Goal: Task Accomplishment & Management: Use online tool/utility

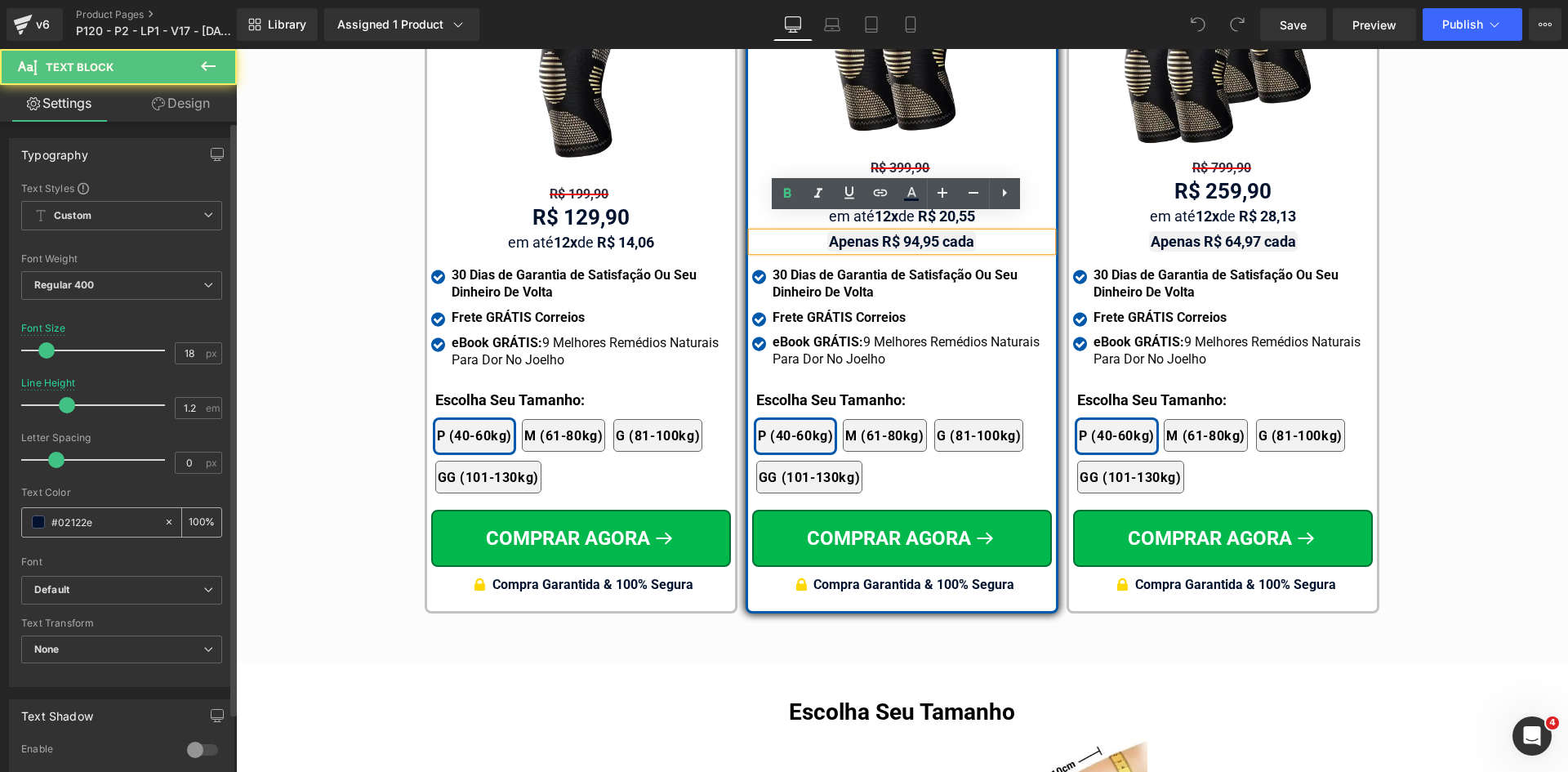
scroll to position [9681, 0]
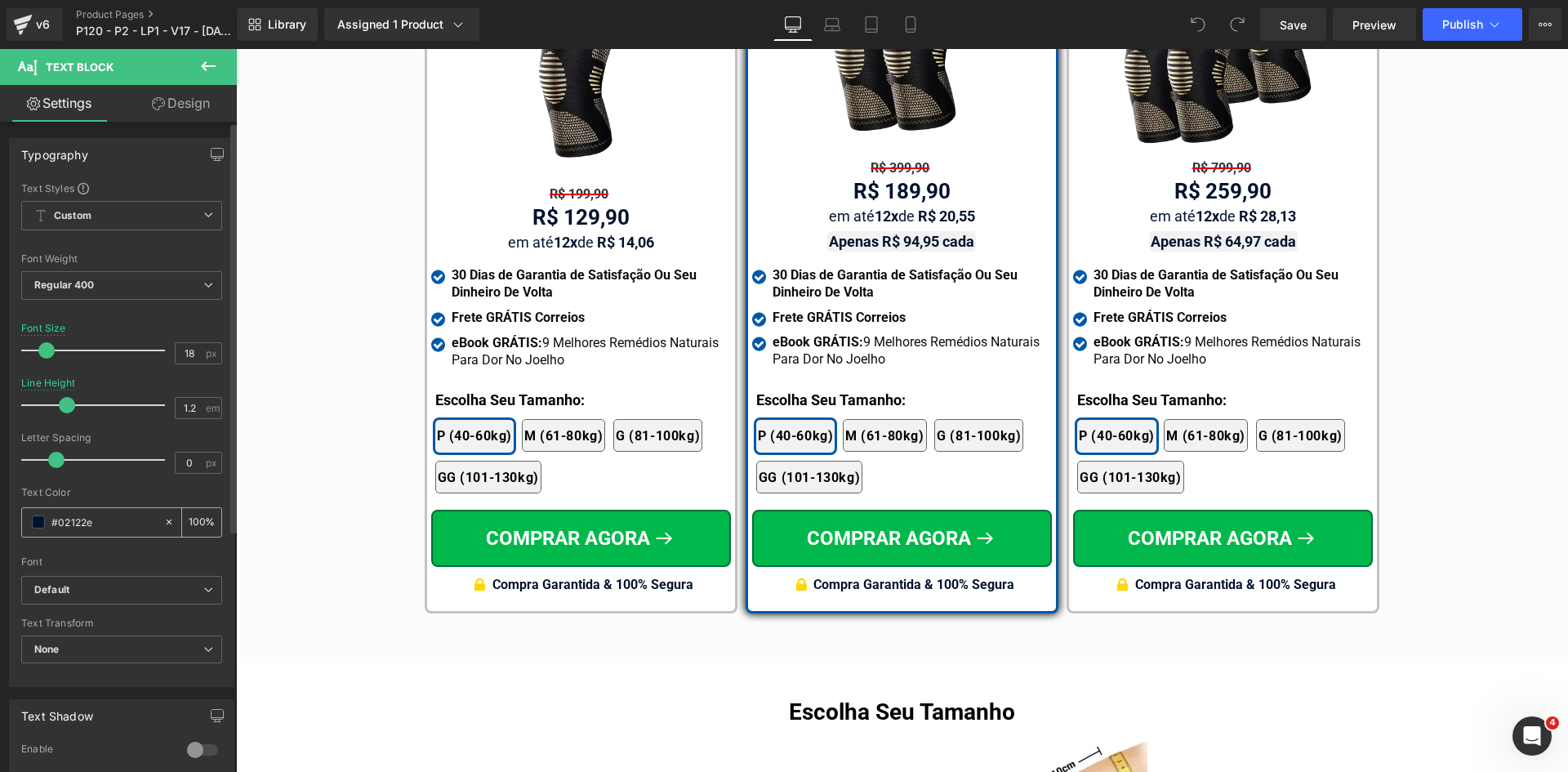
click at [113, 519] on input "#02122e" at bounding box center [104, 522] width 105 height 18
paste input "d50000"
click at [120, 283] on span "Regular 400" at bounding box center [122, 285] width 201 height 28
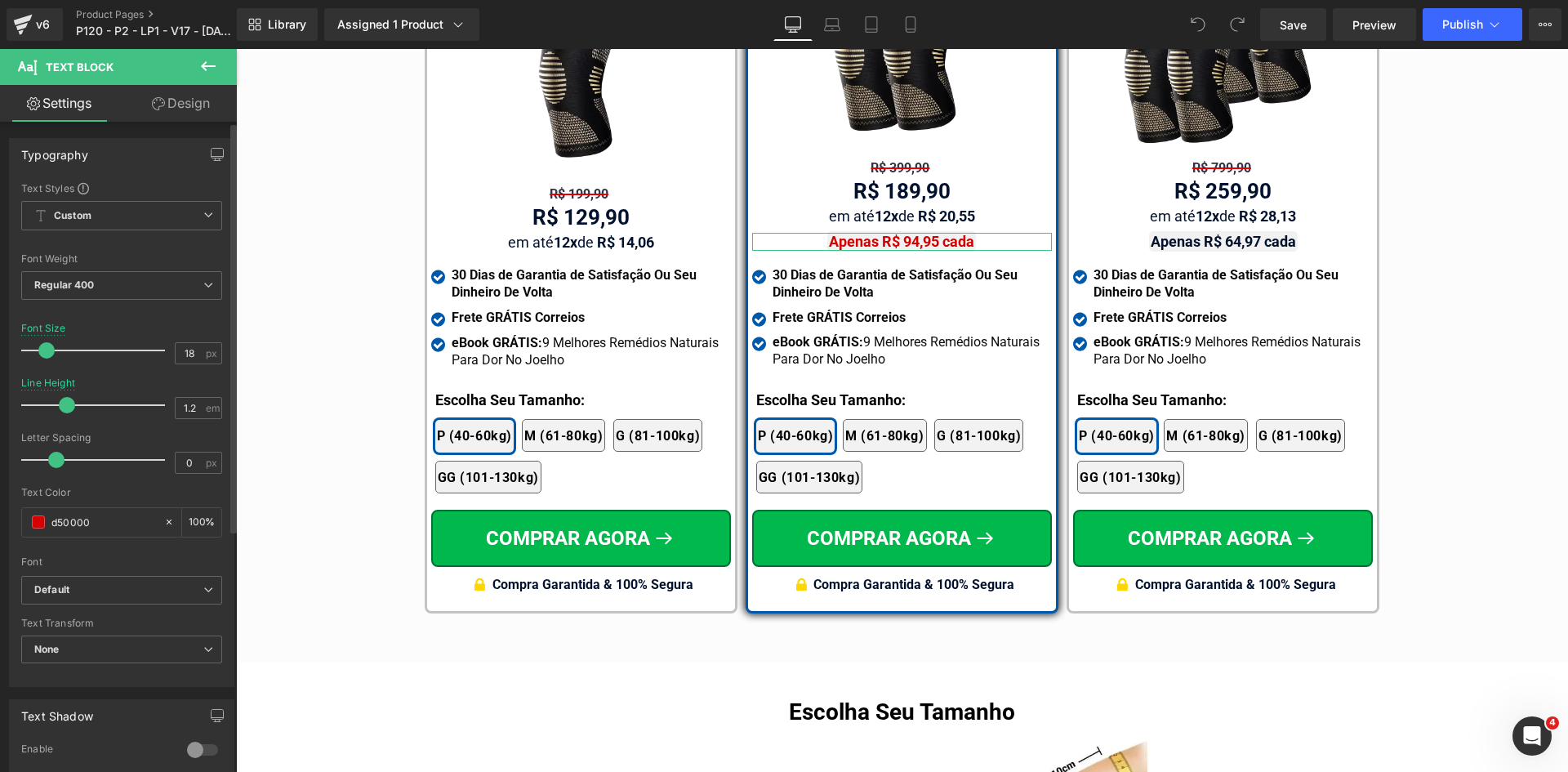
click at [111, 490] on div "Text Color" at bounding box center [122, 492] width 201 height 11
type input "#d50000"
click at [263, 467] on div "Tabela de Tamanhos Text Block Image Se você estiver entre tamanhos, recomendamo…" at bounding box center [902, 128] width 1332 height 986
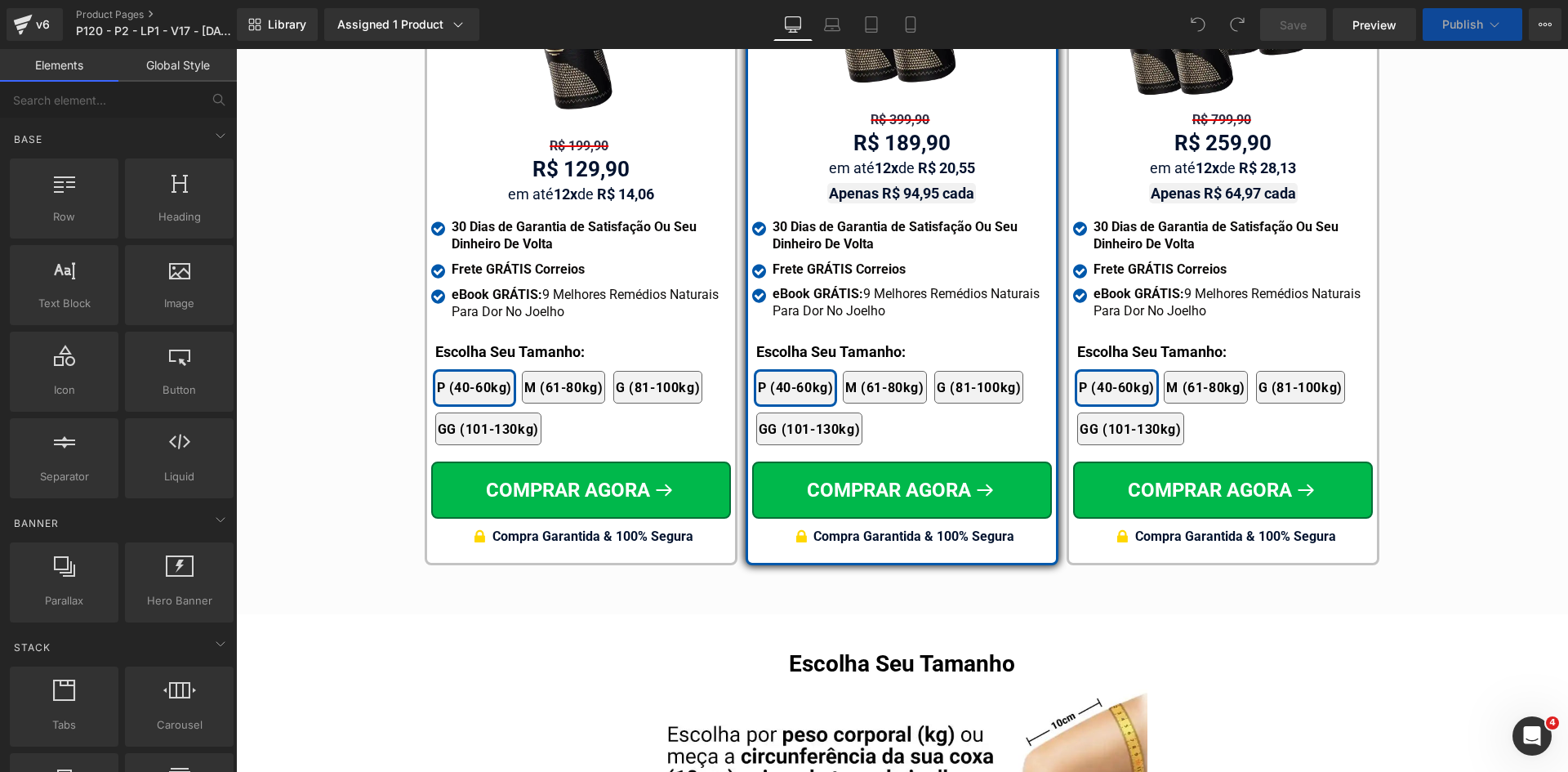
scroll to position [9567, 0]
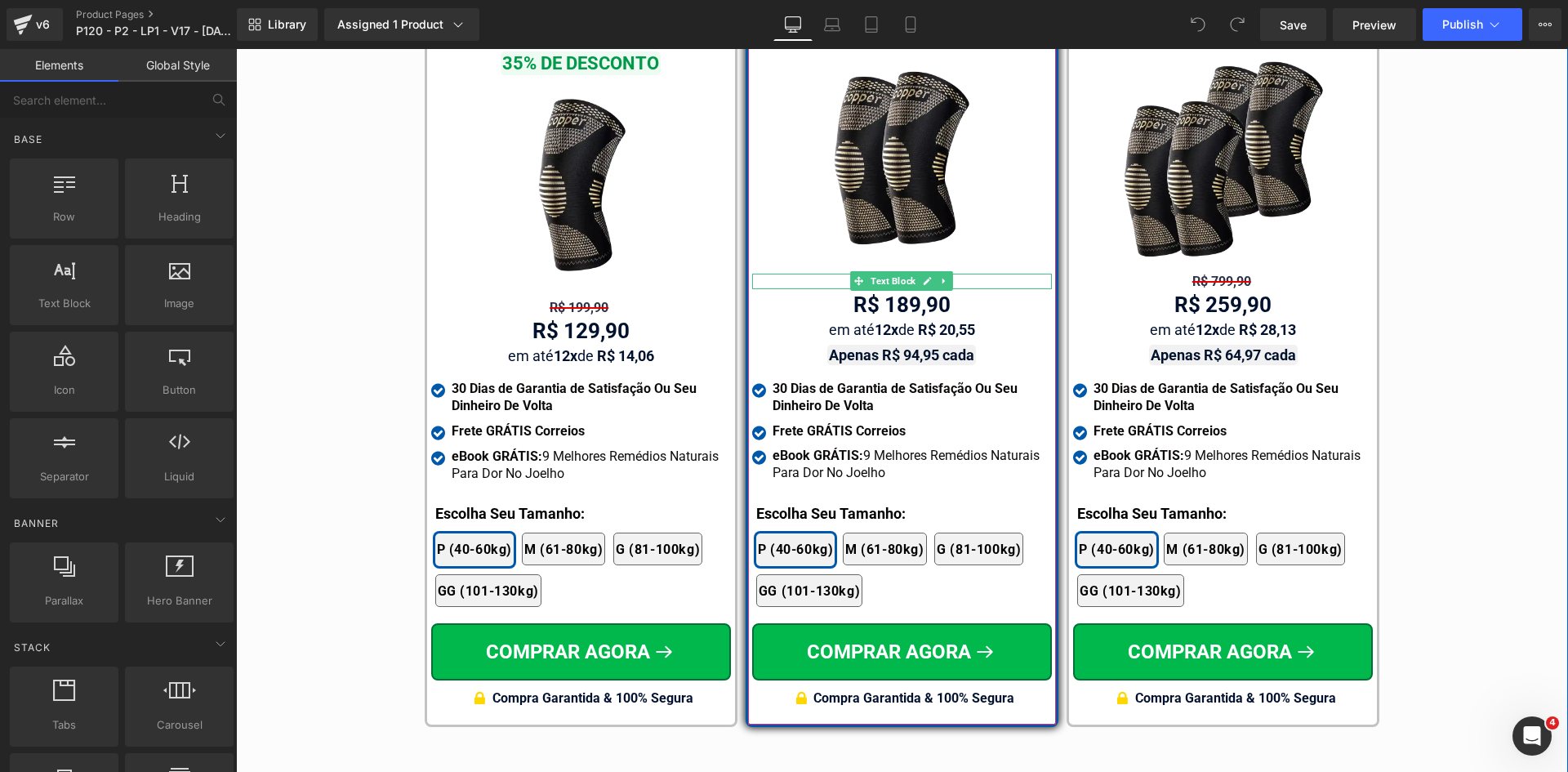
click at [896, 271] on span "Text Block" at bounding box center [893, 280] width 51 height 20
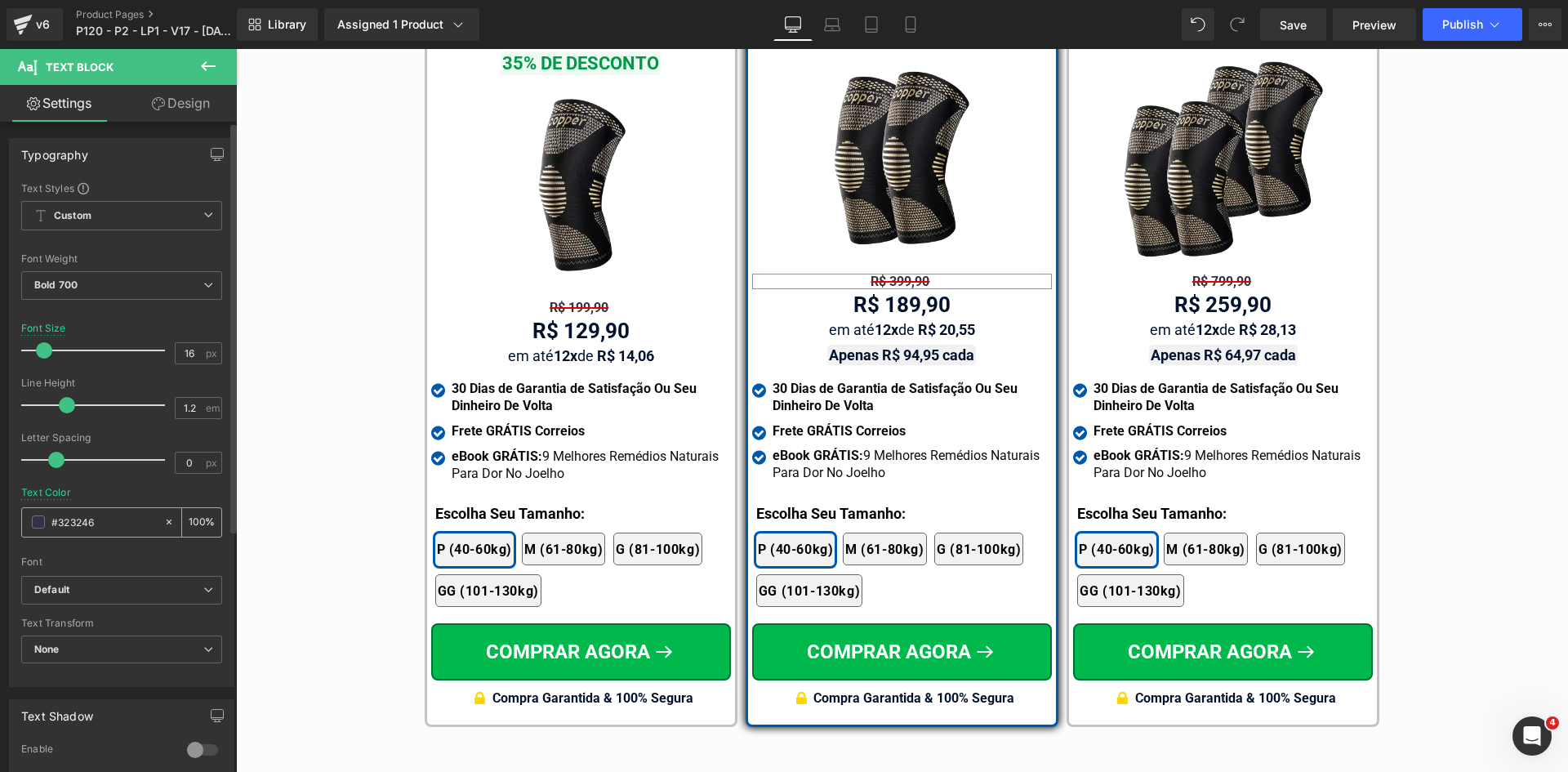
click at [93, 532] on div "#323246" at bounding box center [93, 522] width 142 height 28
click at [93, 530] on input "#323246" at bounding box center [104, 522] width 105 height 18
paste input "d50000"
type input "d50000"
click at [129, 291] on span "Bold 700" at bounding box center [122, 285] width 201 height 28
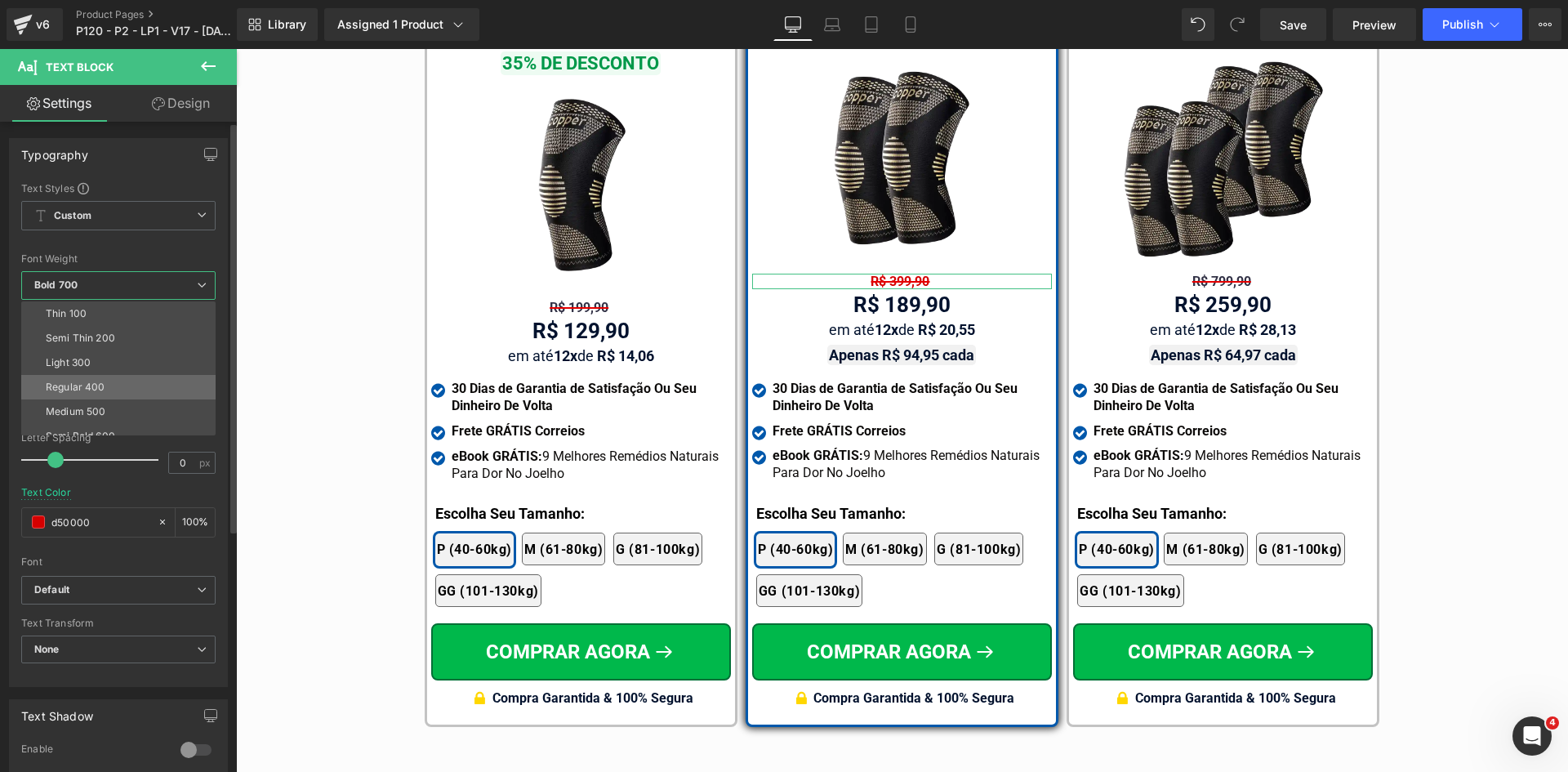
click at [107, 383] on li "Regular 400" at bounding box center [122, 387] width 202 height 25
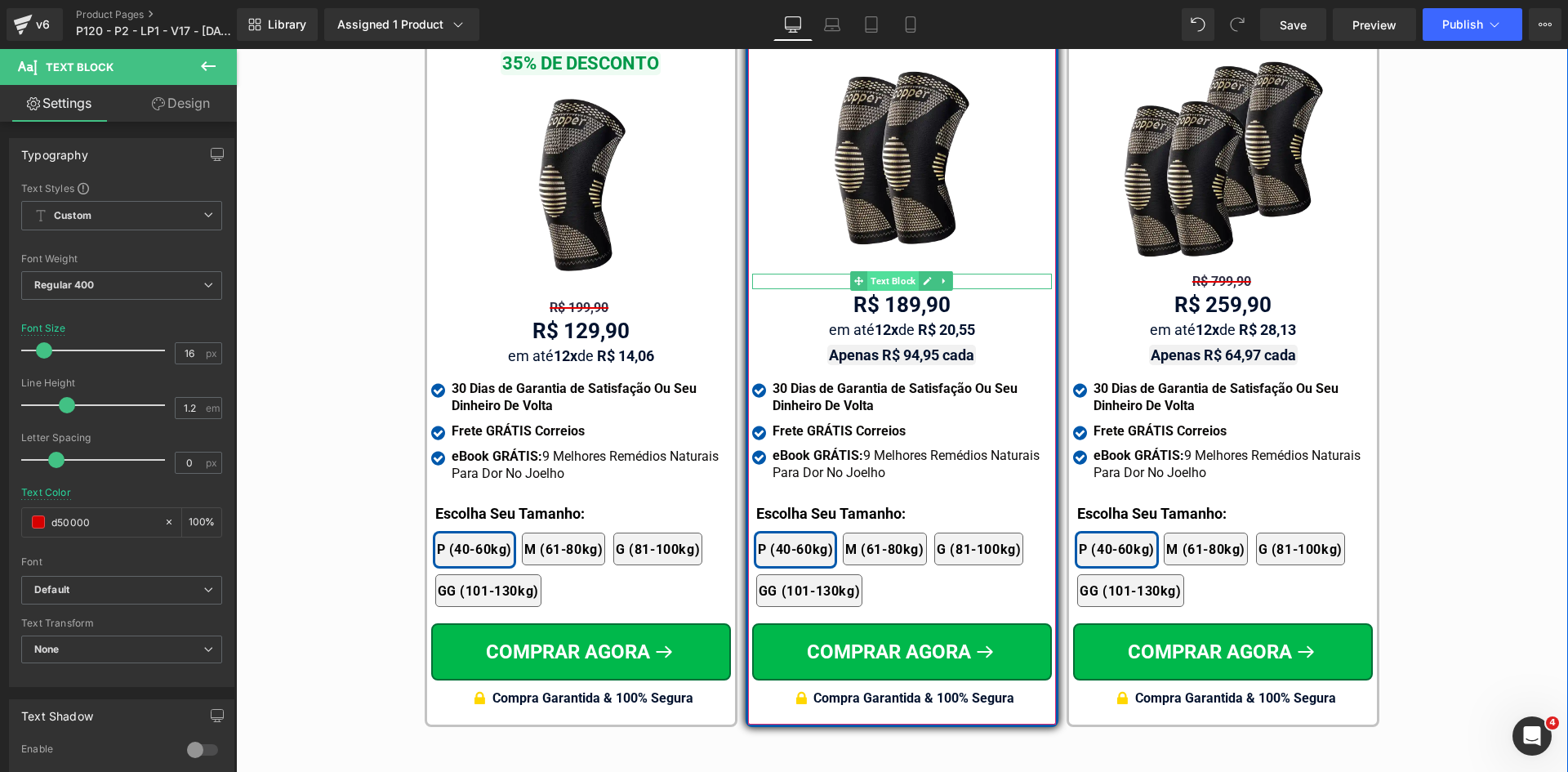
click at [879, 271] on span "Text Block" at bounding box center [893, 280] width 51 height 20
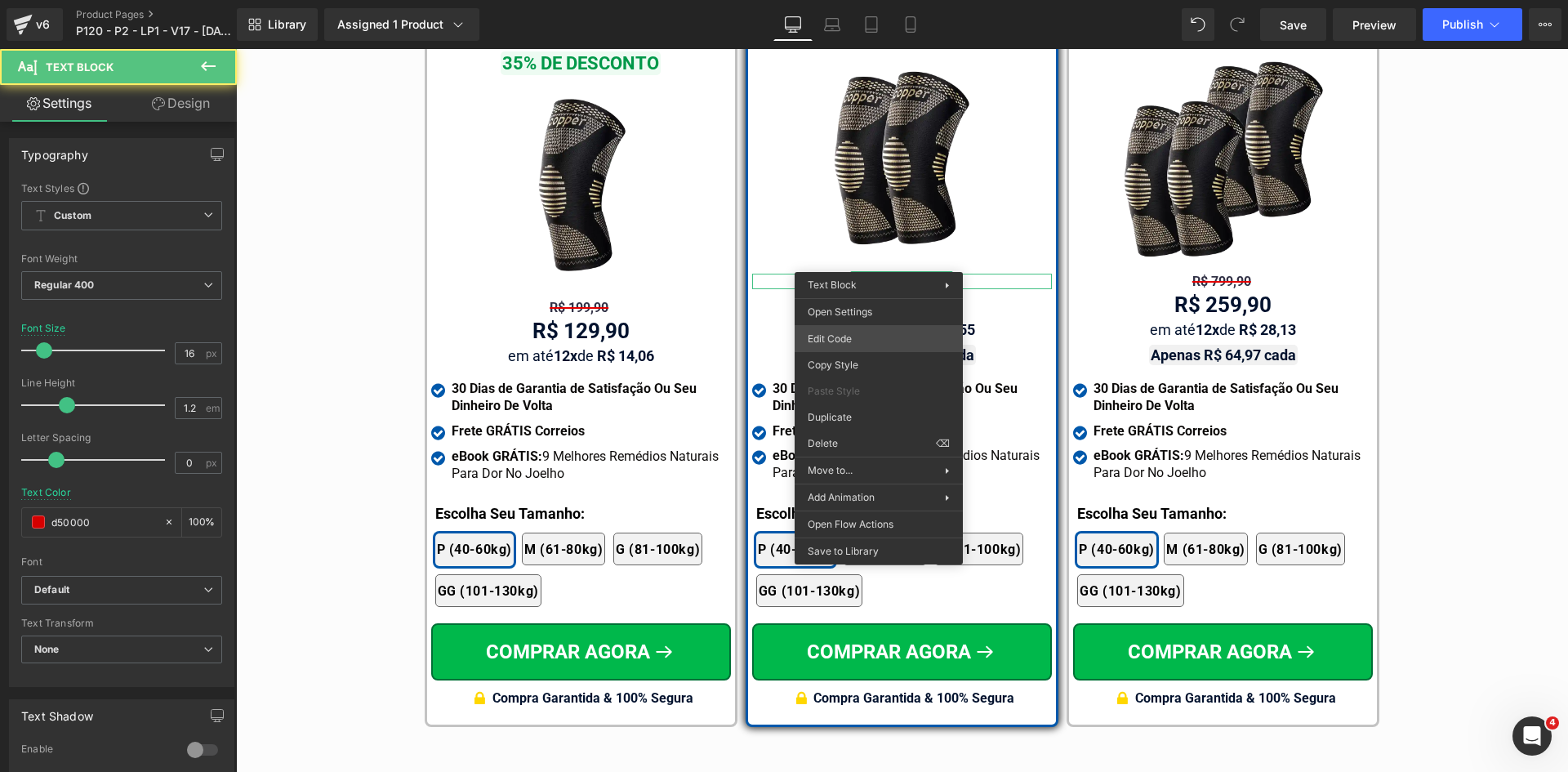
click at [861, 0] on div "Text Block You are previewing how the will restyle your page. You can not edit …" at bounding box center [784, 0] width 1568 height 0
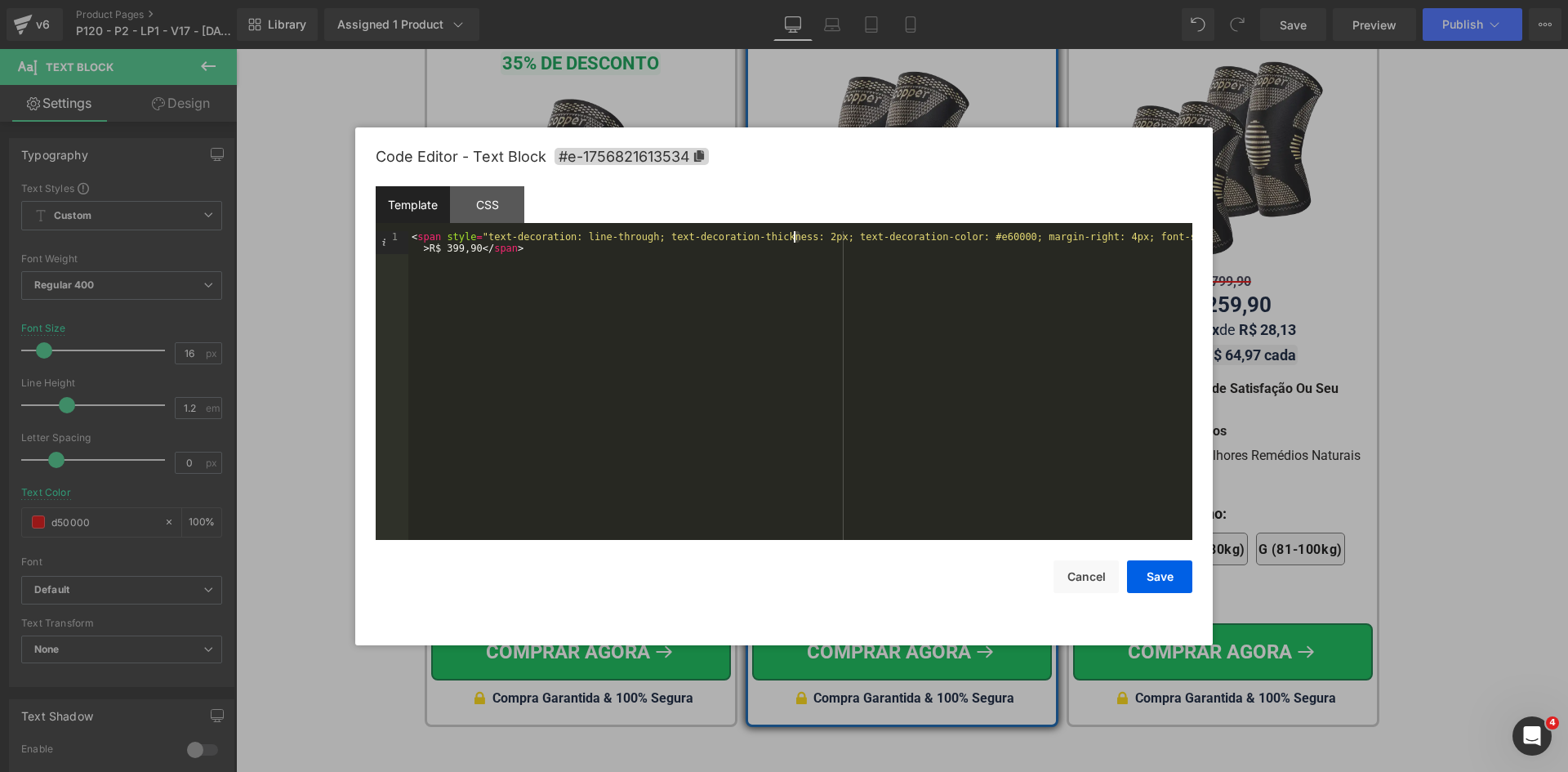
click at [793, 235] on div "< span style = "text-decoration: line-through; text-decoration-thickness: 2px; …" at bounding box center [800, 407] width 784 height 354
click at [1161, 583] on button "Save" at bounding box center [1160, 576] width 65 height 33
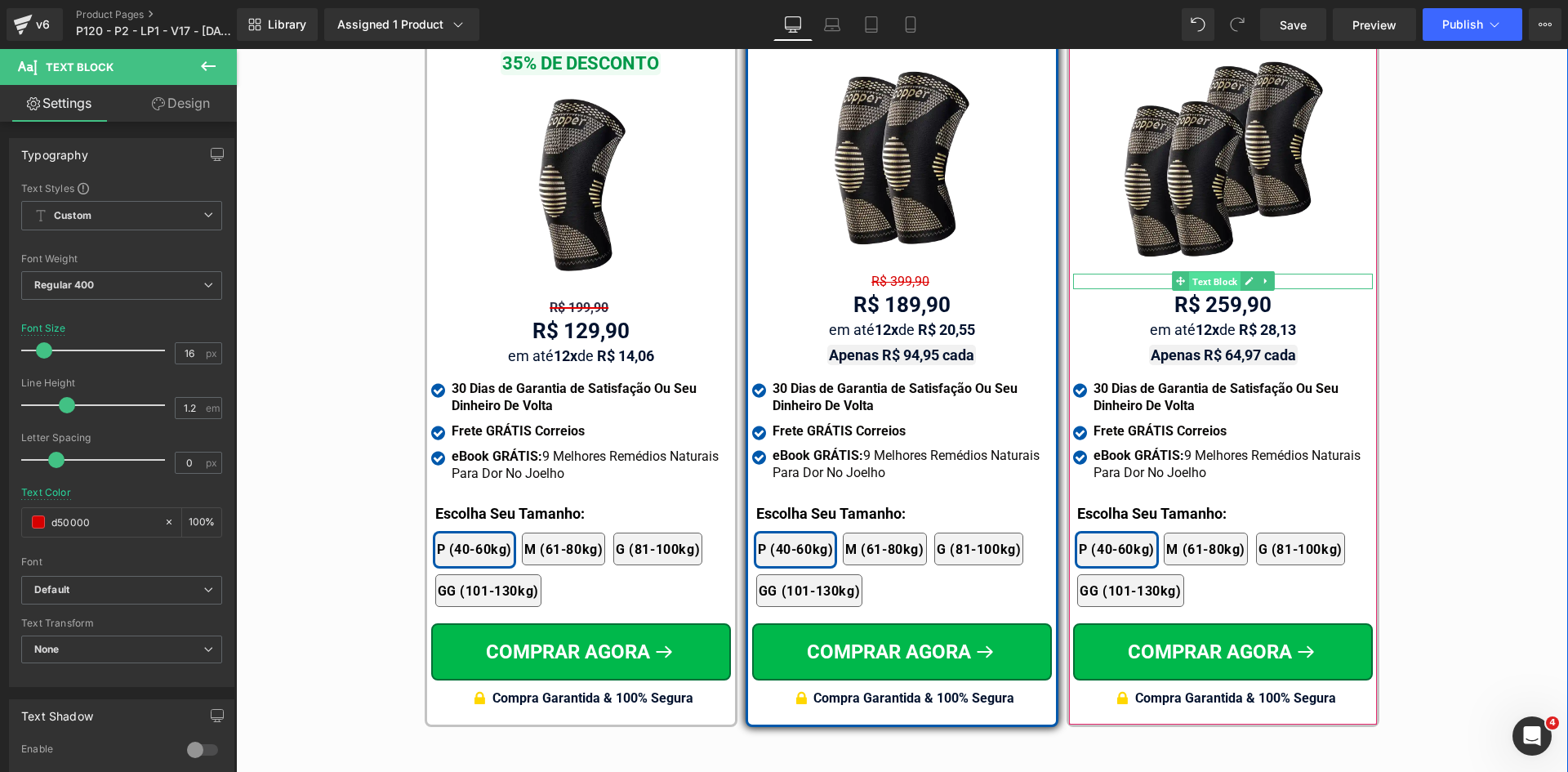
click at [1219, 272] on span "Text Block" at bounding box center [1215, 281] width 51 height 20
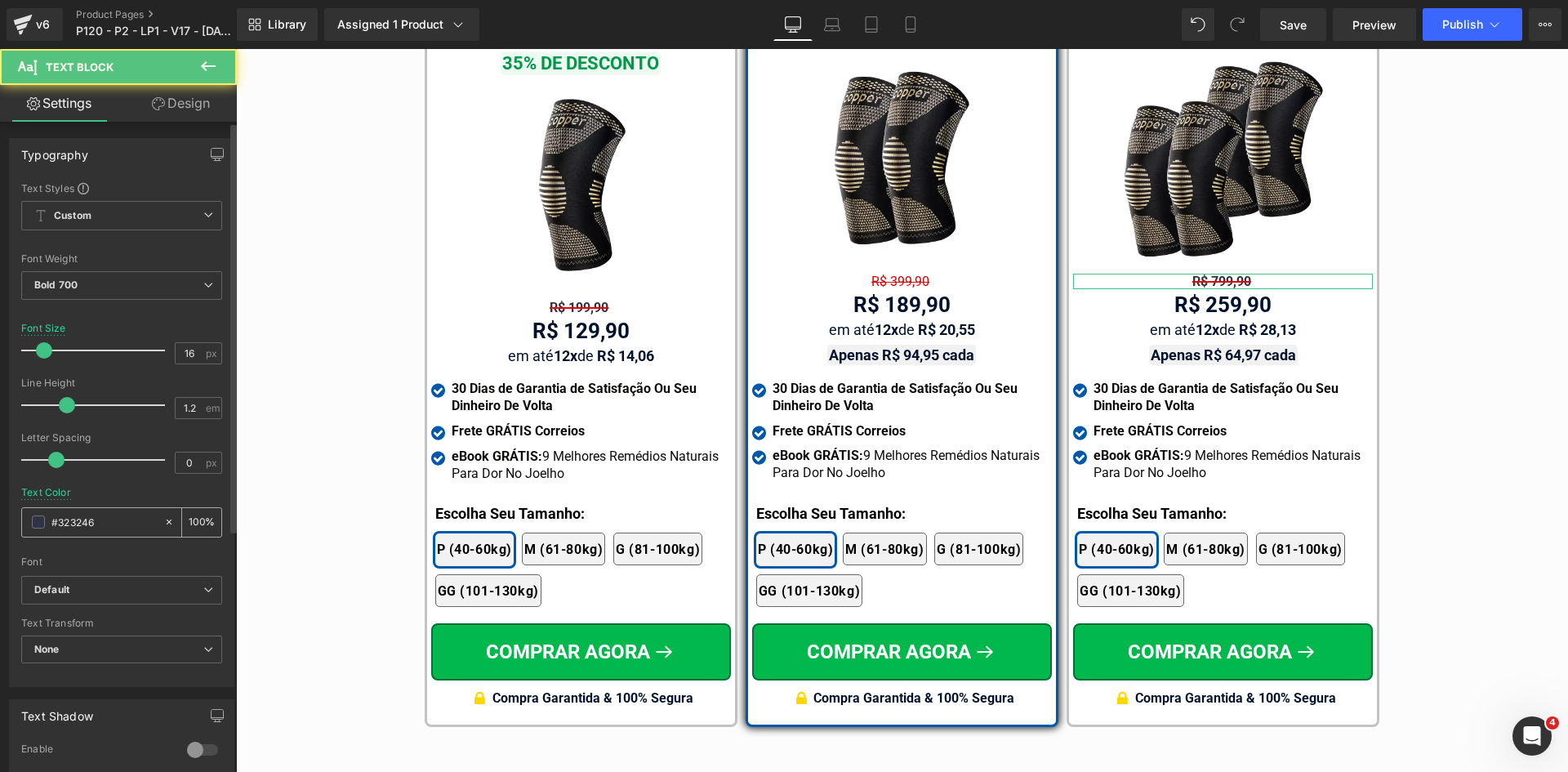
click at [100, 522] on input "#323246" at bounding box center [104, 522] width 105 height 18
paste input "d50000"
type input "d50000"
click at [81, 281] on span "Bold 700" at bounding box center [122, 285] width 201 height 28
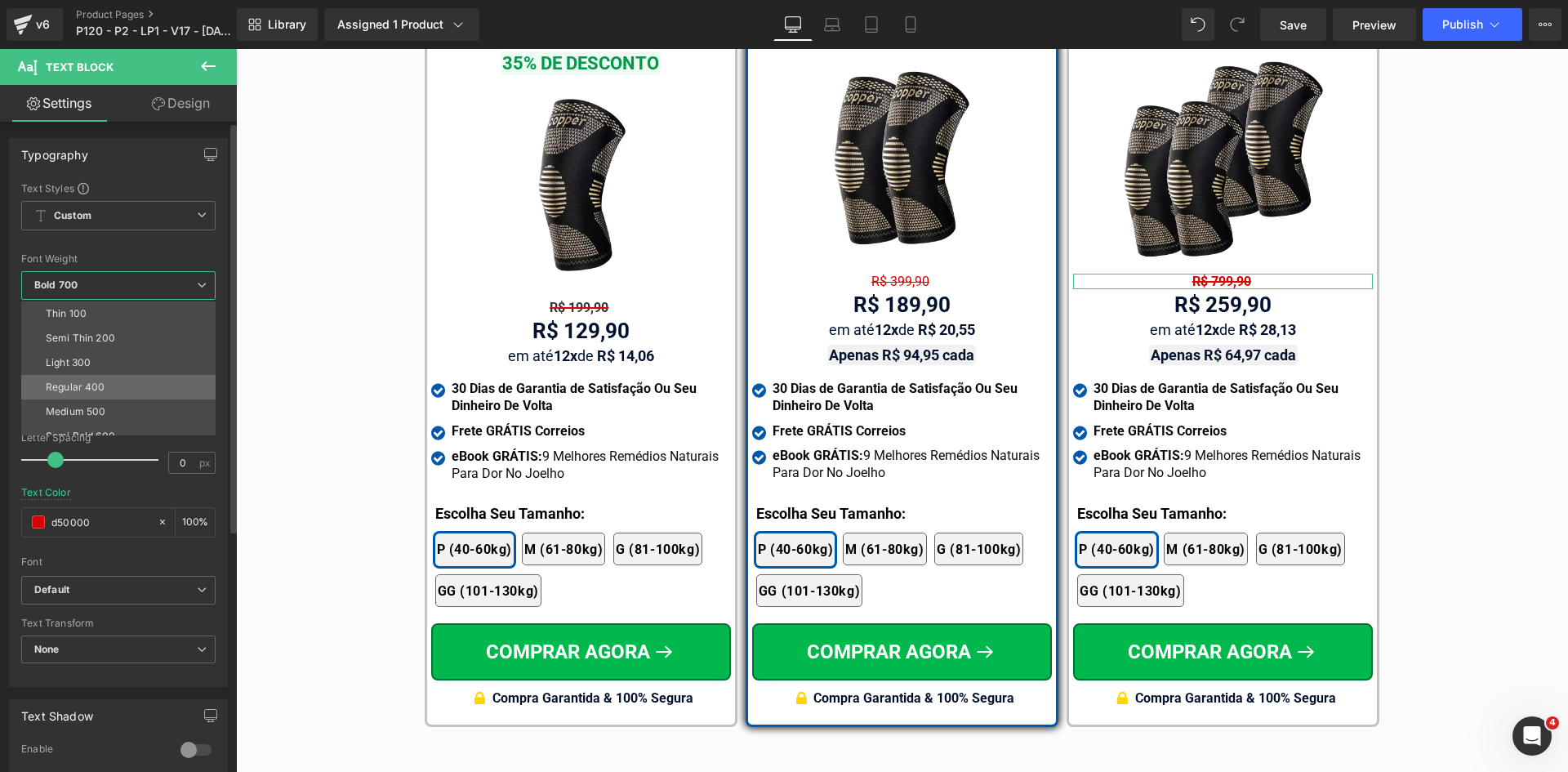
drag, startPoint x: 78, startPoint y: 386, endPoint x: 310, endPoint y: 341, distance: 236.3
click at [78, 386] on div "Regular 400" at bounding box center [75, 387] width 60 height 11
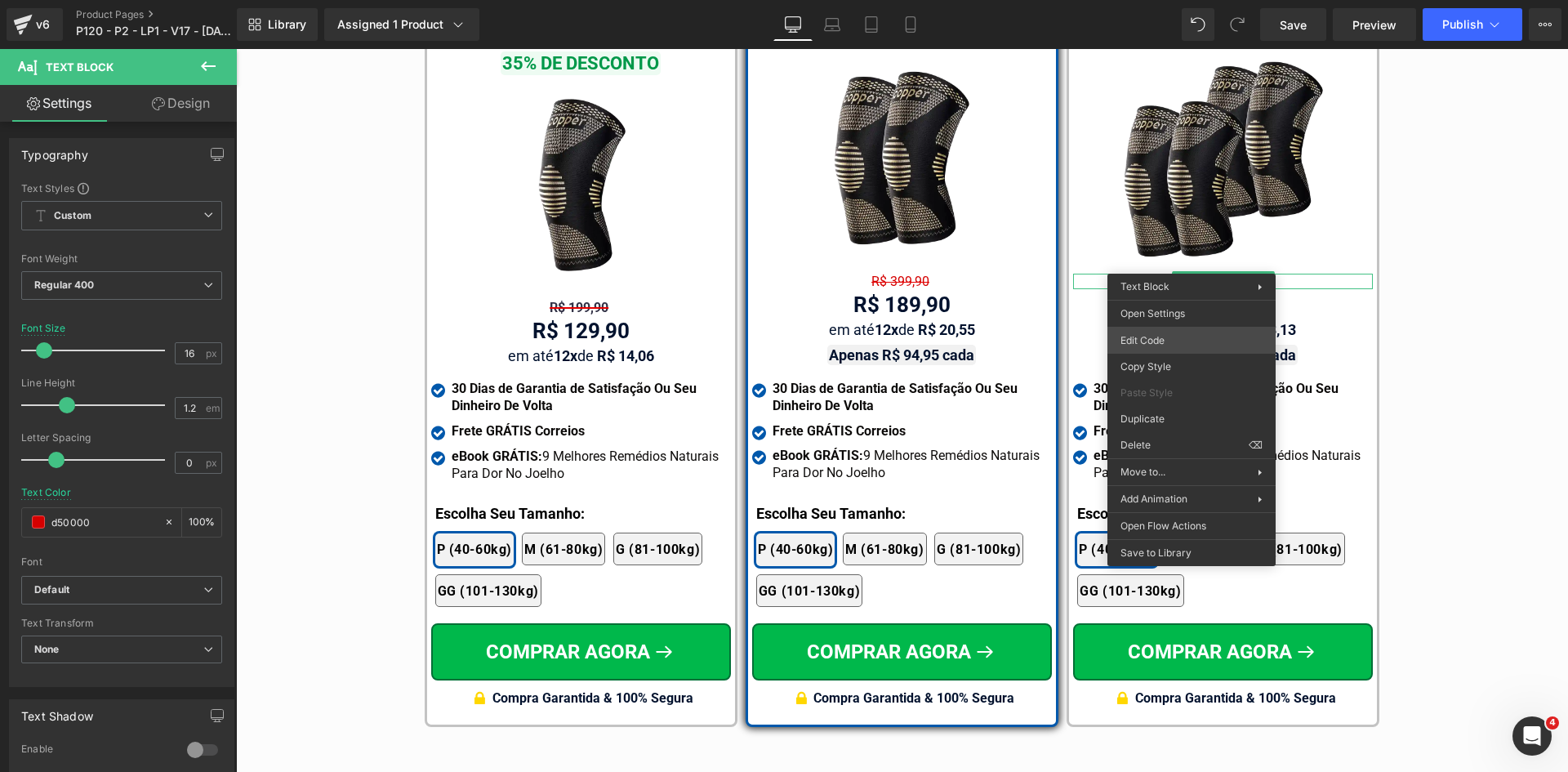
click at [1161, 0] on div "Text Block You are previewing how the will restyle your page. You can not edit …" at bounding box center [784, 0] width 1568 height 0
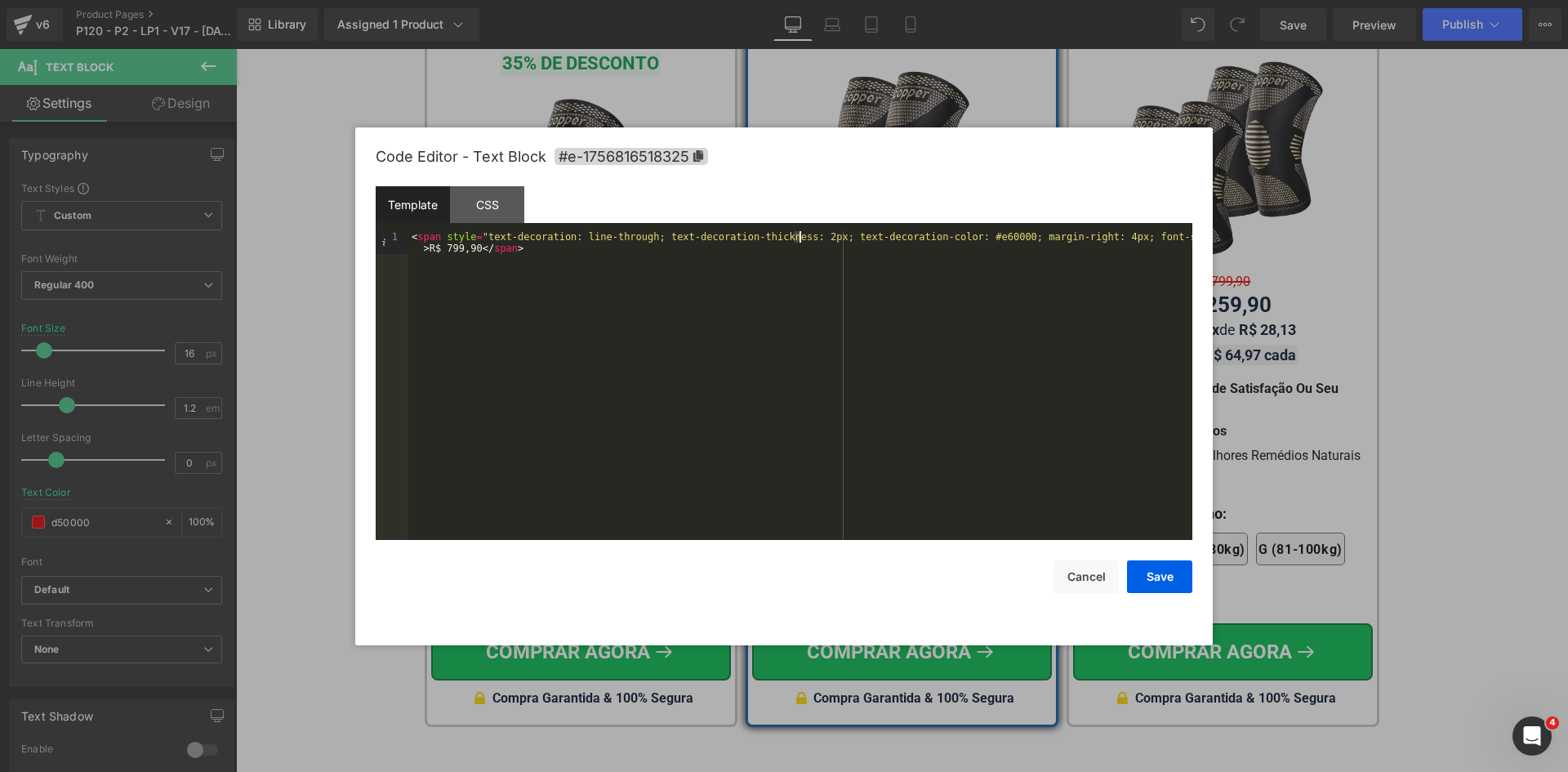
click at [798, 237] on div "< span style = "text-decoration: line-through; text-decoration-thickness: 2px; …" at bounding box center [800, 407] width 784 height 354
click at [1173, 580] on button "Save" at bounding box center [1160, 576] width 65 height 33
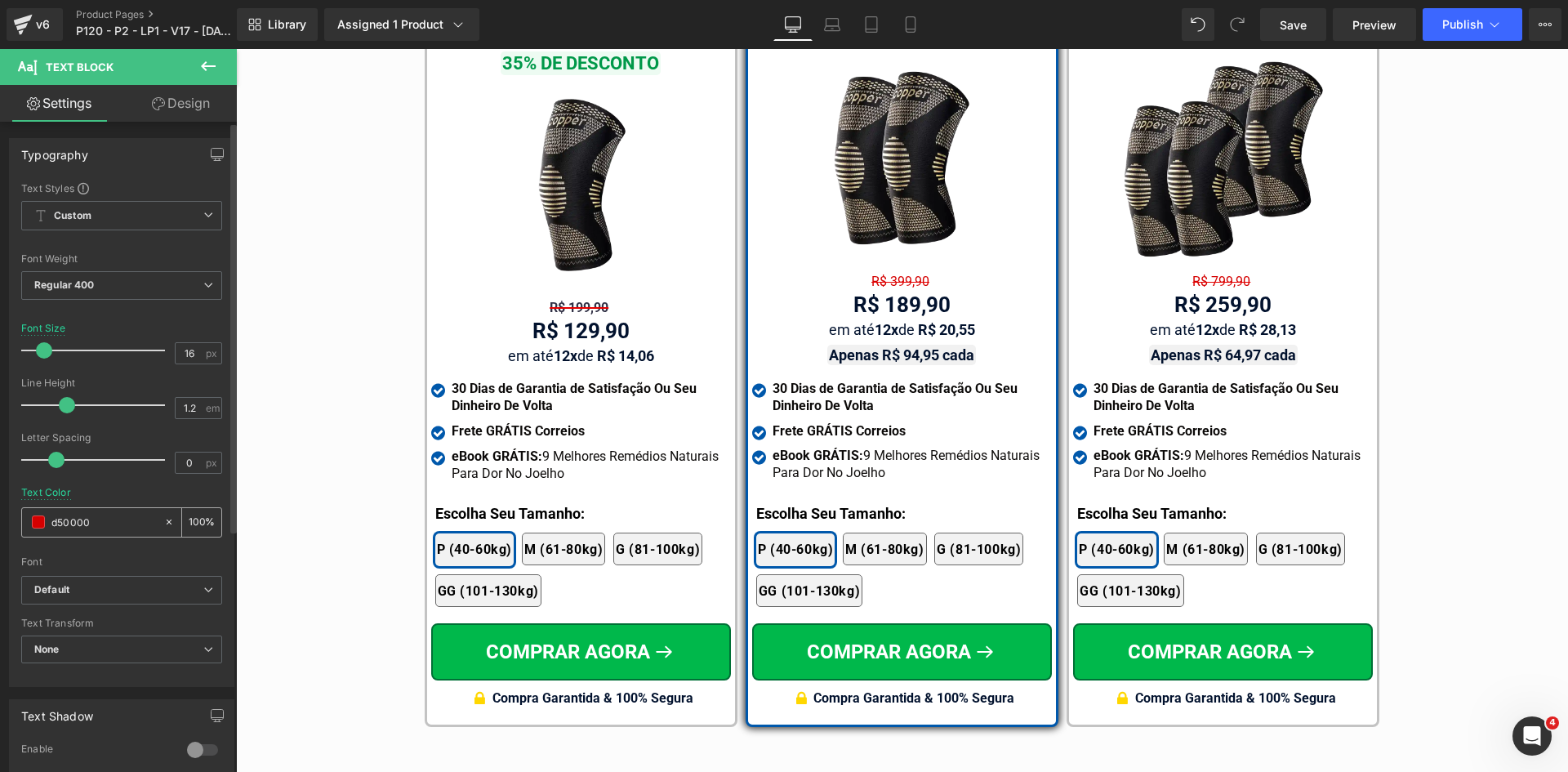
click at [840, 27] on icon at bounding box center [833, 28] width 15 height 5
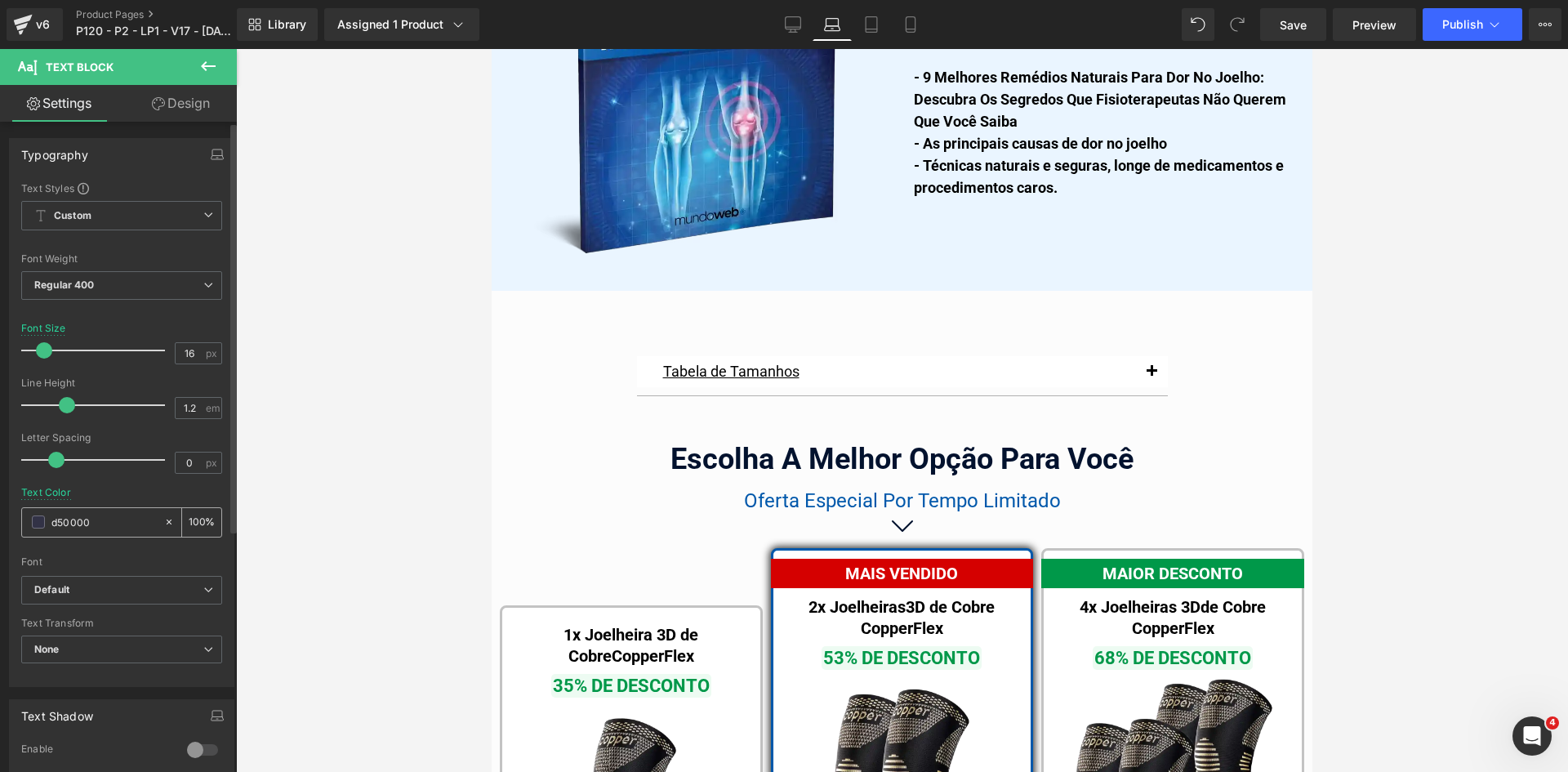
scroll to position [10136, 0]
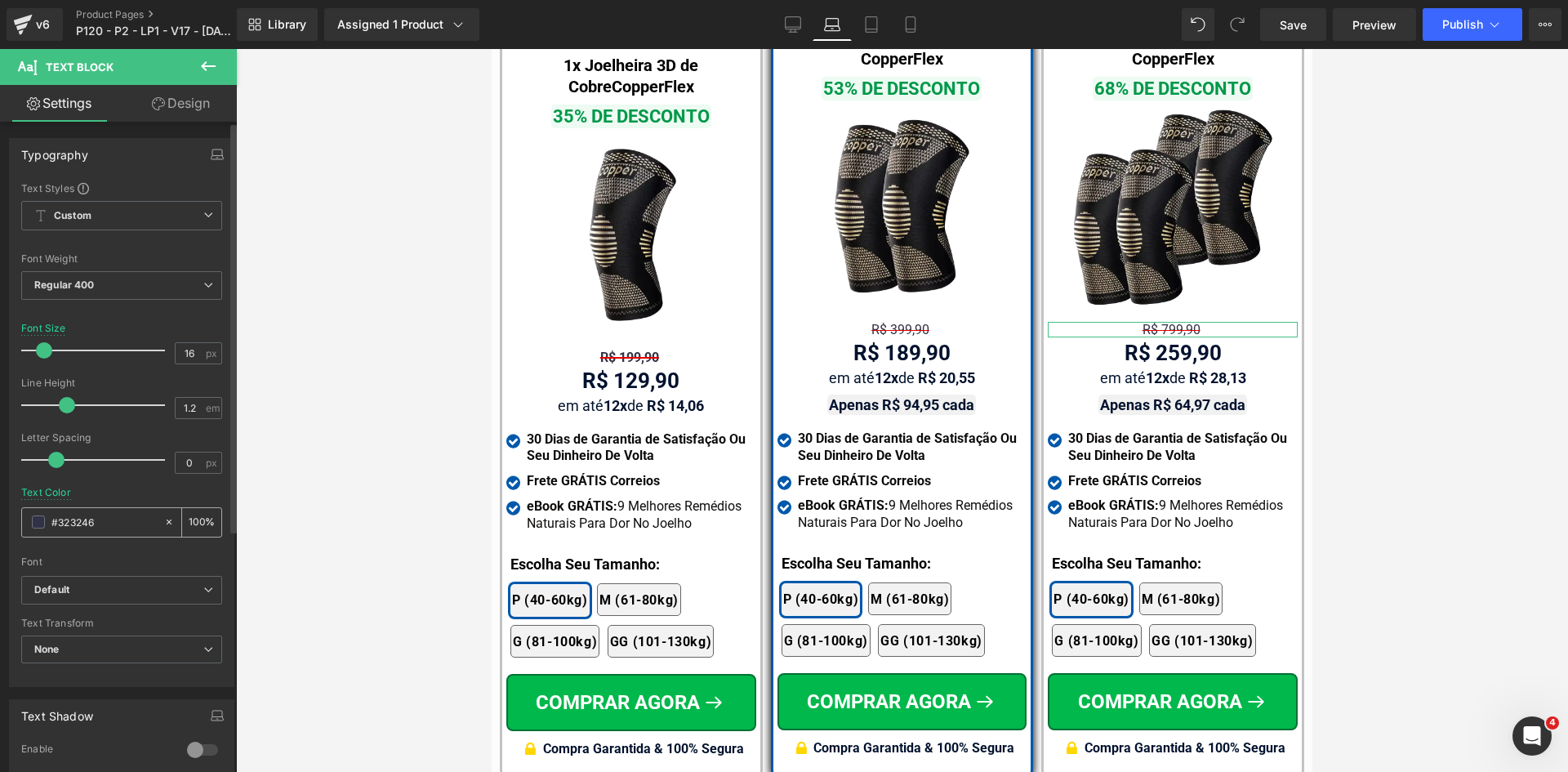
click at [124, 522] on input "#323246" at bounding box center [104, 522] width 105 height 18
paste input "d50000"
type input "d50000"
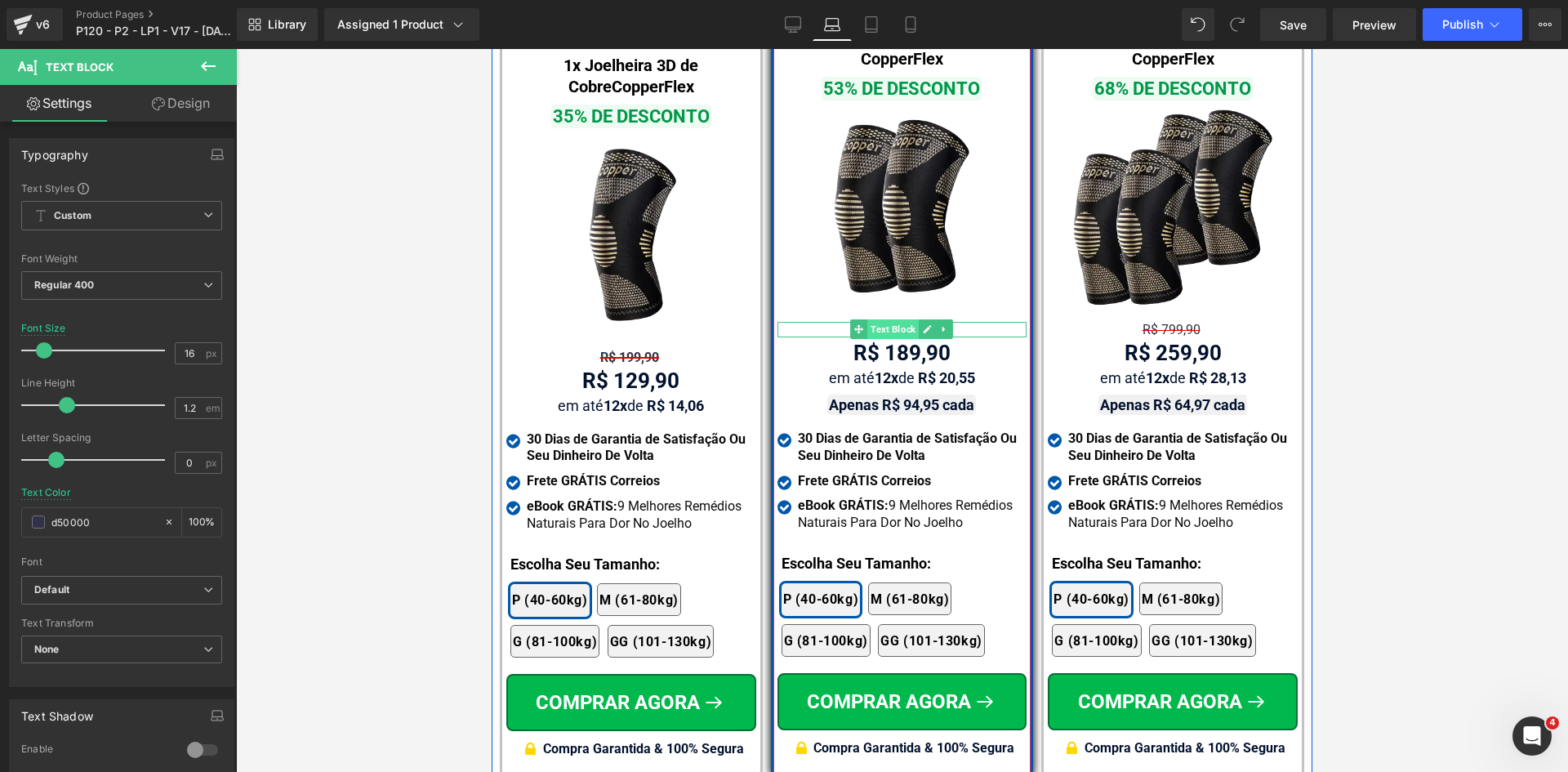
click at [890, 319] on span "Text Block" at bounding box center [893, 329] width 51 height 20
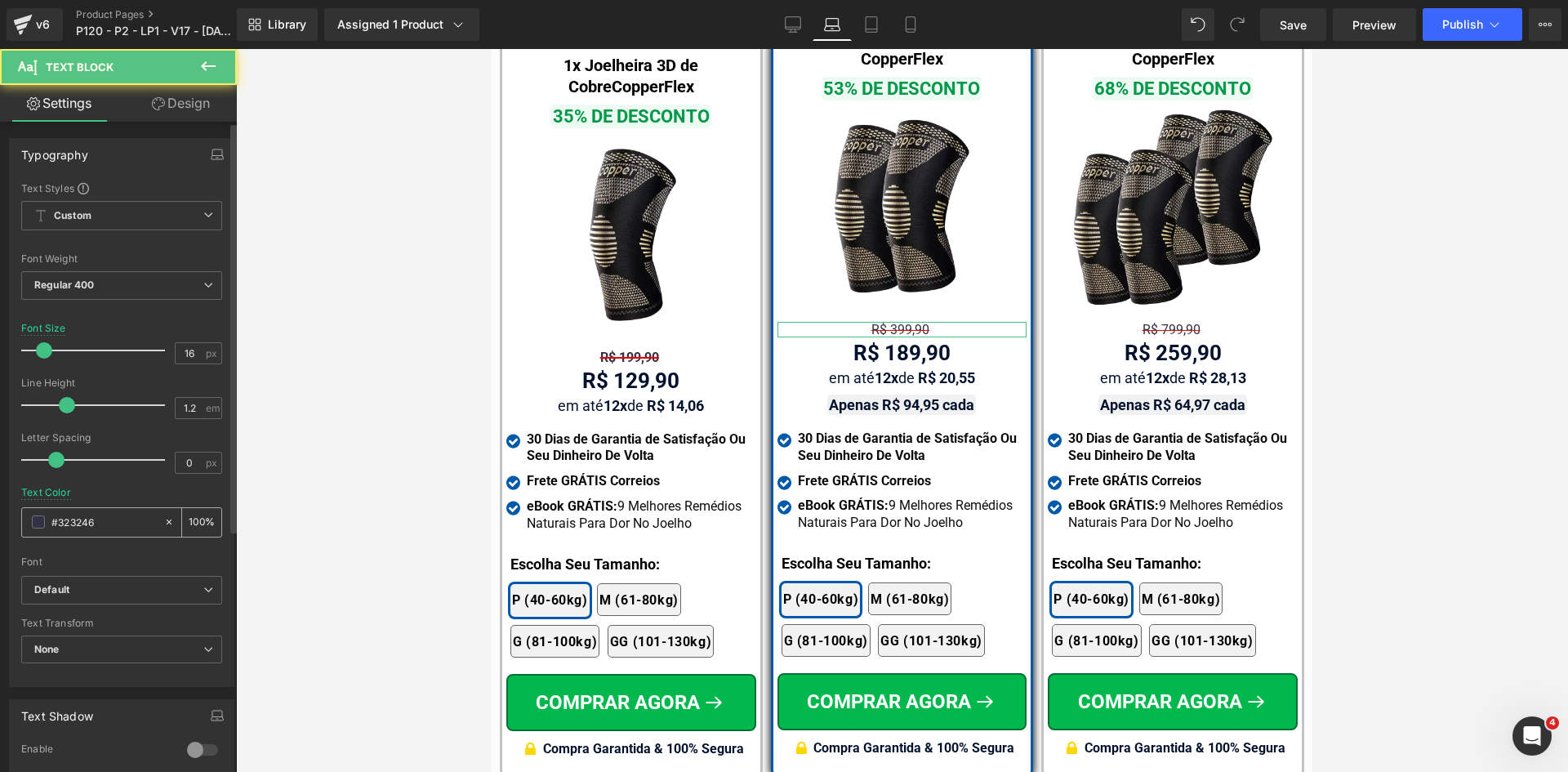
click at [94, 516] on input "#323246" at bounding box center [104, 522] width 105 height 18
paste input "d50000"
type input "d50000"
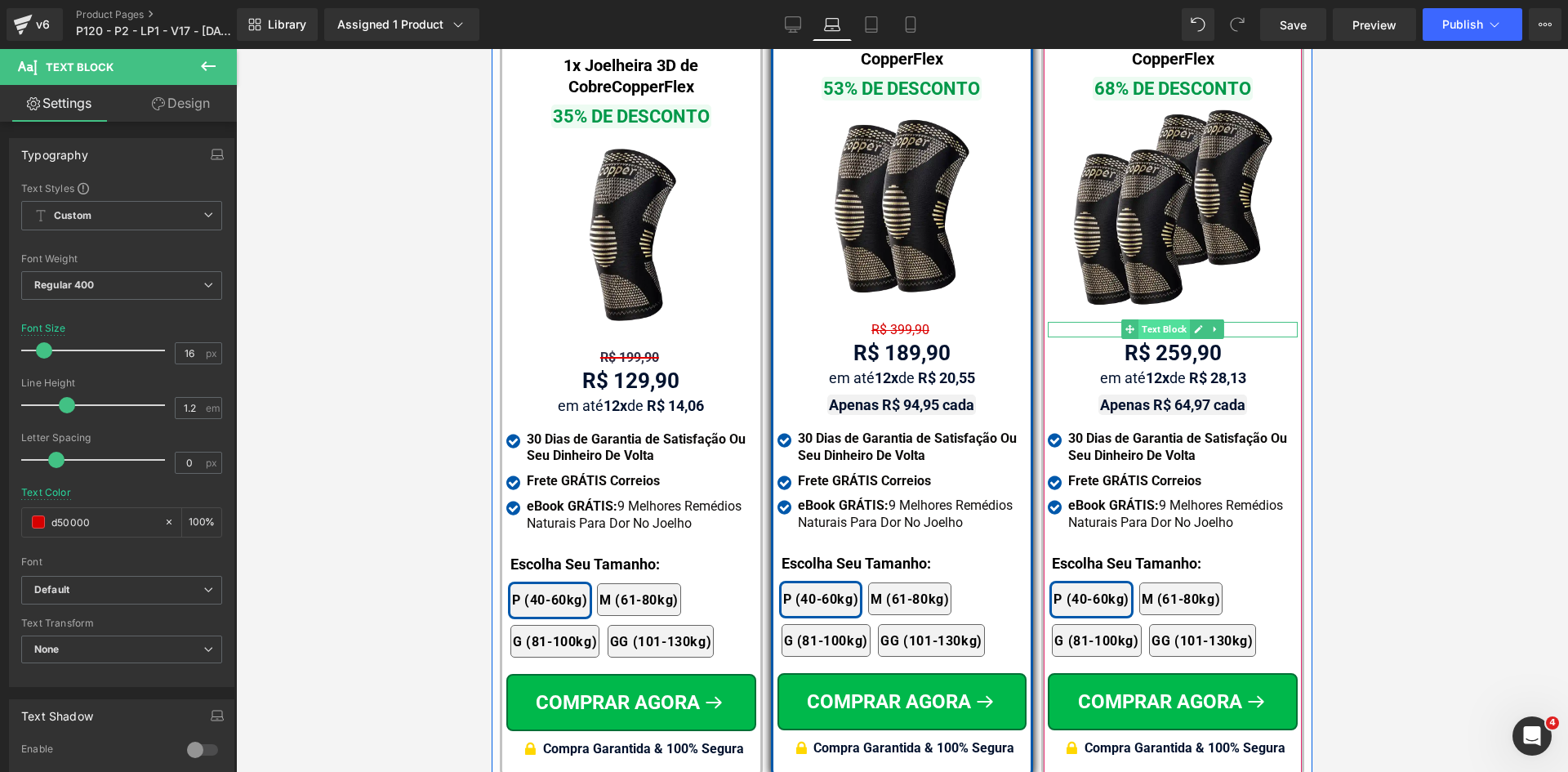
click at [1166, 319] on span "Text Block" at bounding box center [1164, 329] width 51 height 20
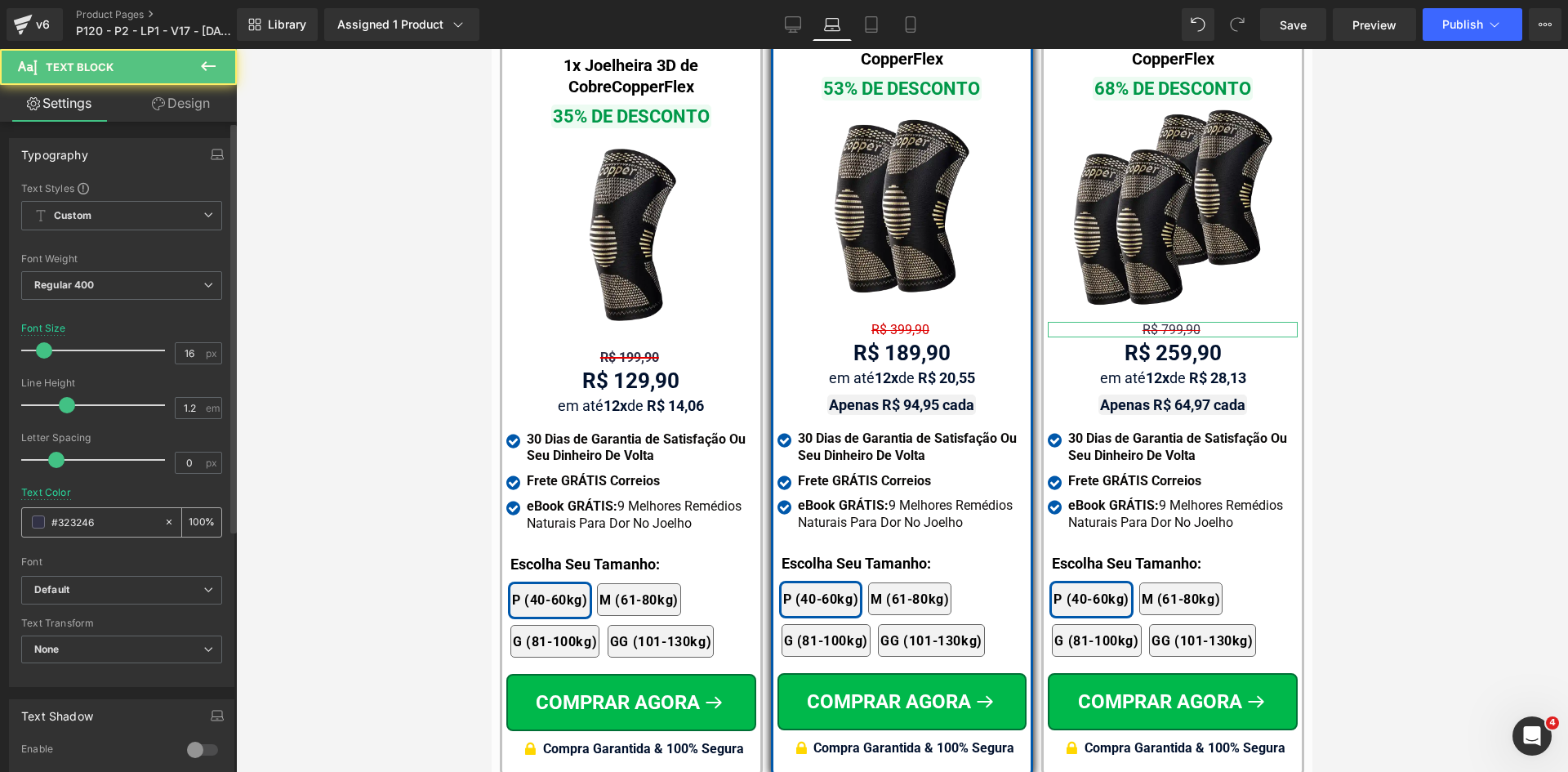
click at [92, 524] on input "#323246" at bounding box center [104, 522] width 105 height 18
paste input "d50000"
type input "d50000"
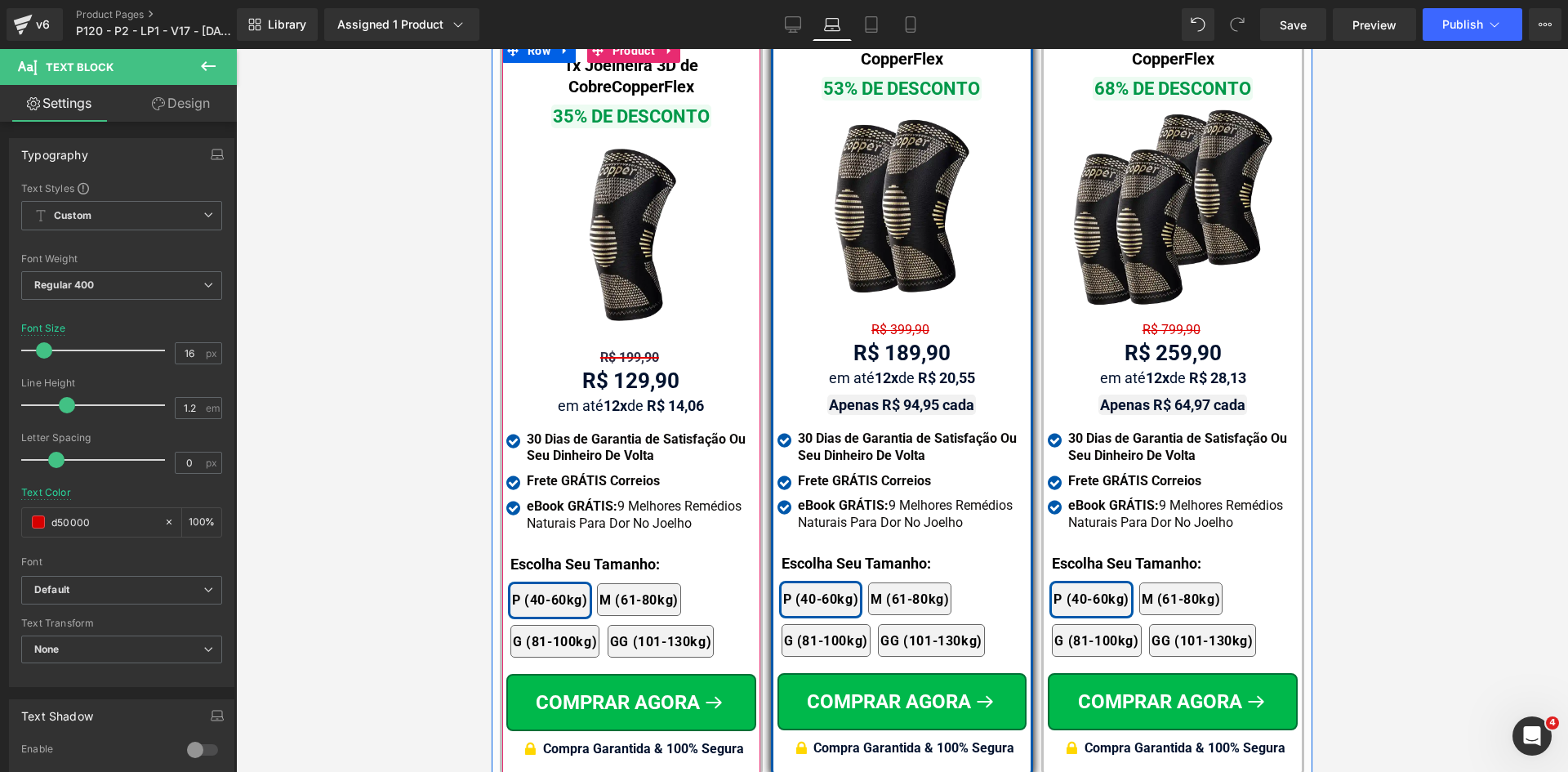
click at [612, 347] on span "Text Block" at bounding box center [623, 357] width 51 height 20
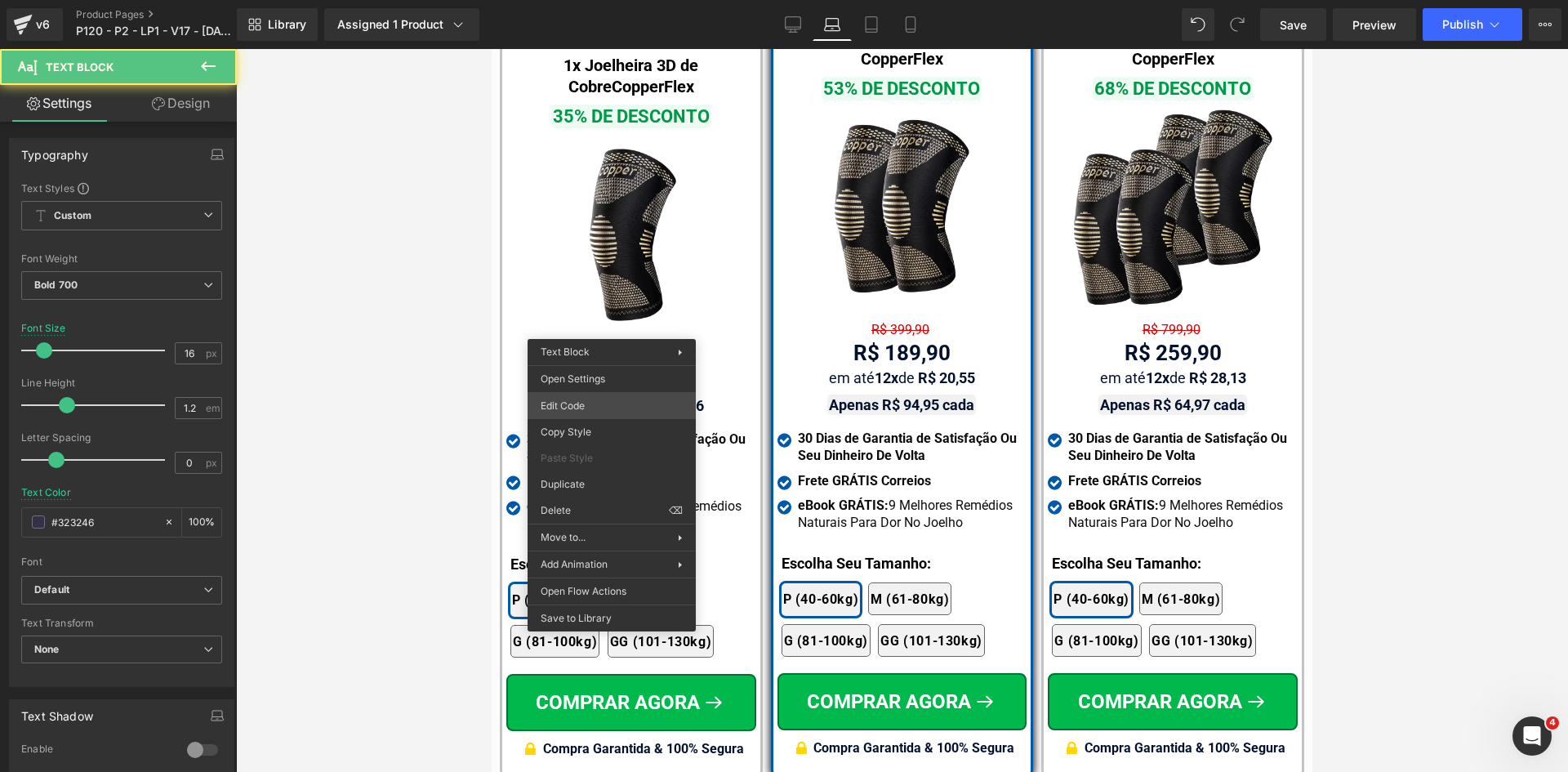
click at [569, 0] on div "Text Block You are previewing how the will restyle your page. You can not edit …" at bounding box center [784, 0] width 1568 height 0
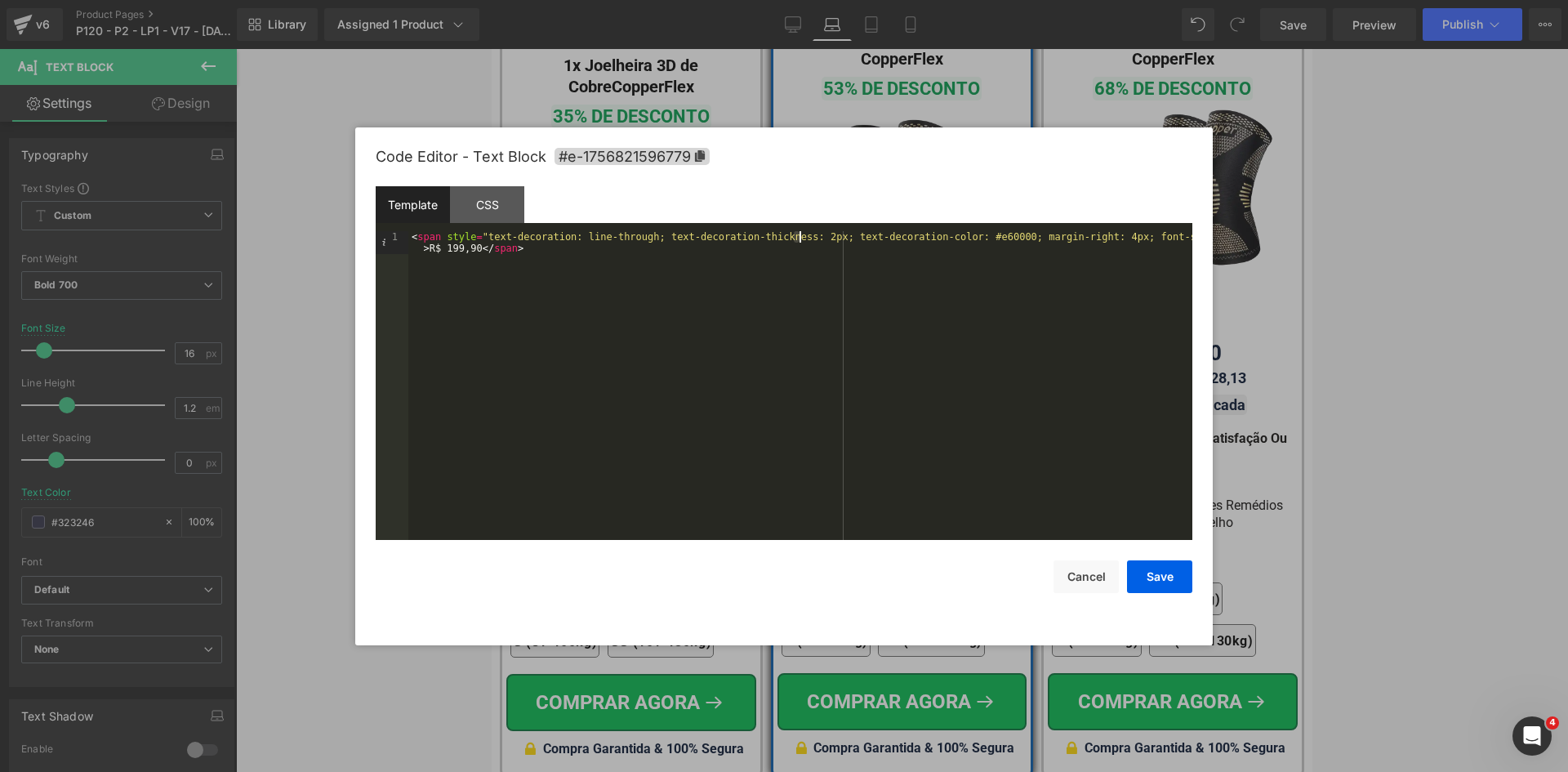
click at [799, 239] on div "< span style = "text-decoration: line-through; text-decoration-thickness: 2px; …" at bounding box center [800, 407] width 784 height 354
click at [1166, 586] on button "Save" at bounding box center [1160, 576] width 65 height 33
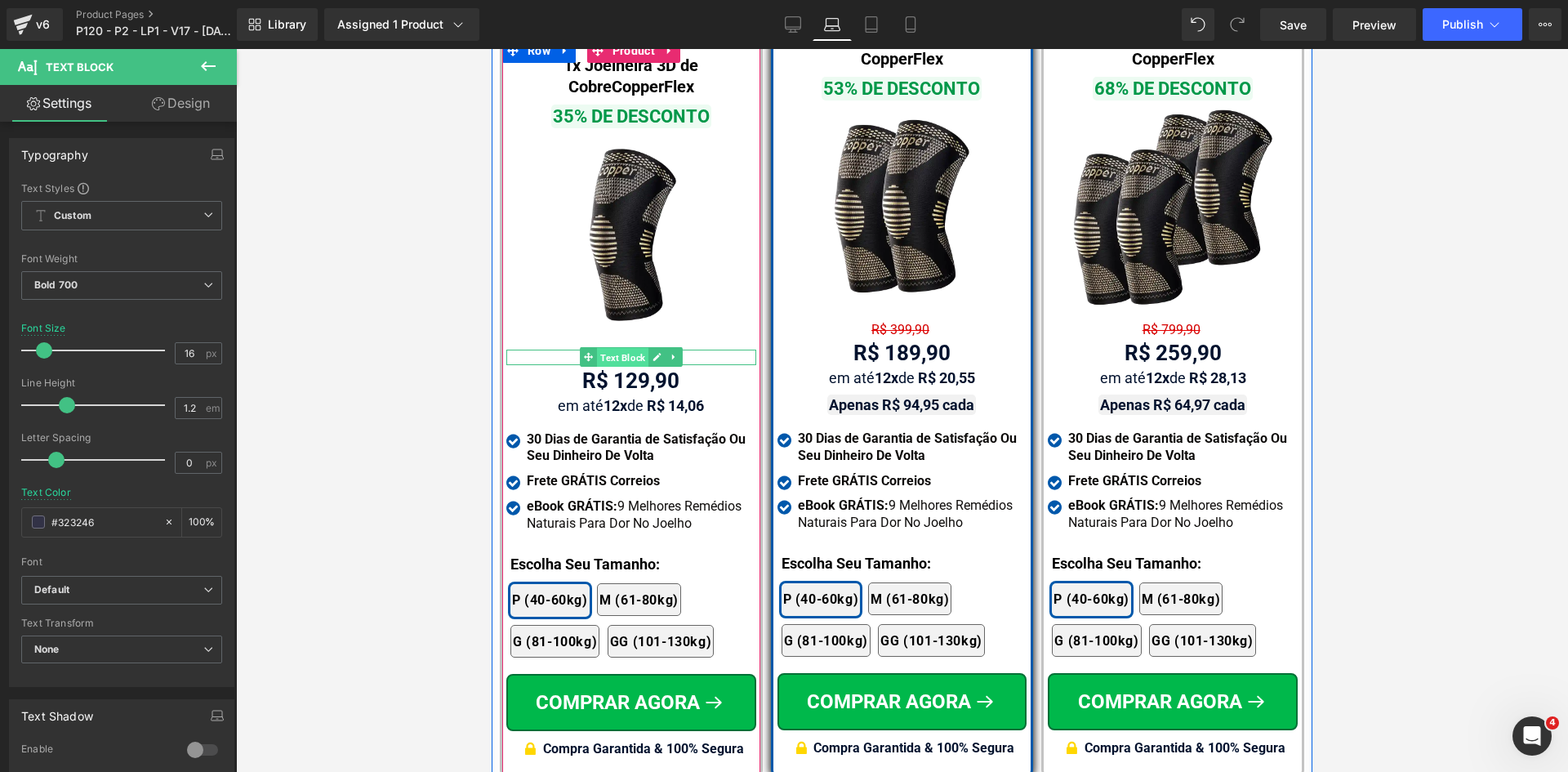
click at [612, 348] on span "Text Block" at bounding box center [623, 358] width 51 height 20
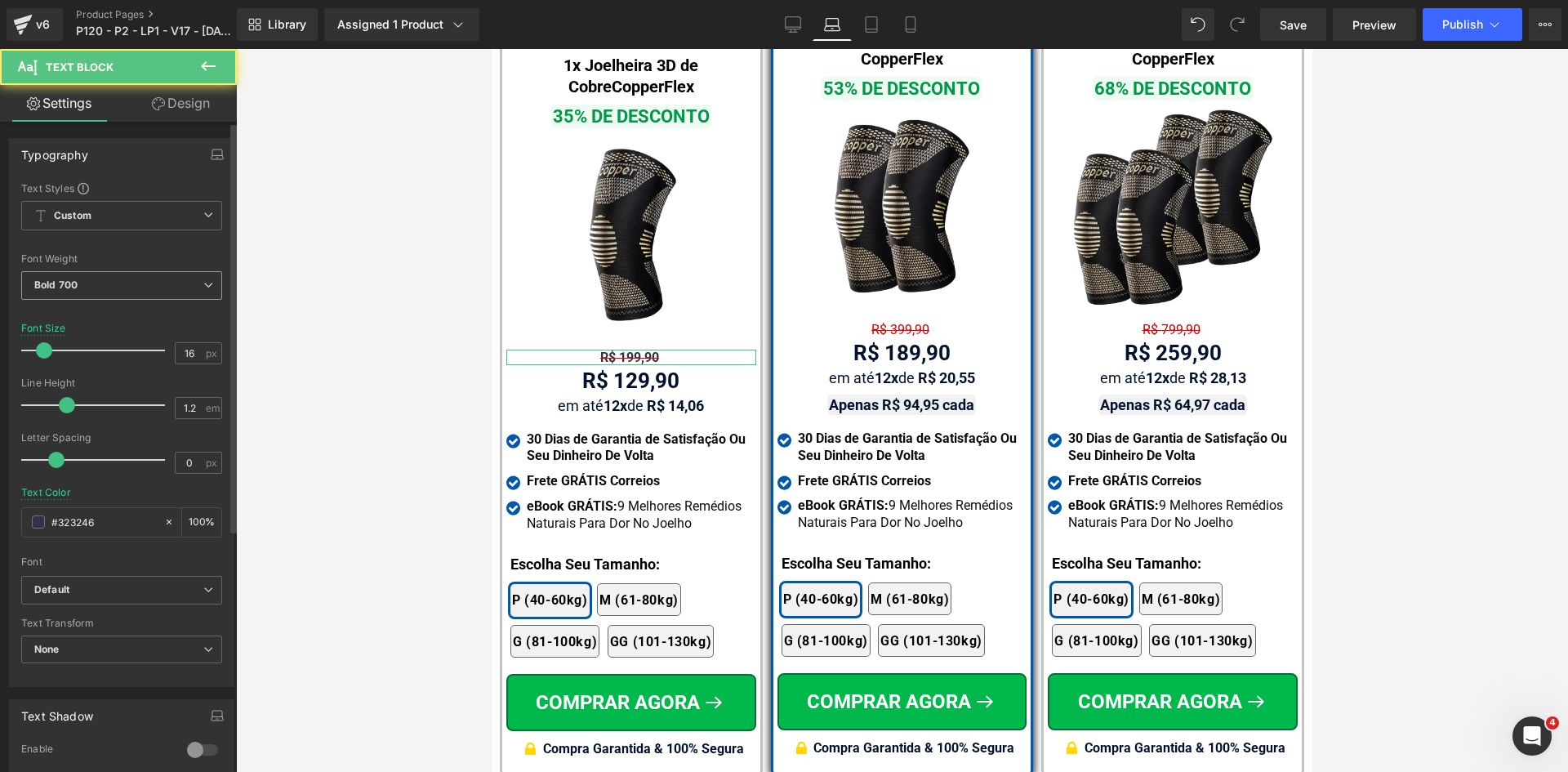
click at [87, 281] on span "Bold 700" at bounding box center [122, 285] width 201 height 28
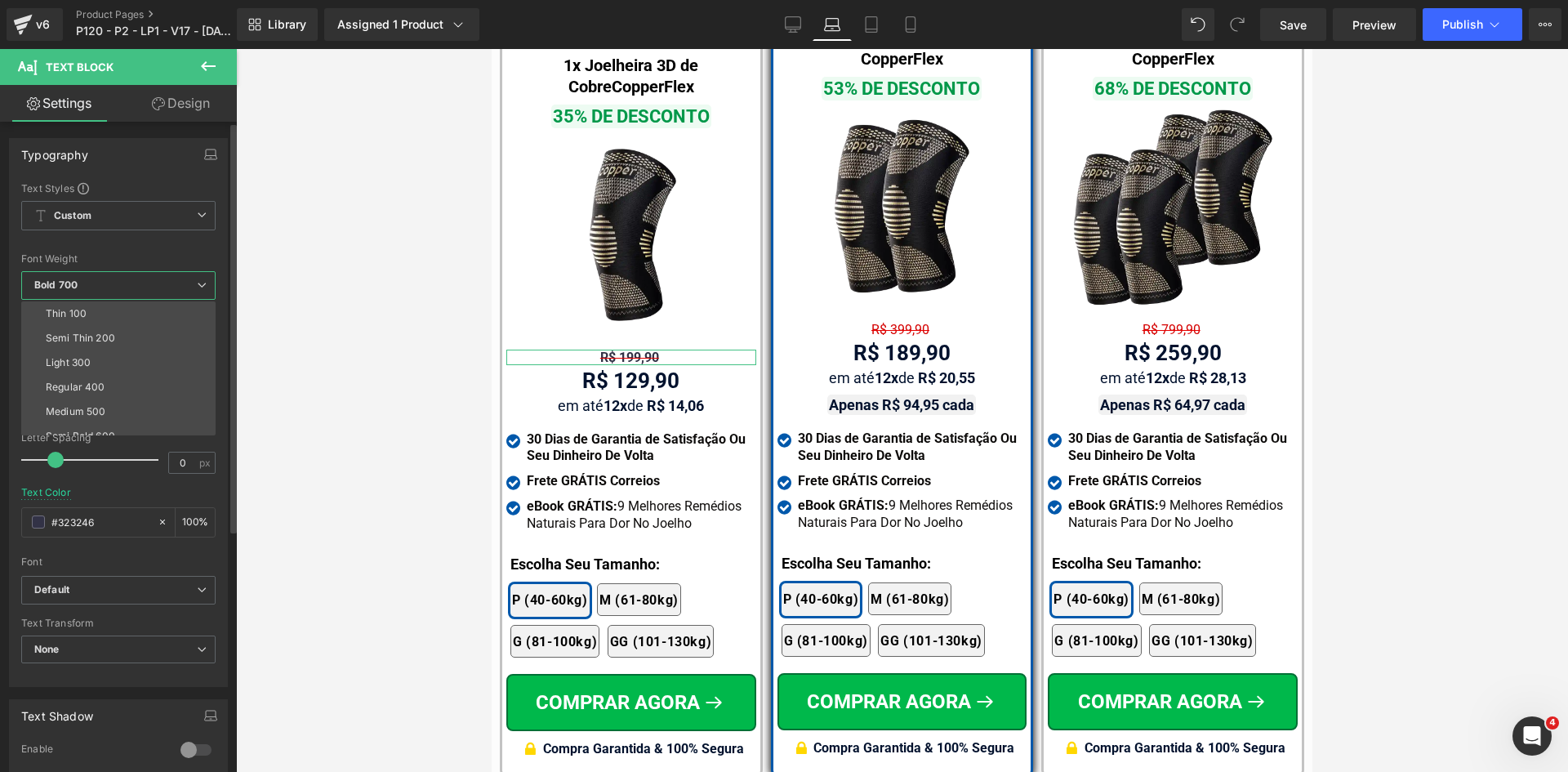
click at [86, 382] on div "Regular 400" at bounding box center [75, 387] width 60 height 11
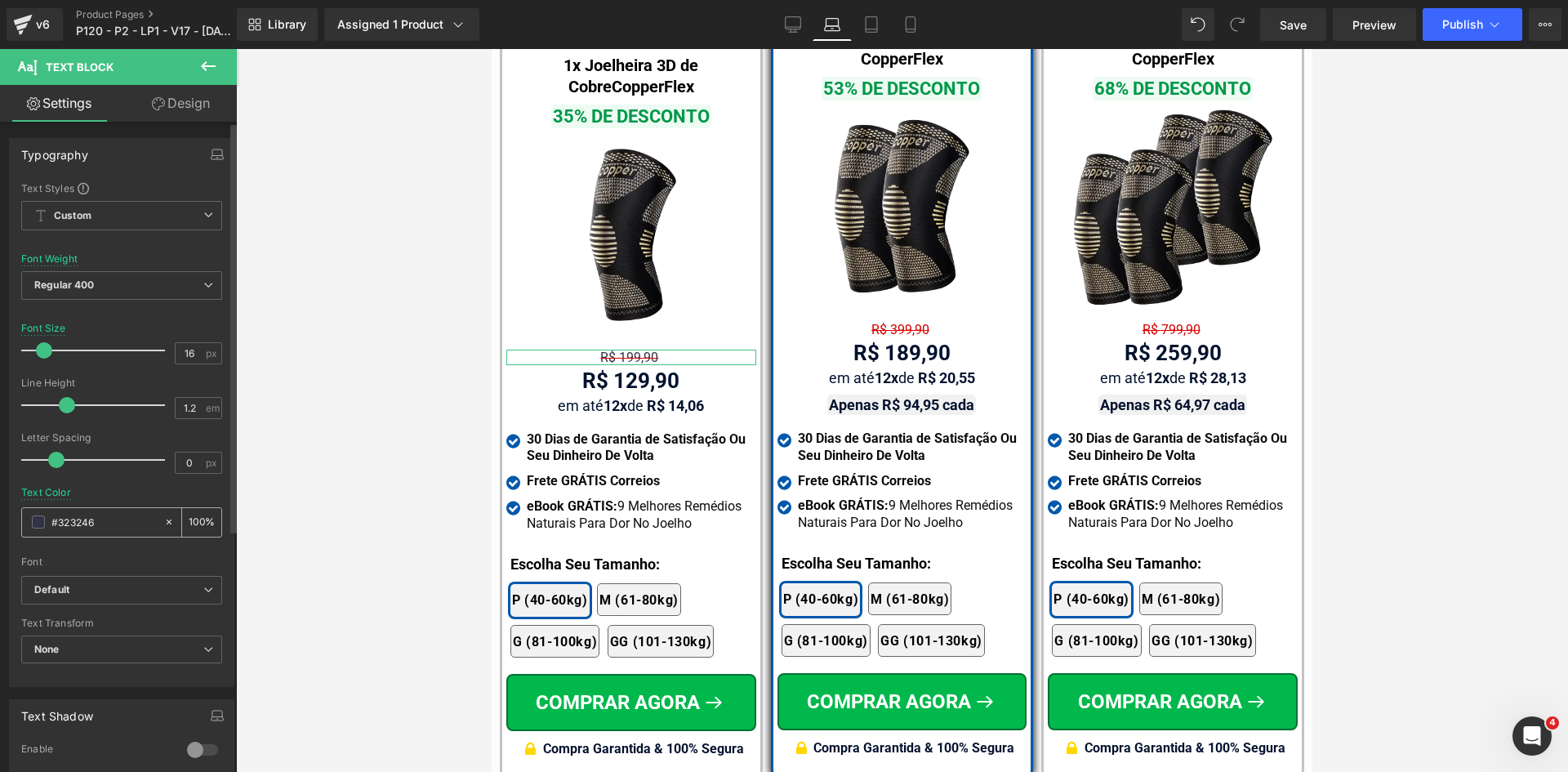
click at [92, 524] on input "#323246" at bounding box center [104, 522] width 105 height 18
paste input "d50000"
click at [784, 27] on link "Desktop" at bounding box center [793, 25] width 39 height 33
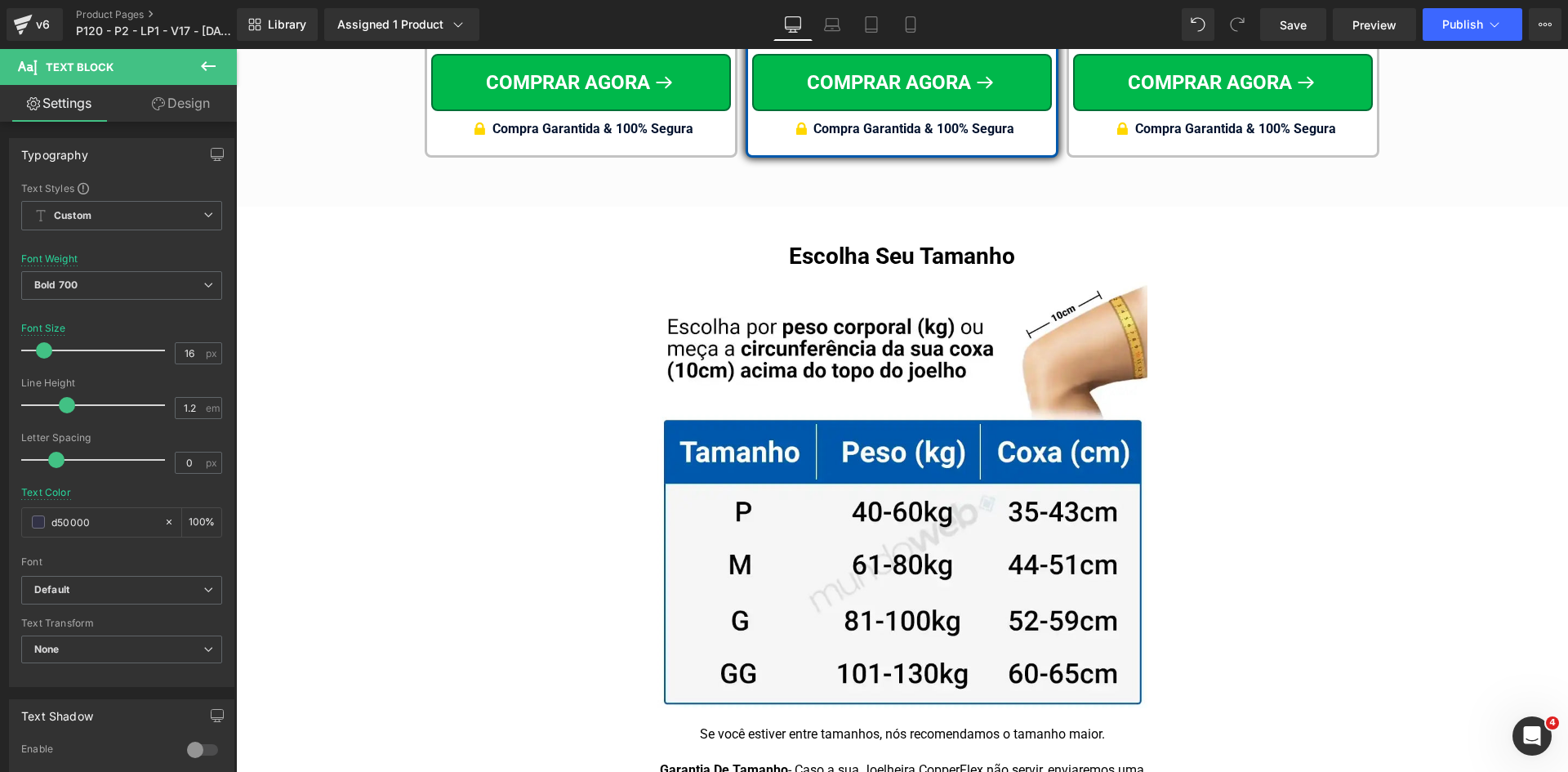
scroll to position [9529, 0]
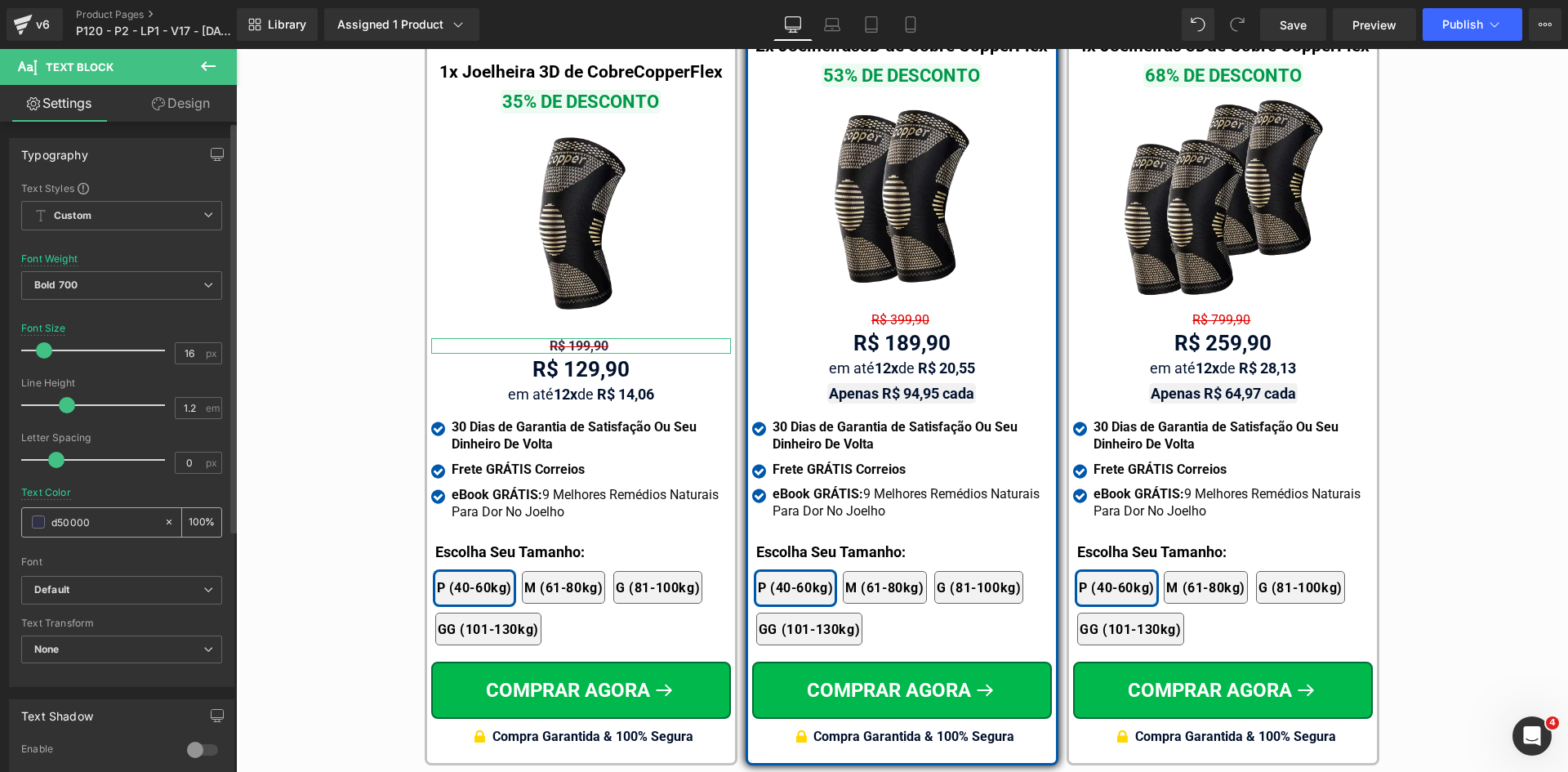
click at [108, 521] on input "d50000" at bounding box center [104, 522] width 105 height 18
paste input "d50000"
click at [52, 524] on input "d50000" at bounding box center [104, 522] width 105 height 18
type input "#d50000"
click at [92, 519] on input "#d50000" at bounding box center [104, 522] width 105 height 18
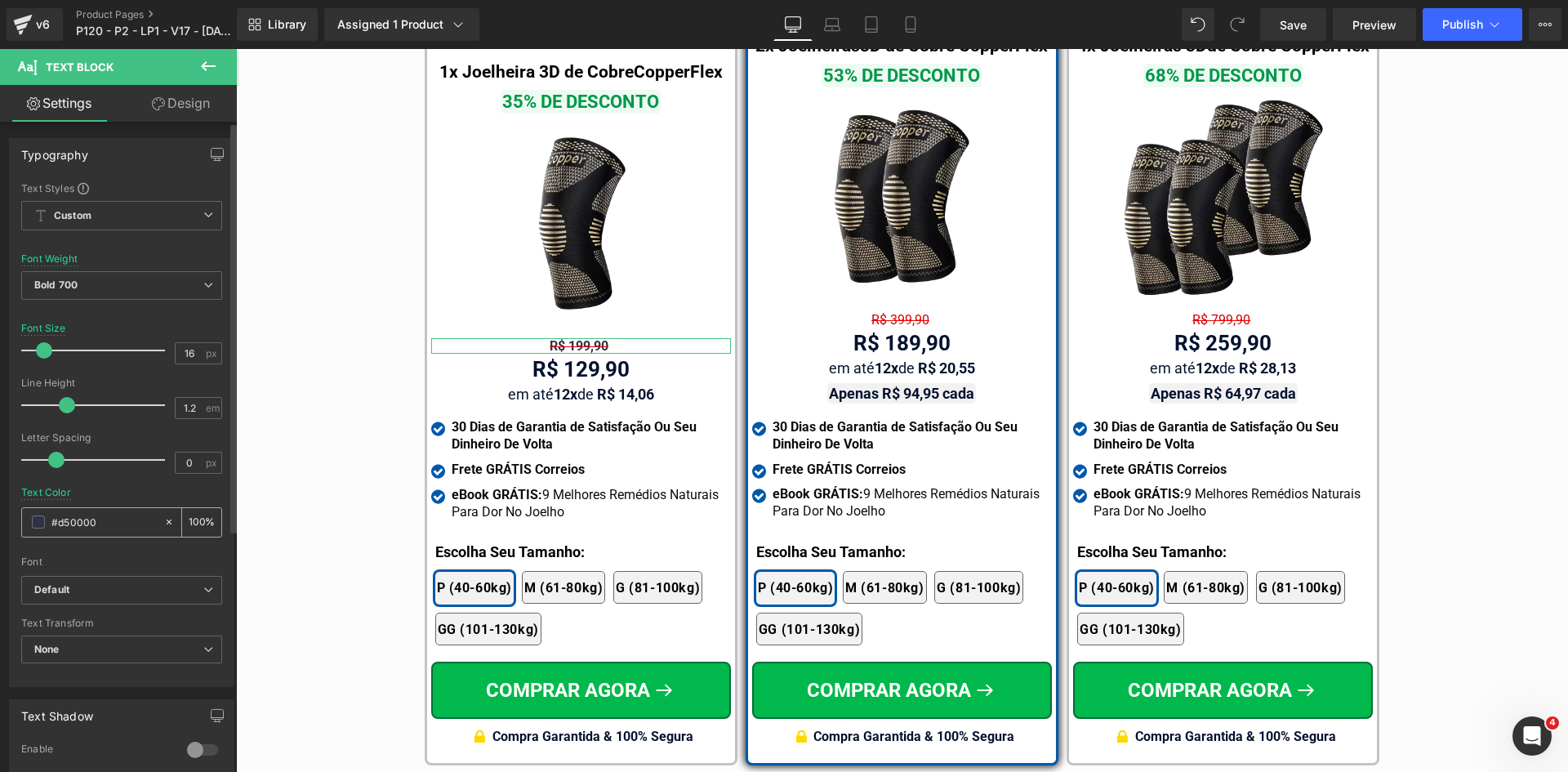
click at [116, 525] on input "#d50000" at bounding box center [104, 522] width 105 height 18
click at [115, 526] on input "#d50000" at bounding box center [104, 522] width 105 height 18
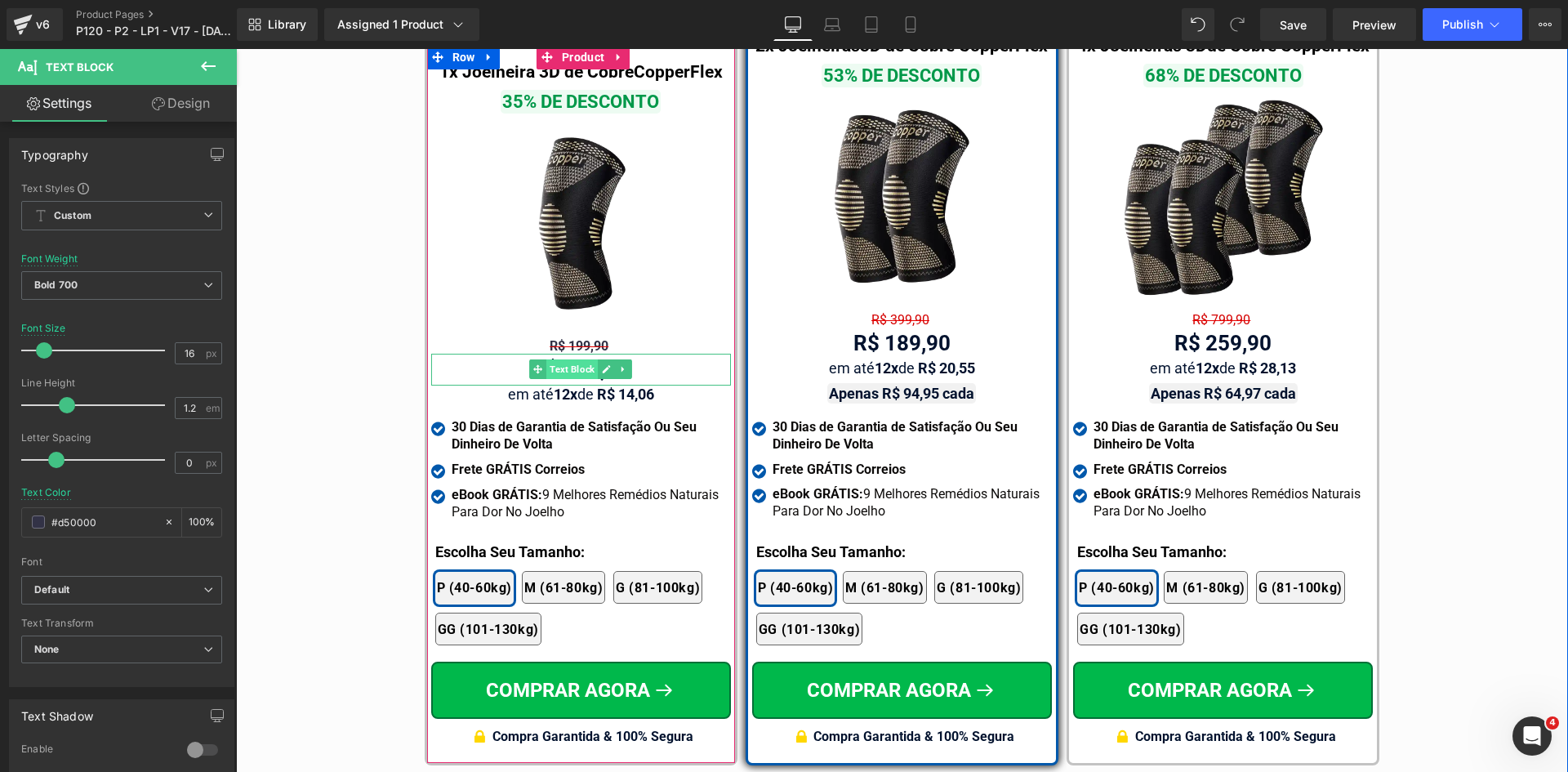
click at [563, 359] on span "Text Block" at bounding box center [572, 369] width 51 height 20
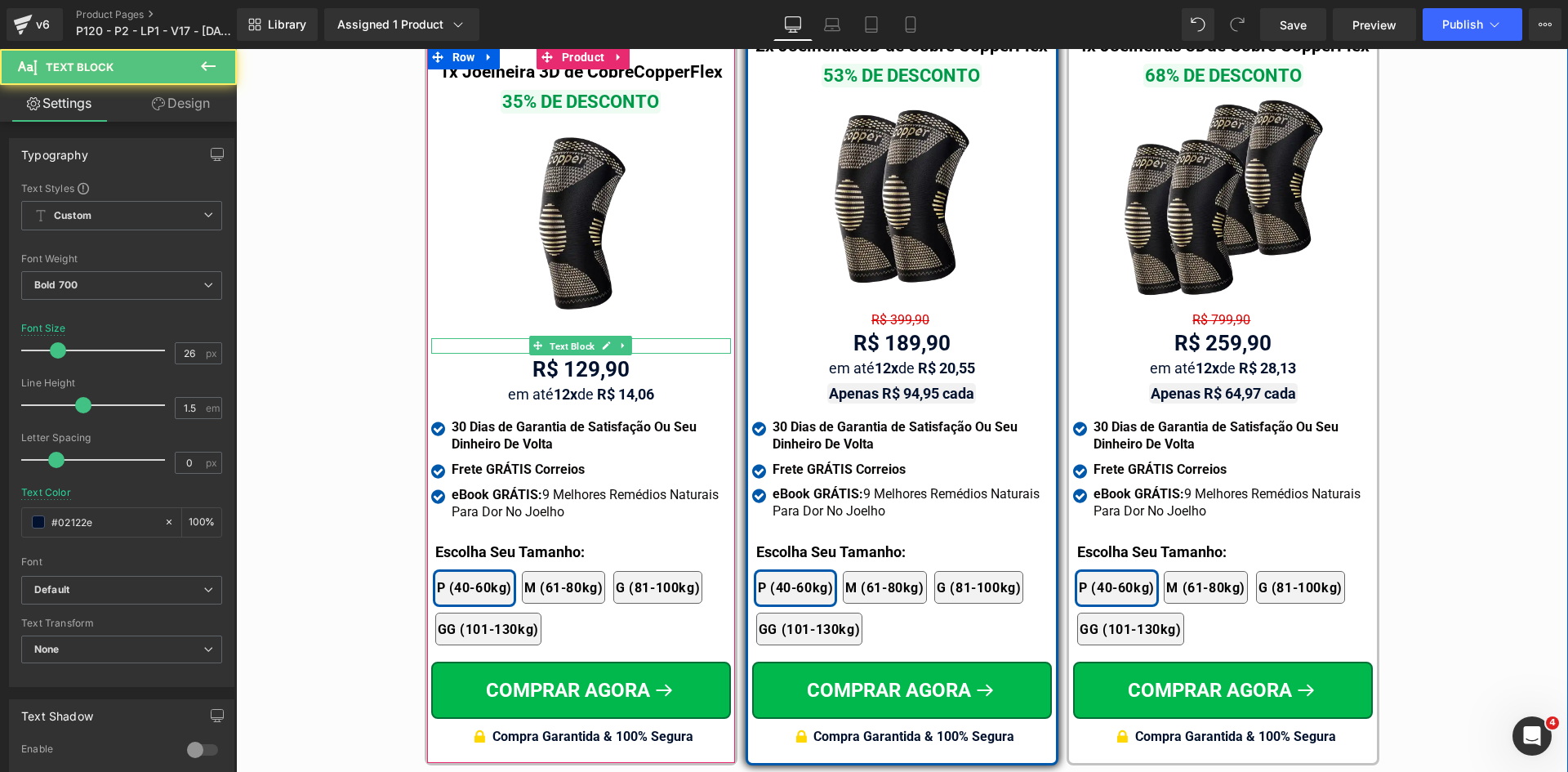
click at [568, 336] on span "Text Block" at bounding box center [572, 346] width 51 height 20
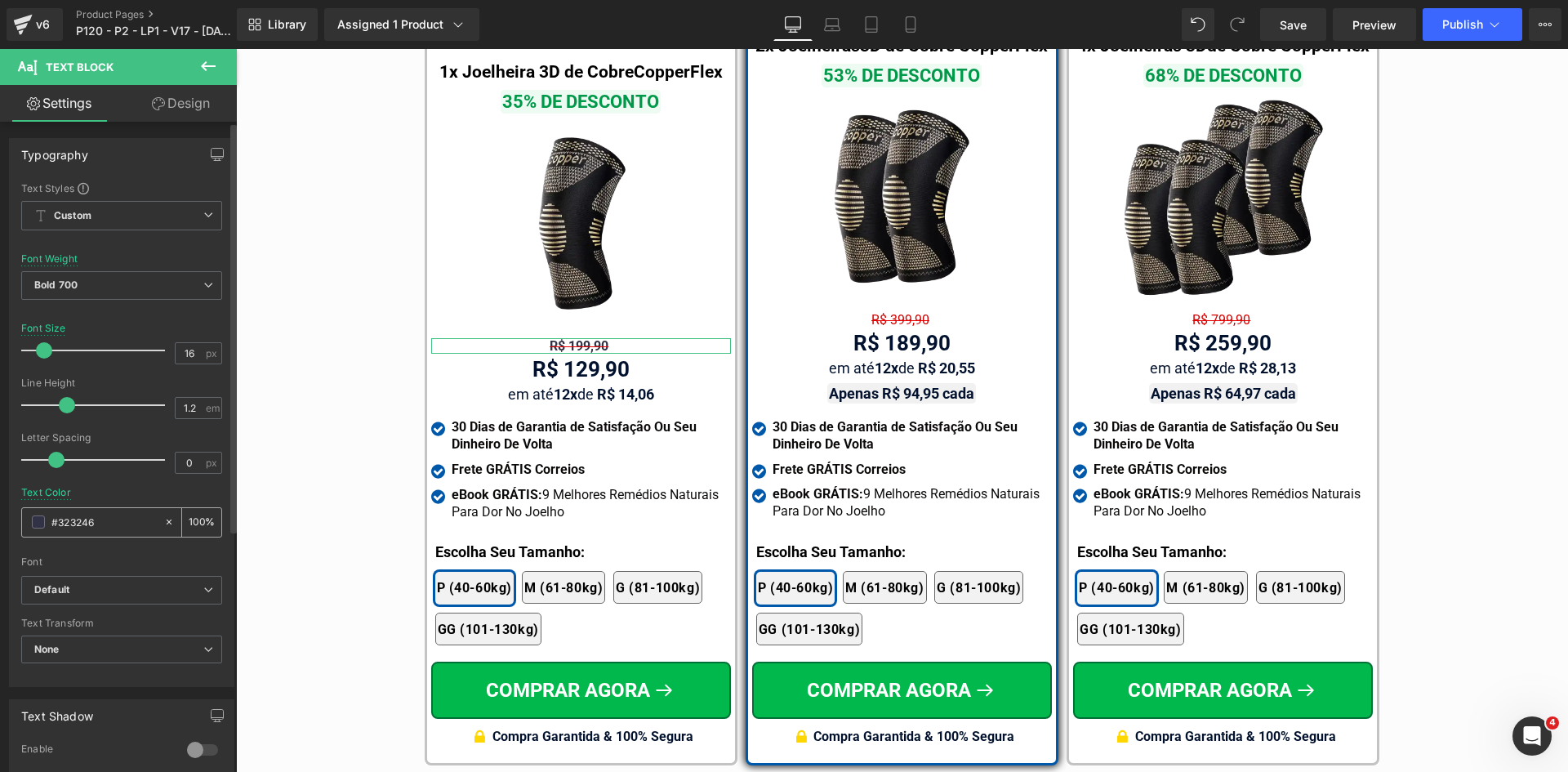
click at [109, 522] on input "#323246" at bounding box center [104, 522] width 105 height 18
paste input "d50000"
type input "#d50000"
click at [96, 288] on span "Bold 700" at bounding box center [122, 285] width 201 height 28
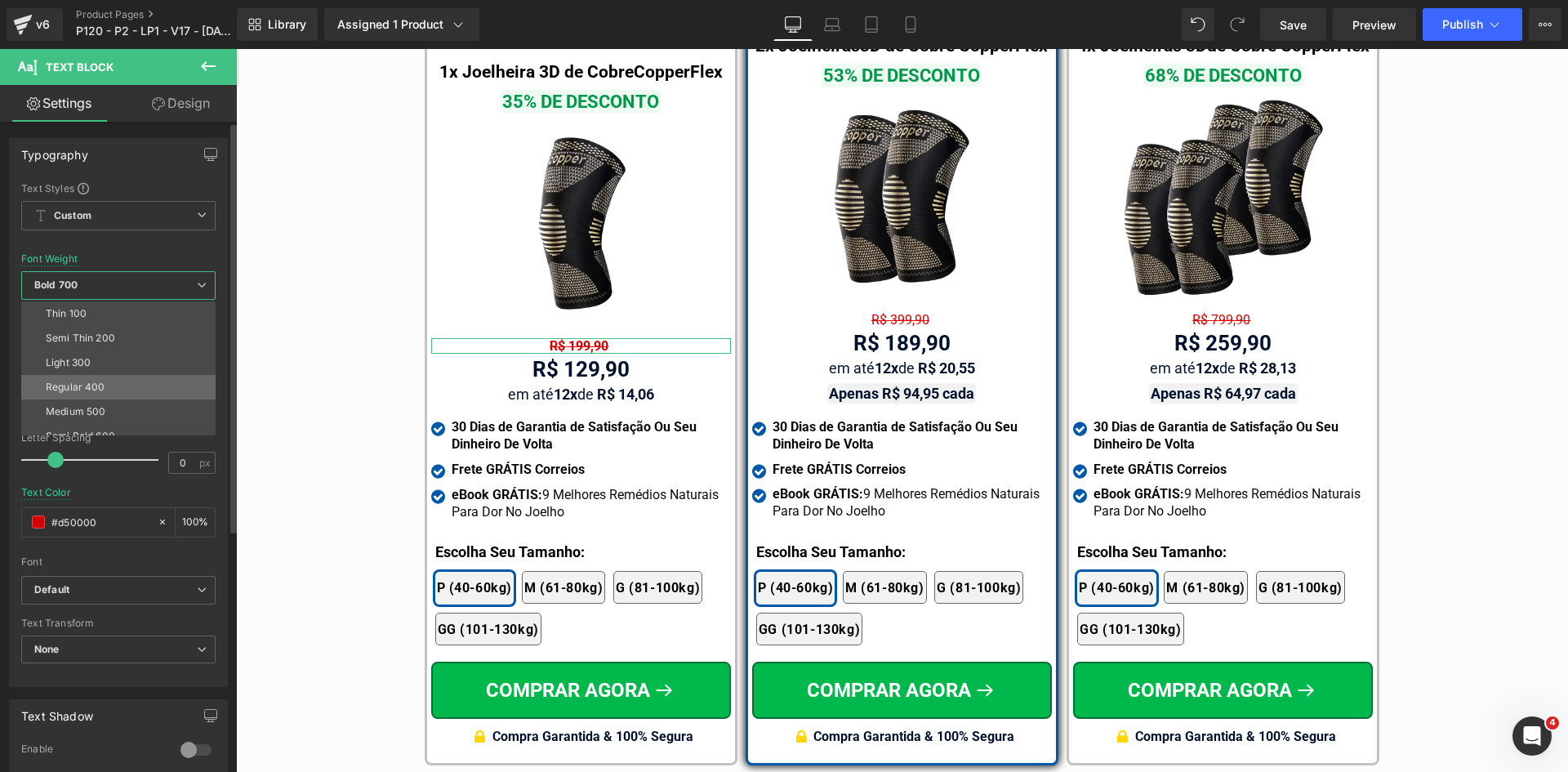
drag, startPoint x: 90, startPoint y: 385, endPoint x: 69, endPoint y: 321, distance: 67.4
click at [90, 385] on div "Regular 400" at bounding box center [75, 387] width 60 height 11
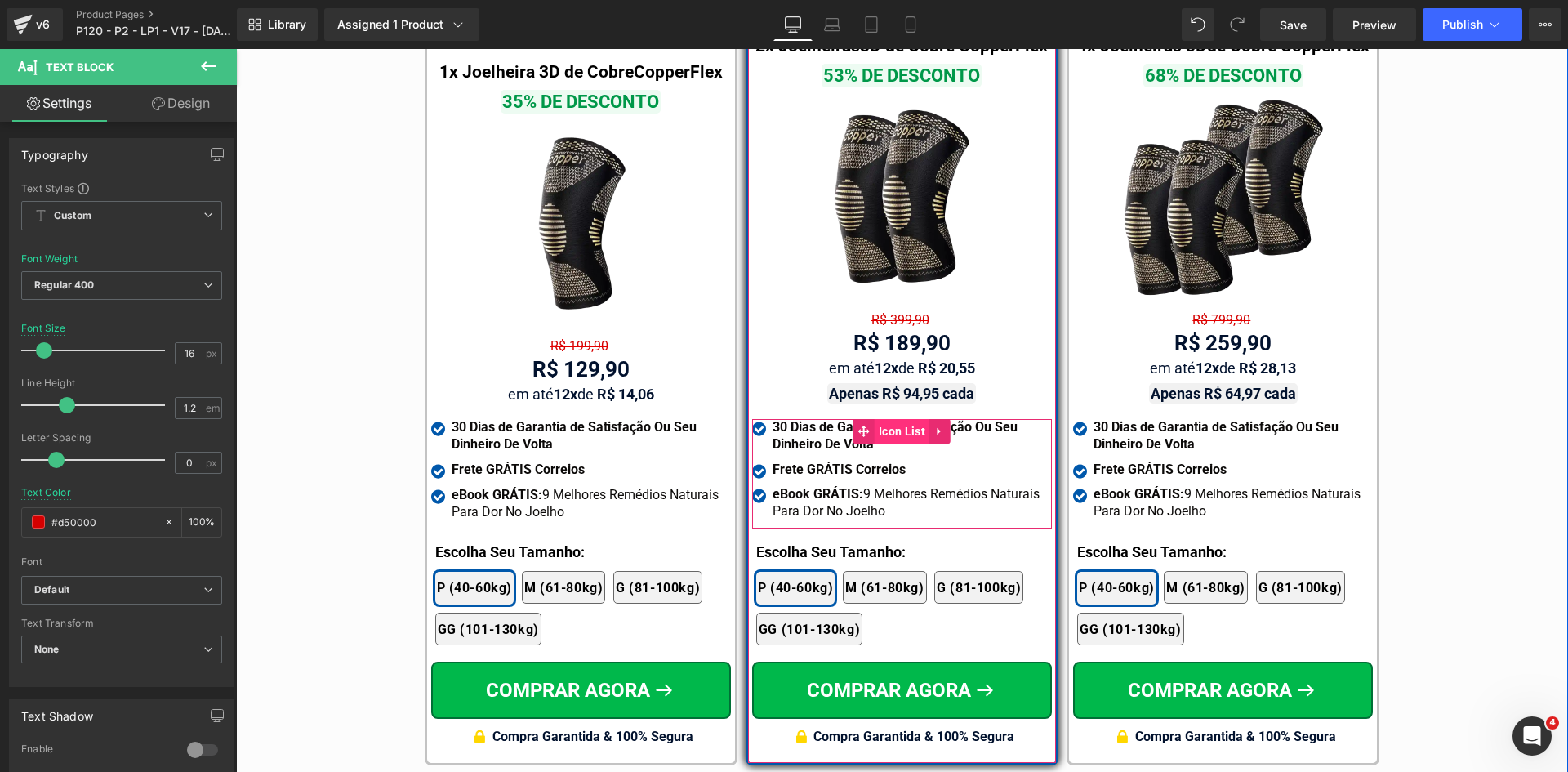
click at [893, 419] on span "Icon List" at bounding box center [902, 431] width 55 height 25
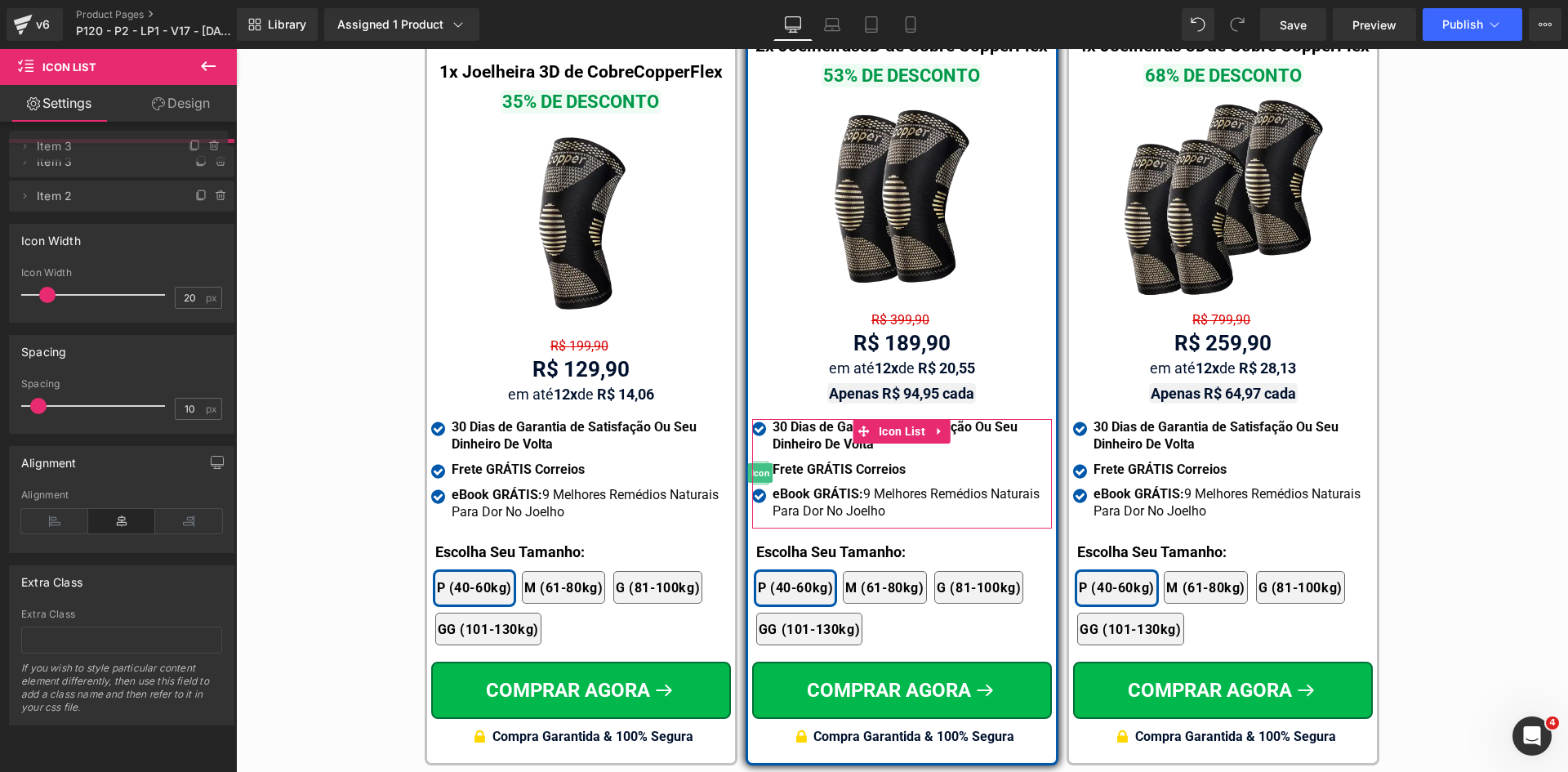
drag, startPoint x: 121, startPoint y: 192, endPoint x: 326, endPoint y: 393, distance: 287.1
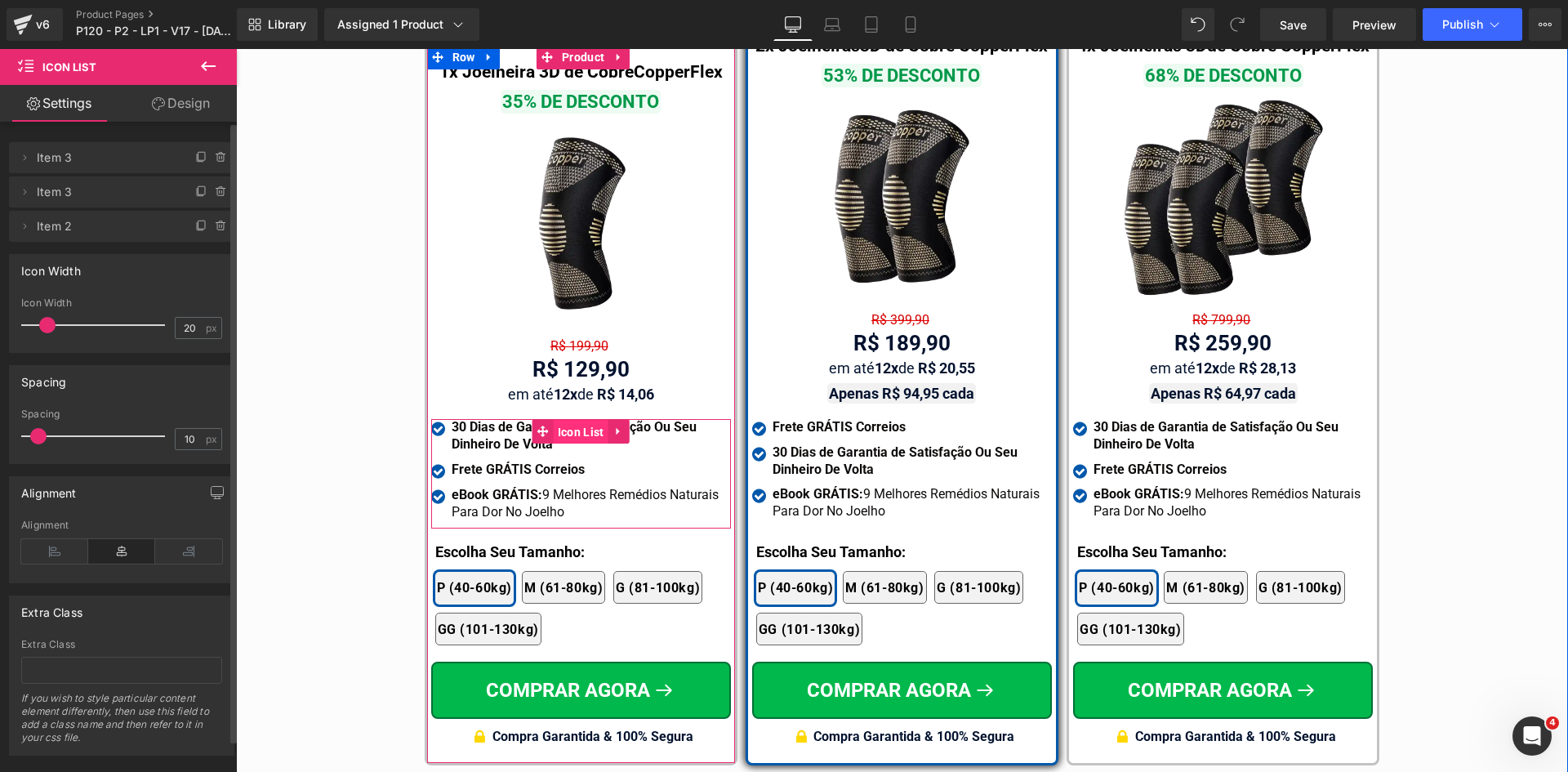
click at [580, 419] on span "Icon List" at bounding box center [582, 431] width 55 height 25
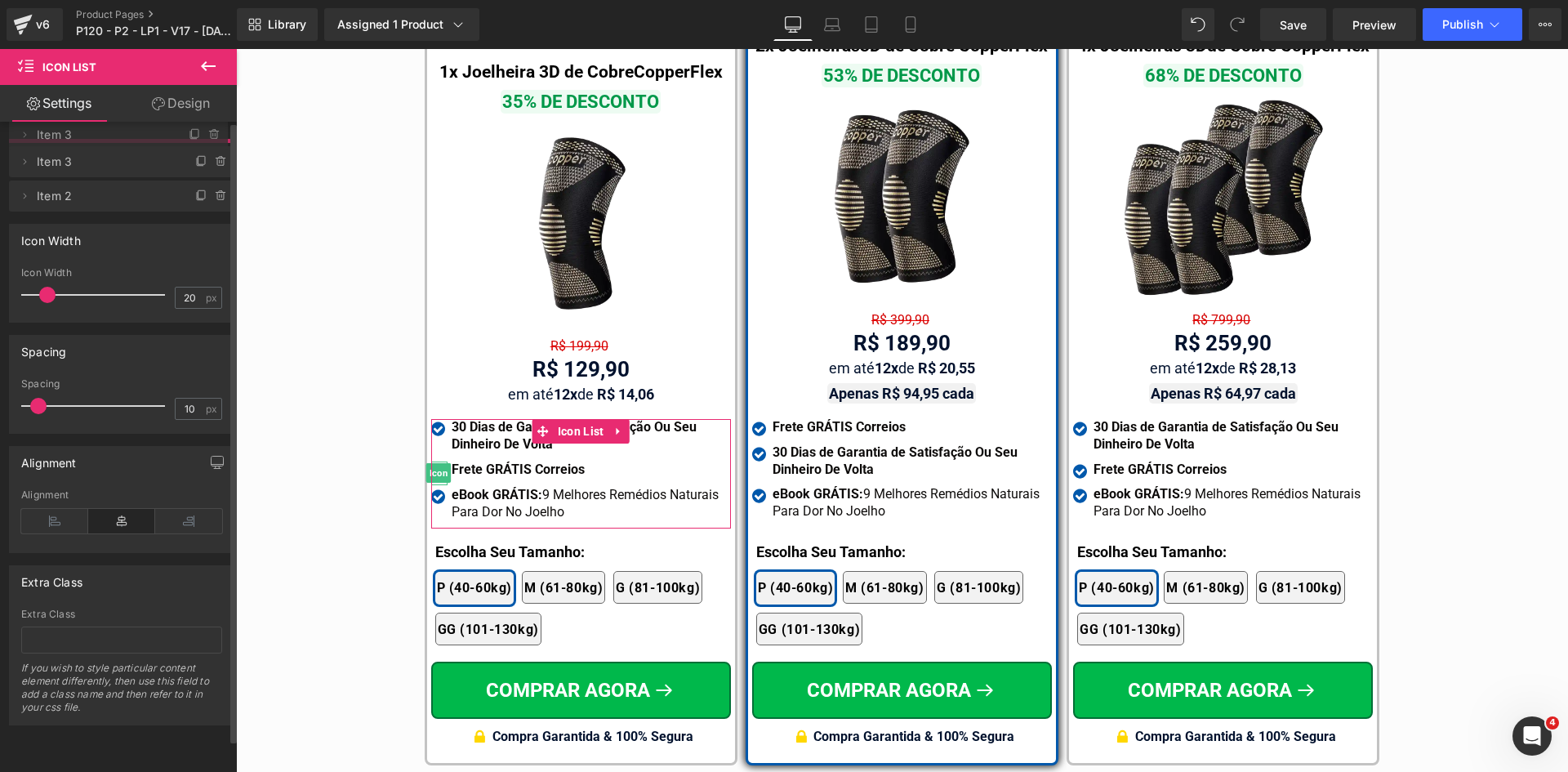
drag, startPoint x: 97, startPoint y: 196, endPoint x: 202, endPoint y: 335, distance: 174.2
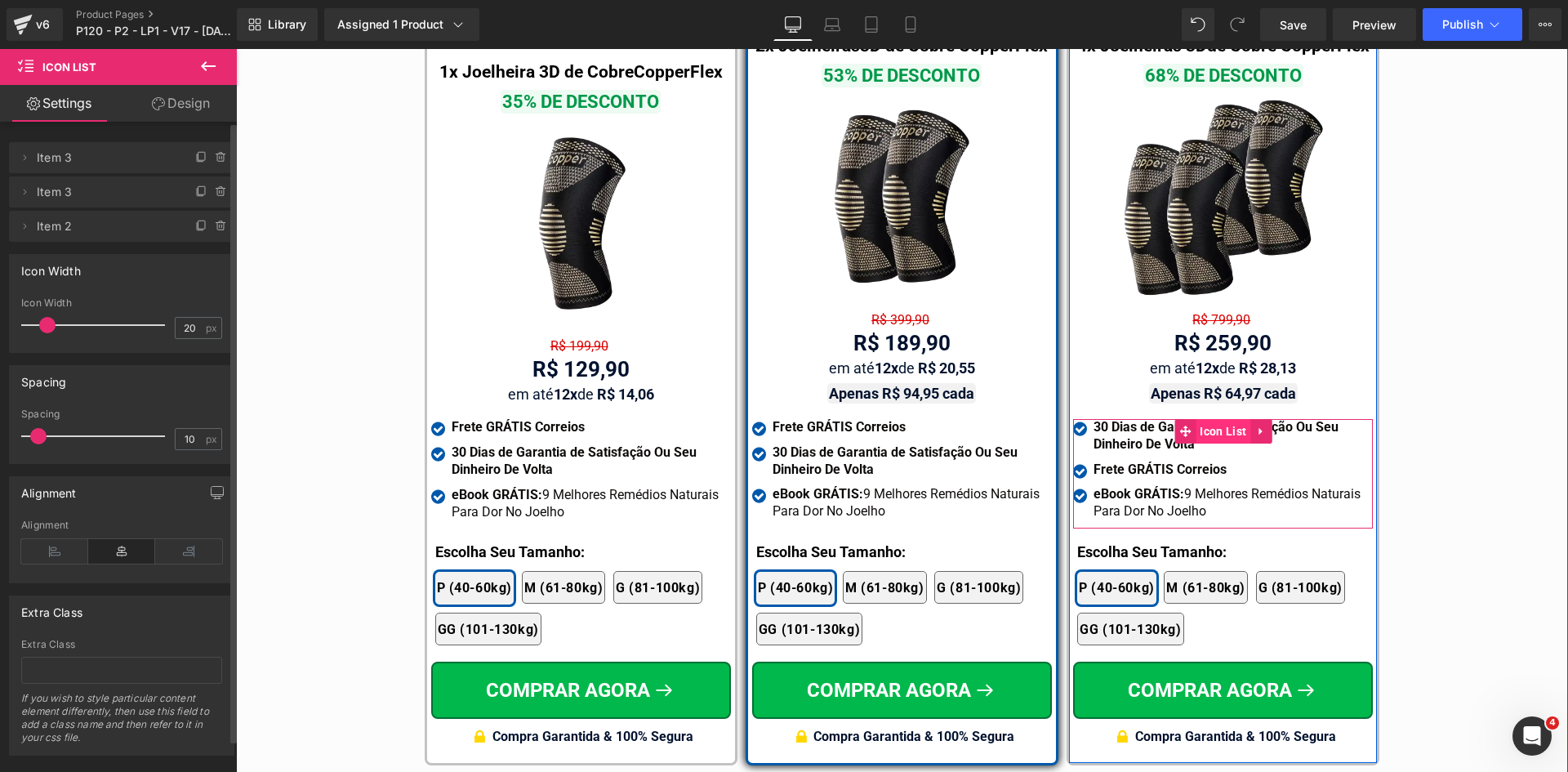
click at [1202, 419] on span "Icon List" at bounding box center [1223, 431] width 55 height 25
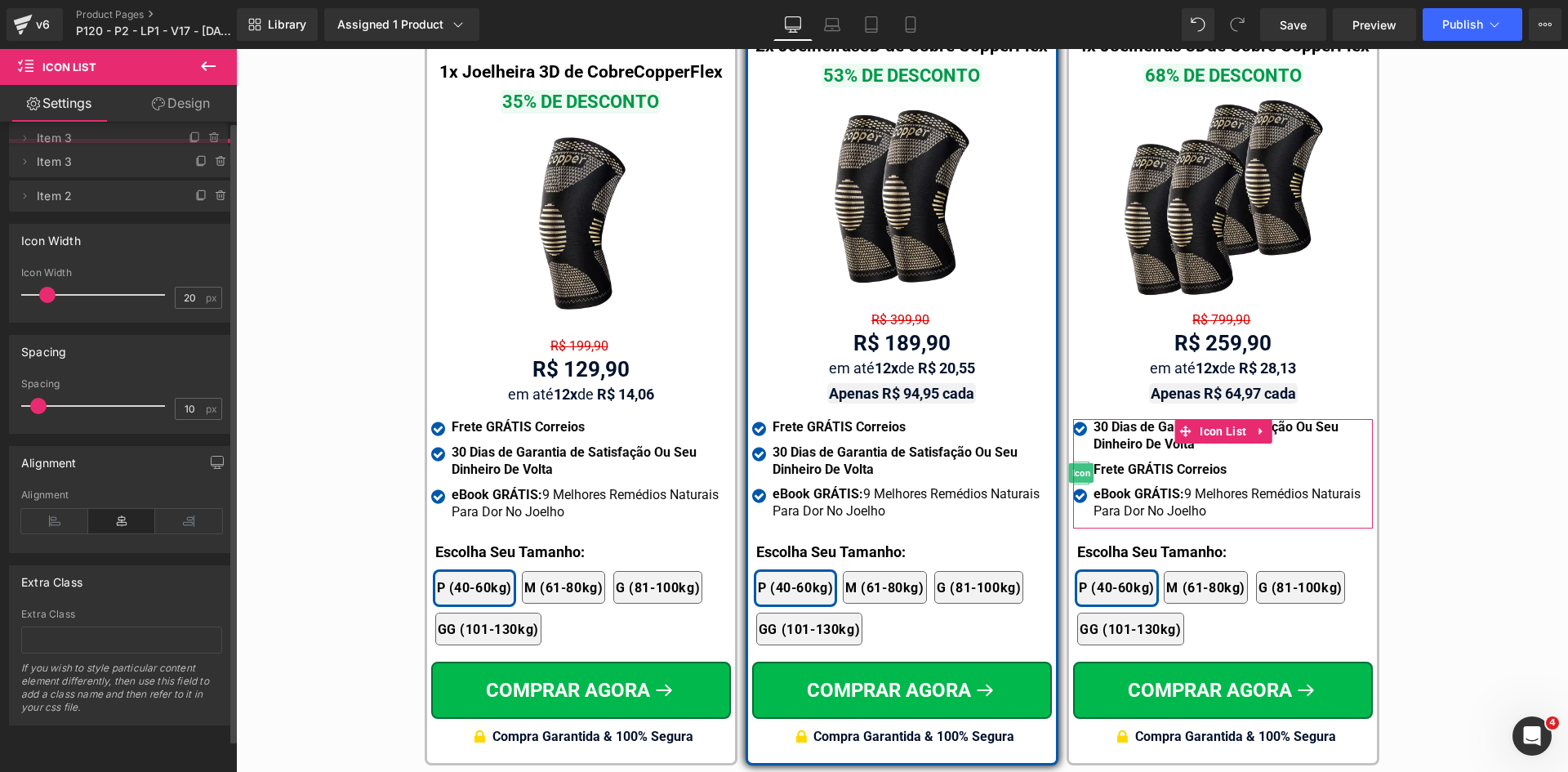
drag, startPoint x: 143, startPoint y: 195, endPoint x: 282, endPoint y: 372, distance: 225.1
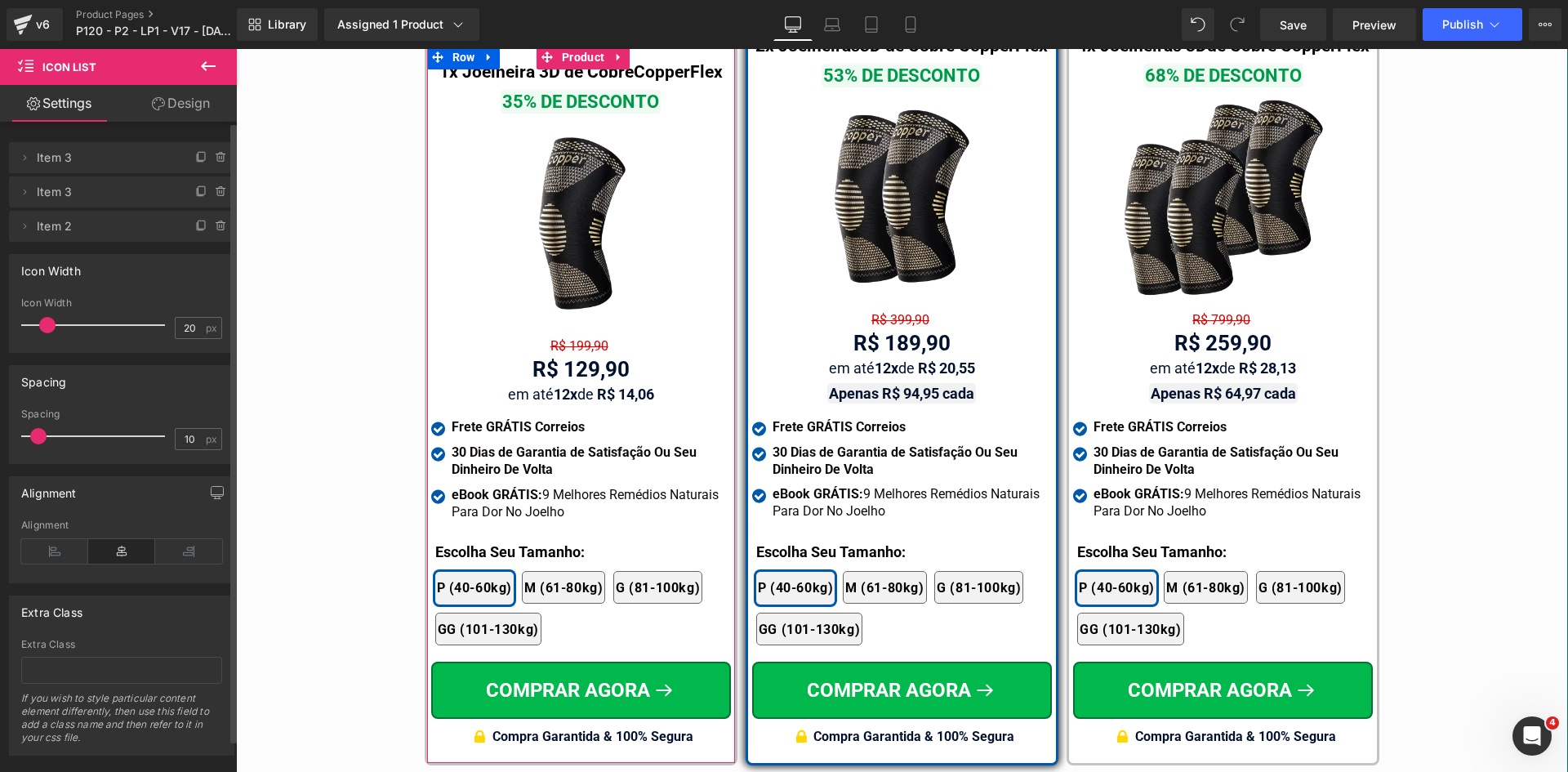
click at [465, 546] on div "2x Joelheiras + eBook Grátis 4x Joelheiras + eBook Grátis 1x Joelheira + eBook …" at bounding box center [582, 600] width 296 height 107
click at [465, 540] on div at bounding box center [582, 542] width 296 height 4
click at [465, 540] on p "Escolha Seu Tamanho:" at bounding box center [582, 552] width 296 height 22
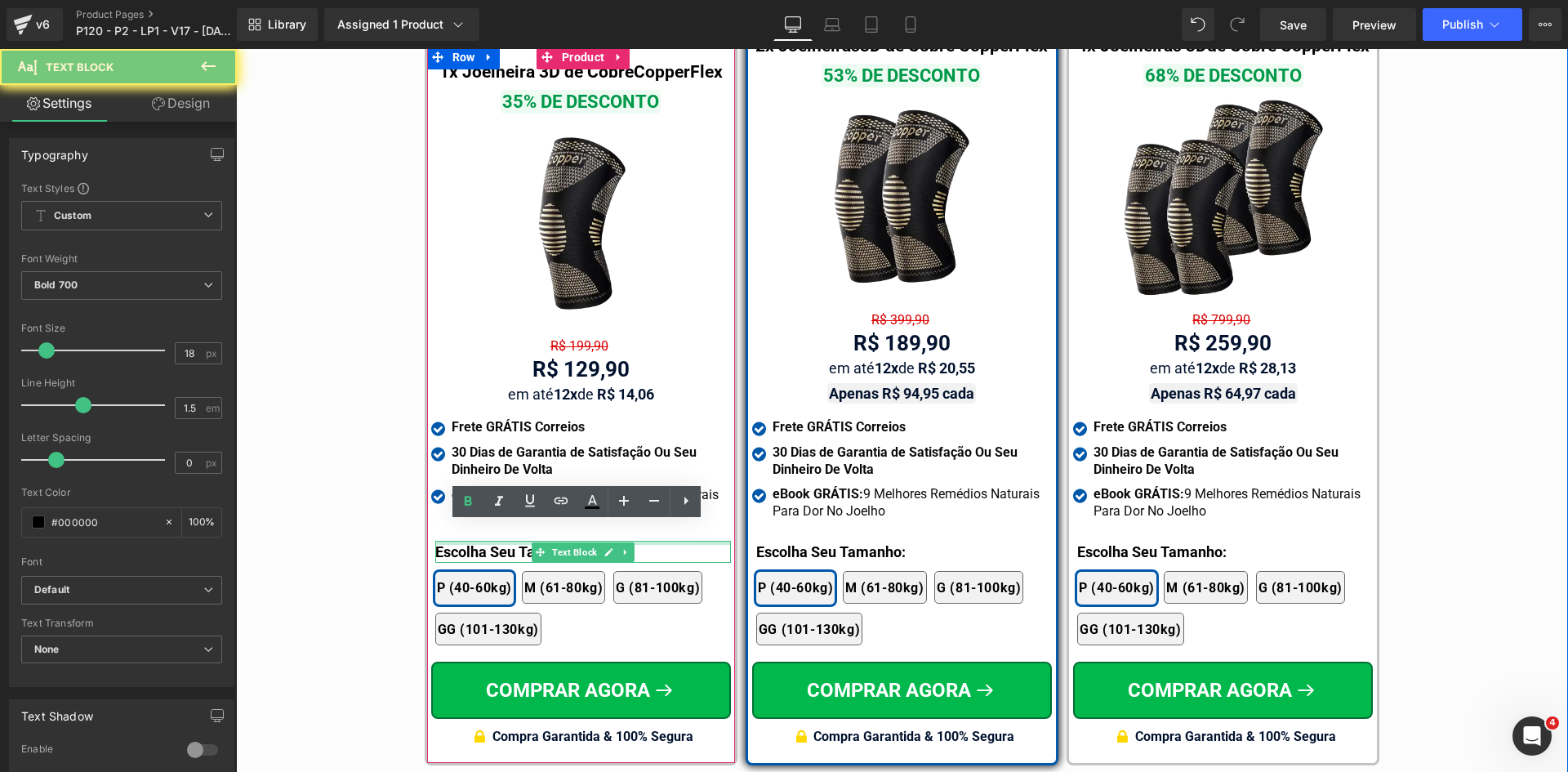
click at [465, 540] on p "Escolha Seu Tamanho:" at bounding box center [582, 552] width 296 height 22
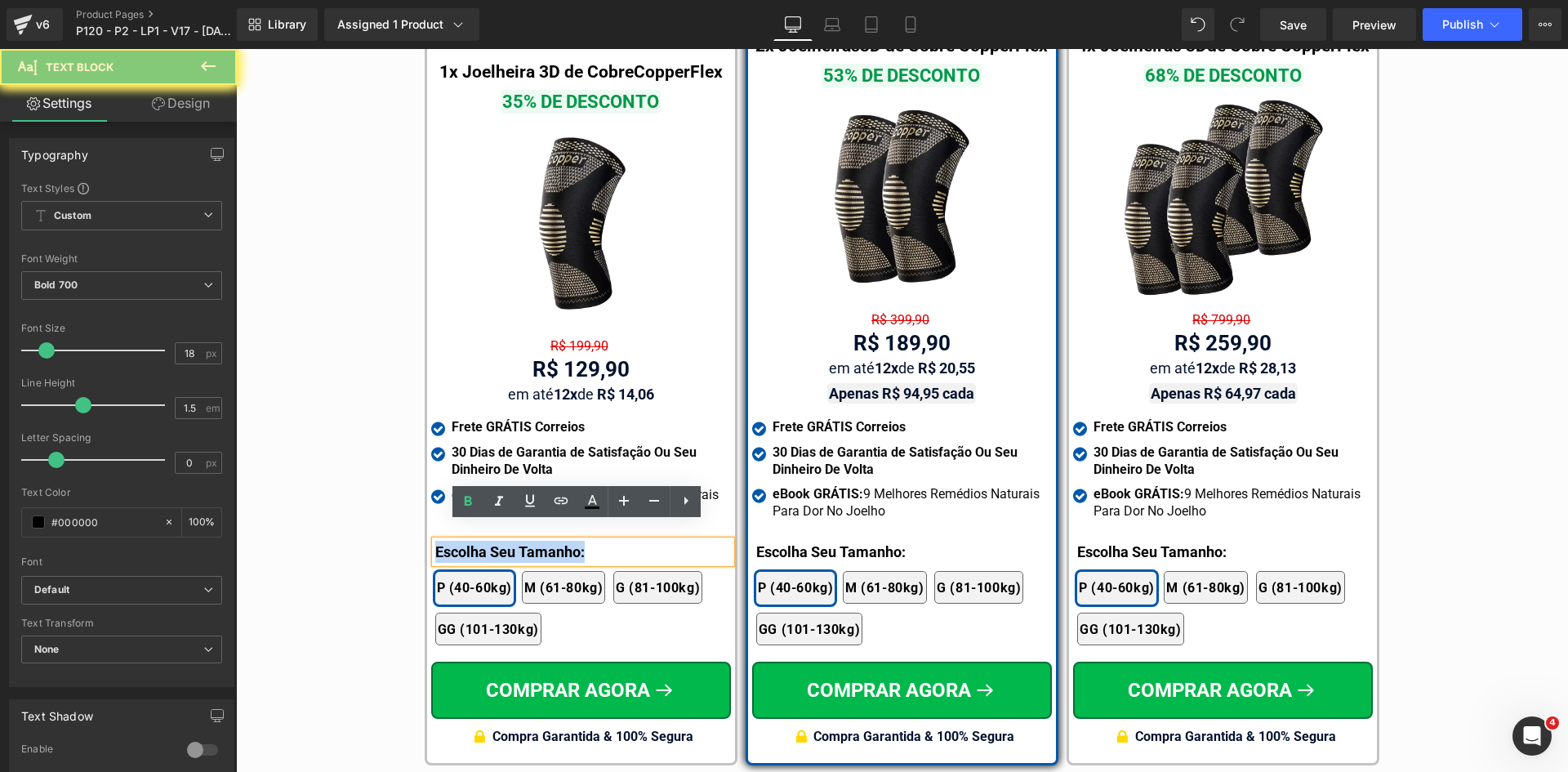
click at [465, 540] on p "Escolha Seu Tamanho:" at bounding box center [582, 552] width 296 height 22
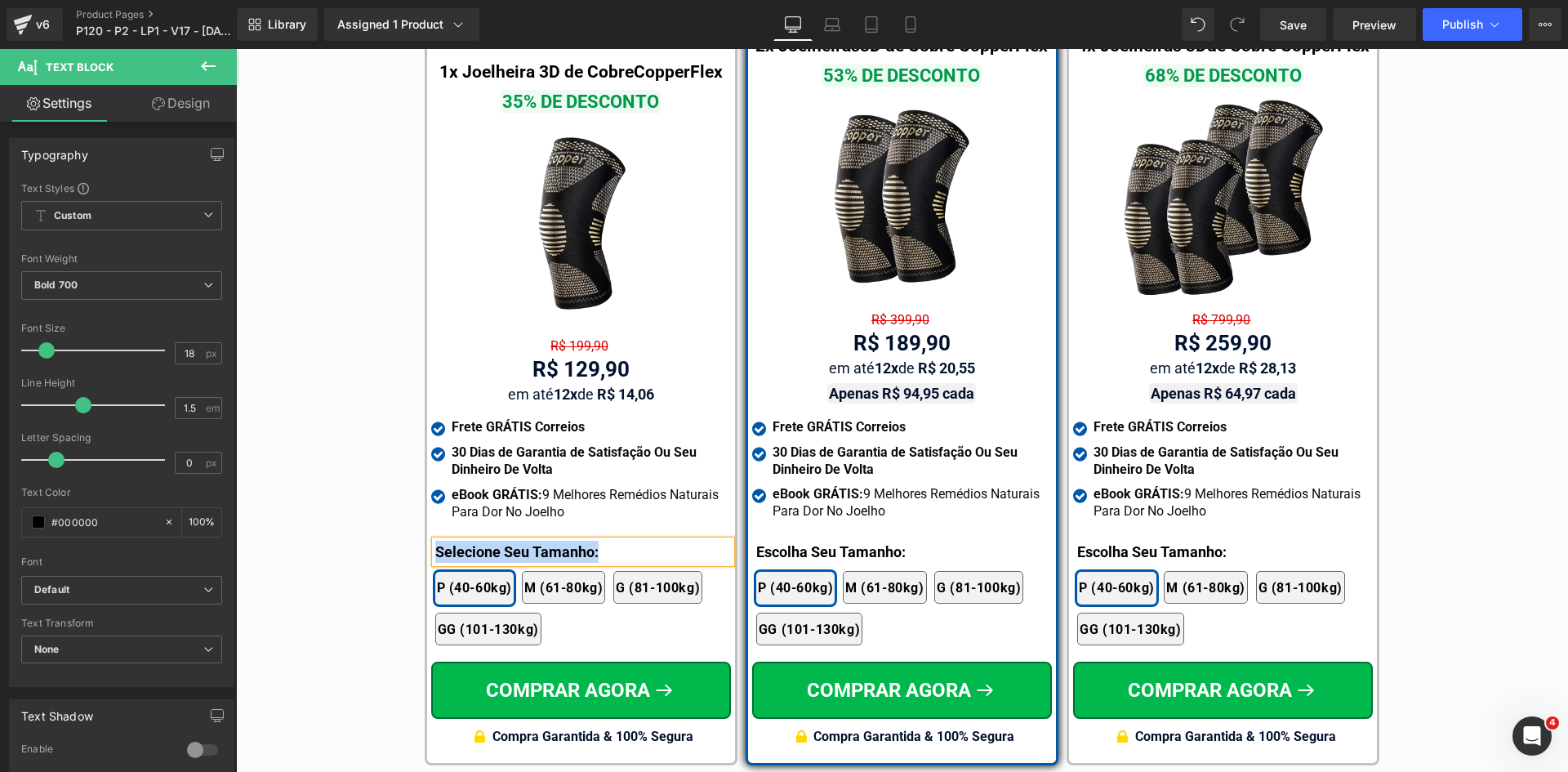
copy p "Selecione Seu Tamanho:"
click at [811, 522] on div "MAIS VENDIDO Text Block 2x Joelheiras 3D de Cobre CopperFlex Text Block 53% DE …" at bounding box center [902, 376] width 299 height 757
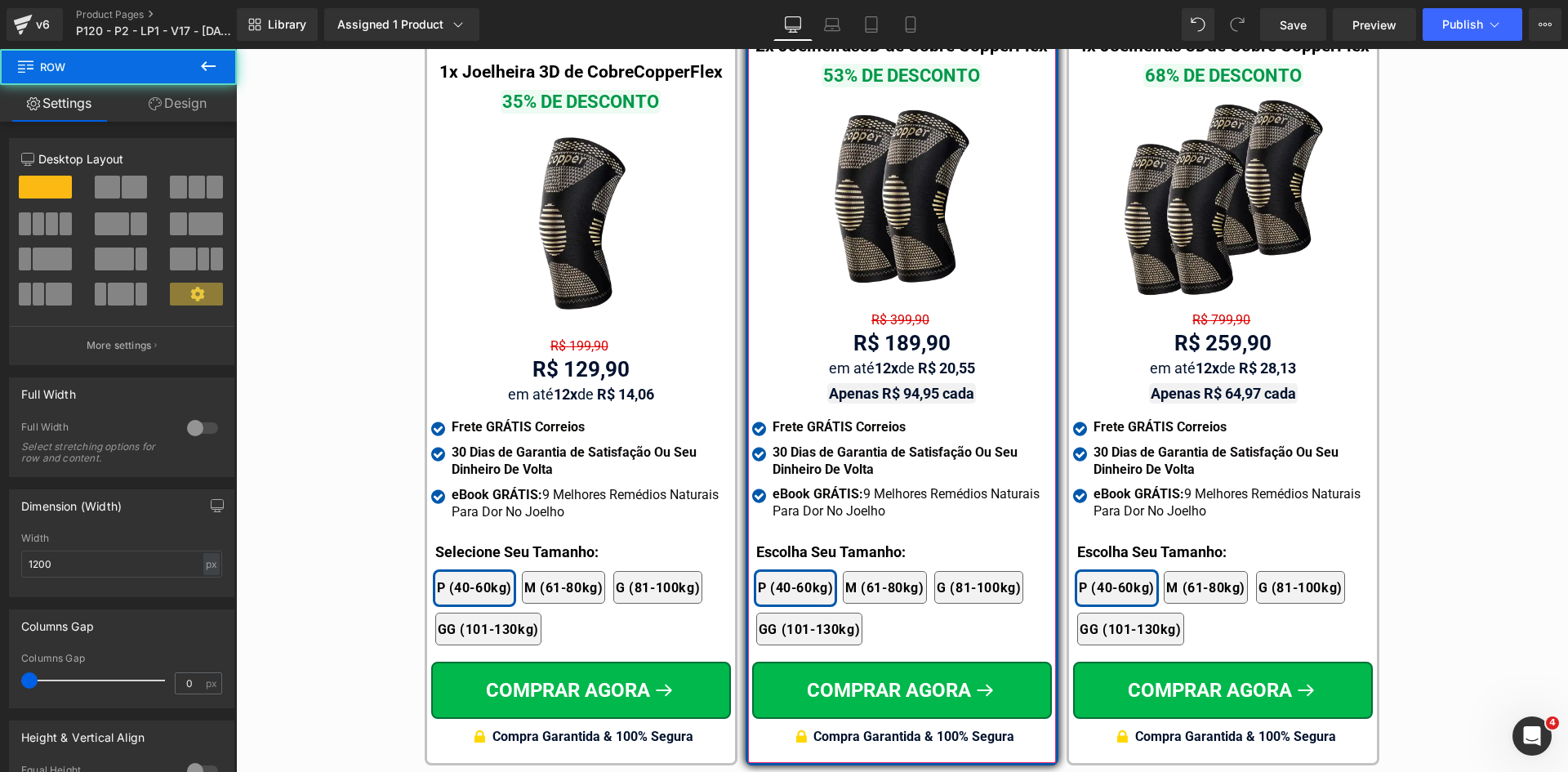
click at [236, 49] on div at bounding box center [236, 49] width 0 height 0
click at [811, 540] on p "Escolha Seu Tamanho:" at bounding box center [904, 552] width 296 height 22
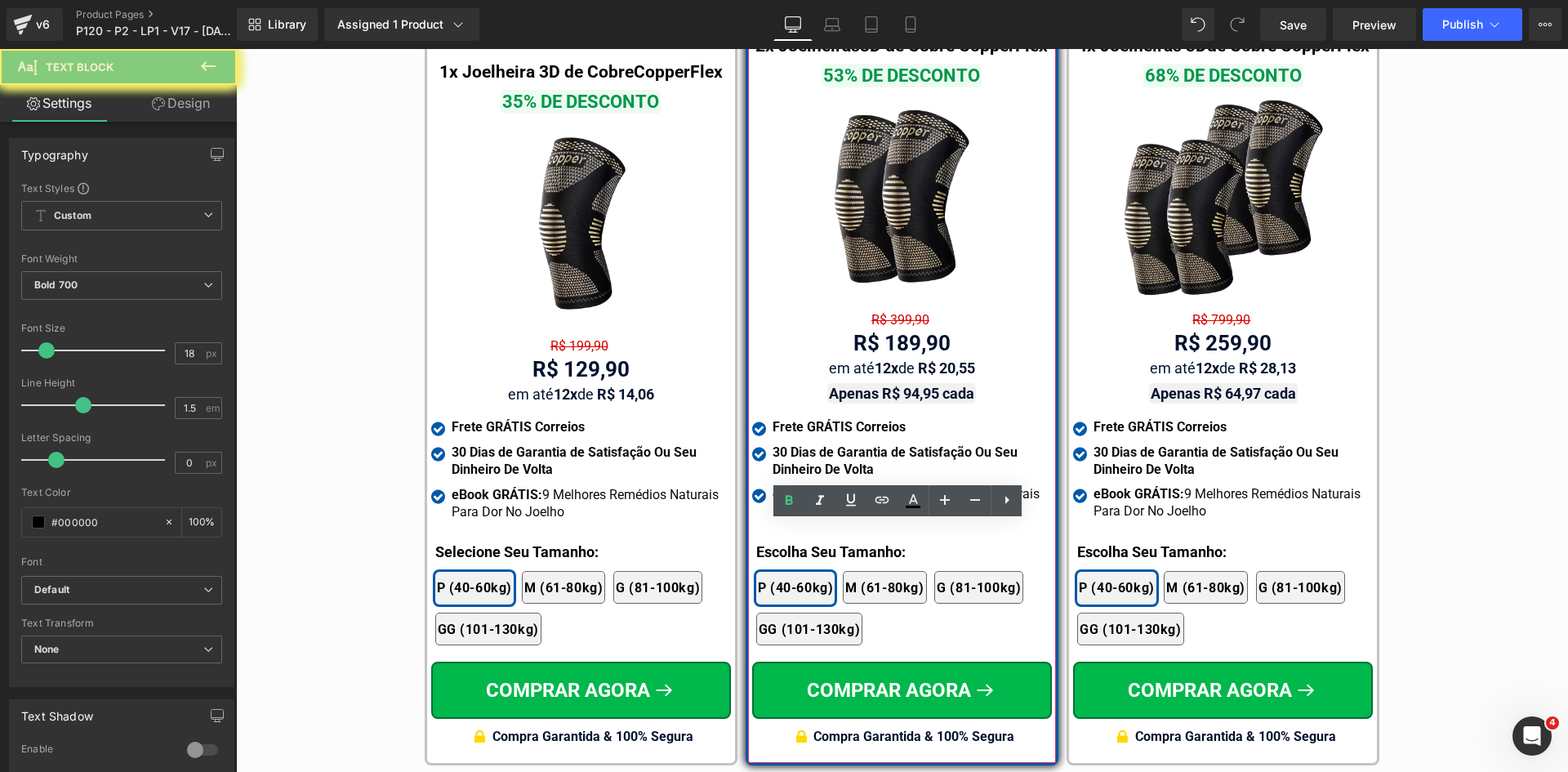
click at [811, 540] on p "Escolha Seu Tamanho:" at bounding box center [904, 552] width 296 height 22
paste div
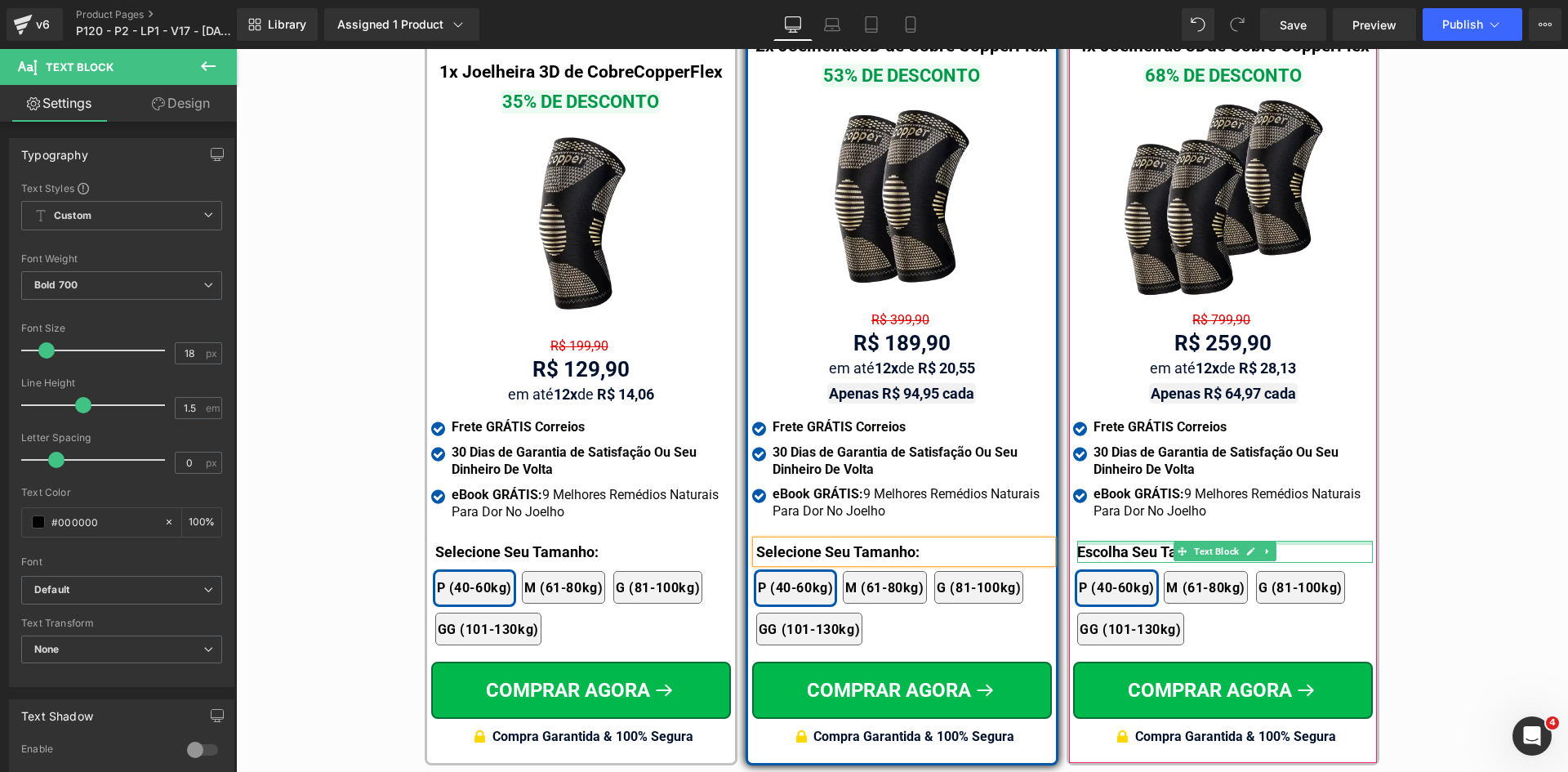
click at [1144, 540] on div at bounding box center [1225, 542] width 296 height 4
click at [1144, 540] on p "Escolha Seu Tamanho:" at bounding box center [1225, 552] width 296 height 22
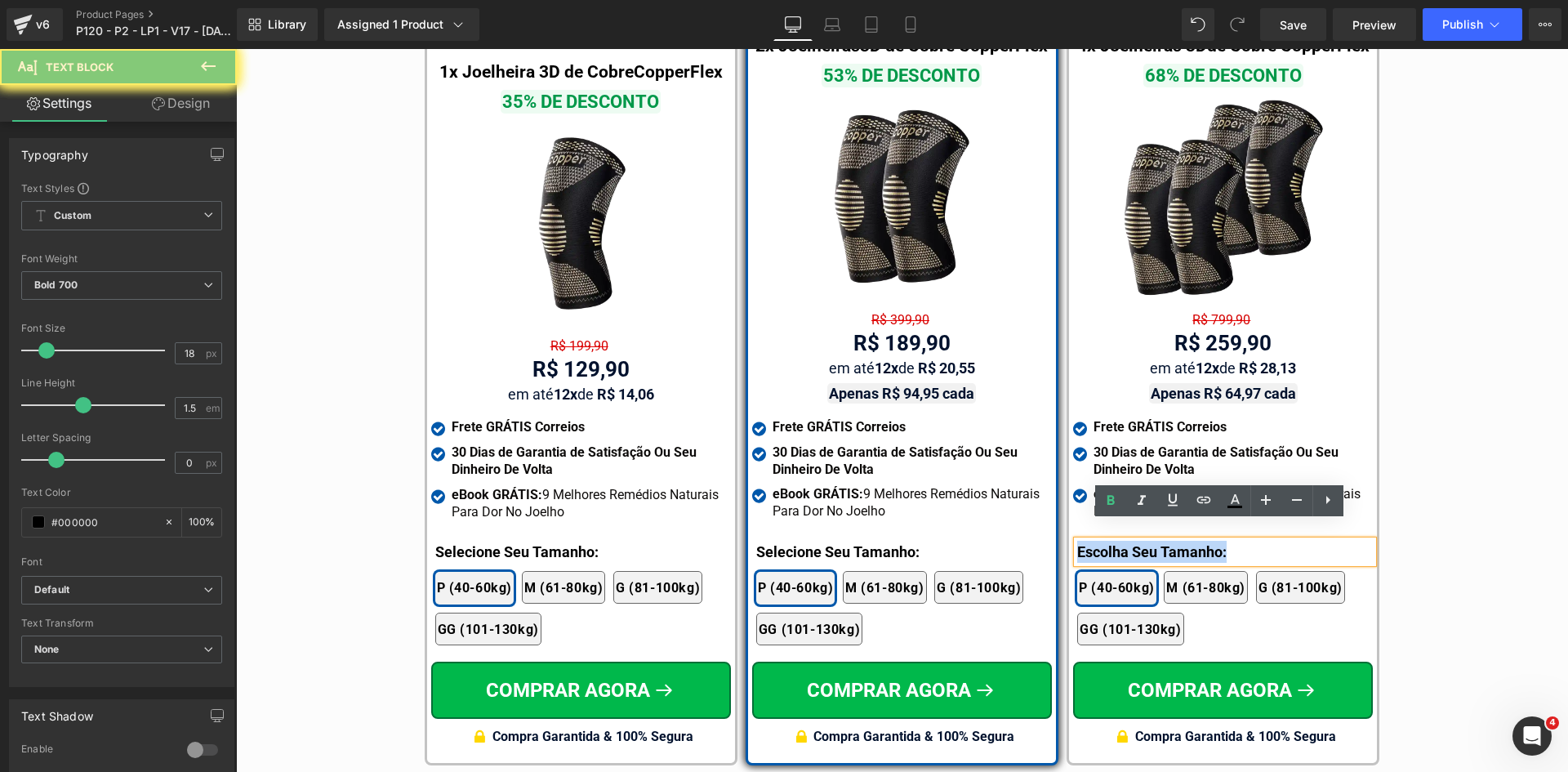
paste div
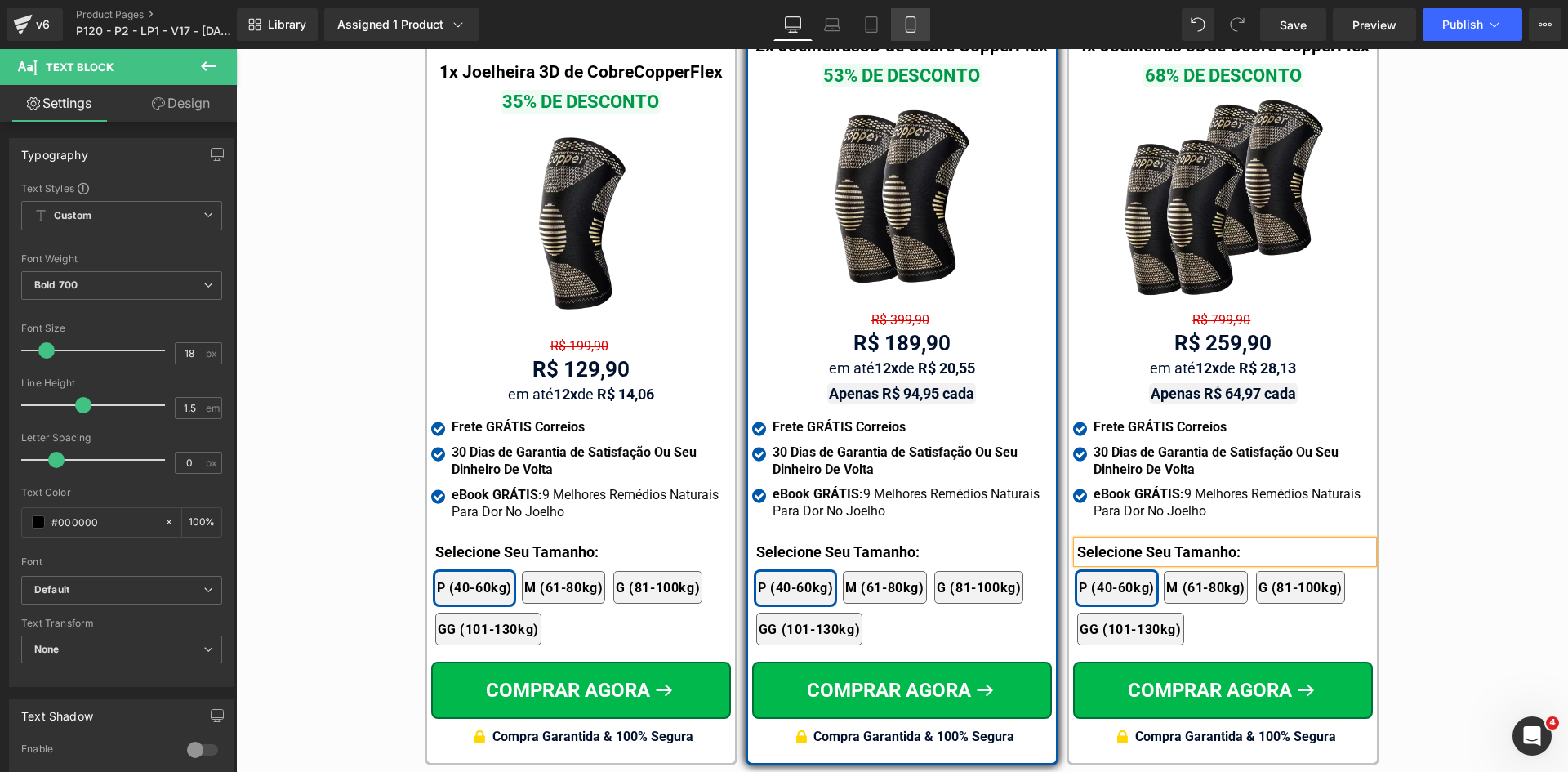
click at [917, 24] on icon at bounding box center [910, 24] width 16 height 16
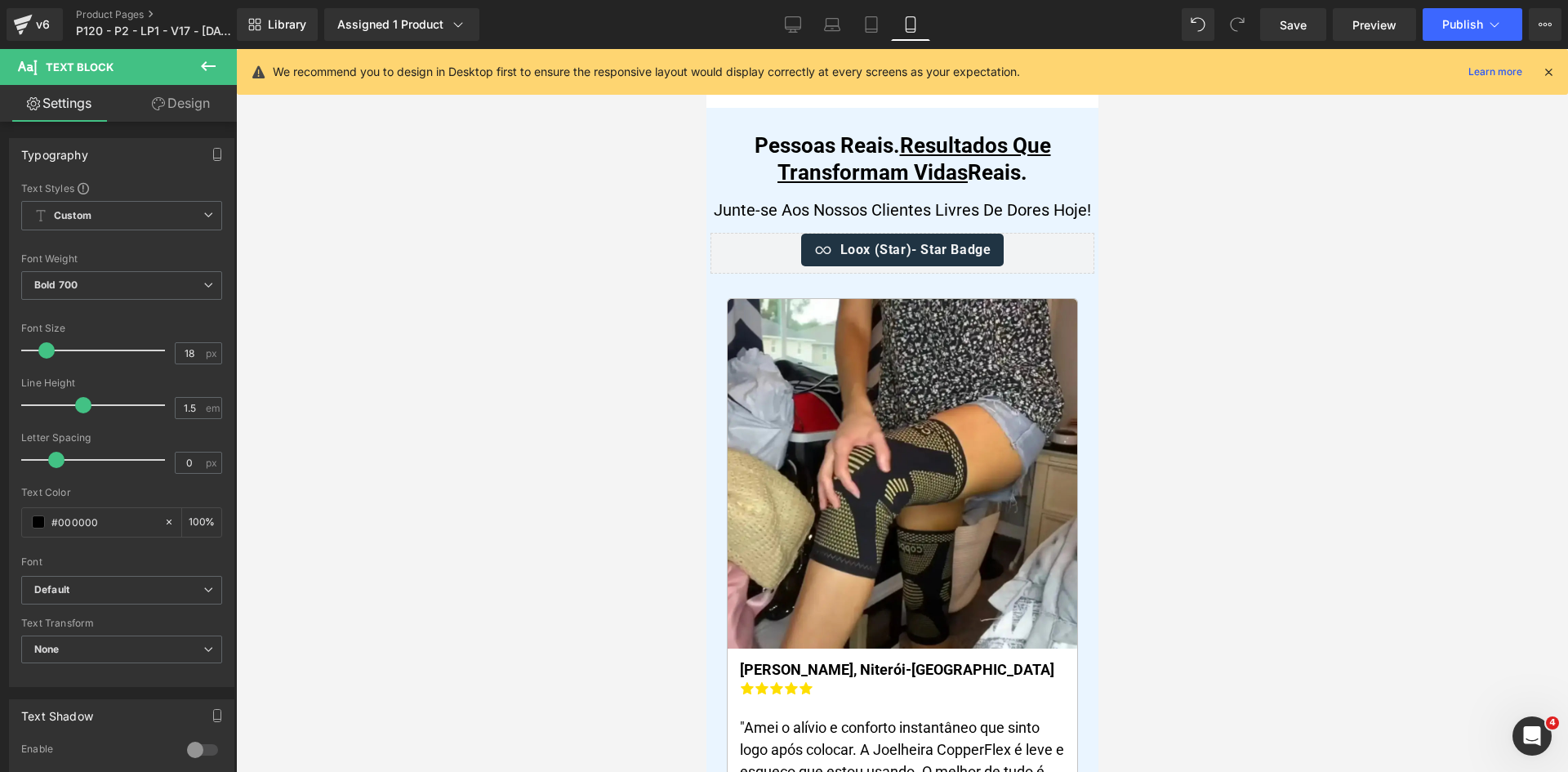
scroll to position [0, 0]
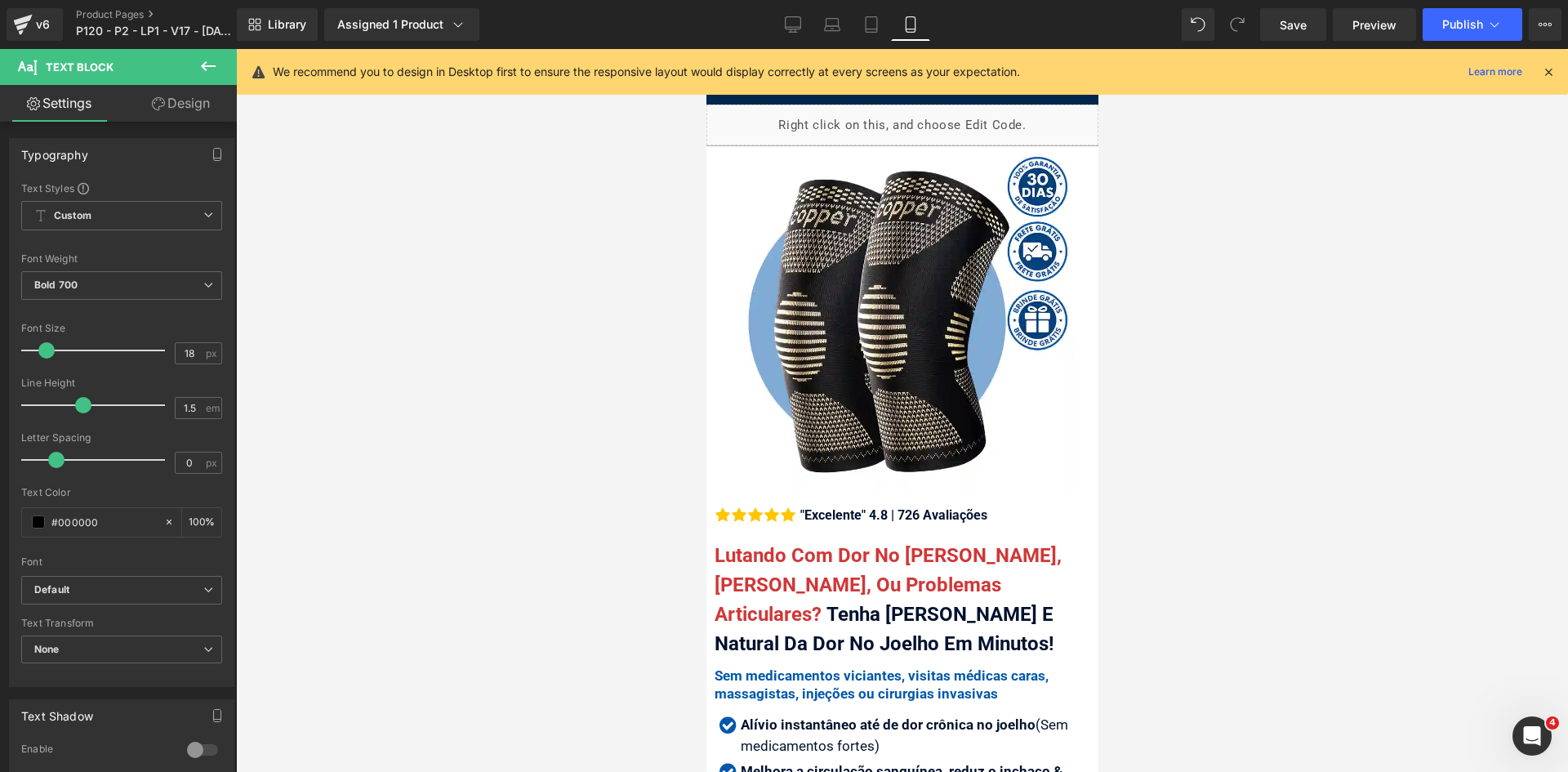
click at [1552, 75] on icon at bounding box center [1548, 71] width 15 height 15
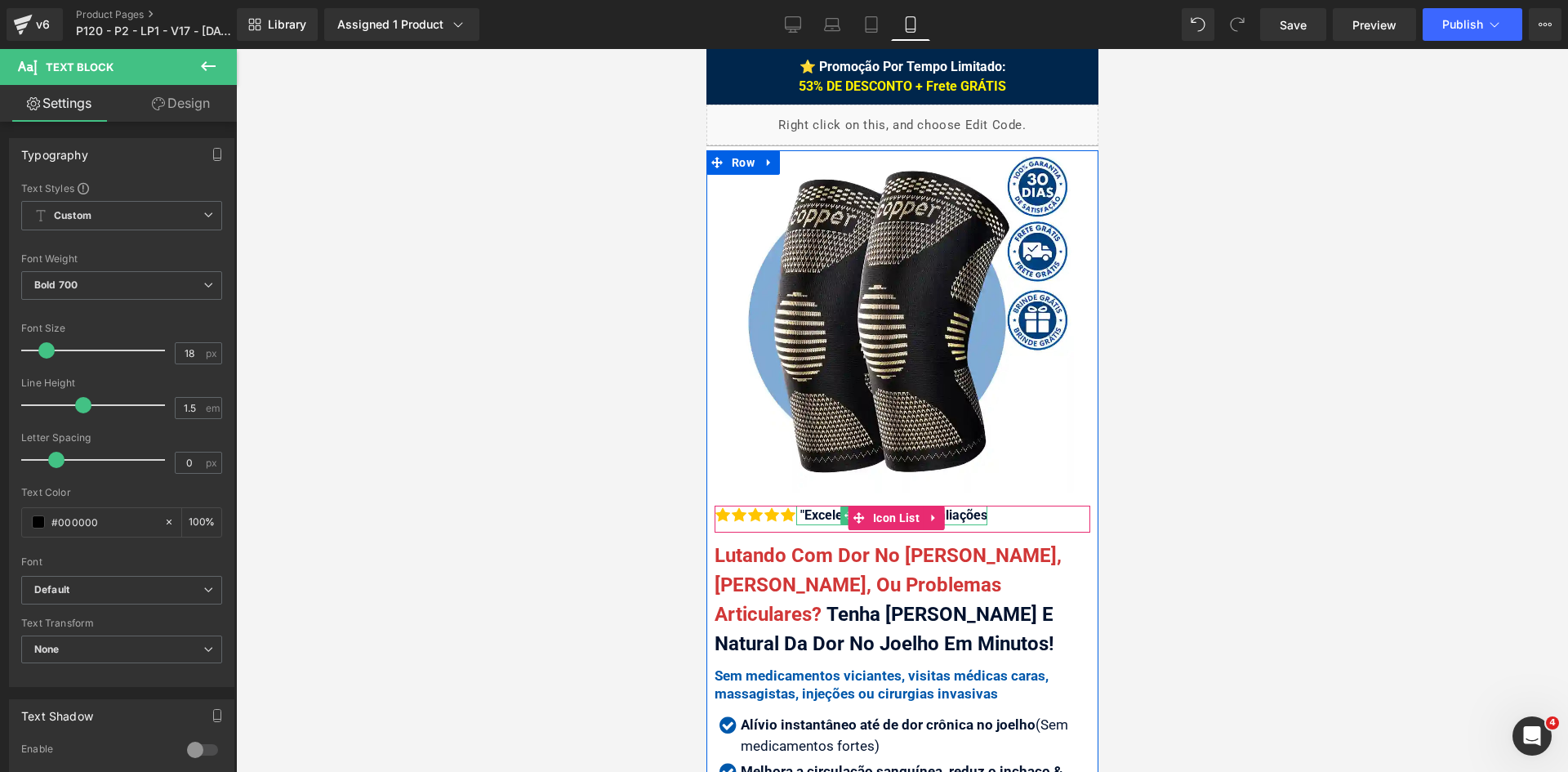
click at [814, 505] on div ""Excelente" 4.8 | 726 Avaliações" at bounding box center [890, 515] width 191 height 20
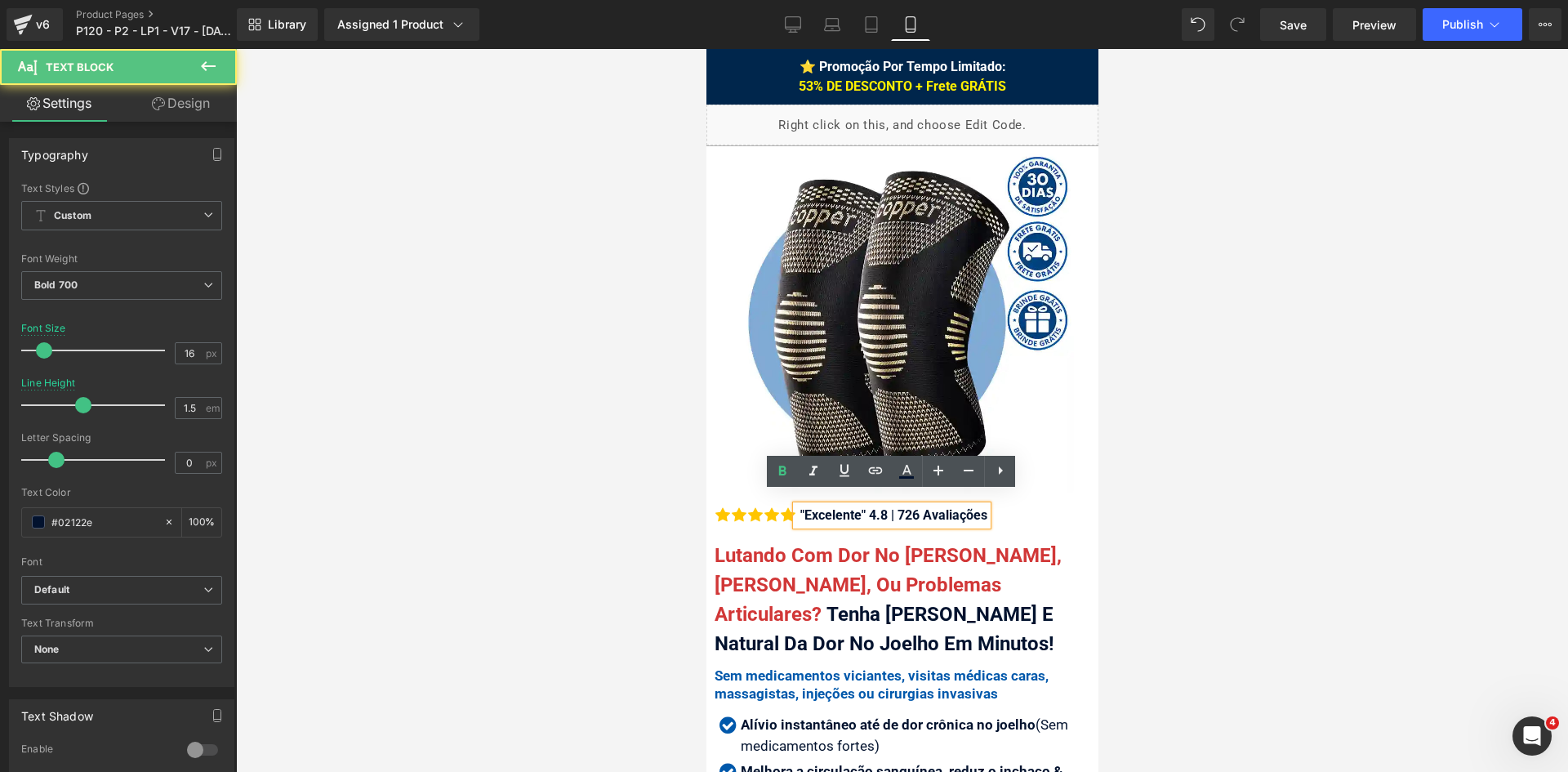
click at [802, 505] on div ""Excelente" 4.8 | 726 Avaliações" at bounding box center [890, 515] width 191 height 20
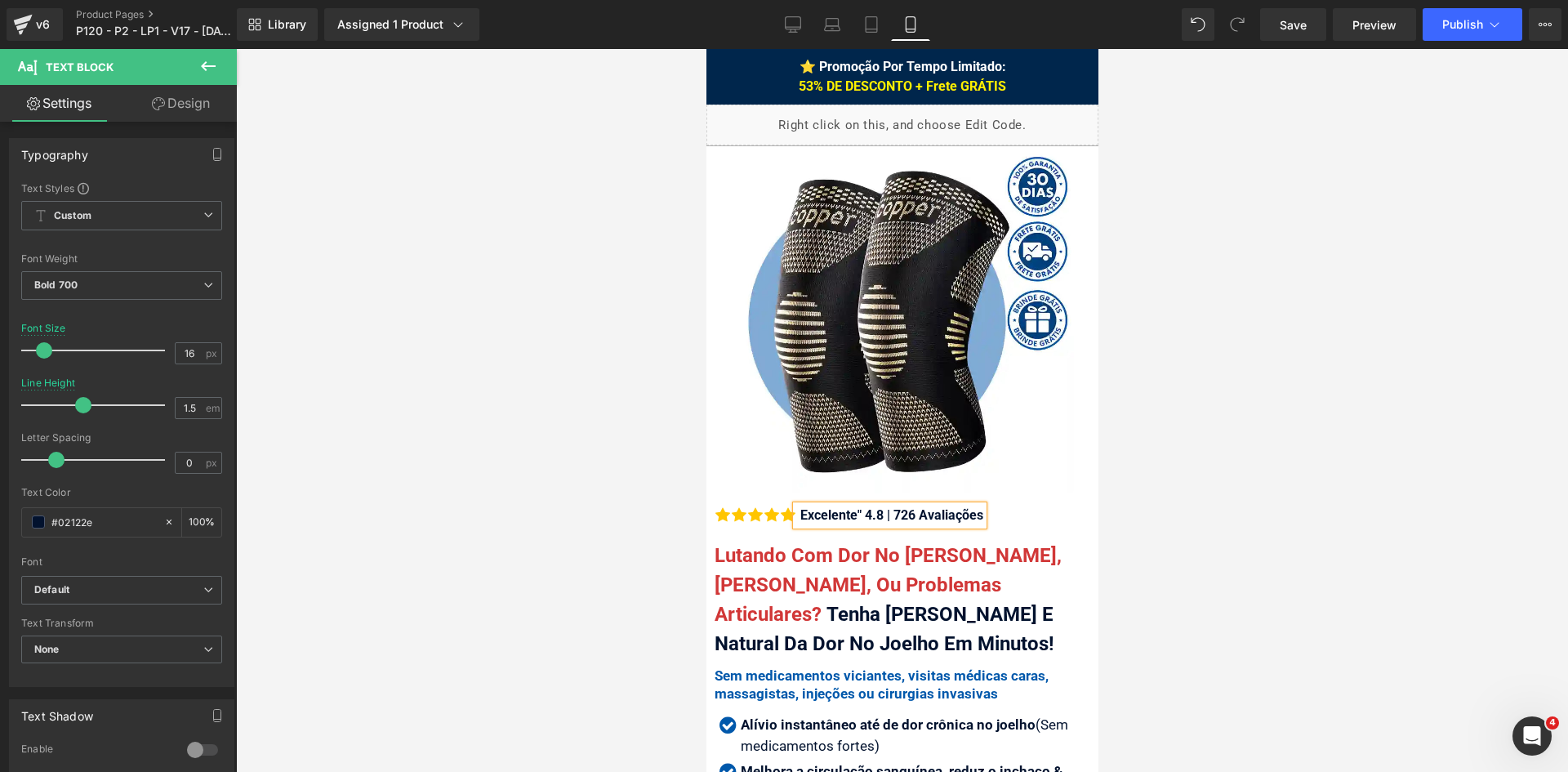
click at [862, 505] on div "Excelente" 4.8 | 726 Avaliações" at bounding box center [889, 515] width 187 height 20
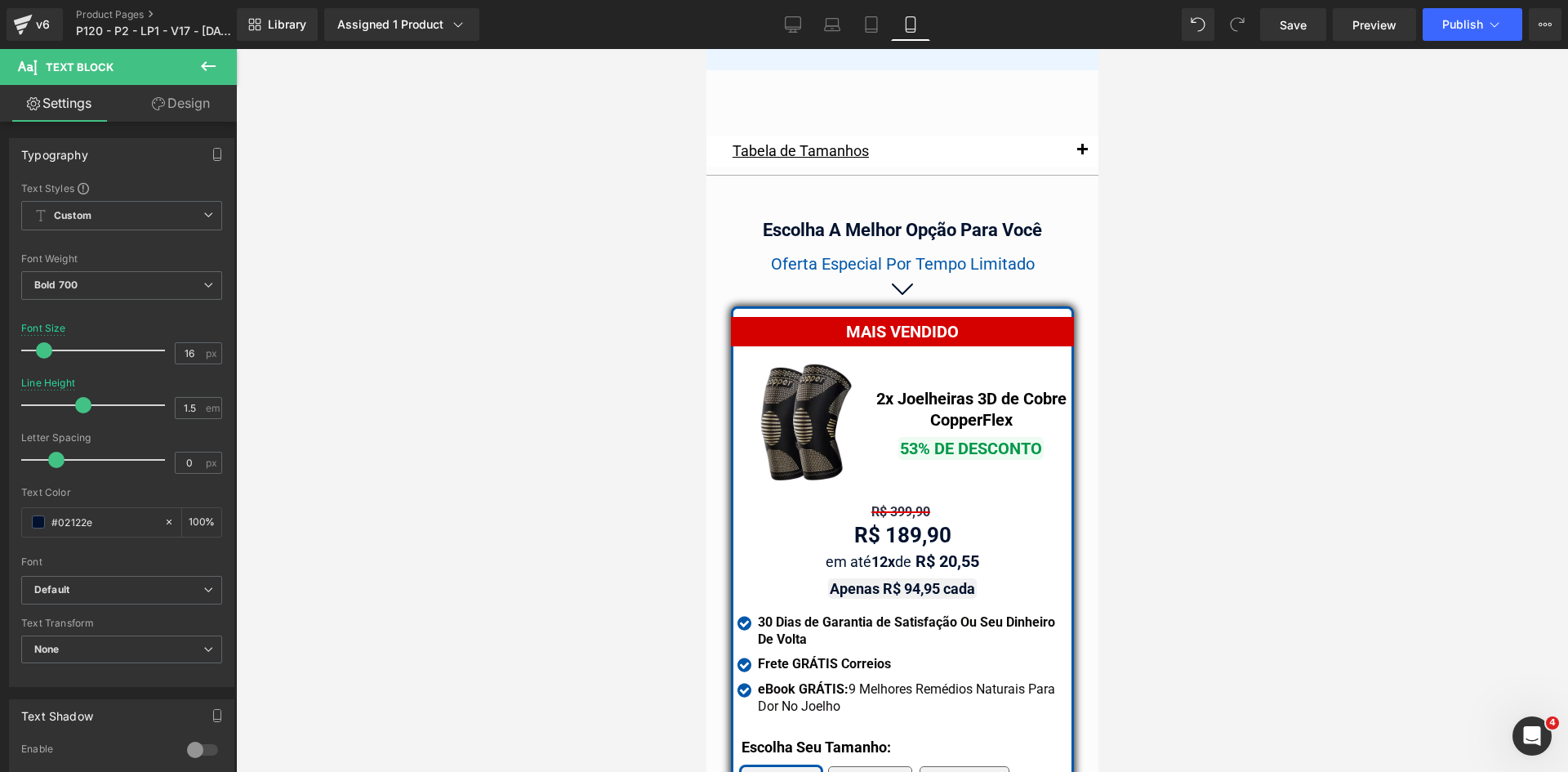
scroll to position [14006, 0]
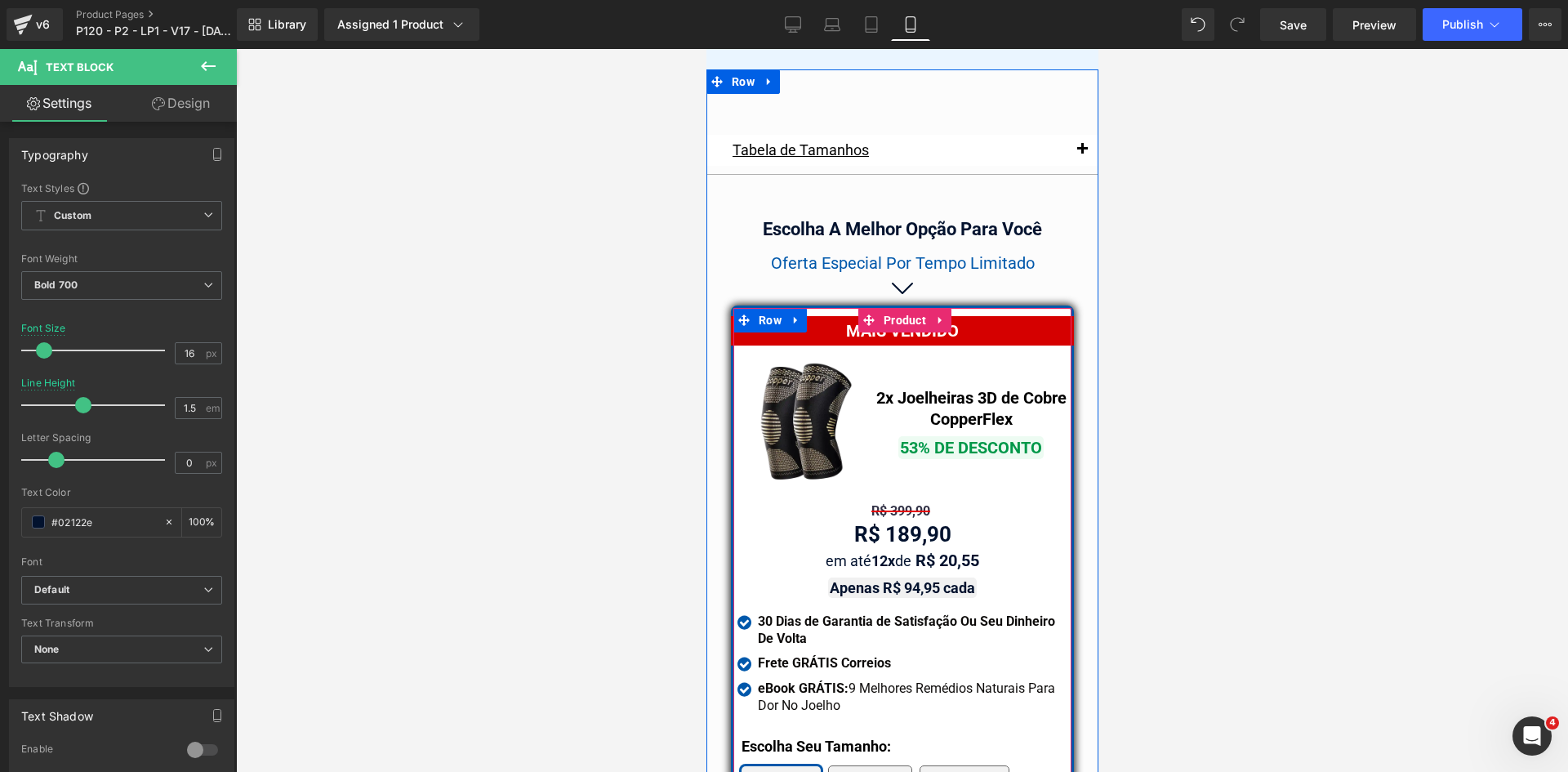
click at [895, 519] on div "R$ 189,90 Text Block" at bounding box center [902, 534] width 330 height 32
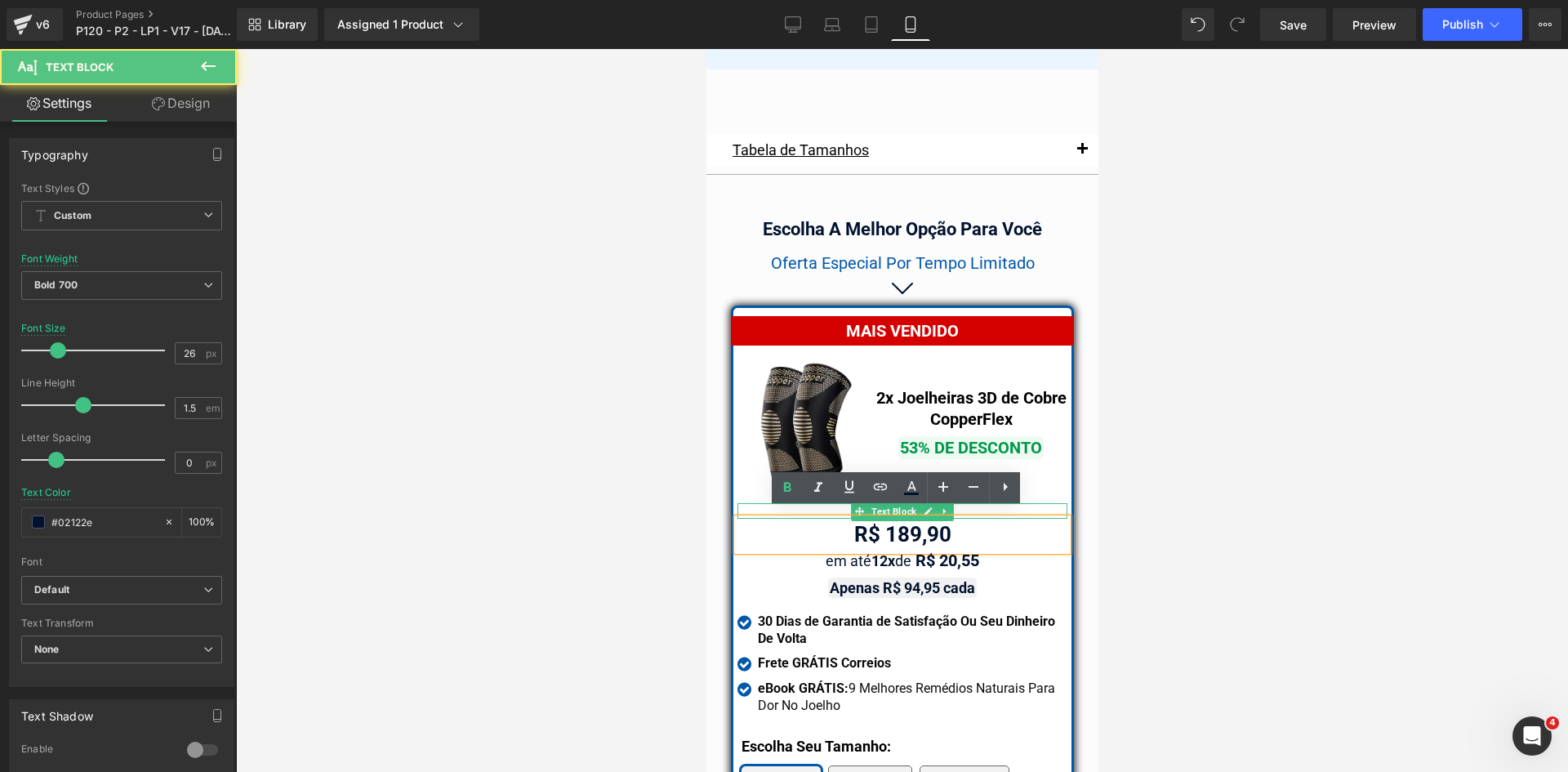
click at [895, 504] on div "R$ 399,90 Text Block" at bounding box center [902, 511] width 330 height 15
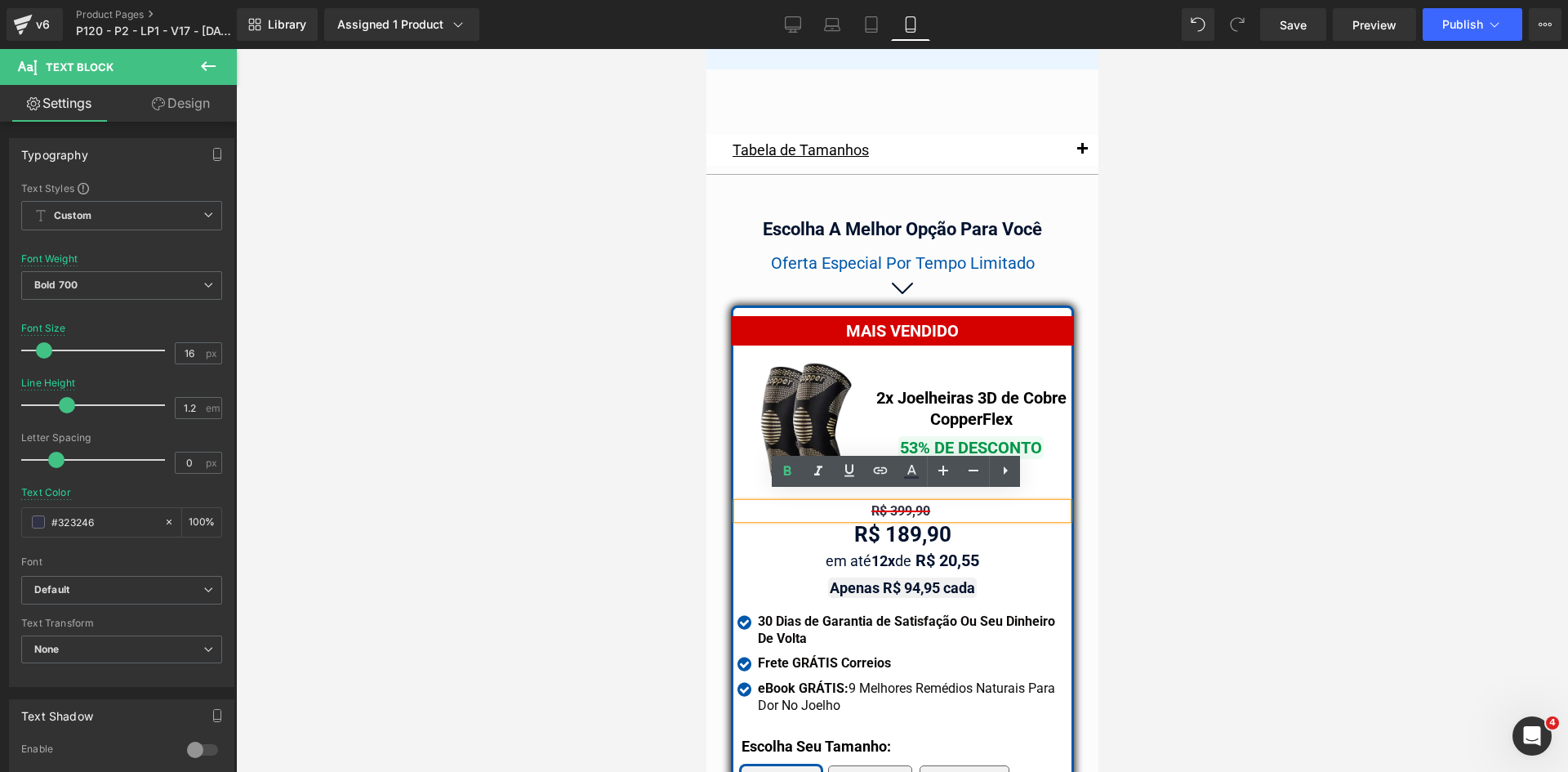
click at [896, 504] on span "R$ 399,90" at bounding box center [900, 511] width 59 height 15
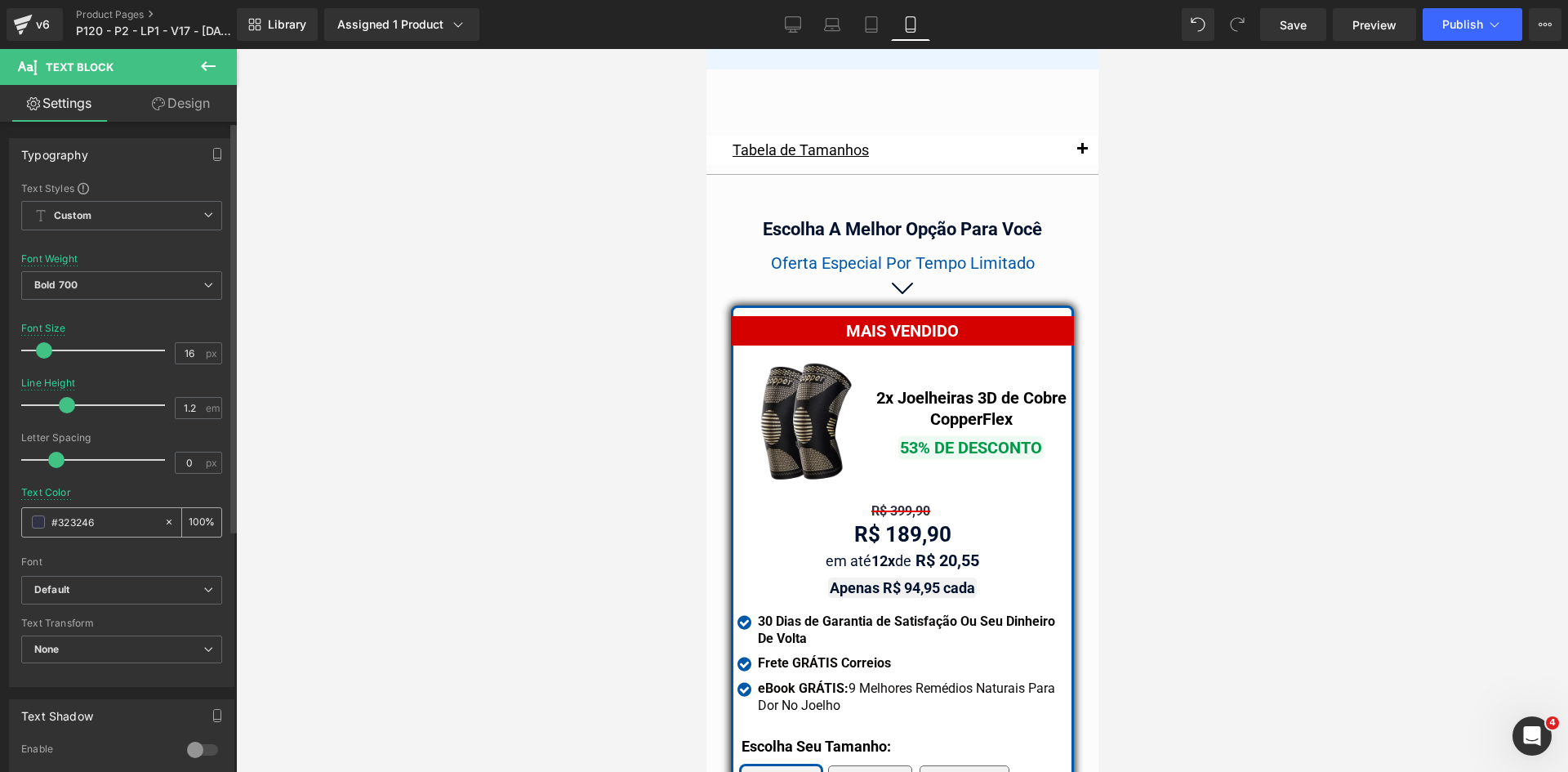
click at [80, 519] on input "#323246" at bounding box center [104, 522] width 105 height 18
type input "#323246"
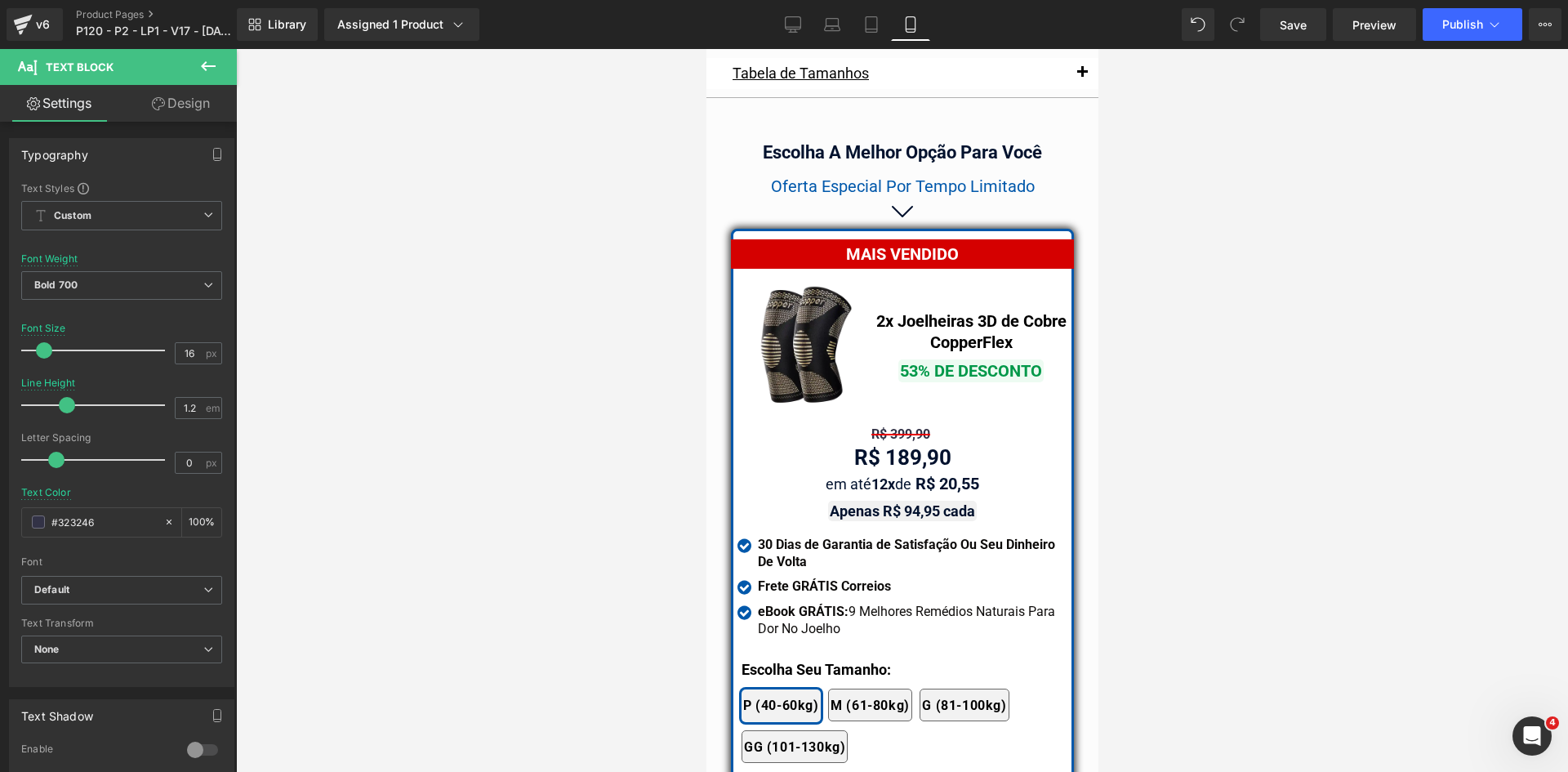
scroll to position [14170, 0]
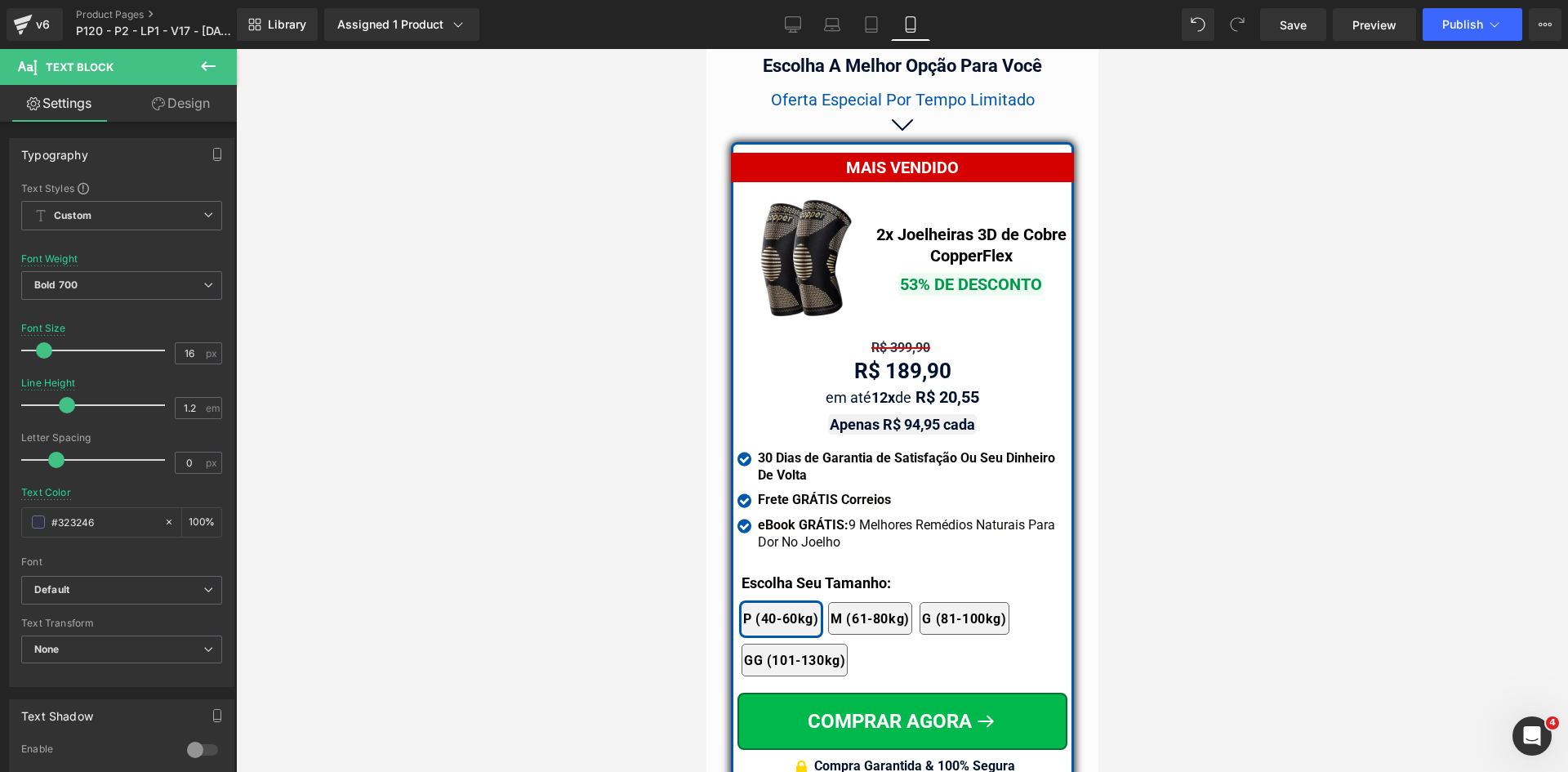
click at [706, 49] on div at bounding box center [706, 49] width 0 height 0
click at [786, 574] on b "Escolha Seu Tamanho:" at bounding box center [816, 582] width 149 height 17
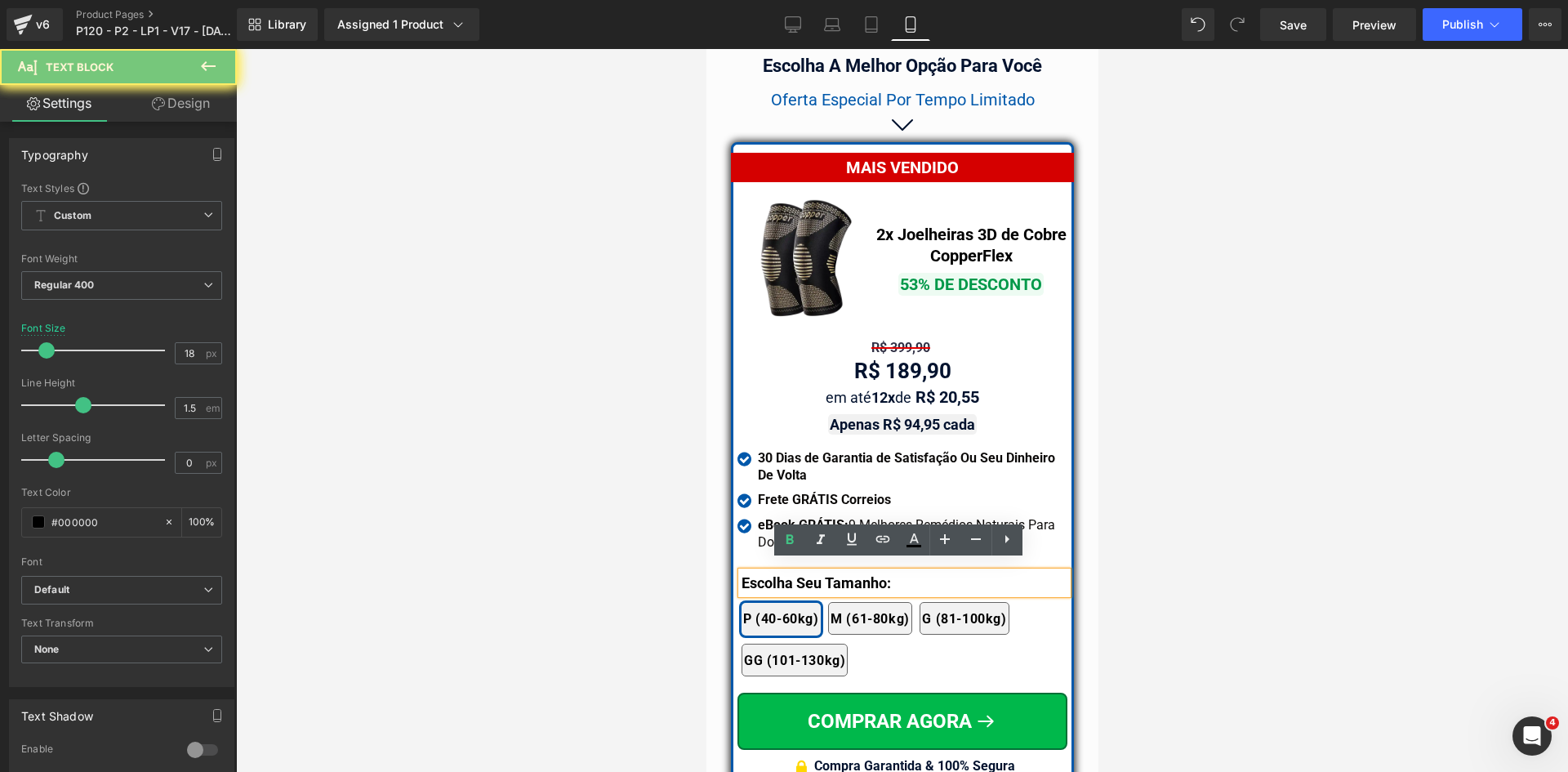
paste div
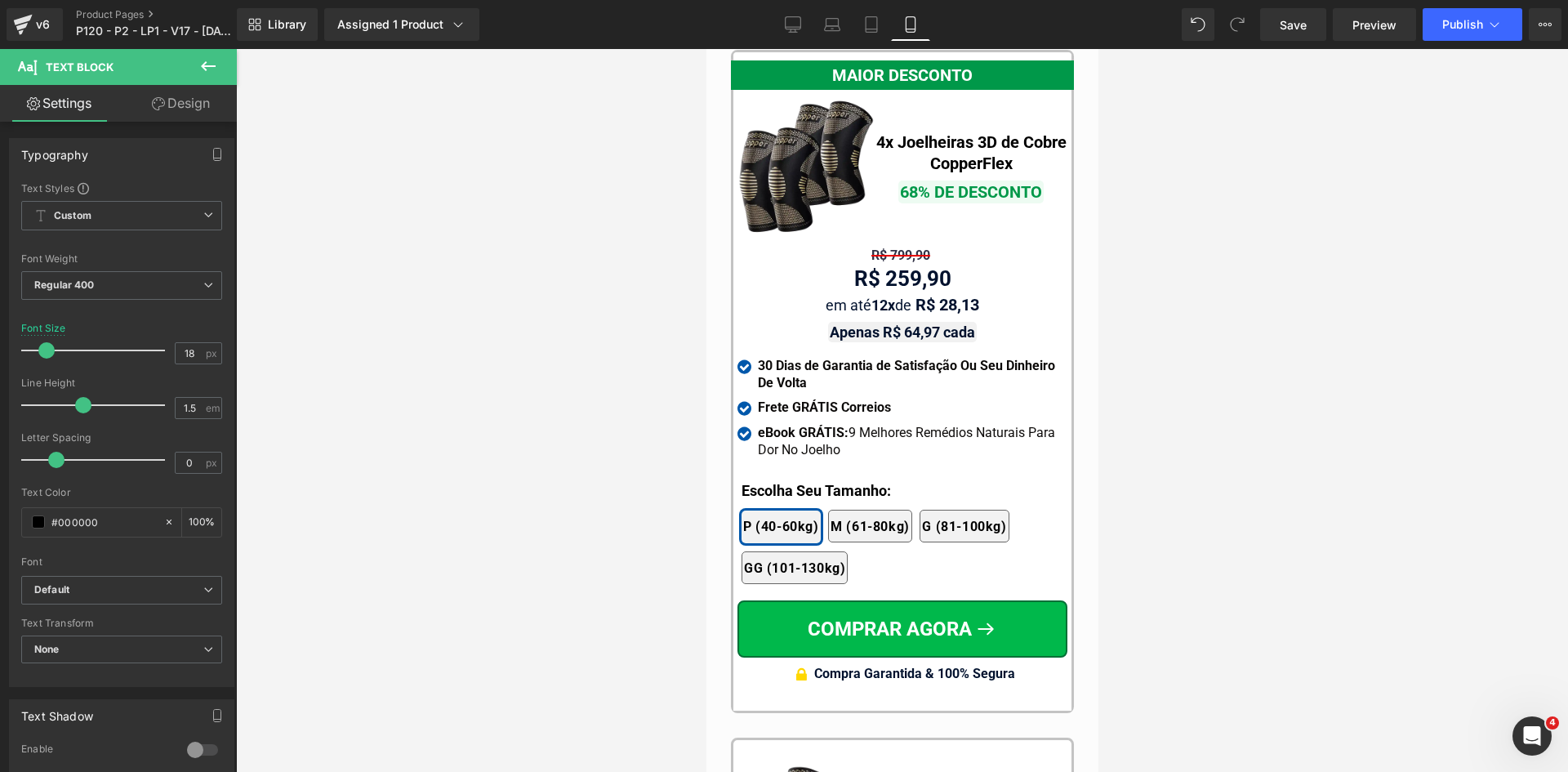
scroll to position [15149, 0]
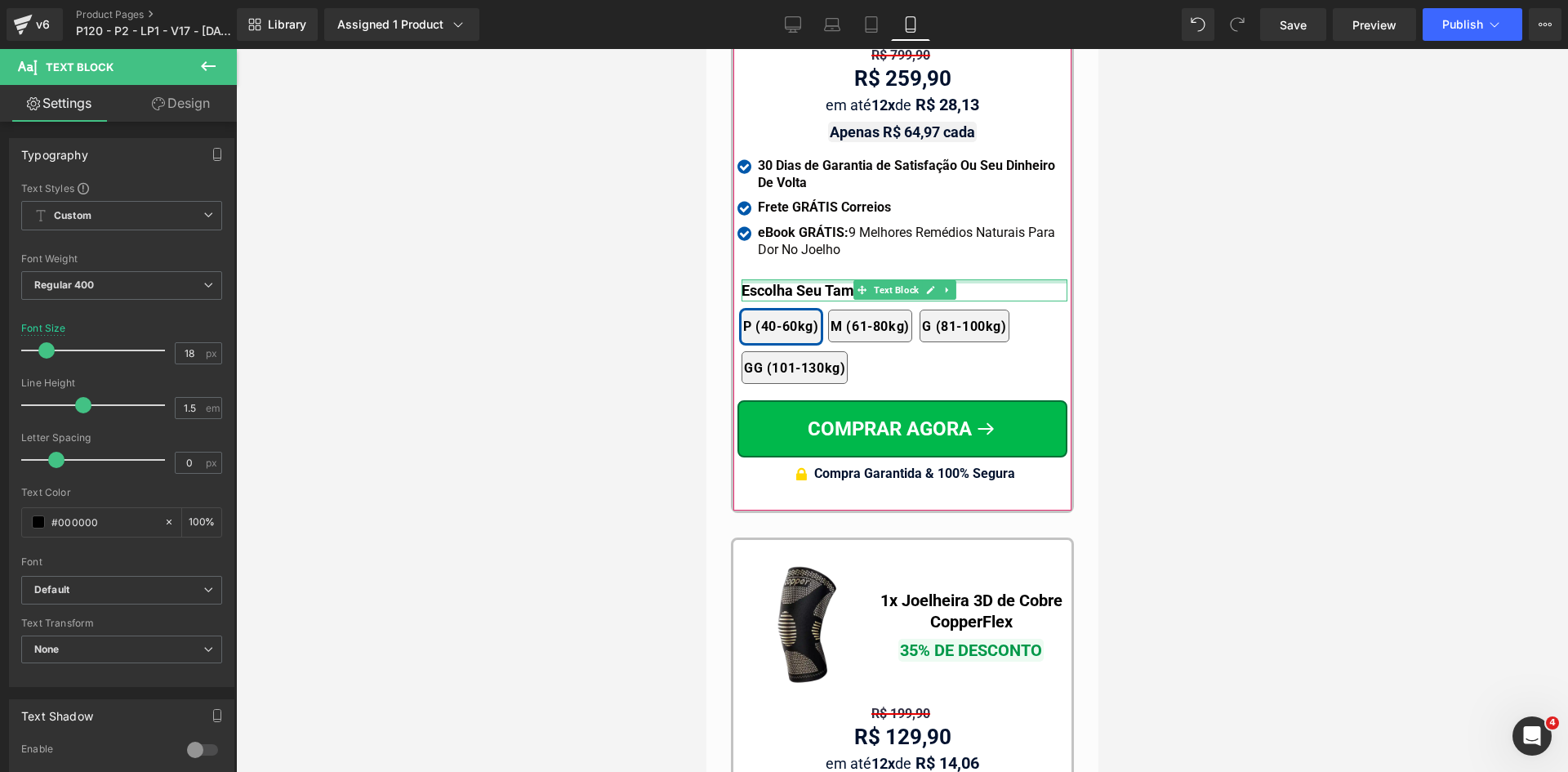
click at [783, 280] on div at bounding box center [904, 281] width 326 height 4
click at [783, 281] on b "Escolha Seu Tamanho:" at bounding box center [816, 290] width 149 height 17
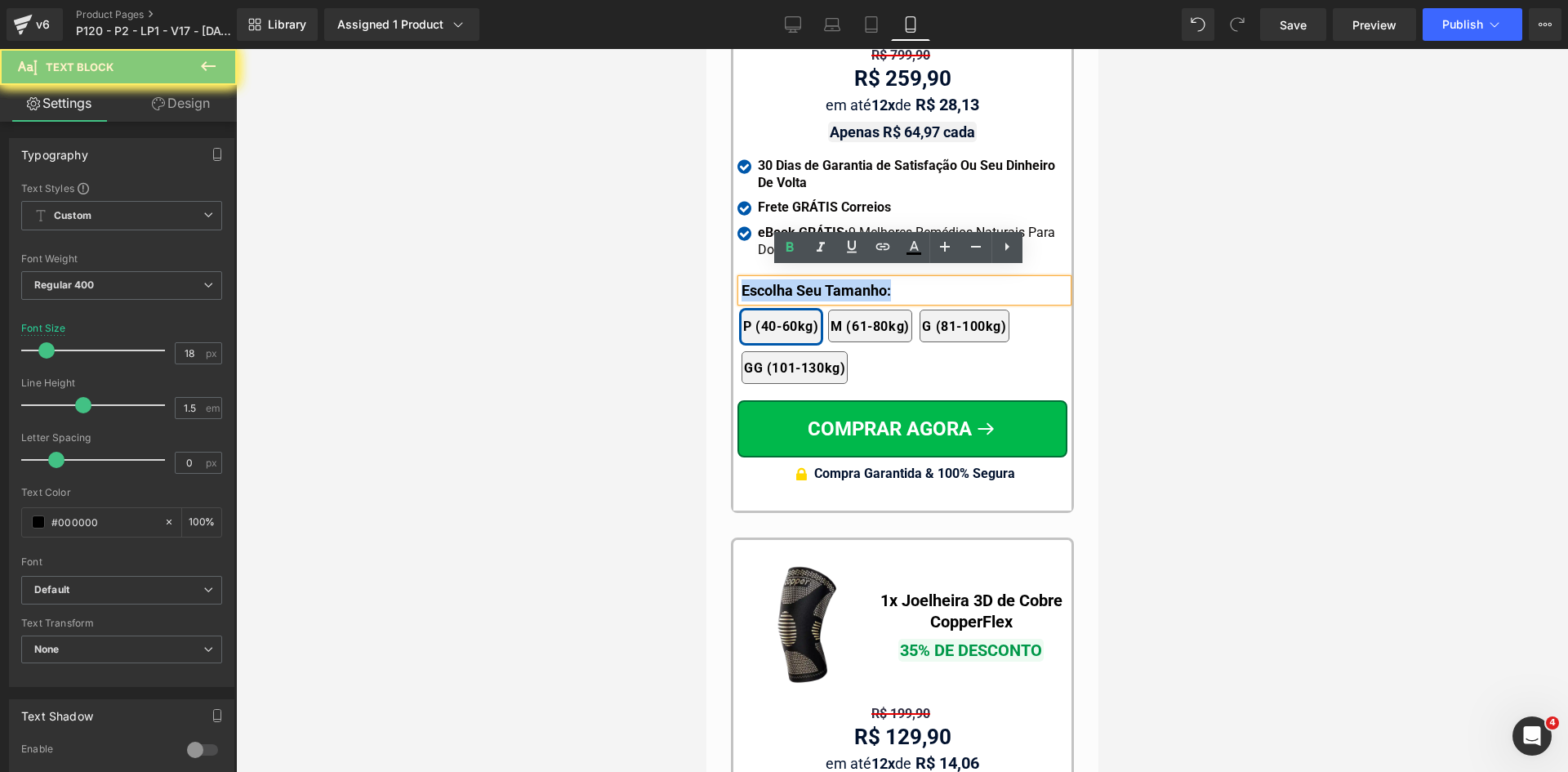
paste div
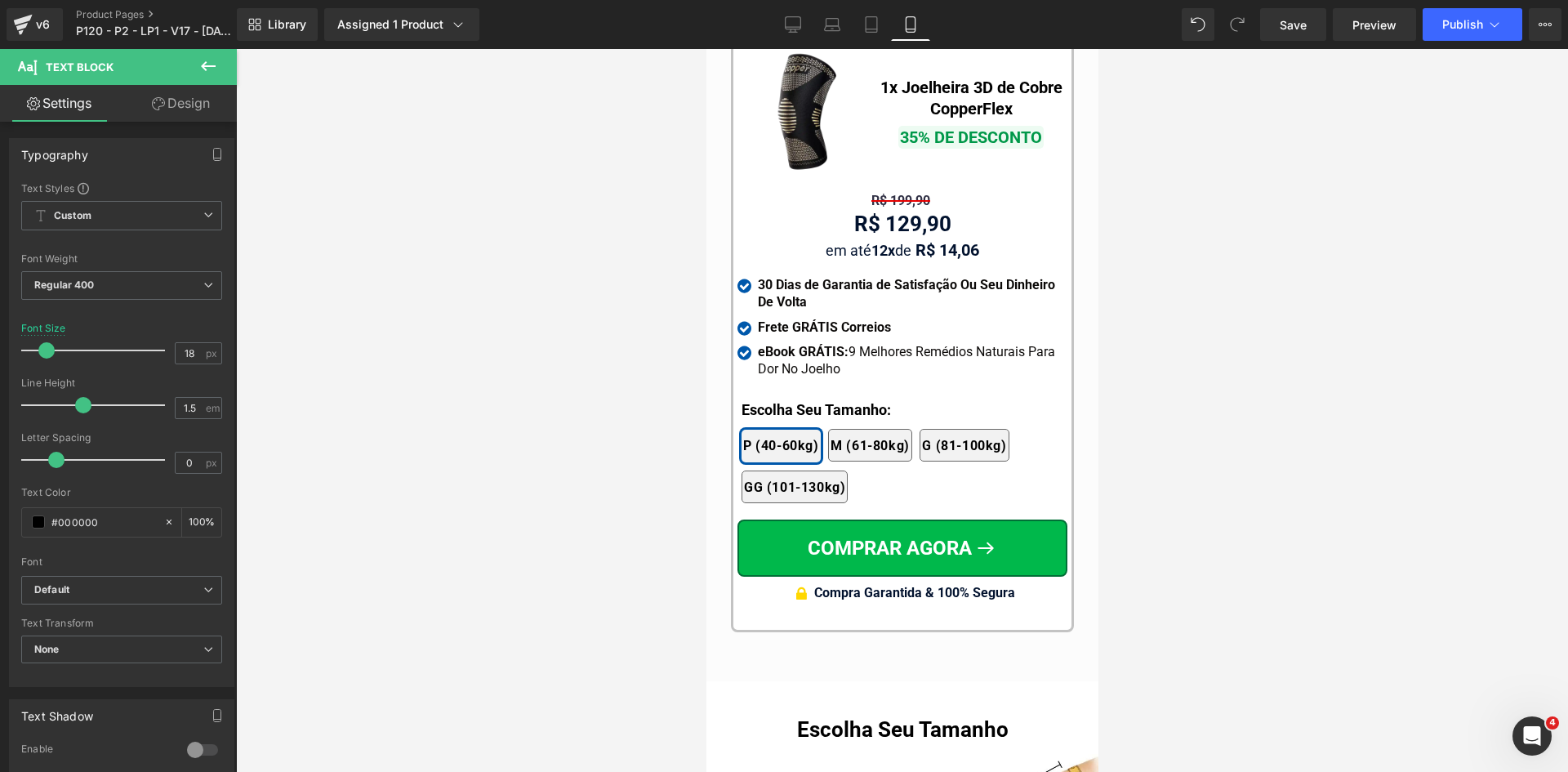
scroll to position [15721, 0]
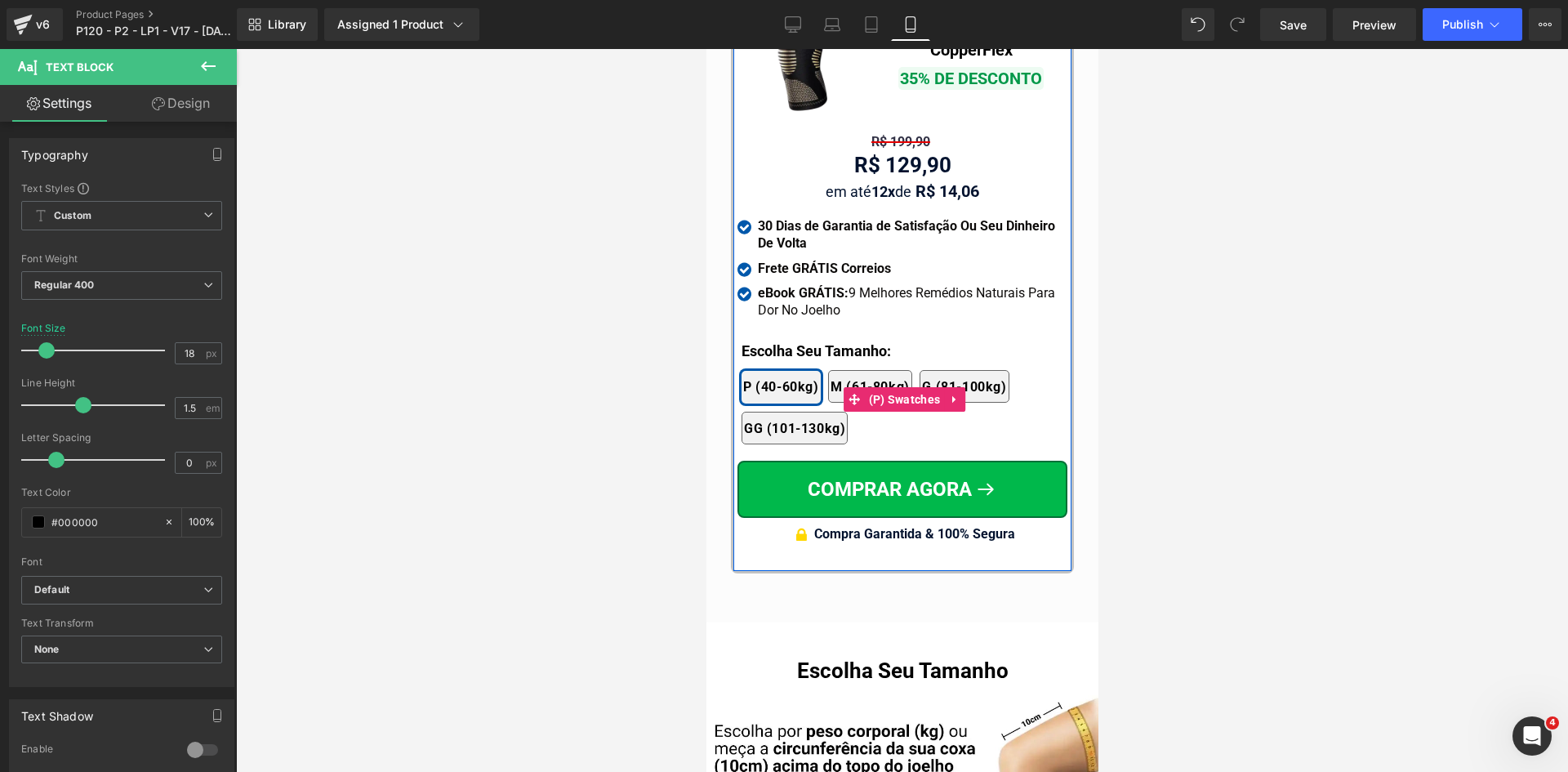
click at [774, 346] on div "2x Joelheiras + eBook Grátis 4x Joelheiras + eBook Grátis 1x Joelheira + eBook …" at bounding box center [904, 399] width 326 height 107
click at [773, 346] on div "2x Joelheiras + eBook Grátis 4x Joelheiras + eBook Grátis 1x Joelheira + eBook …" at bounding box center [904, 399] width 326 height 107
click at [706, 49] on div at bounding box center [706, 49] width 0 height 0
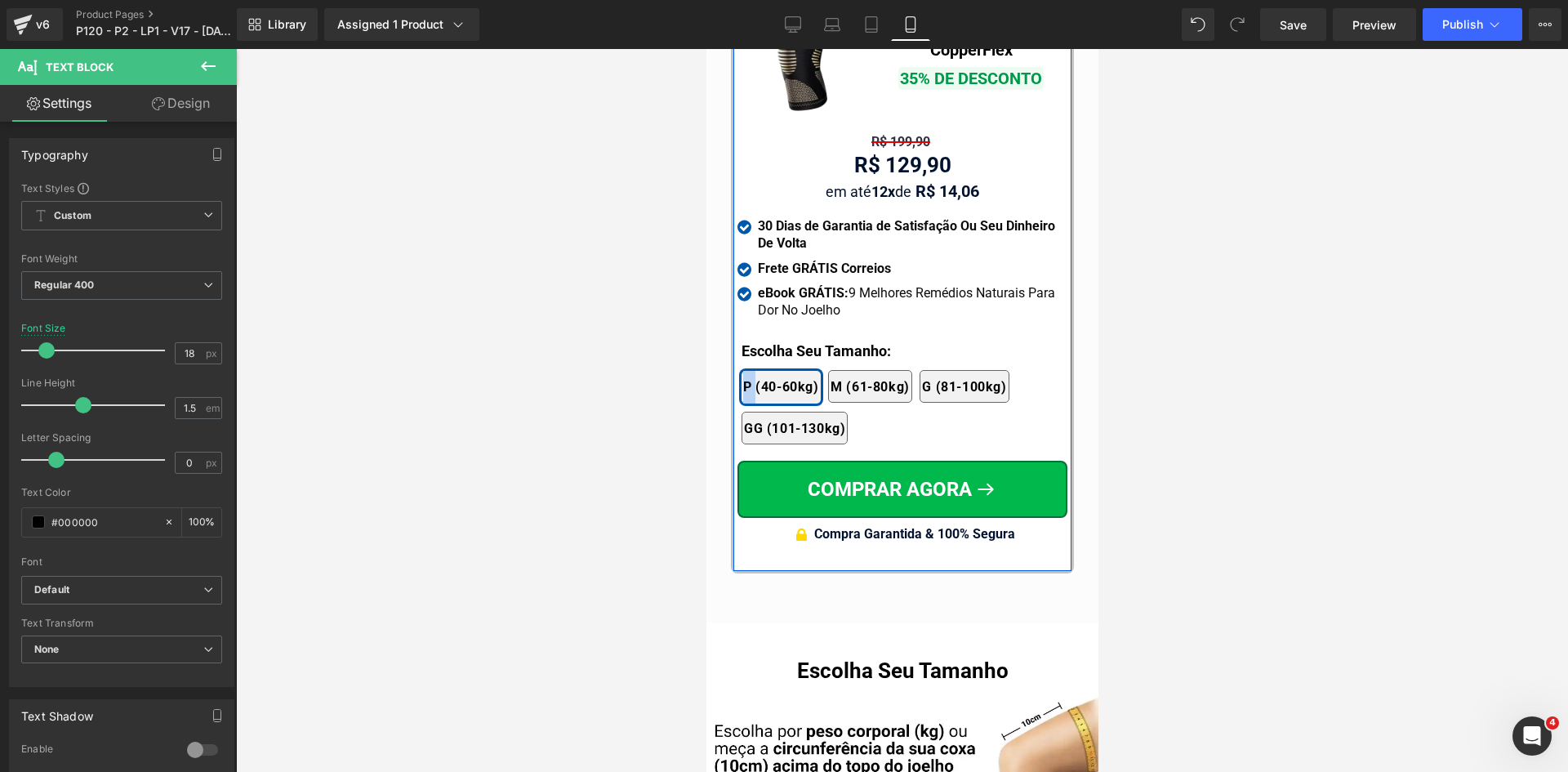
click at [772, 340] on div "Escolha Seu Tamanho:" at bounding box center [904, 351] width 326 height 22
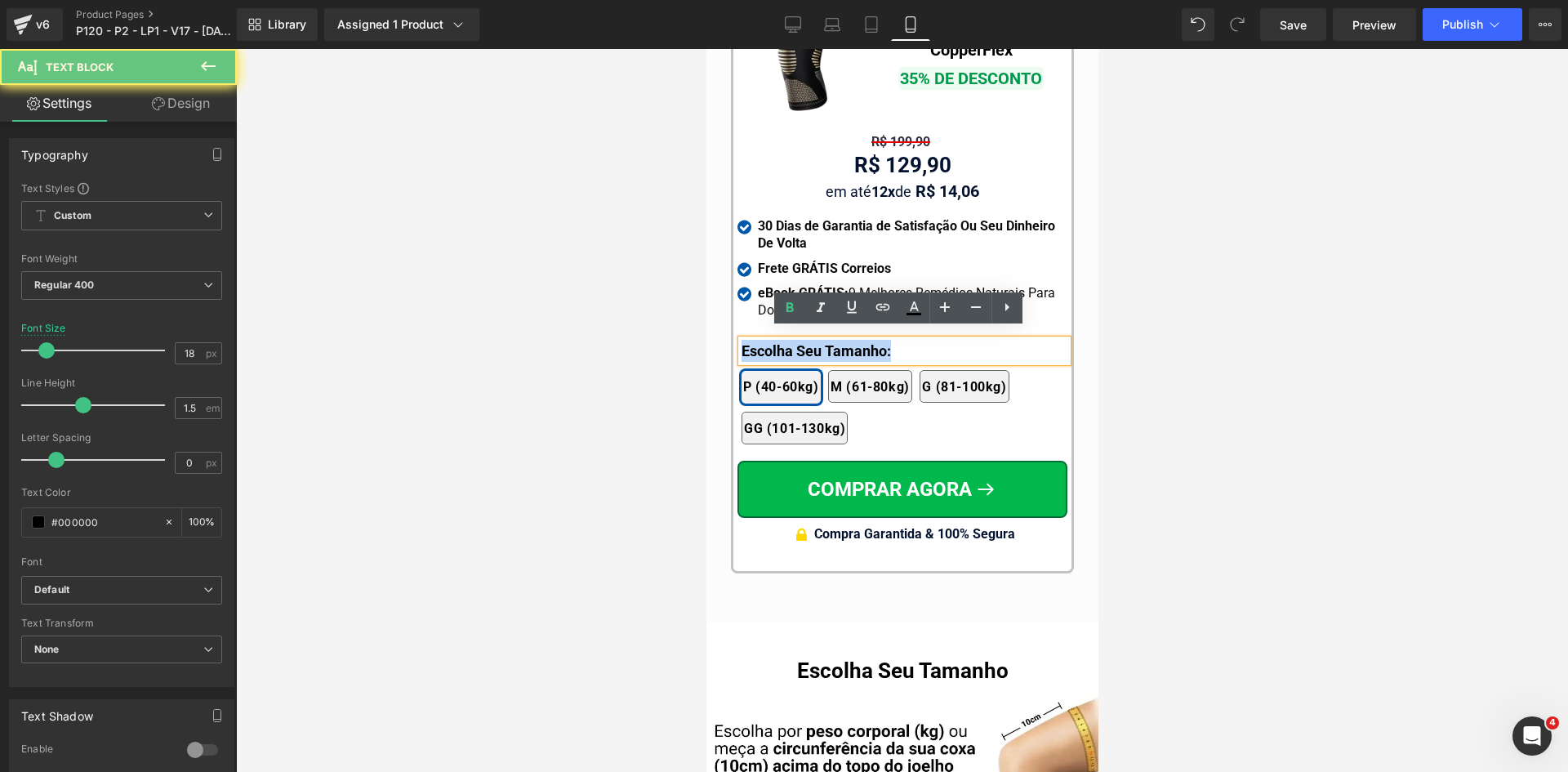
click at [772, 340] on div "Escolha Seu Tamanho:" at bounding box center [904, 351] width 326 height 22
paste div
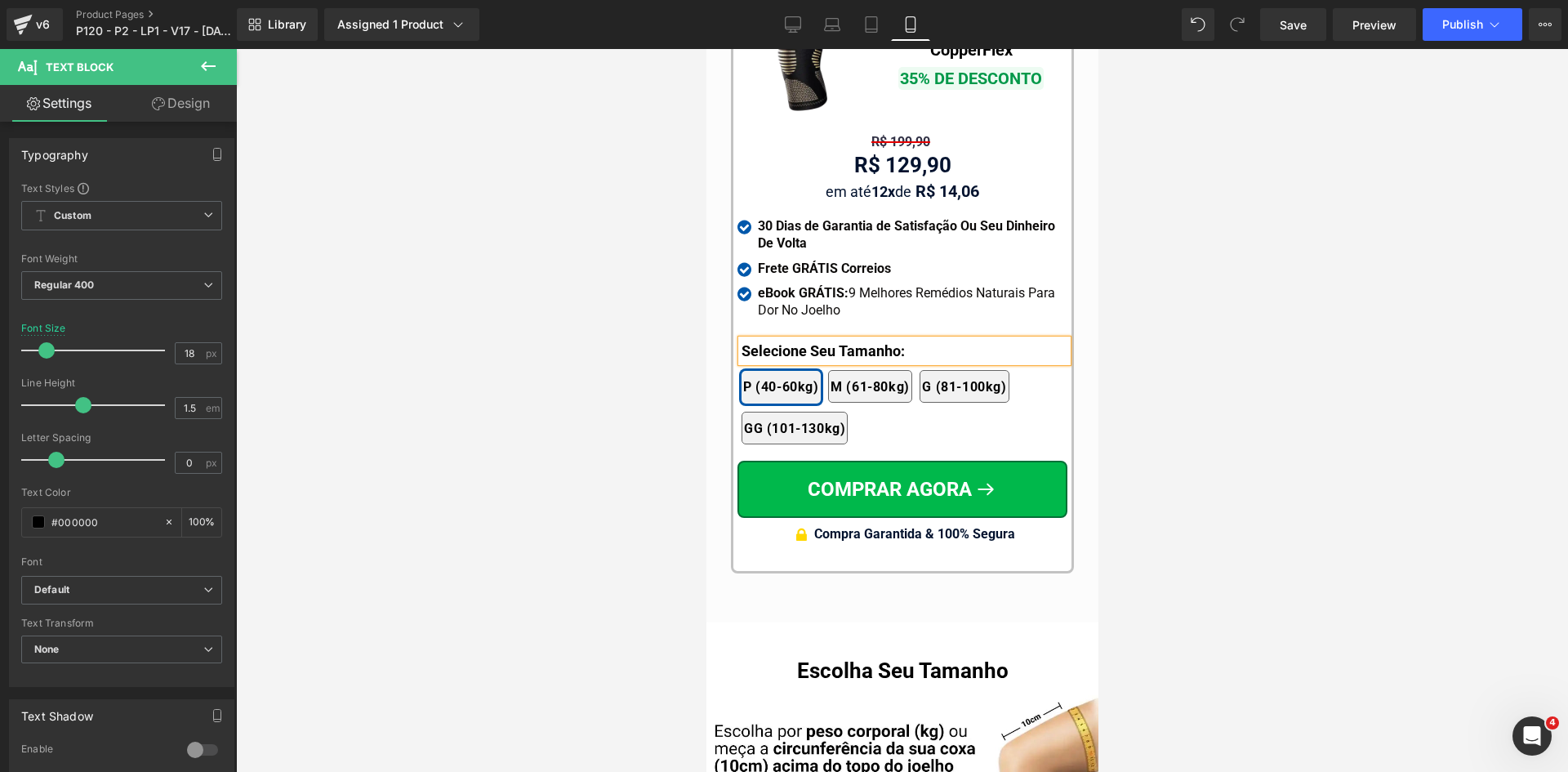
click at [660, 291] on div at bounding box center [902, 410] width 1332 height 723
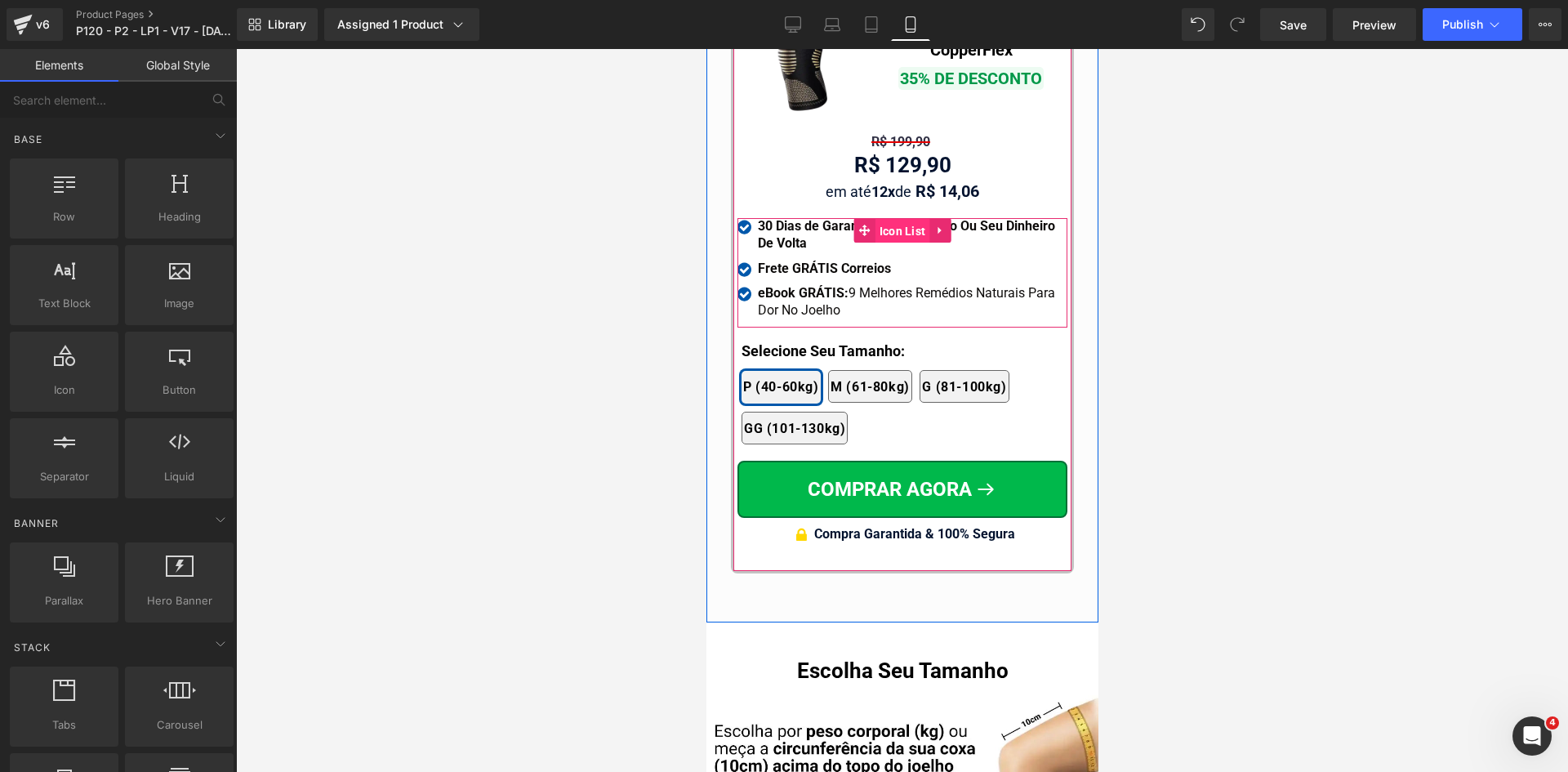
click at [904, 219] on span "Icon List" at bounding box center [902, 231] width 55 height 25
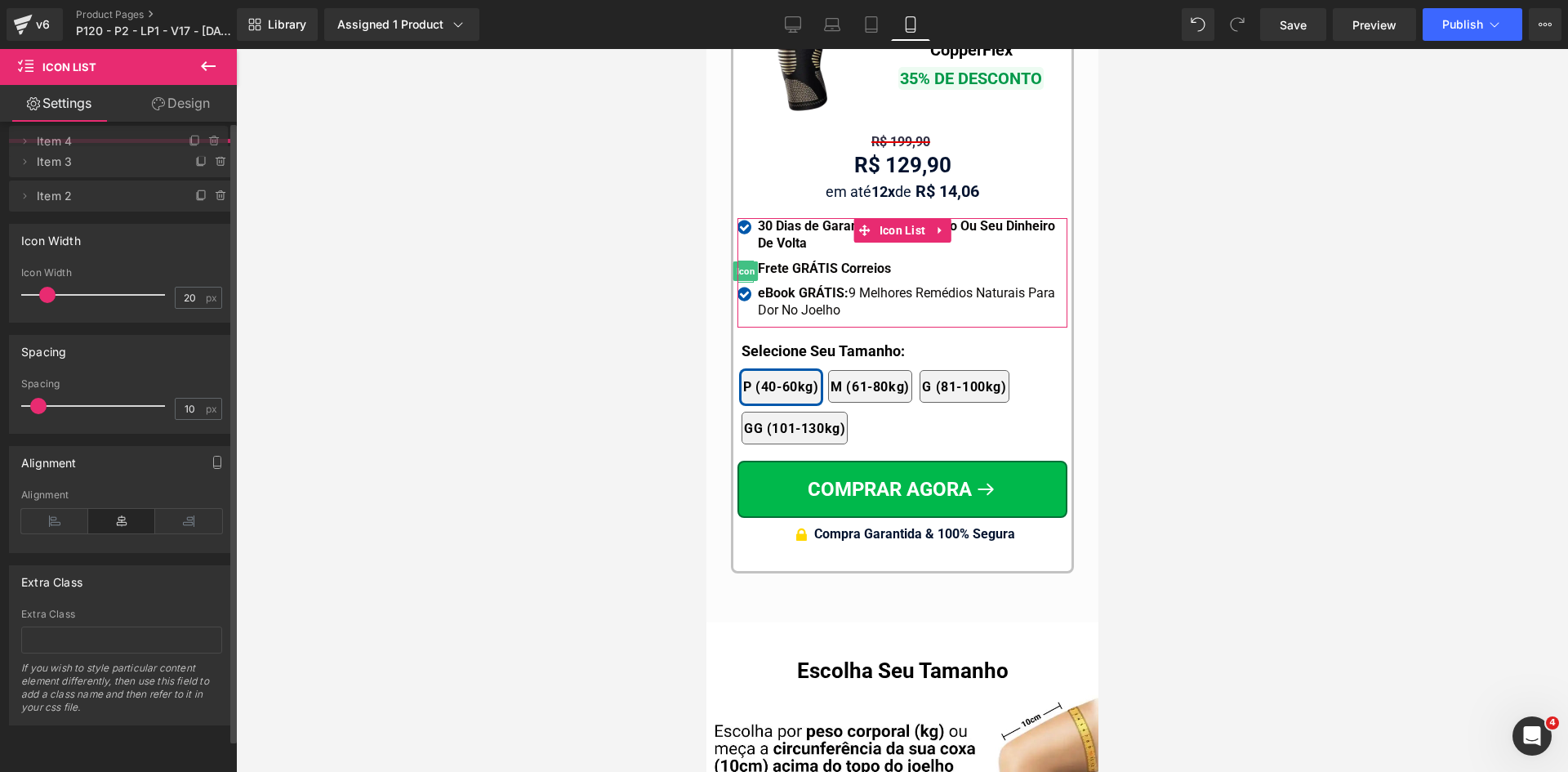
drag, startPoint x: 81, startPoint y: 193, endPoint x: 87, endPoint y: 142, distance: 51.4
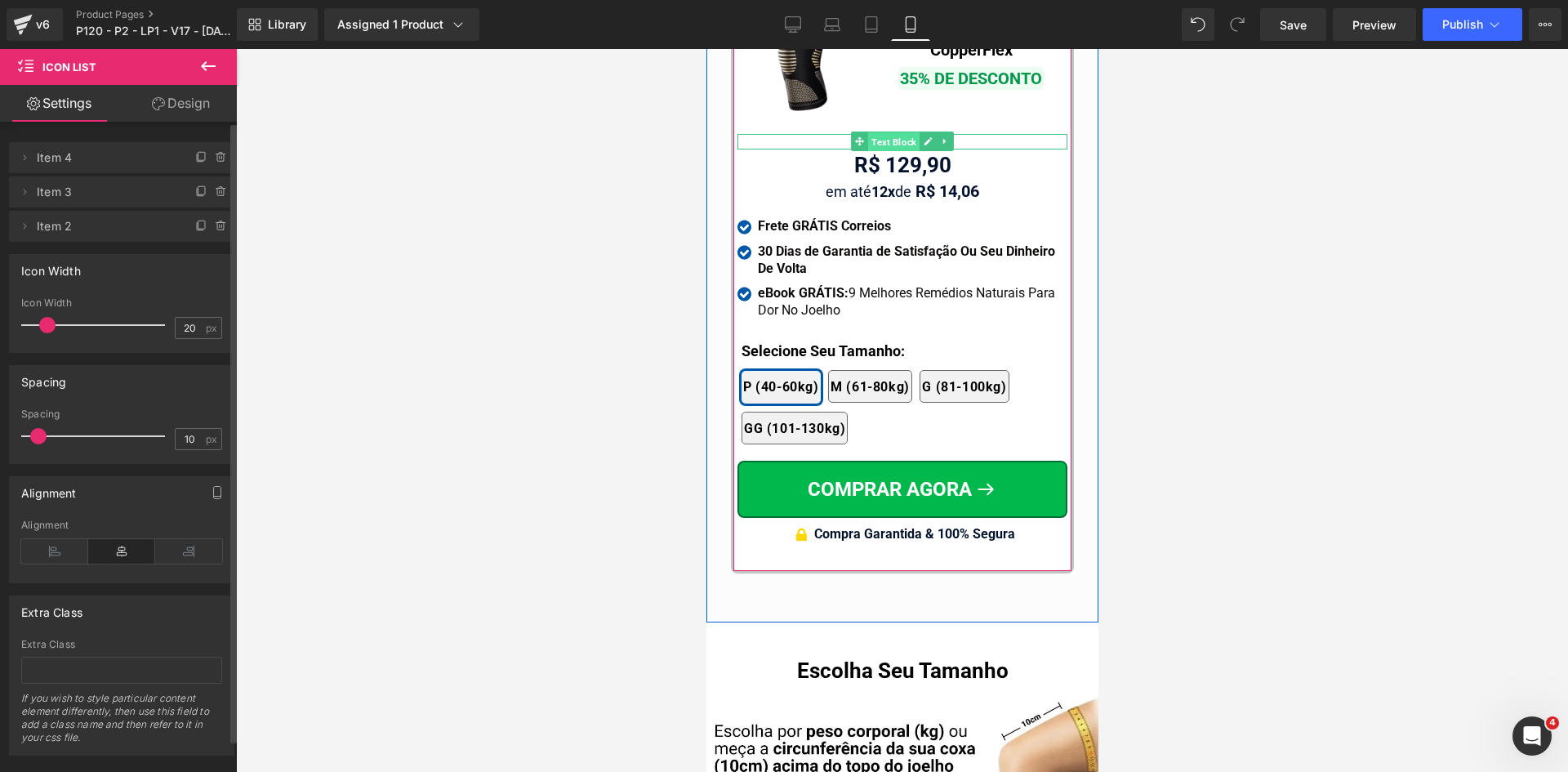
click at [890, 132] on span "Text Block" at bounding box center [893, 142] width 51 height 20
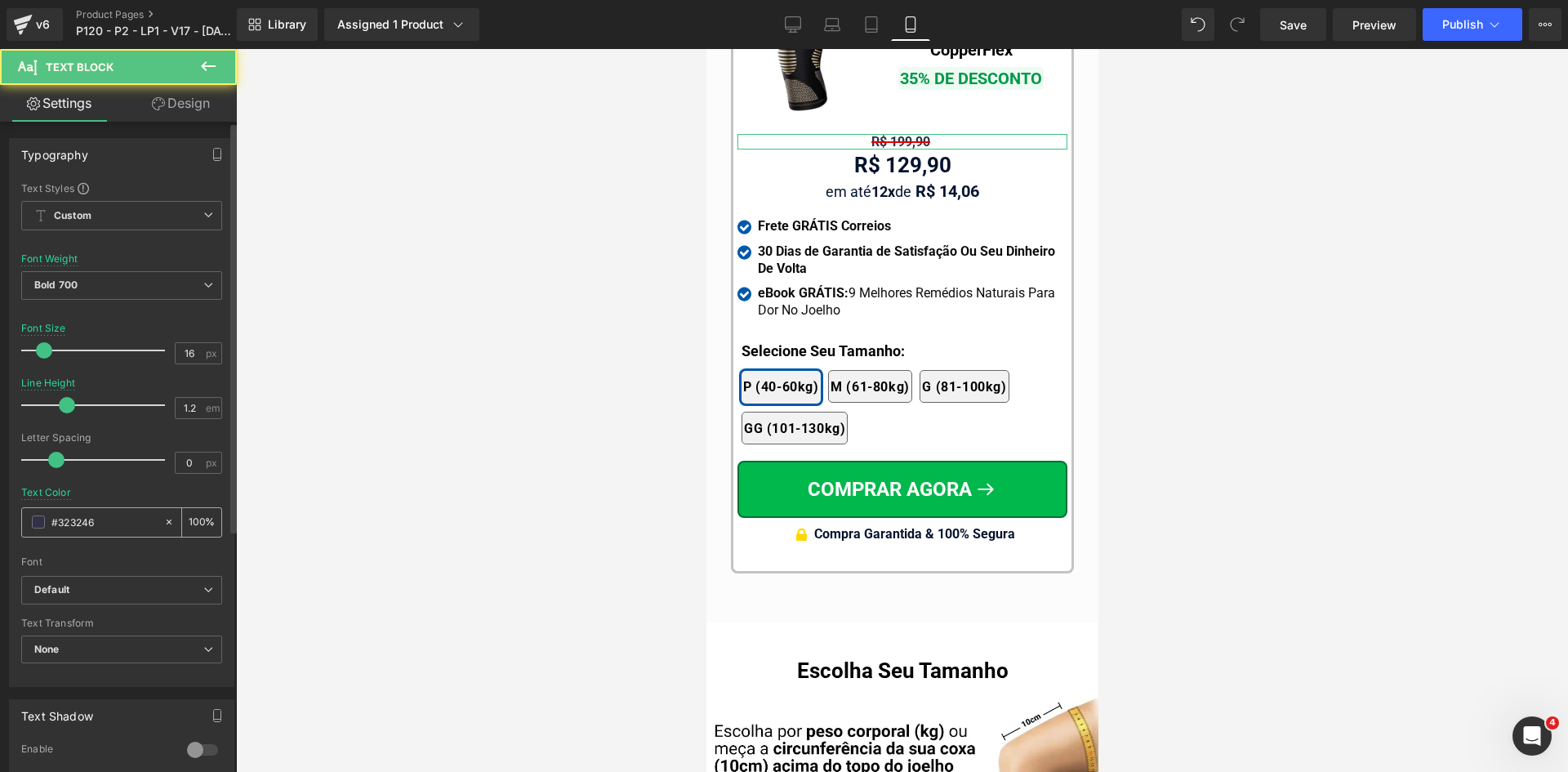
drag, startPoint x: 117, startPoint y: 521, endPoint x: 26, endPoint y: 514, distance: 91.3
click at [33, 514] on div "#323246" at bounding box center [93, 522] width 142 height 28
type input "d50000"
click at [39, 282] on b "Bold 700" at bounding box center [56, 285] width 43 height 12
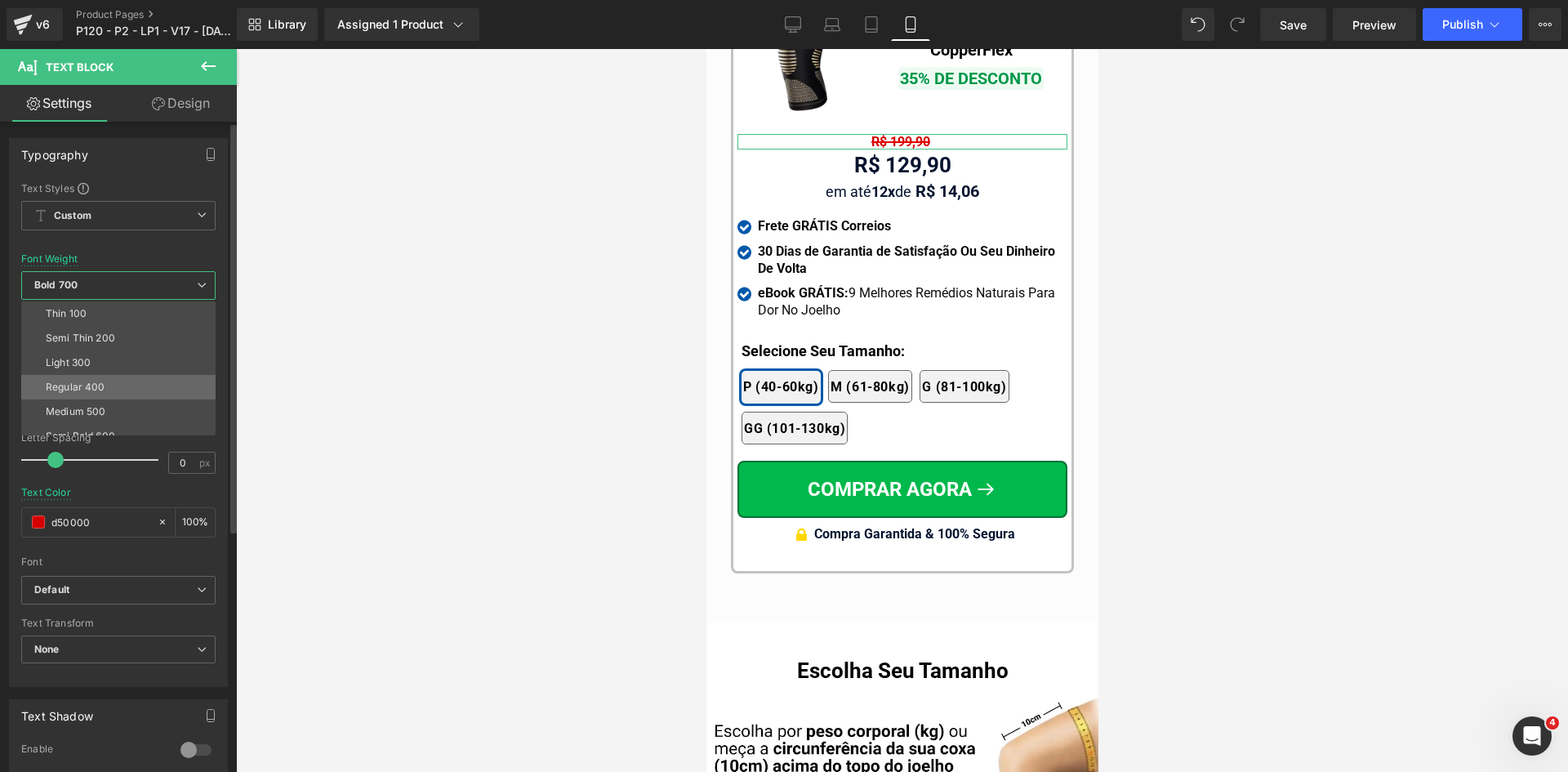
click at [91, 393] on li "Regular 400" at bounding box center [122, 387] width 202 height 25
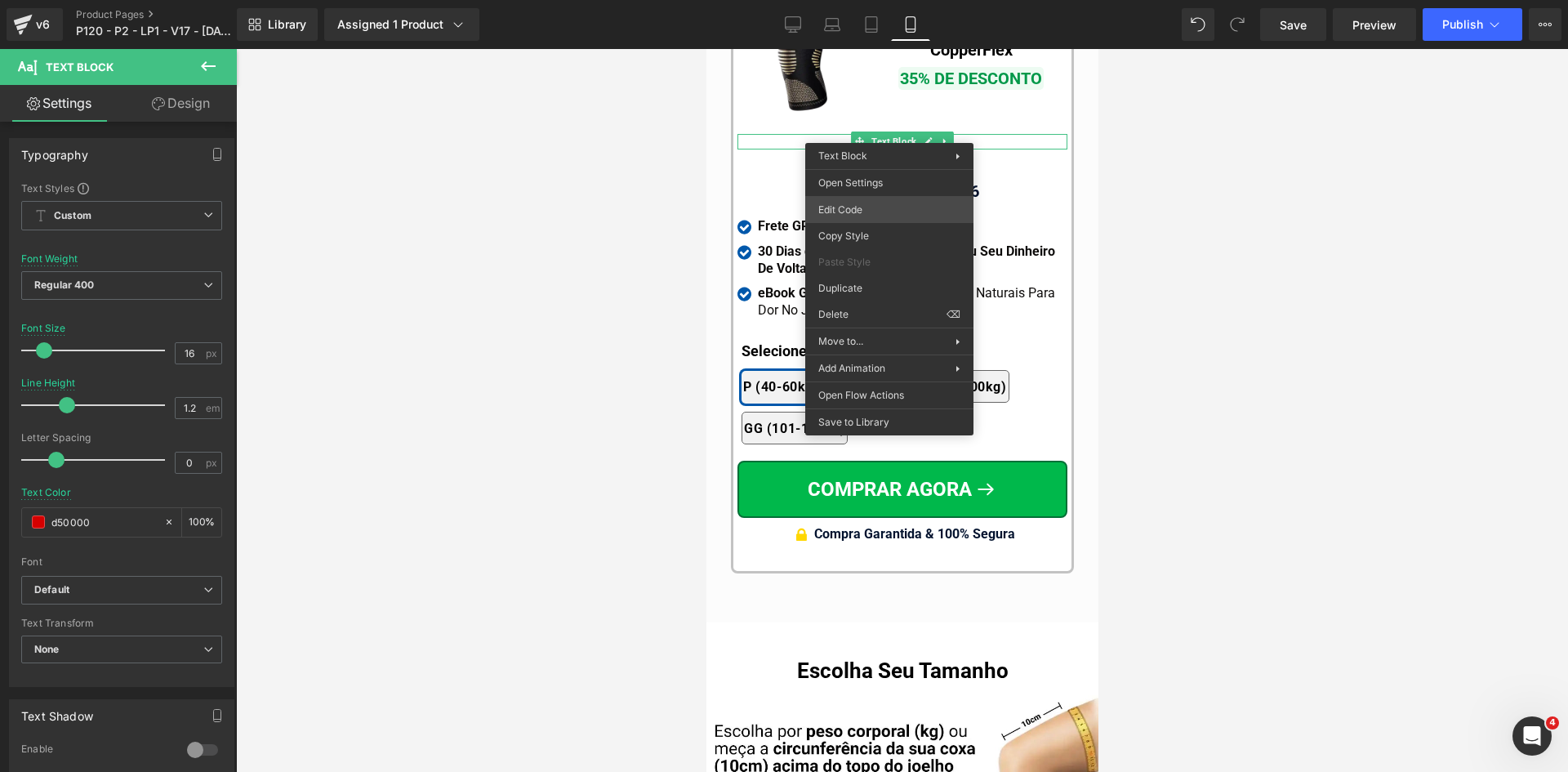
click at [860, 0] on div "Text Block You are previewing how the will restyle your page. You can not edit …" at bounding box center [784, 0] width 1568 height 0
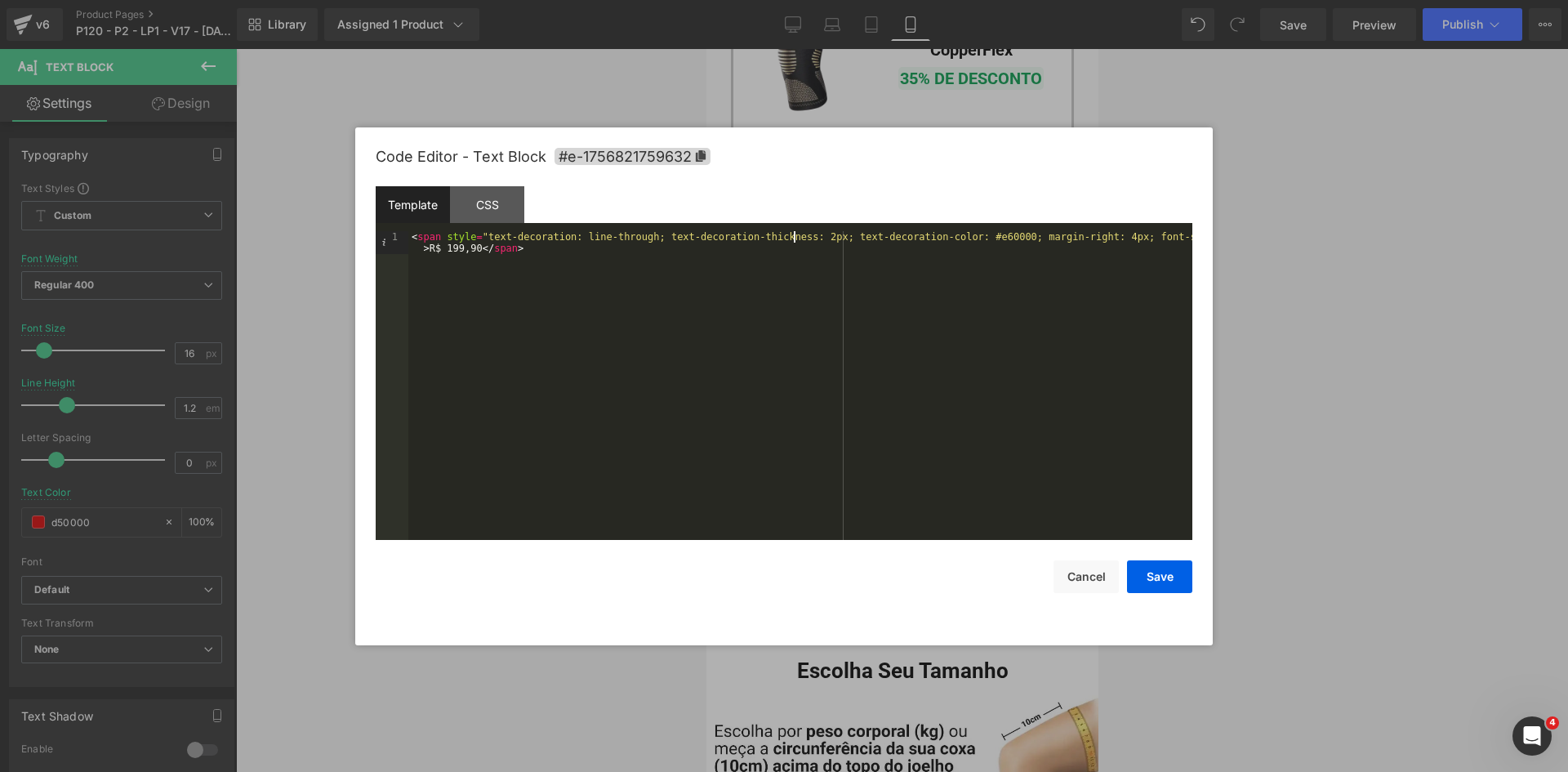
click at [798, 237] on div "< span style = "text-decoration: line-through; text-decoration-thickness: 2px; …" at bounding box center [800, 407] width 784 height 354
click at [1149, 576] on button "Save" at bounding box center [1160, 576] width 65 height 33
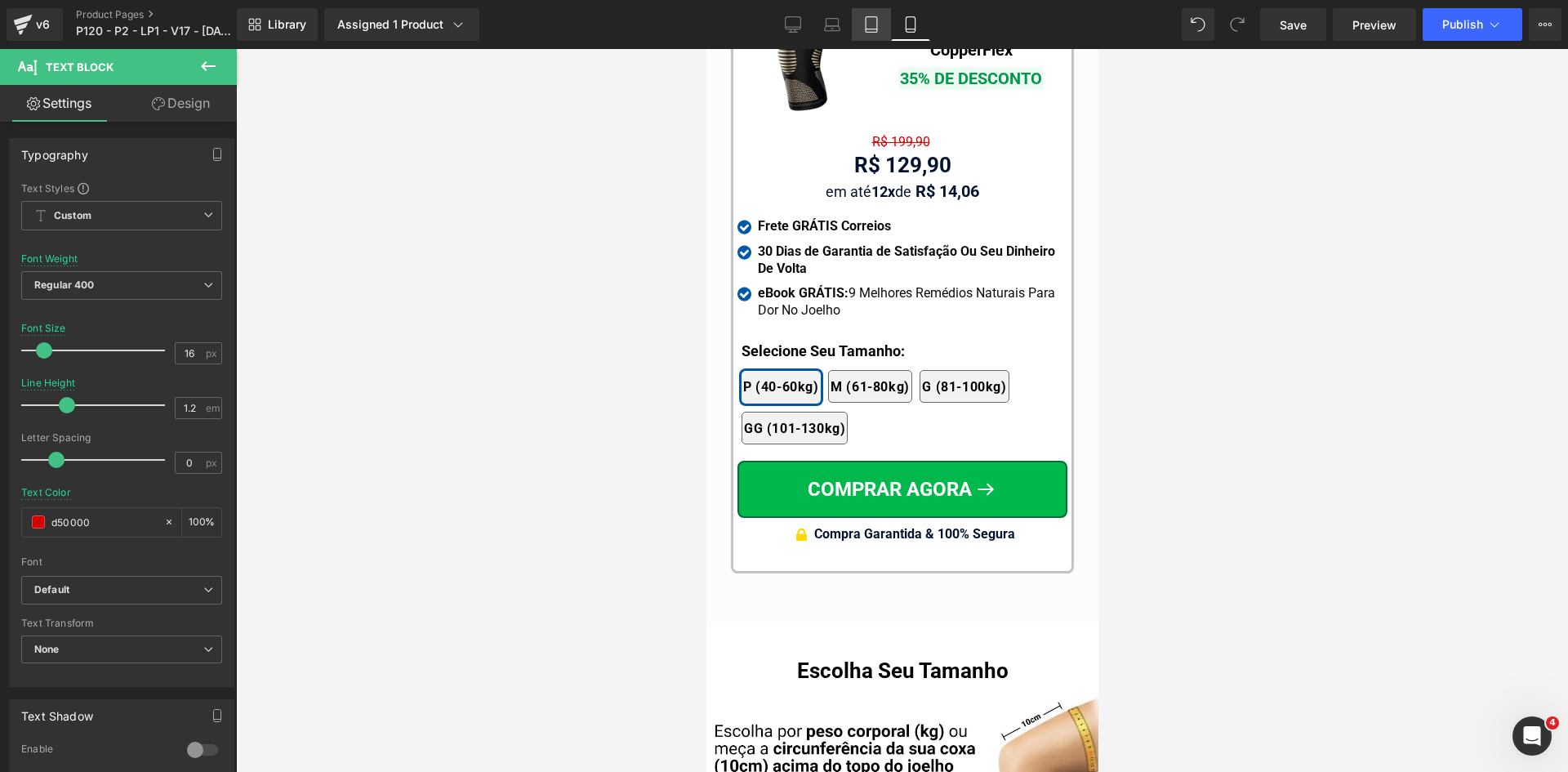
click at [862, 19] on link "Tablet" at bounding box center [871, 25] width 39 height 33
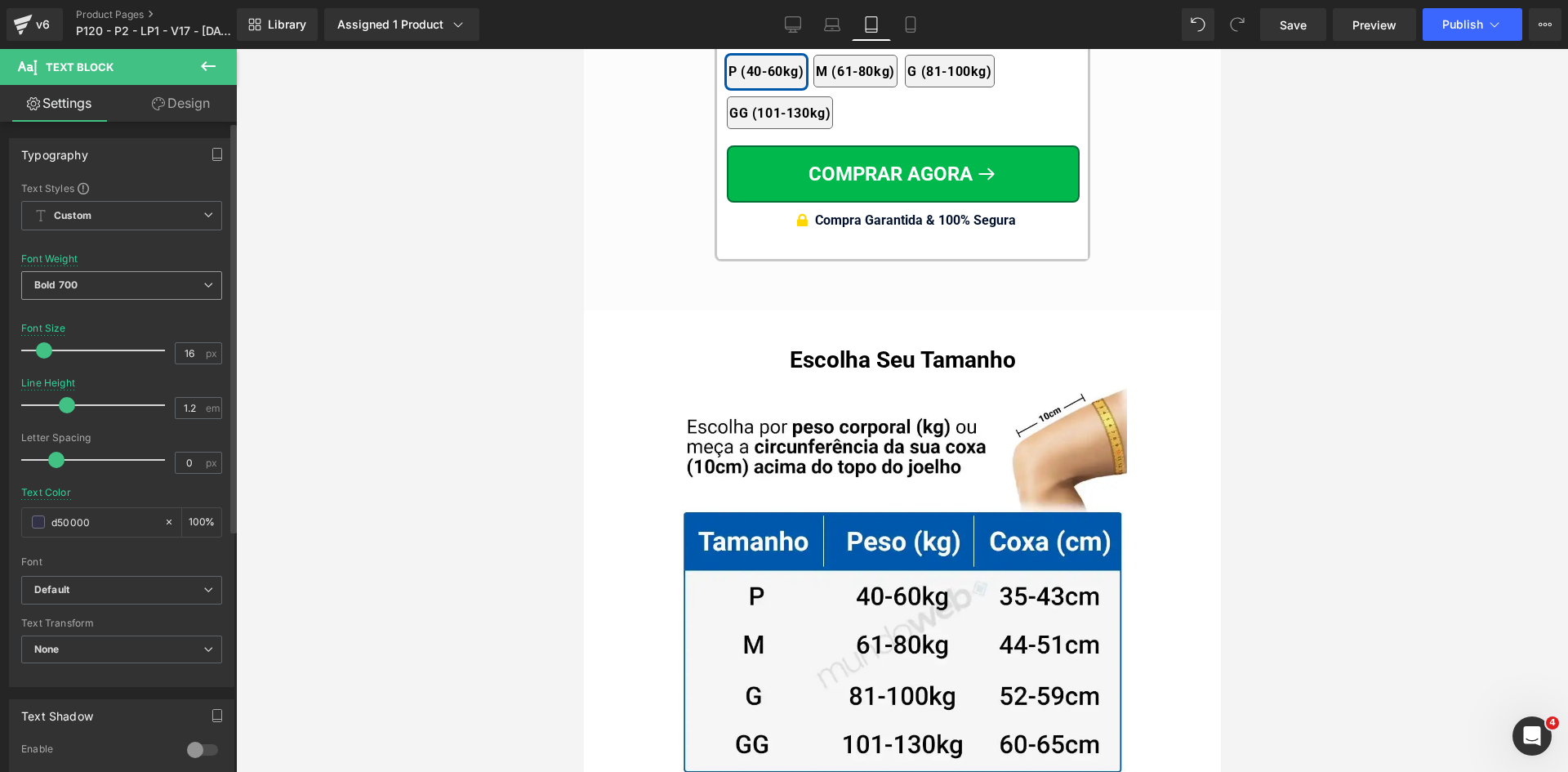
click at [102, 282] on span "Bold 700" at bounding box center [122, 285] width 201 height 28
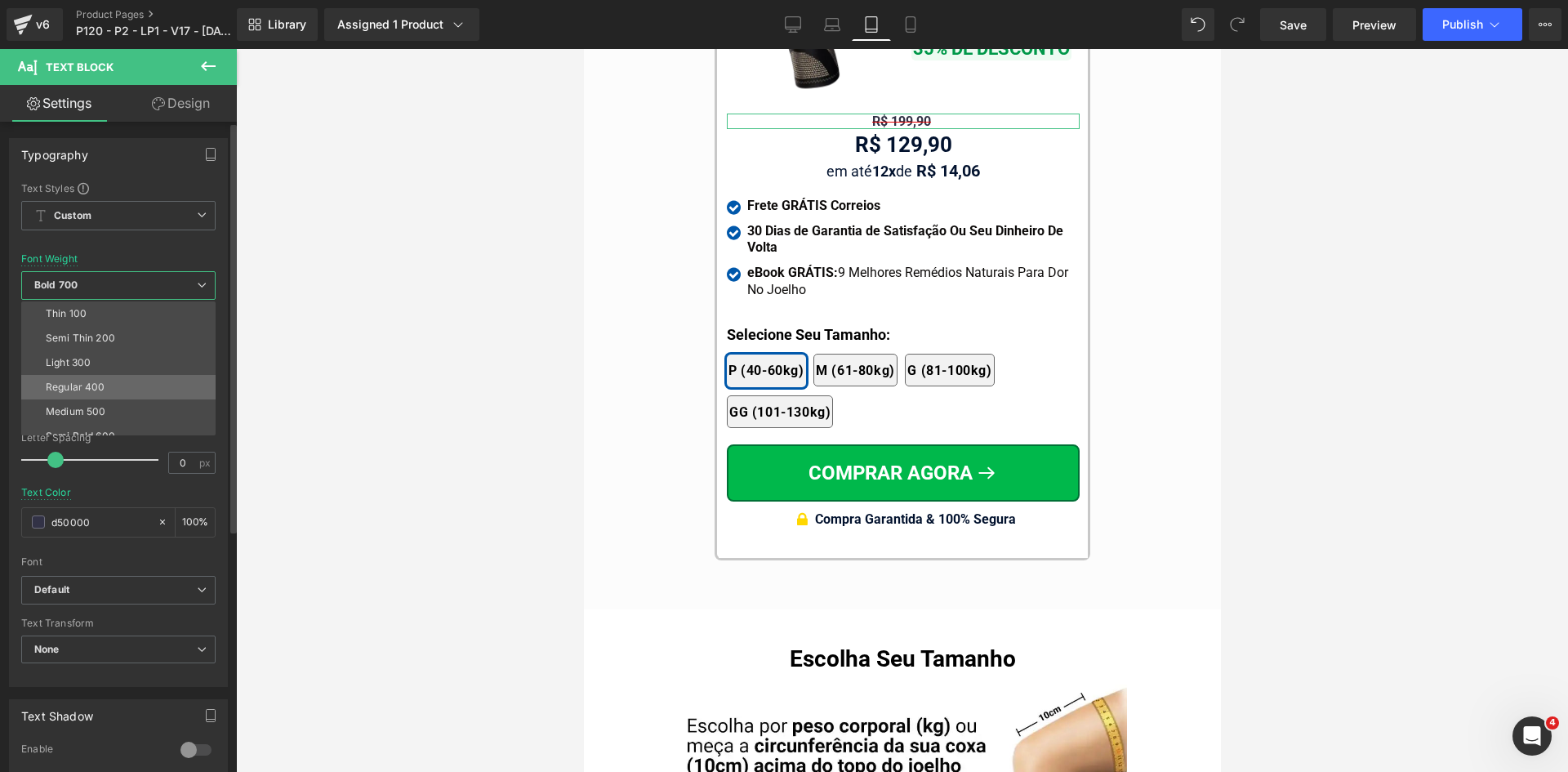
click at [70, 383] on div "Regular 400" at bounding box center [75, 387] width 60 height 11
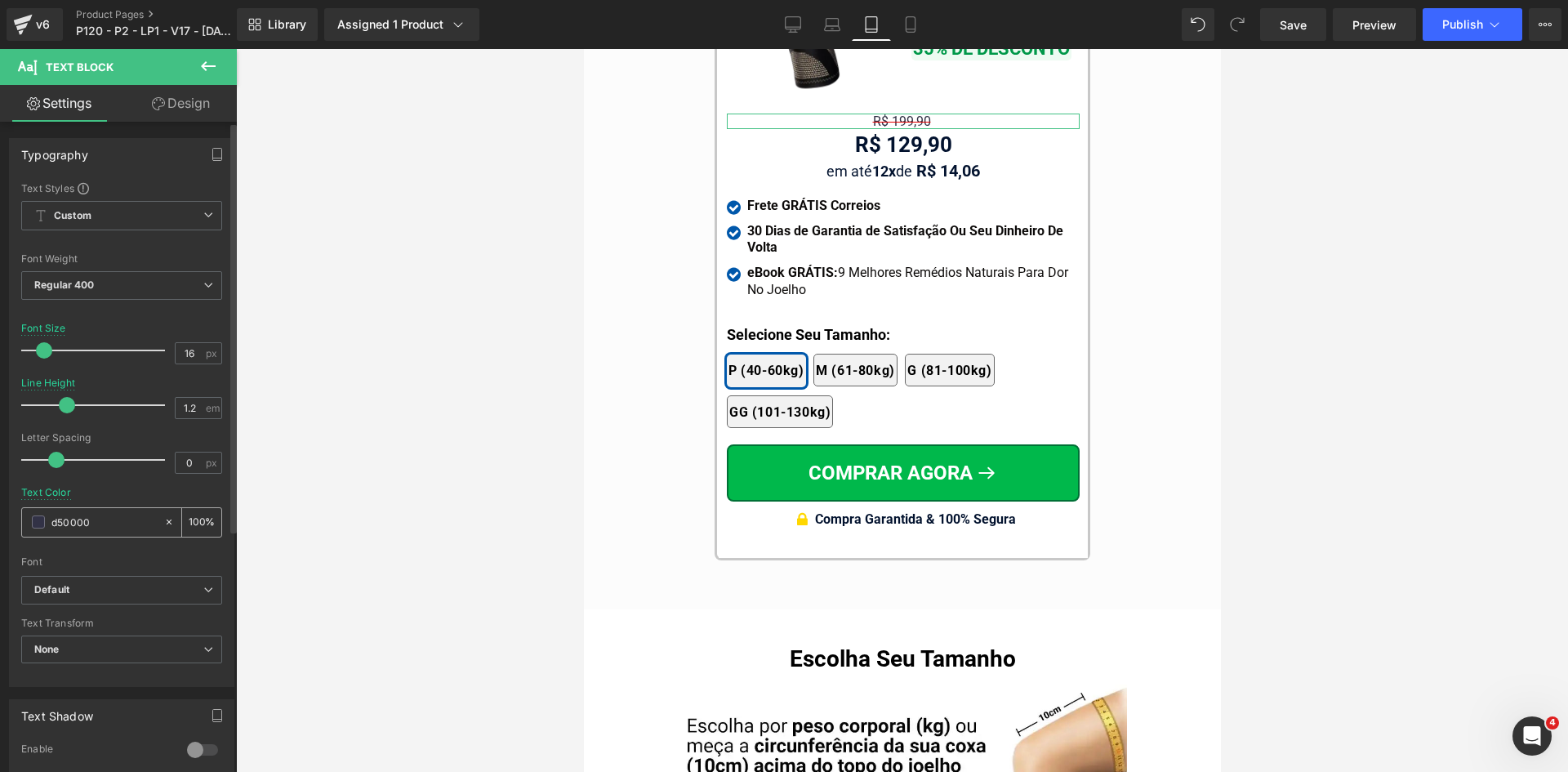
click at [112, 532] on div "d50000" at bounding box center [93, 522] width 142 height 28
click at [112, 525] on input "d50000" at bounding box center [104, 522] width 105 height 18
paste input "d50000"
click at [138, 547] on div at bounding box center [122, 551] width 201 height 10
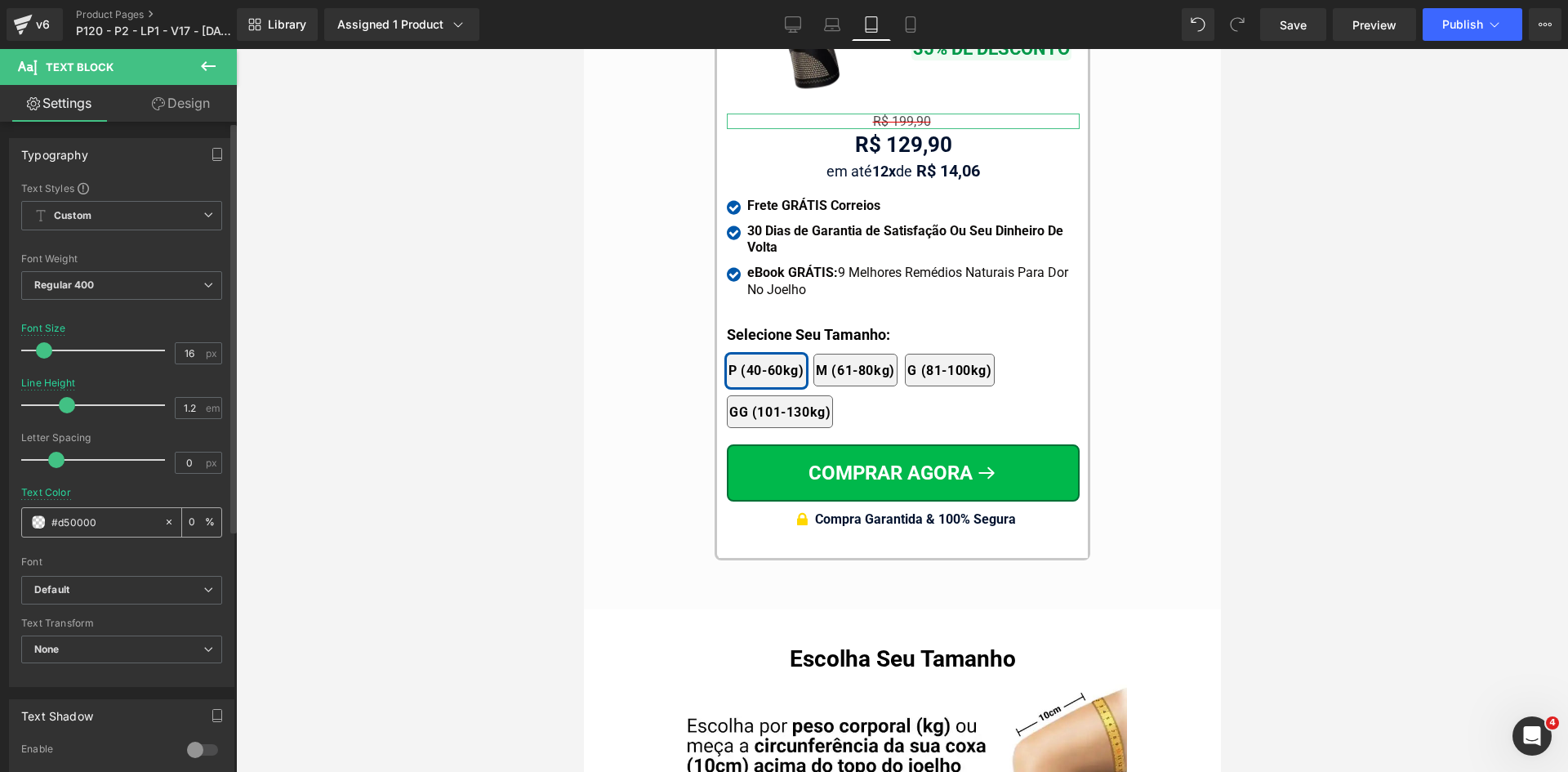
click at [125, 523] on input "#d50000" at bounding box center [104, 522] width 105 height 18
click at [168, 521] on div at bounding box center [172, 522] width 19 height 28
click at [132, 517] on input "#d50000" at bounding box center [104, 522] width 105 height 18
paste input "#d50000"
type input "#d50000"
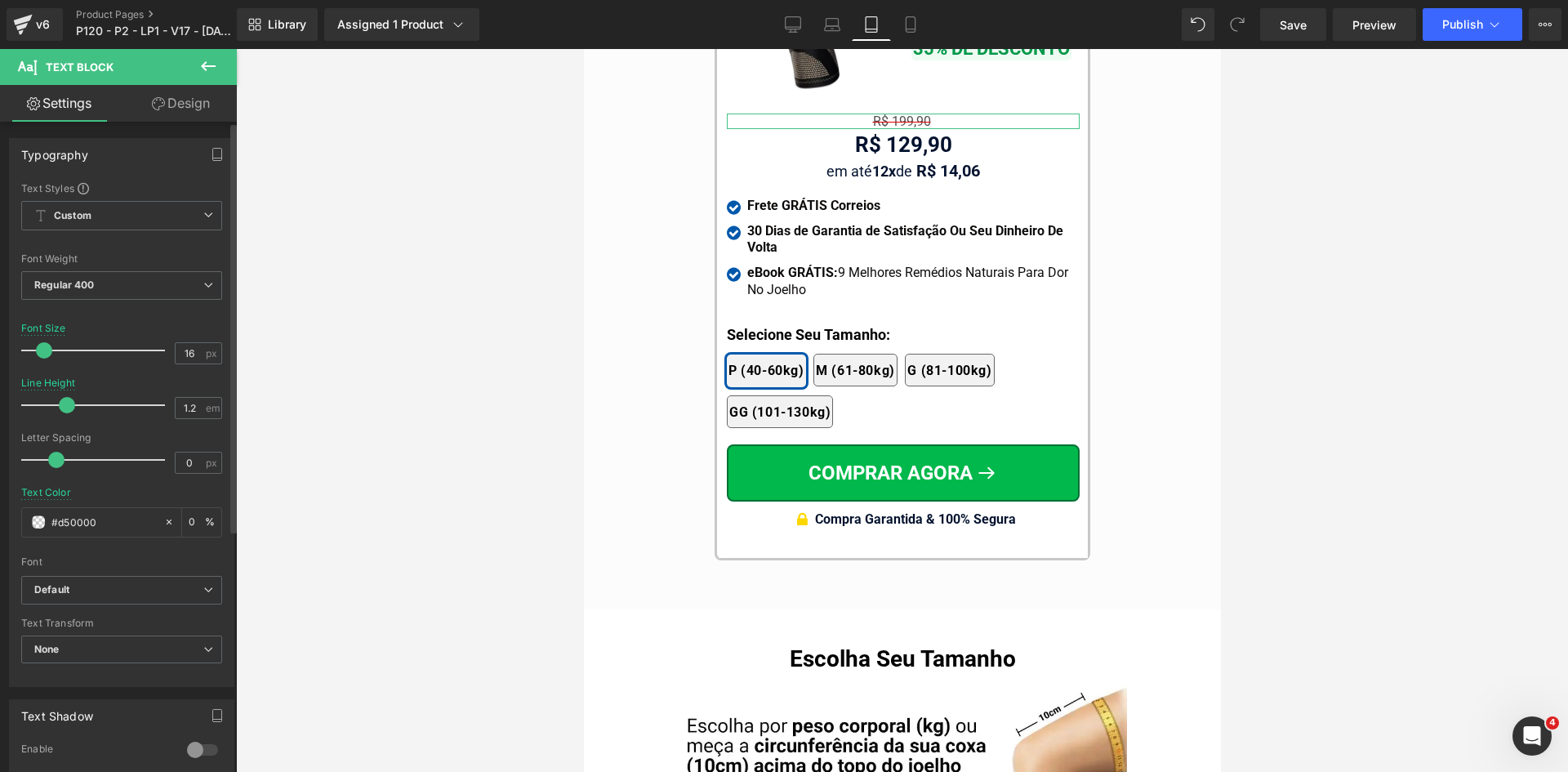
click at [140, 565] on div "Font" at bounding box center [122, 561] width 201 height 11
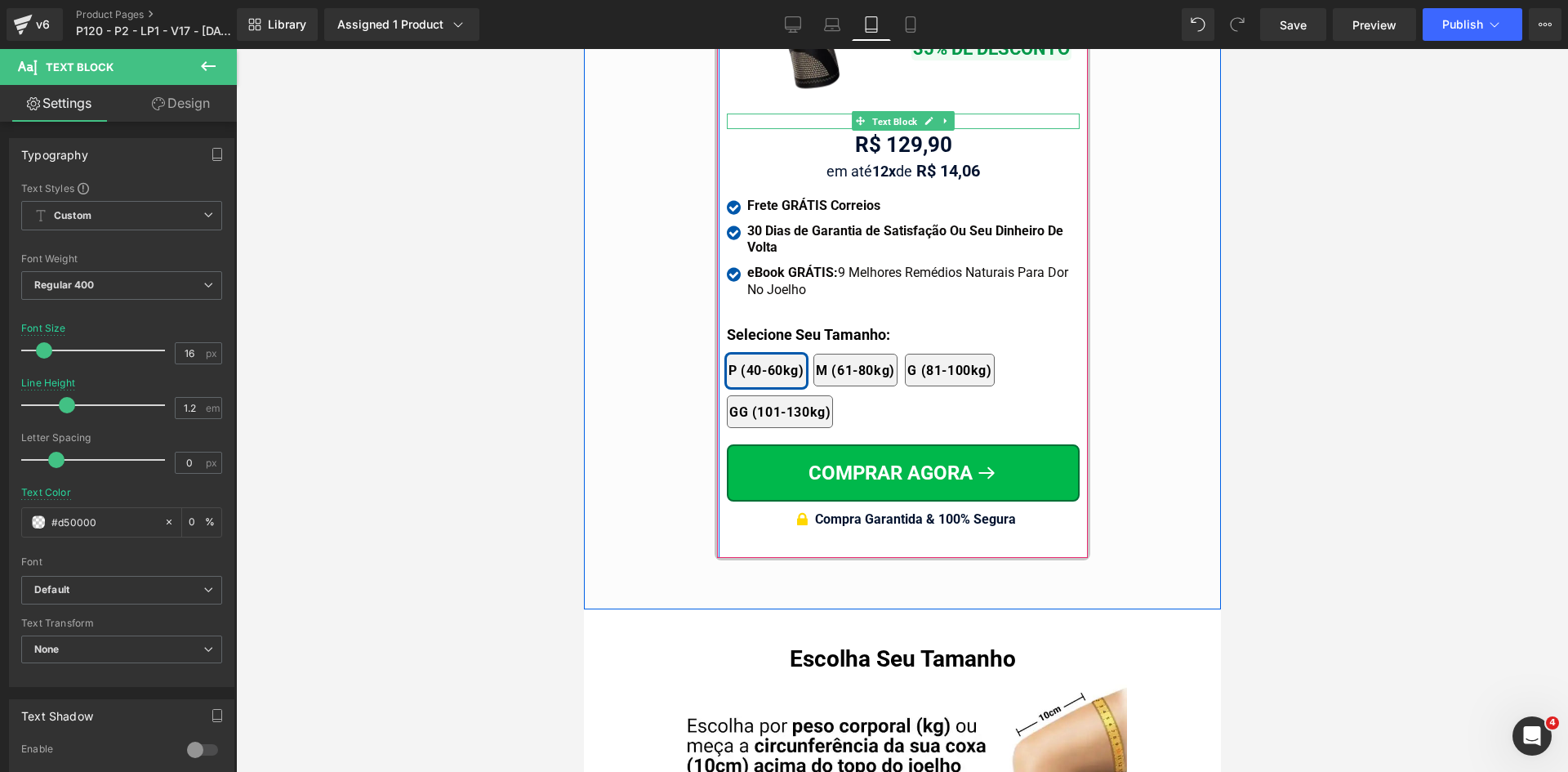
click at [885, 112] on span "Text Block" at bounding box center [894, 121] width 51 height 20
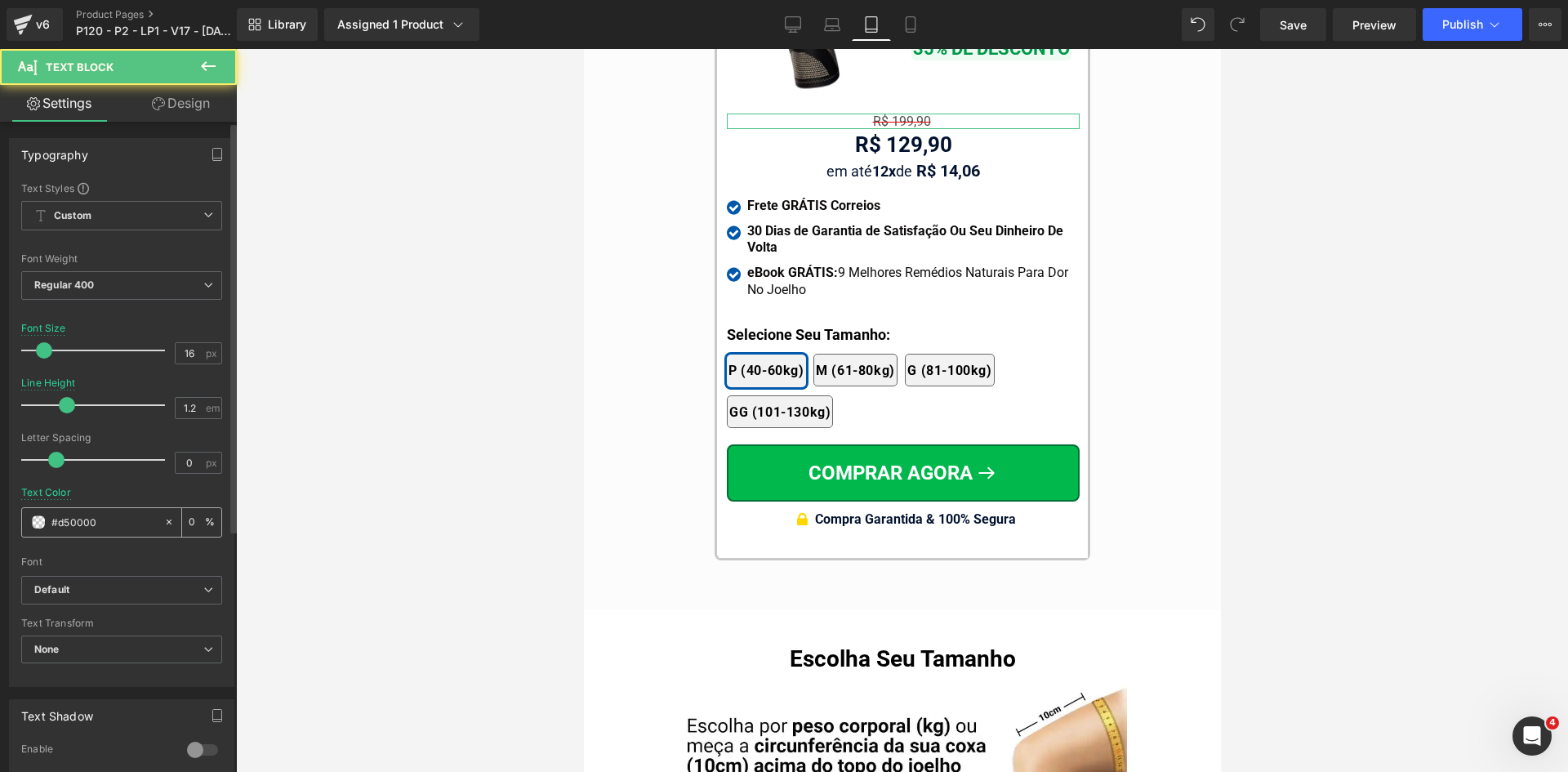
click at [115, 528] on input "#d50000" at bounding box center [104, 522] width 105 height 18
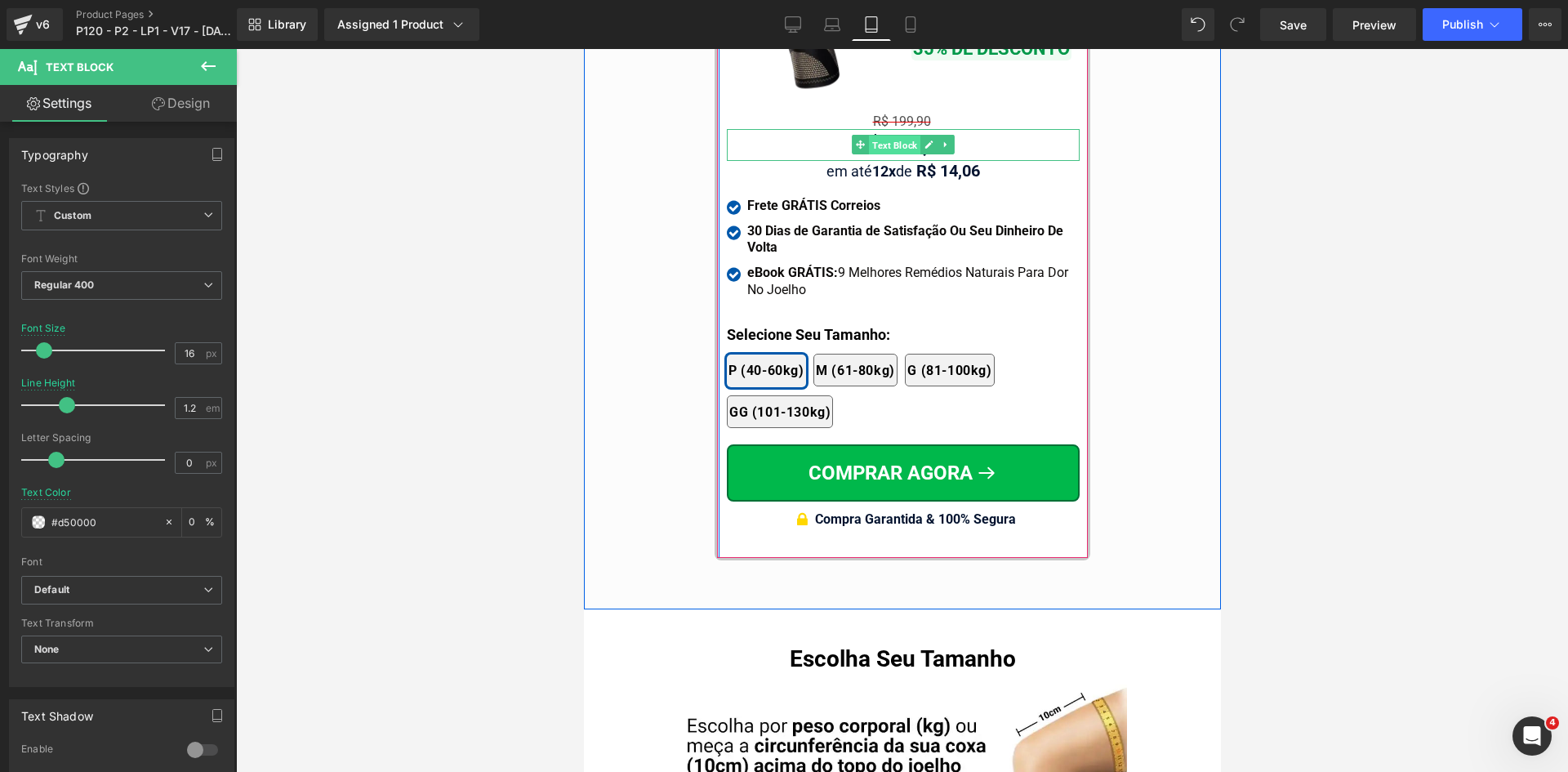
click at [884, 136] on span "Text Block" at bounding box center [894, 145] width 51 height 20
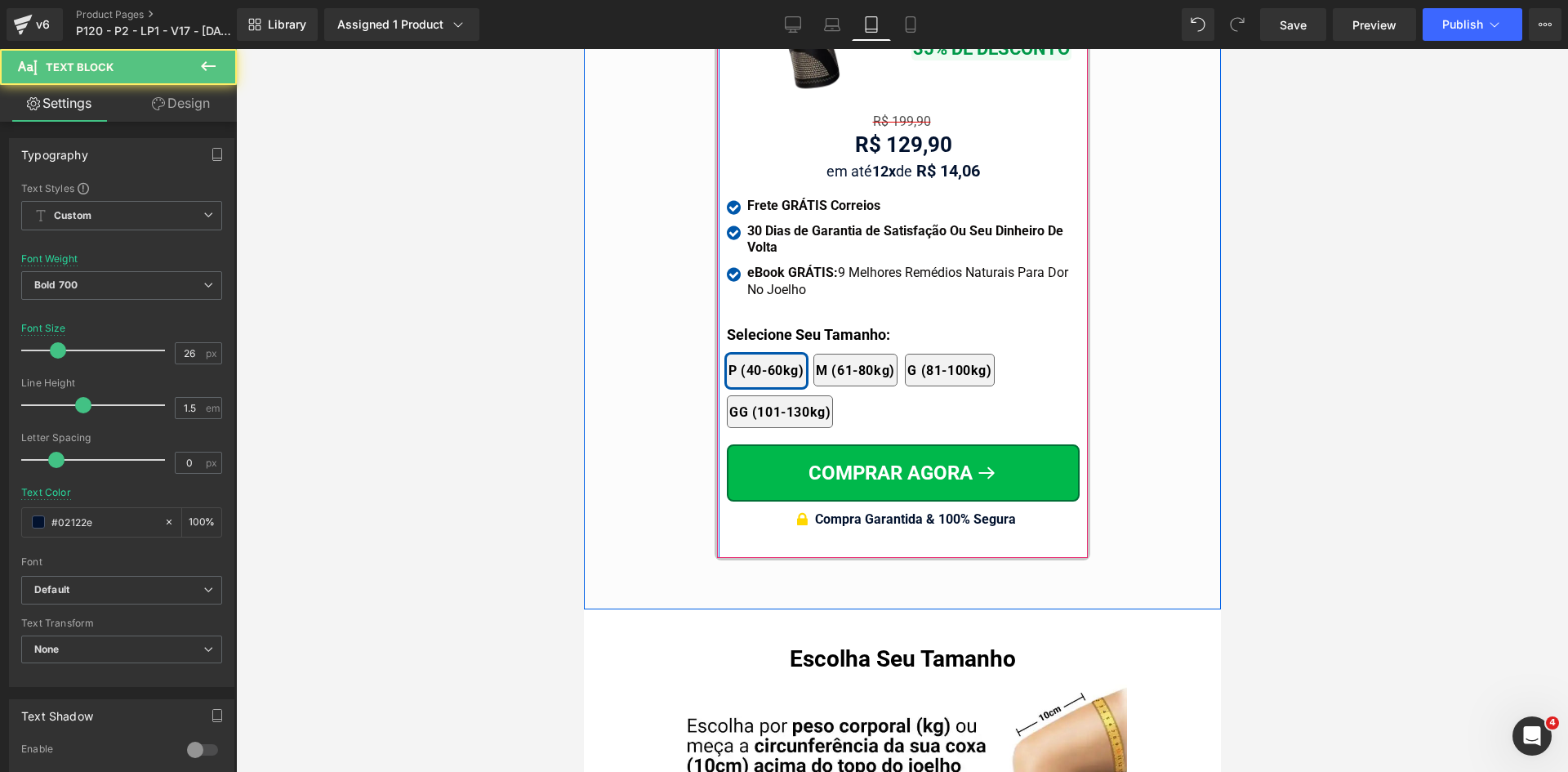
click at [890, 111] on span "Text Block" at bounding box center [894, 120] width 51 height 20
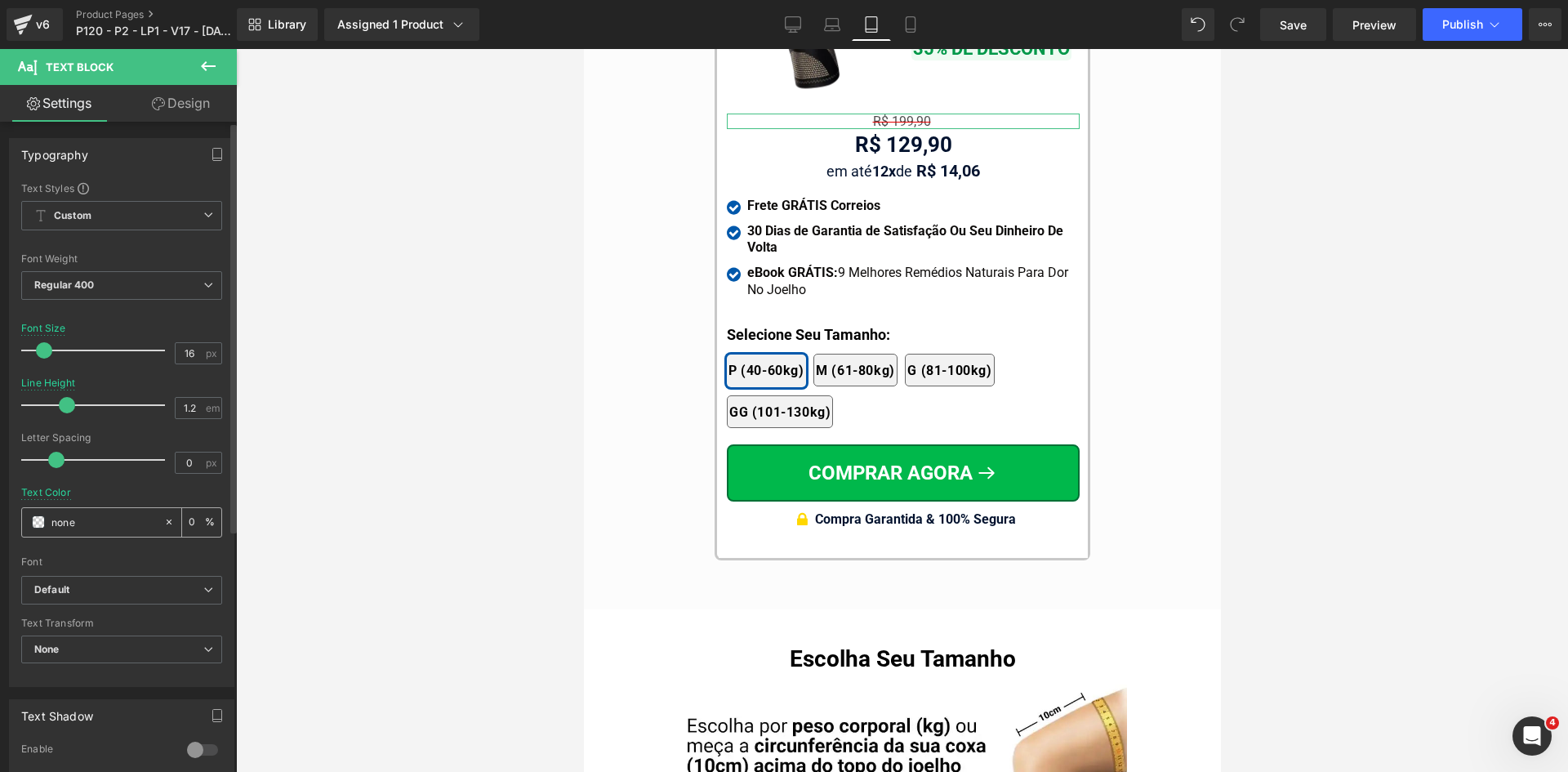
drag, startPoint x: 91, startPoint y: 524, endPoint x: 93, endPoint y: 534, distance: 10.2
click at [92, 524] on input "none" at bounding box center [104, 522] width 105 height 18
paste input "#d50000"
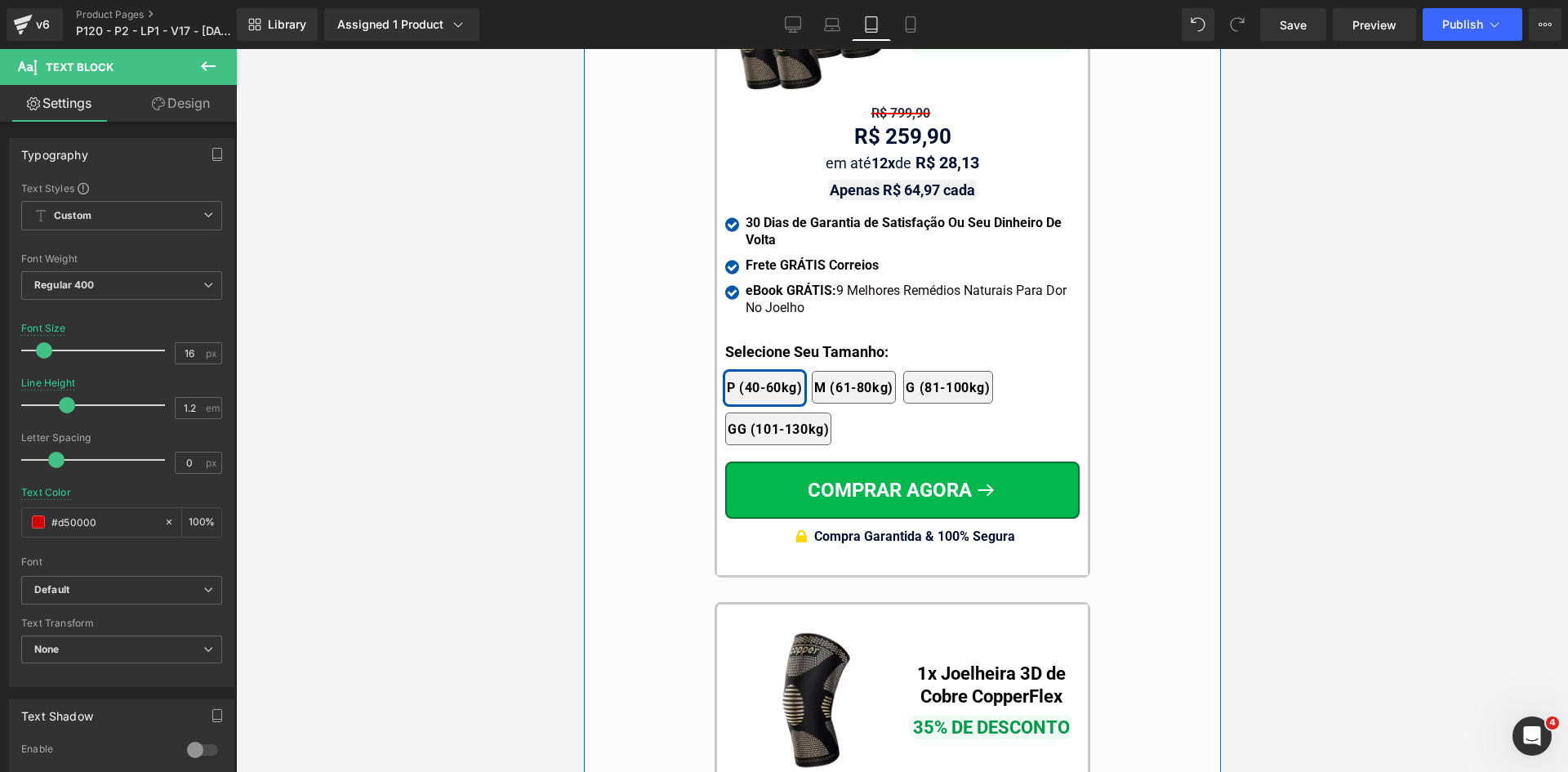
scroll to position [14687, 0]
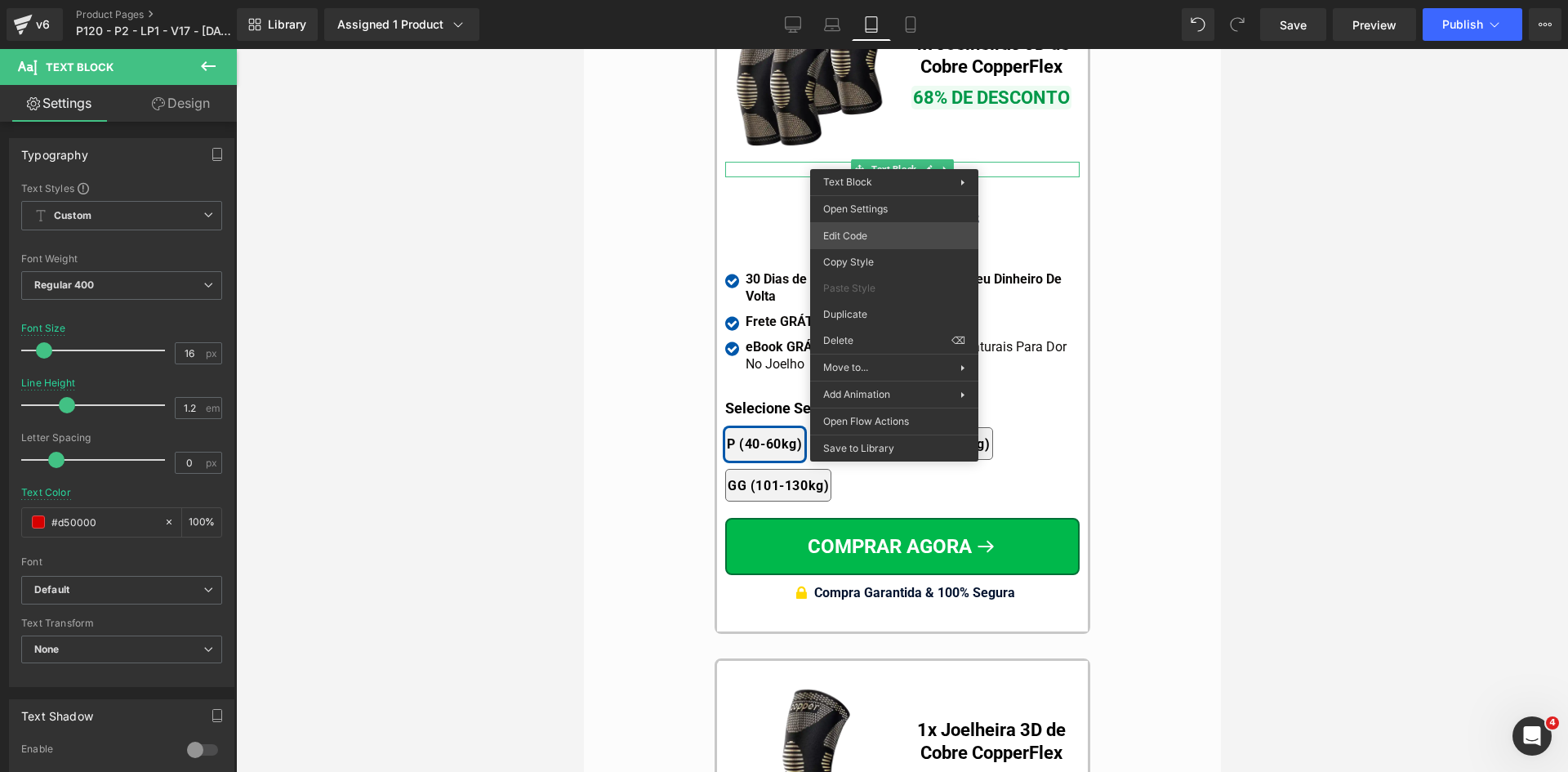
click at [877, 0] on div "Text Block You are previewing how the will restyle your page. You can not edit …" at bounding box center [784, 0] width 1568 height 0
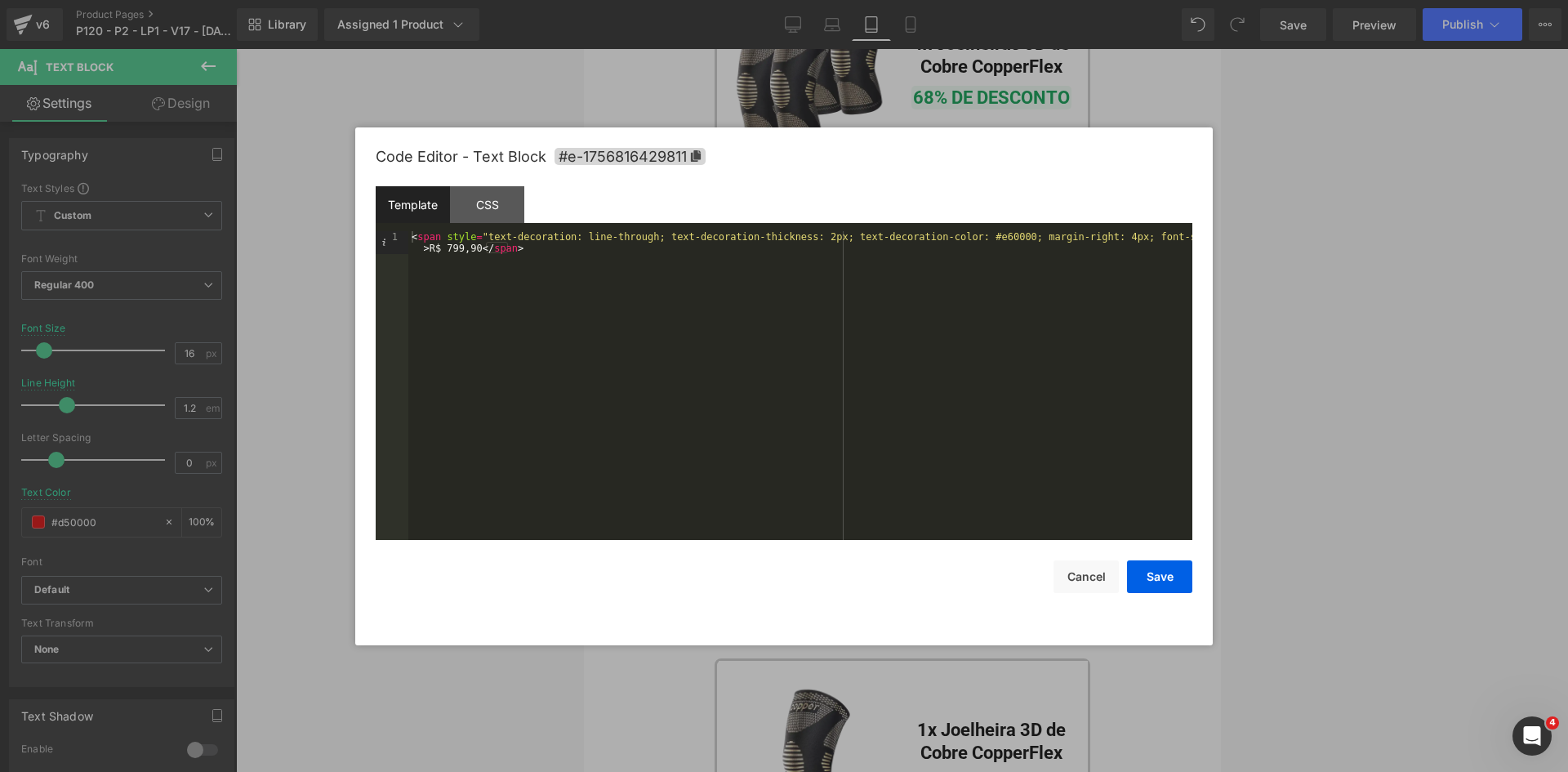
type input "#d50000"
click at [800, 238] on div "< span style = "text-decoration: line-through; text-decoration-thickness: 2px; …" at bounding box center [800, 407] width 784 height 354
click at [1179, 596] on div "Code Editor - Text Block #e-1756816429811 Template CSS 1 < span style = "text-d…" at bounding box center [784, 387] width 817 height 518
click at [1167, 578] on button "Save" at bounding box center [1160, 576] width 65 height 33
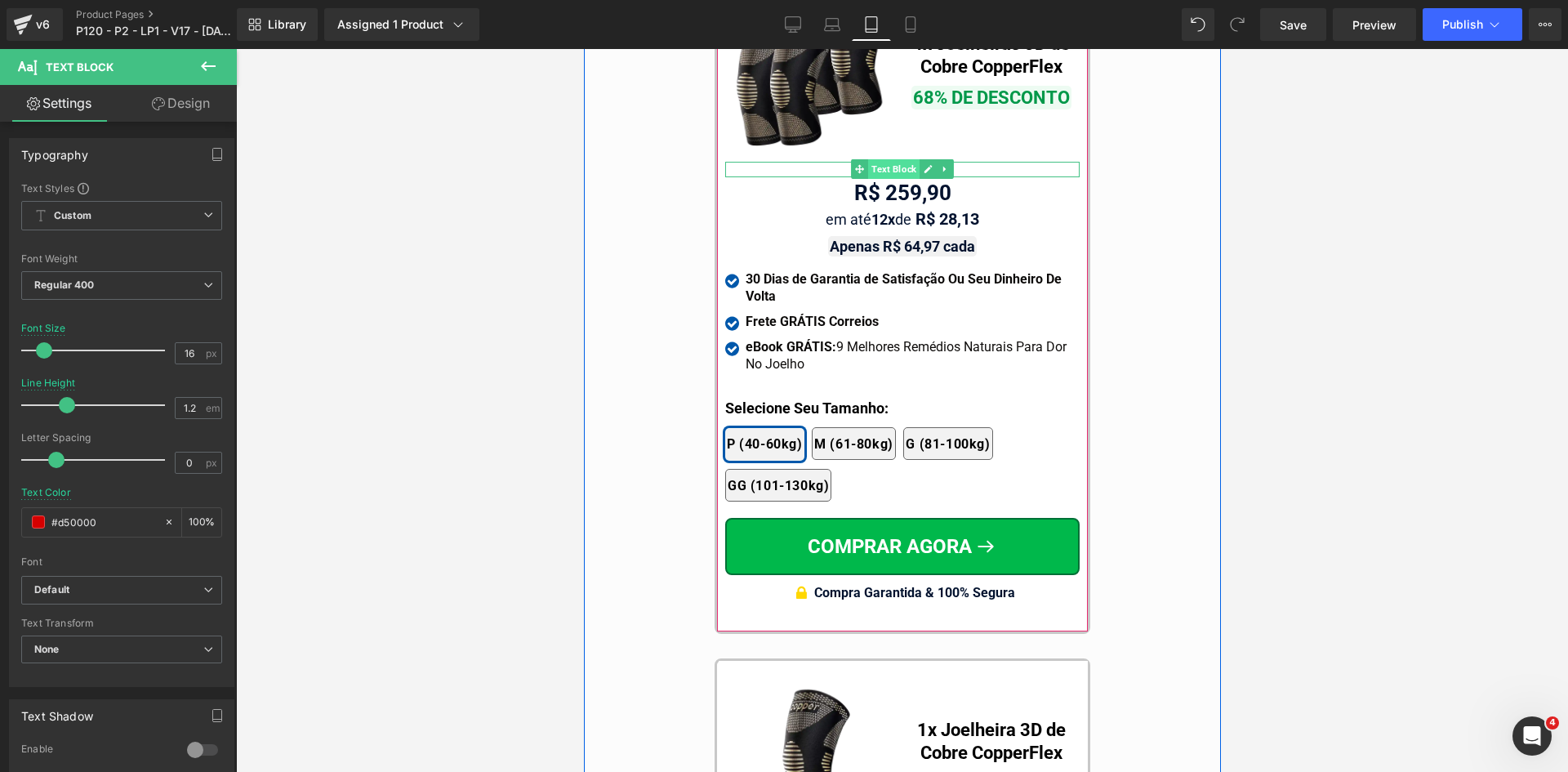
click at [891, 160] on span "Text Block" at bounding box center [893, 169] width 51 height 20
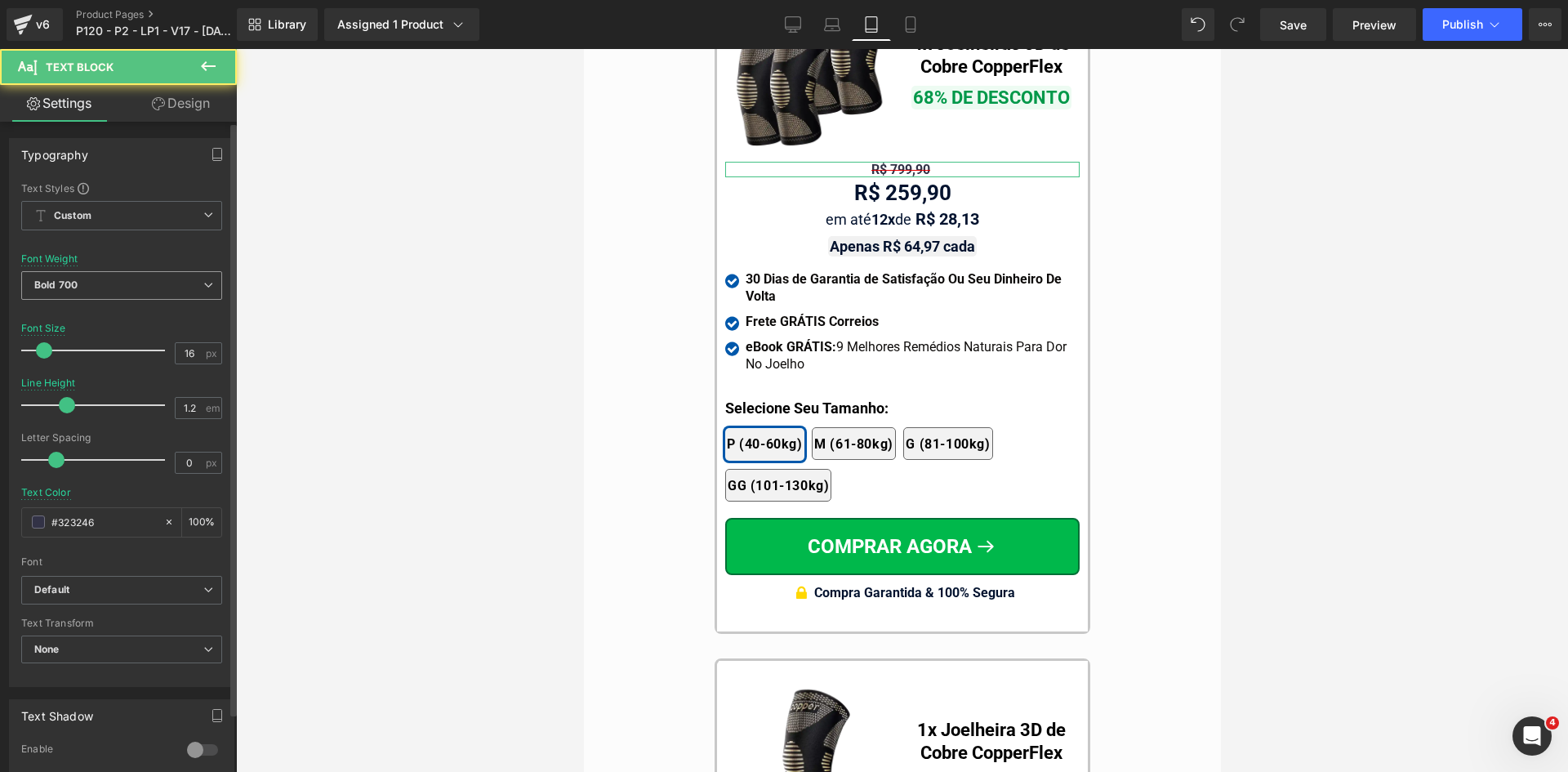
click at [73, 283] on b "Bold 700" at bounding box center [56, 285] width 43 height 12
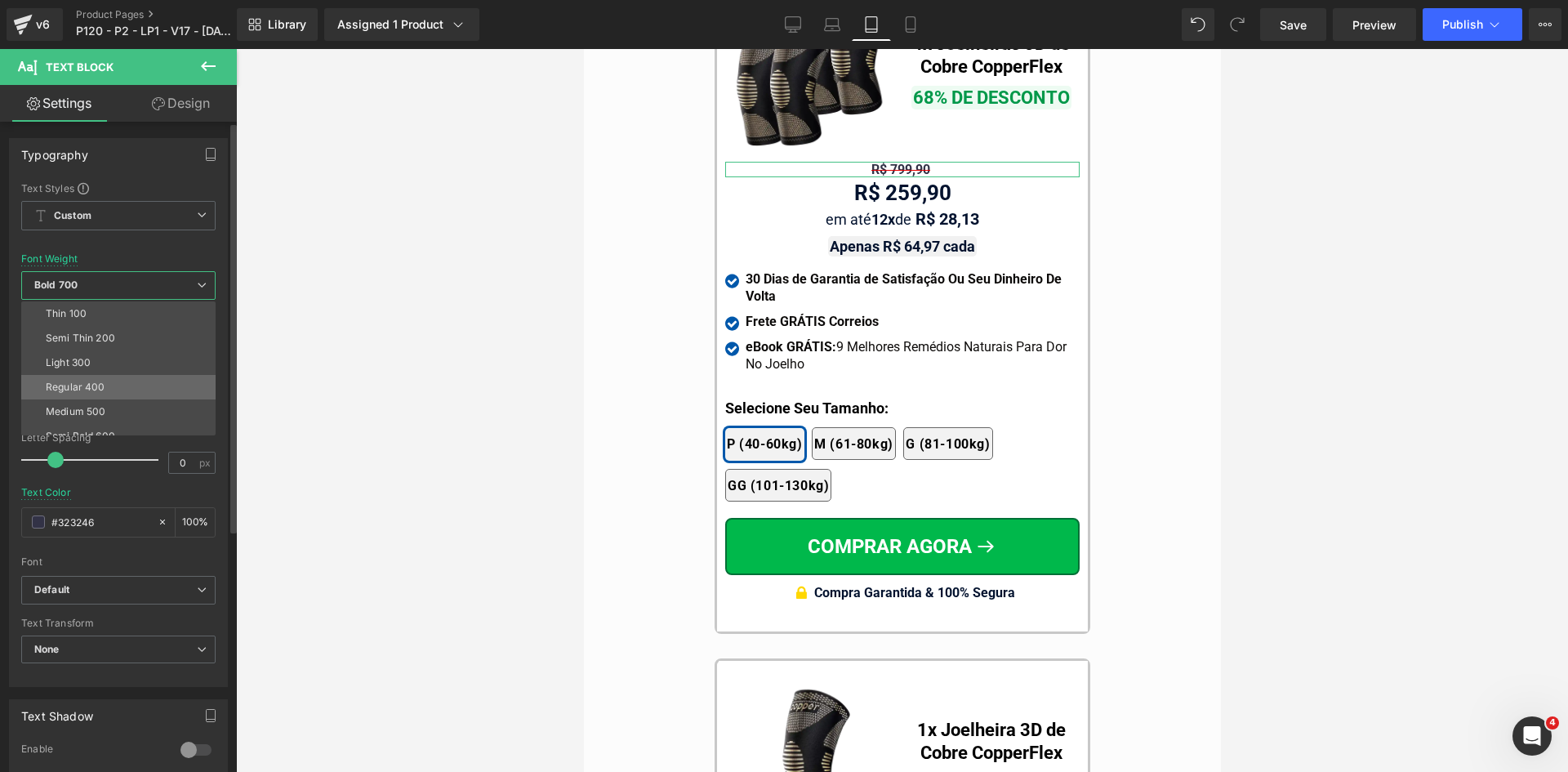
click at [76, 383] on div "Regular 400" at bounding box center [75, 387] width 60 height 11
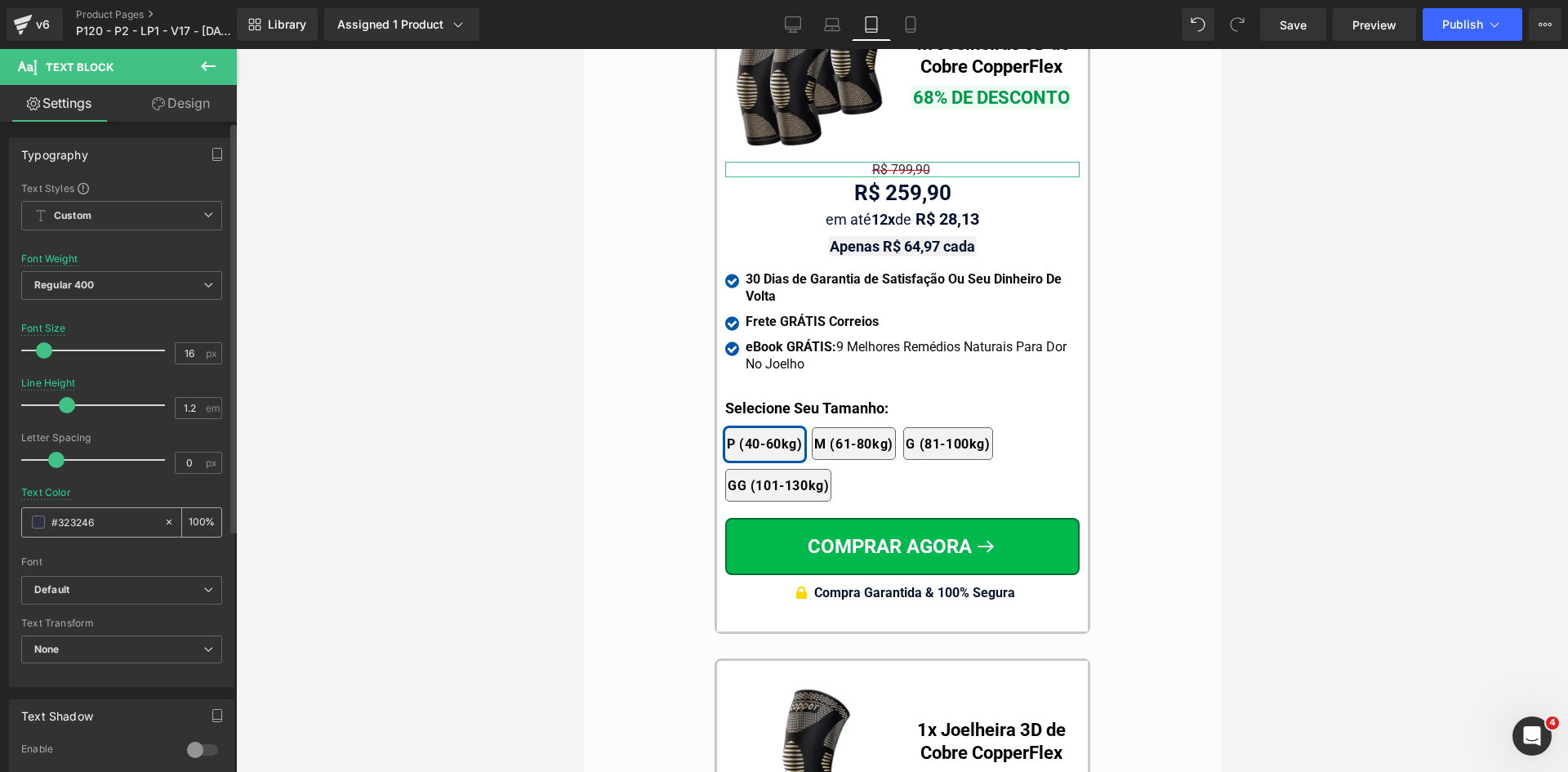
click at [90, 521] on input "#323246" at bounding box center [104, 522] width 105 height 18
paste input "d50000"
type input "#d50000"
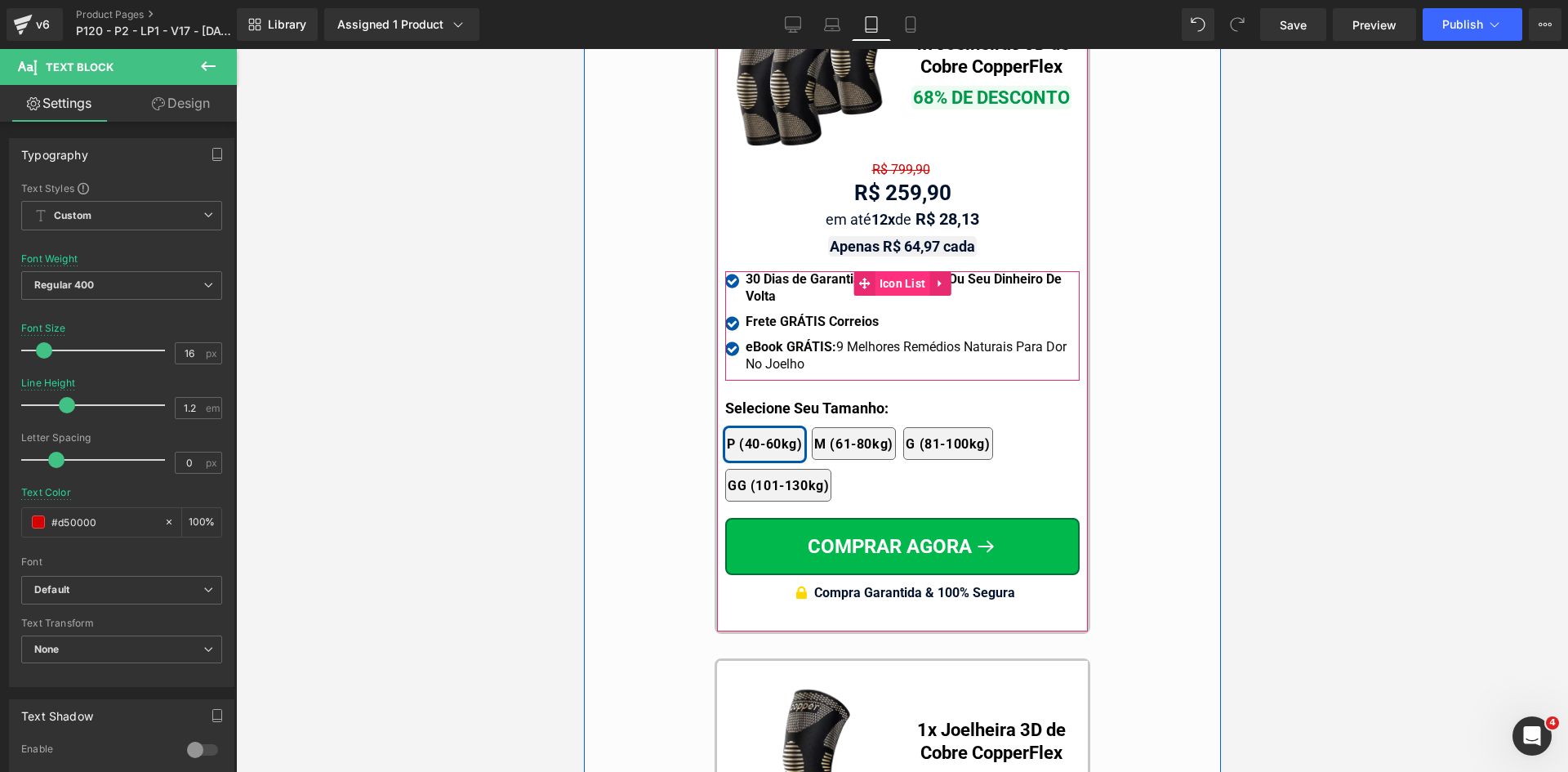
click at [895, 271] on span "Icon List" at bounding box center [902, 283] width 55 height 25
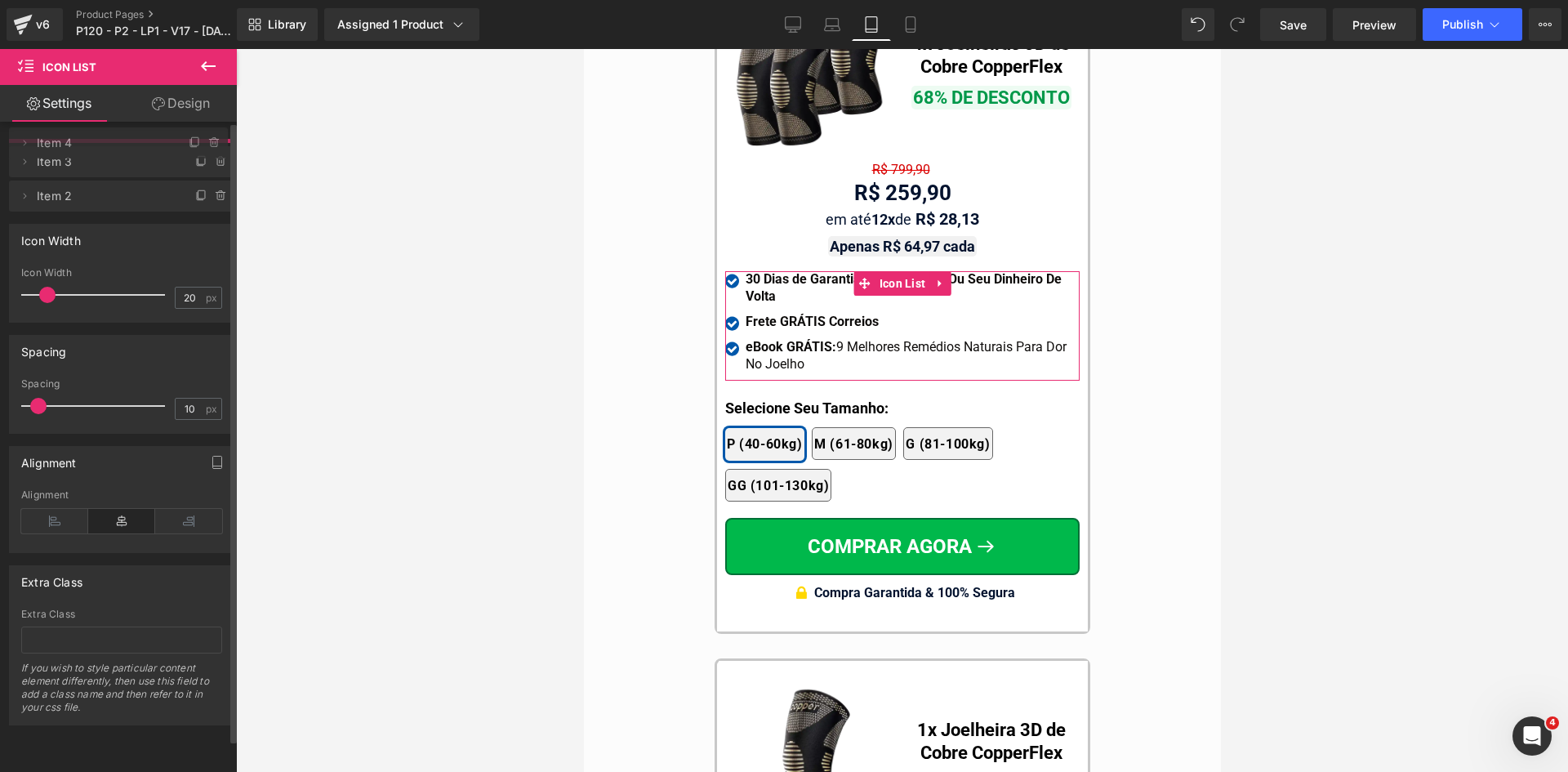
drag, startPoint x: 99, startPoint y: 191, endPoint x: 100, endPoint y: 142, distance: 49.0
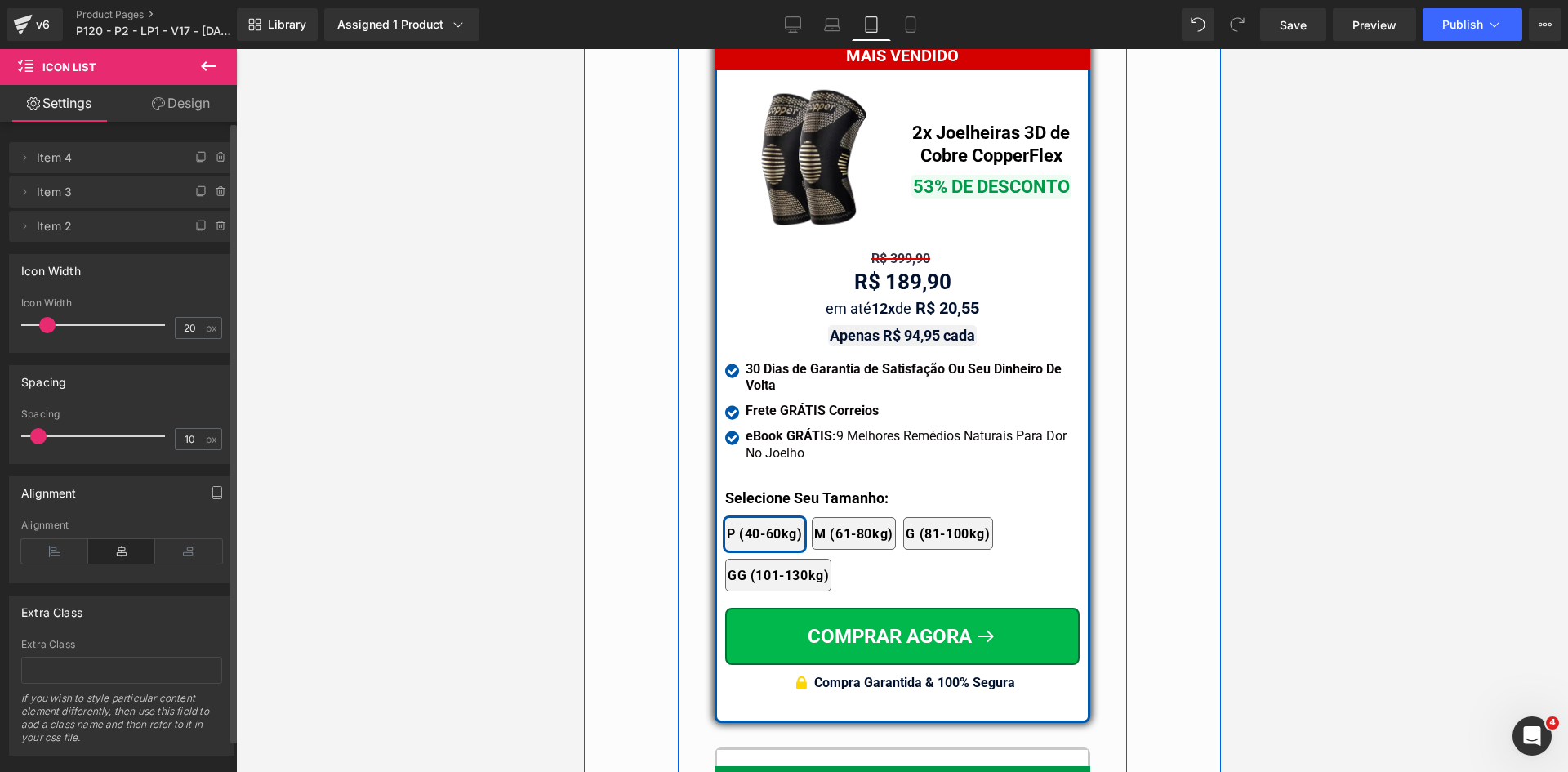
scroll to position [13870, 0]
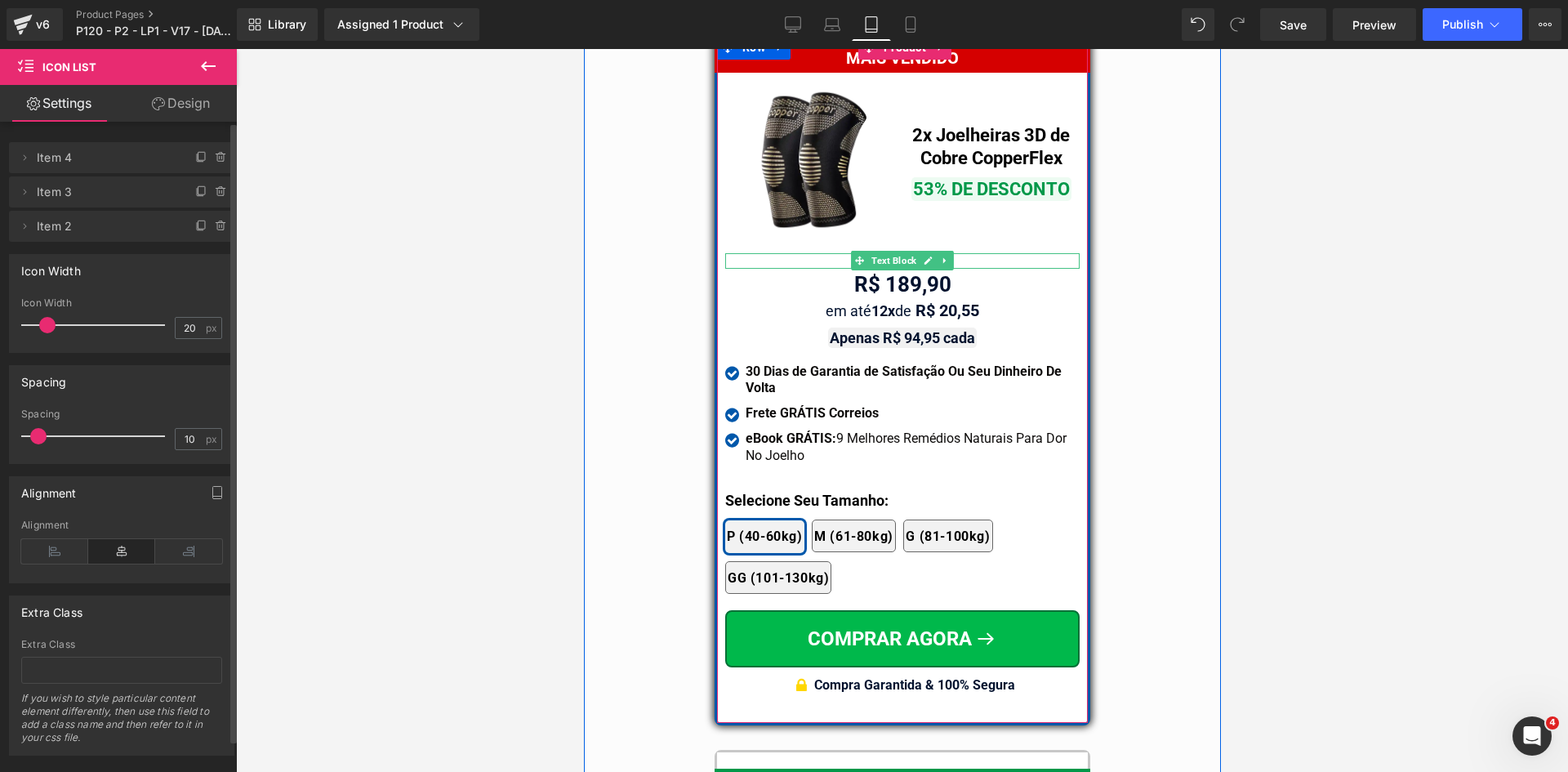
click at [878, 250] on span "Text Block" at bounding box center [893, 260] width 51 height 20
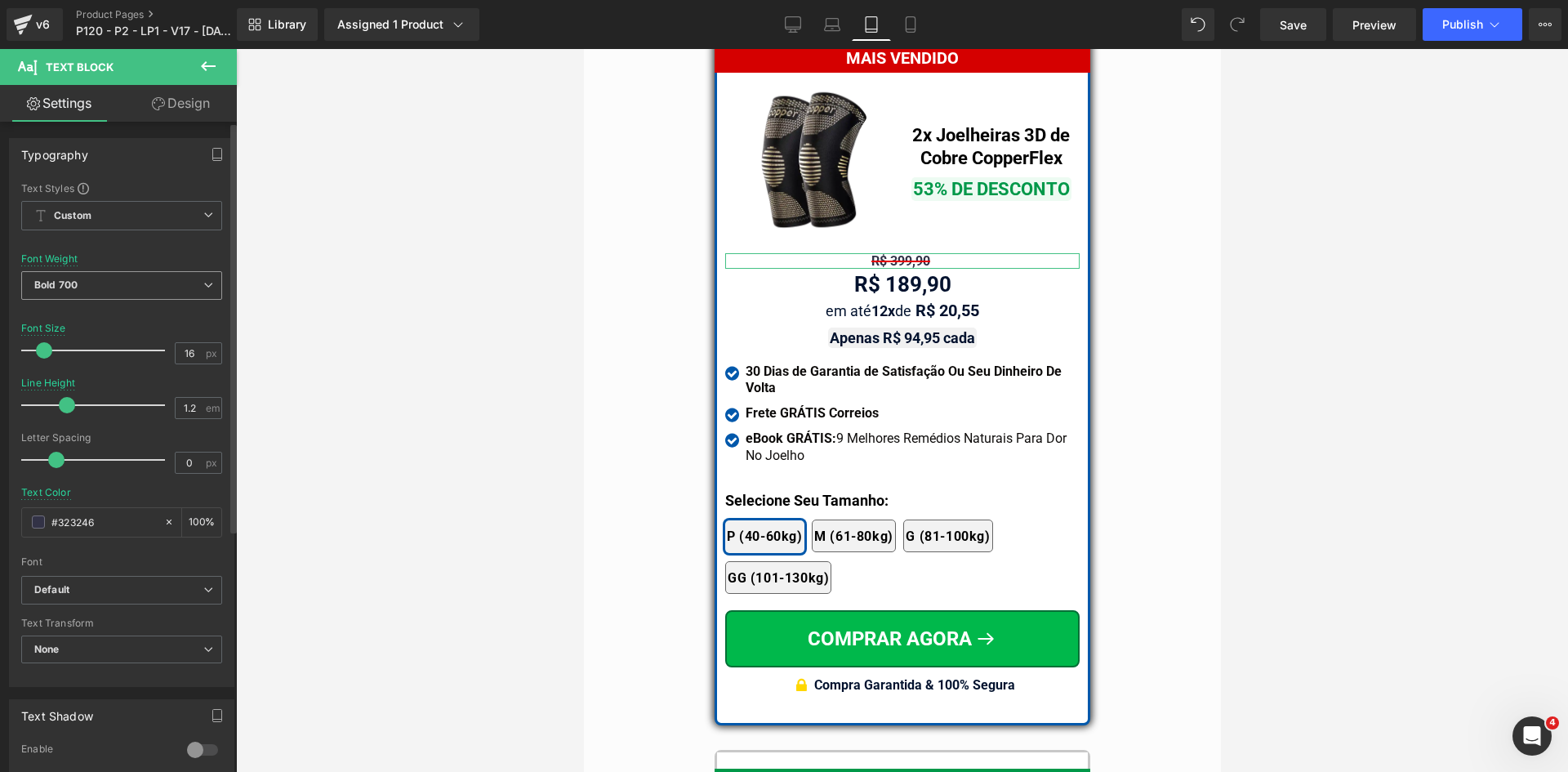
click at [108, 285] on span "Bold 700" at bounding box center [122, 285] width 201 height 28
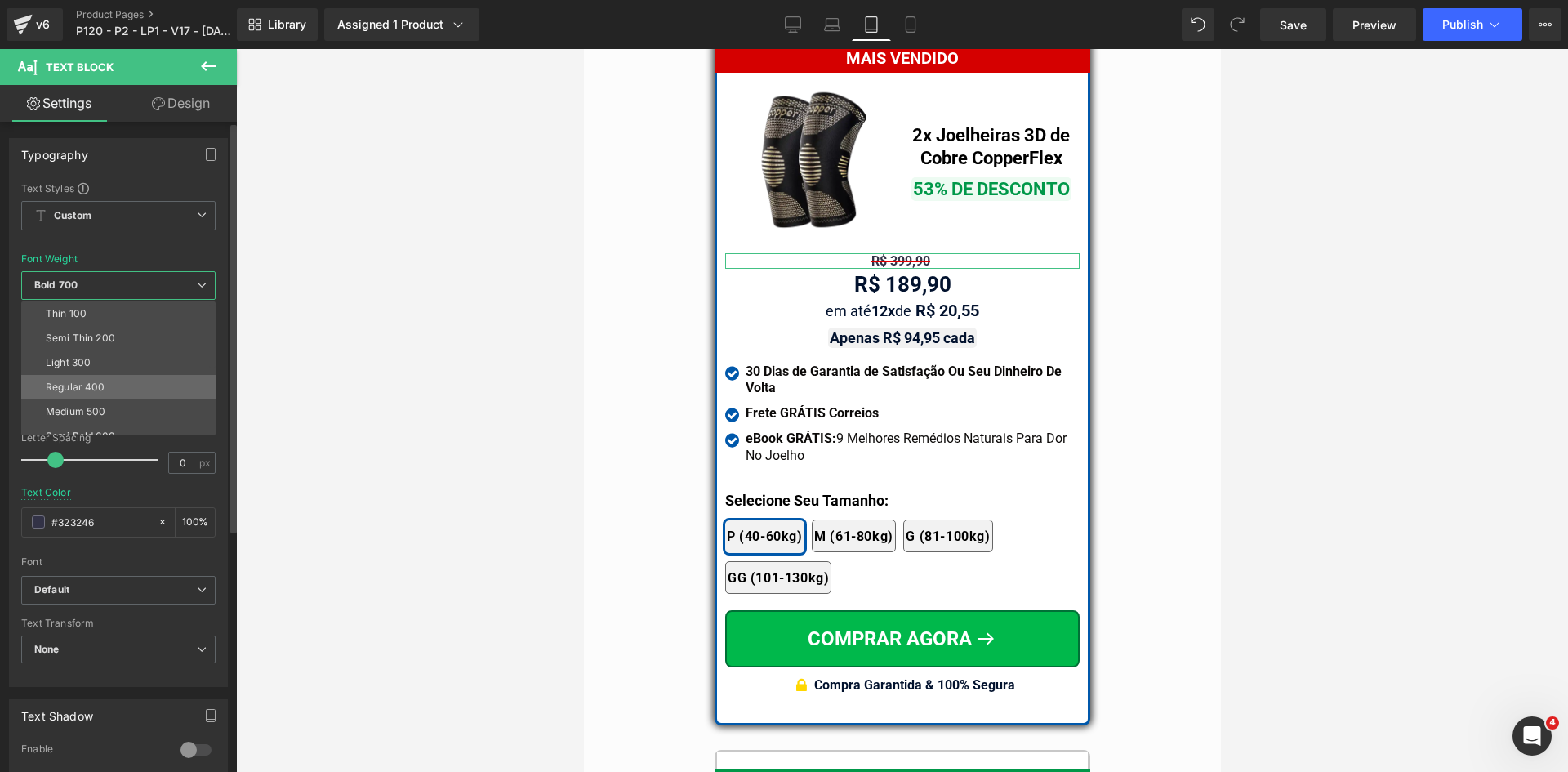
click at [97, 383] on div "Regular 400" at bounding box center [75, 387] width 60 height 11
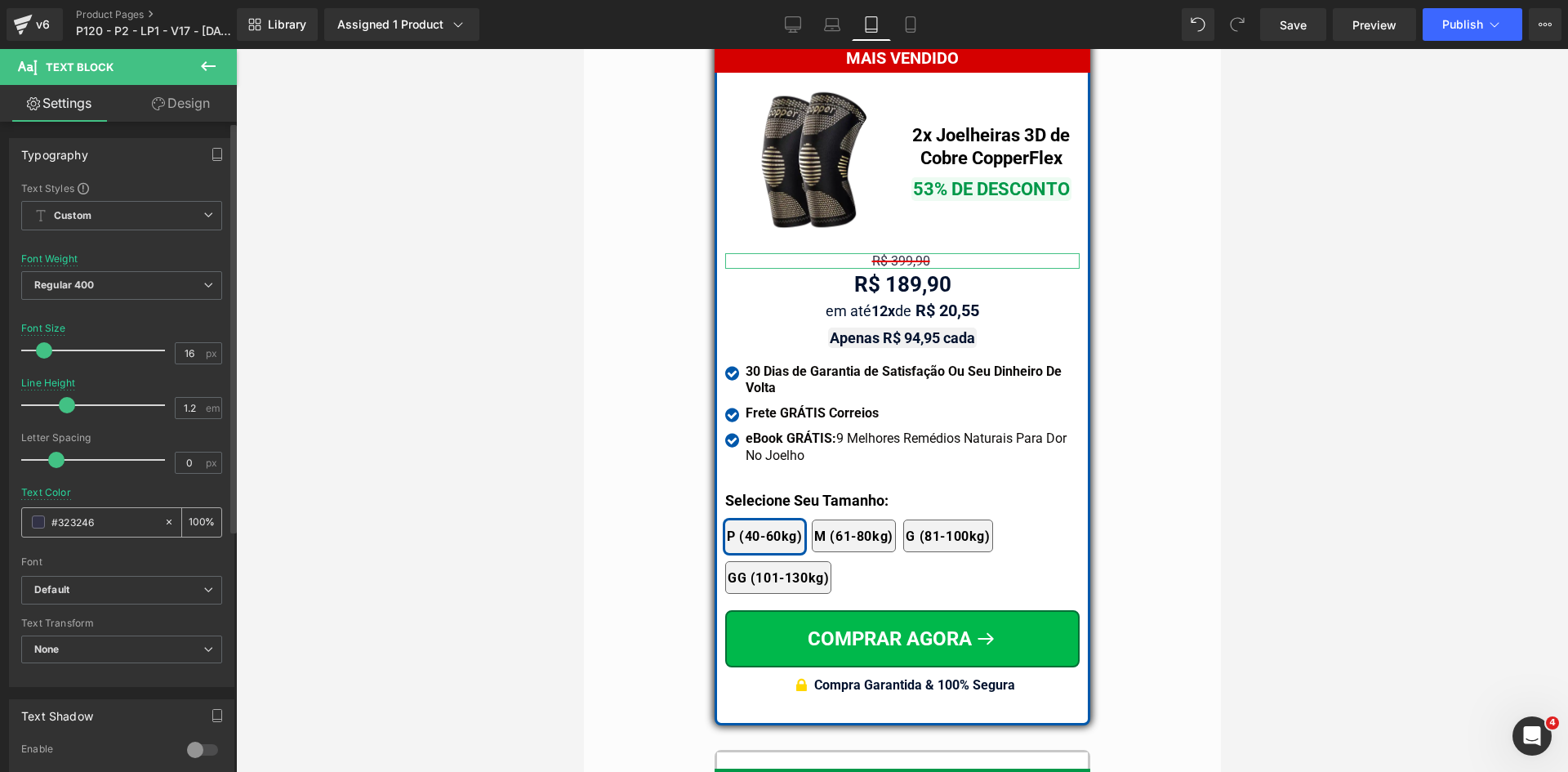
click at [106, 534] on div "#323246" at bounding box center [93, 522] width 142 height 28
click at [106, 519] on input "#323246" at bounding box center [104, 522] width 105 height 18
paste input "d50000"
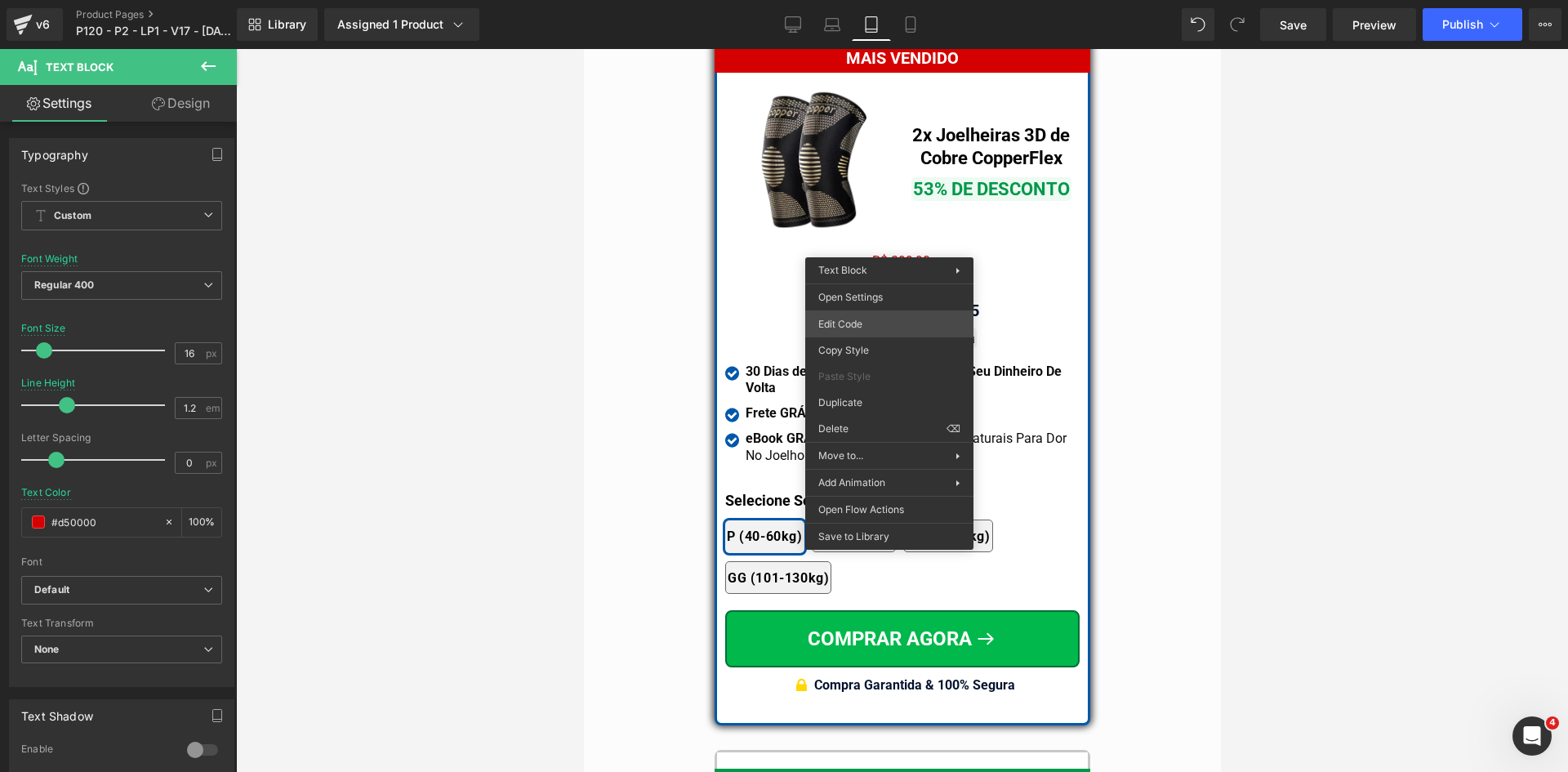
click at [876, 0] on div "Text Block You are previewing how the will restyle your page. You can not edit …" at bounding box center [784, 0] width 1568 height 0
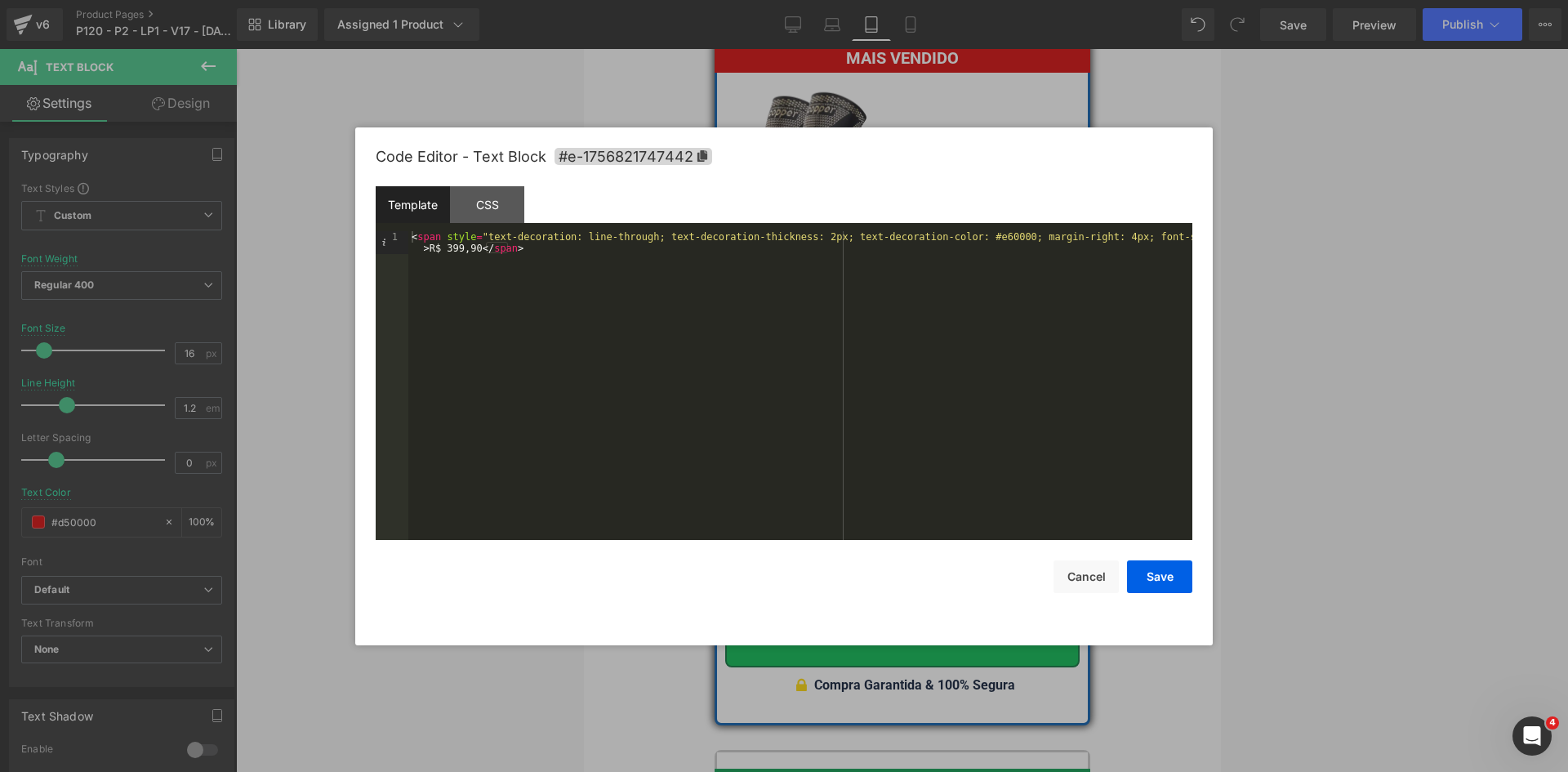
type input "#d50000"
click at [794, 232] on div "< span style = "text-decoration: line-through; text-decoration-thickness: 2px; …" at bounding box center [800, 407] width 784 height 354
click at [1158, 570] on button "Save" at bounding box center [1160, 576] width 65 height 33
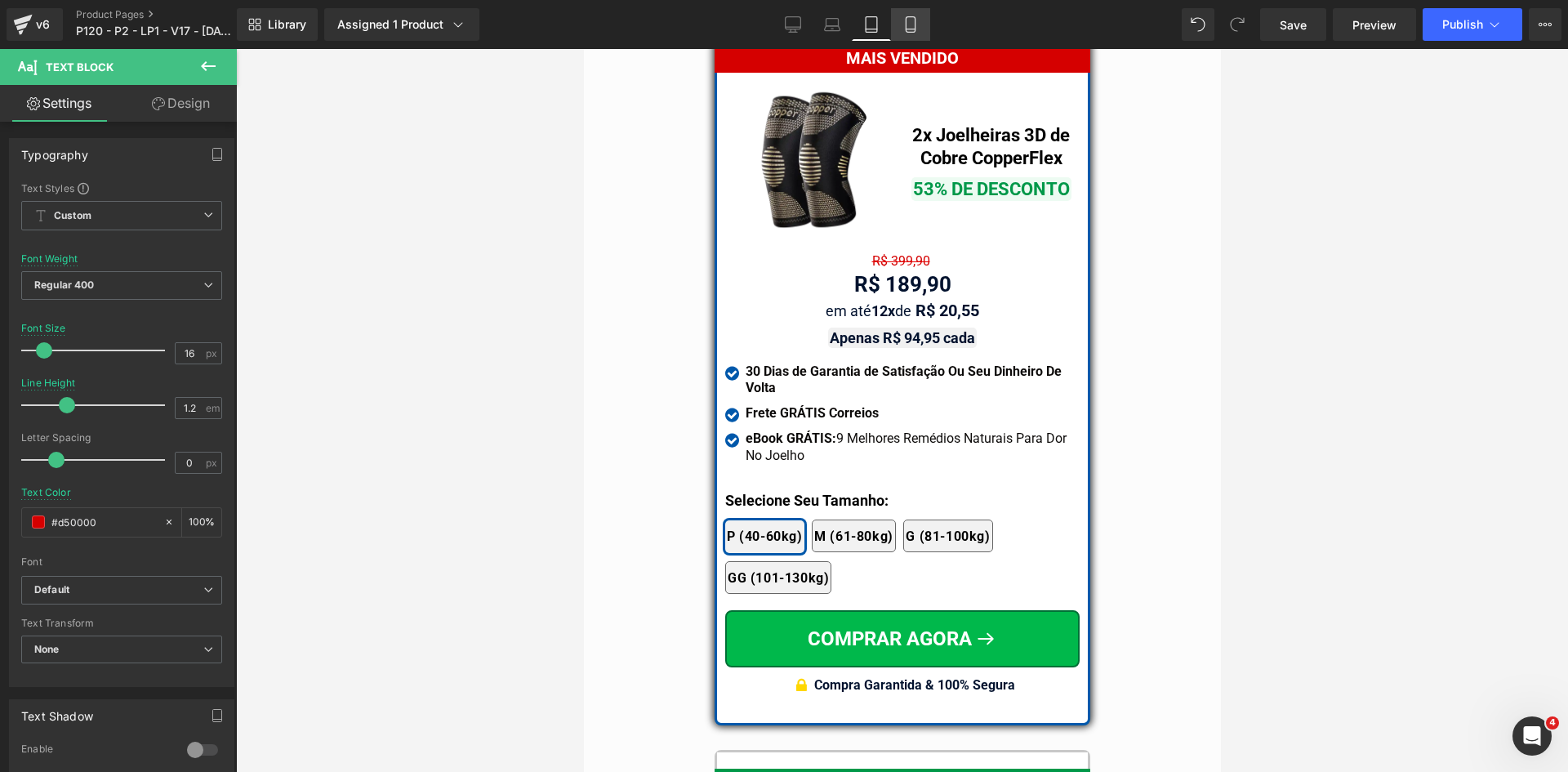
click at [908, 30] on icon at bounding box center [910, 24] width 16 height 16
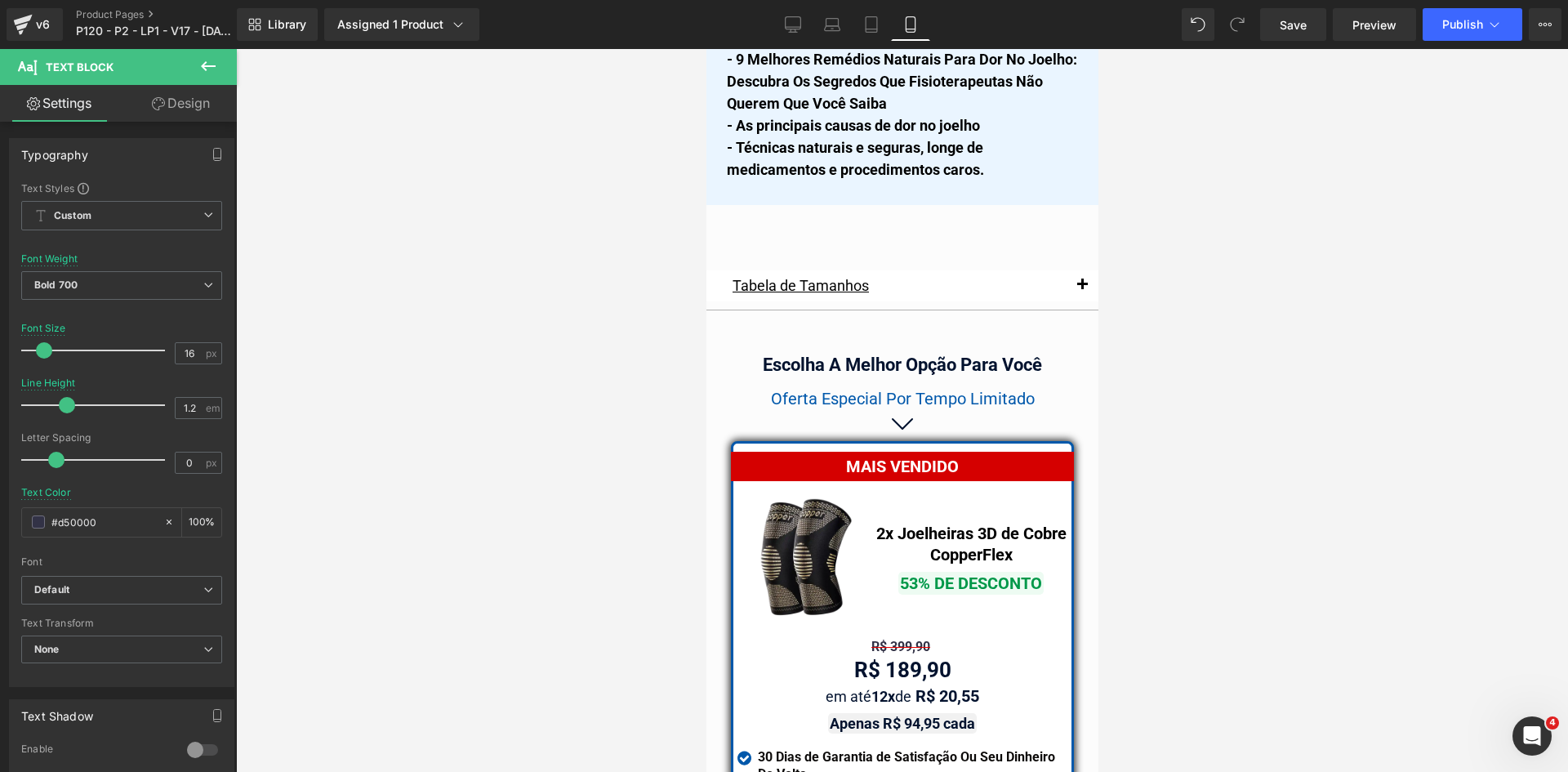
scroll to position [14238, 0]
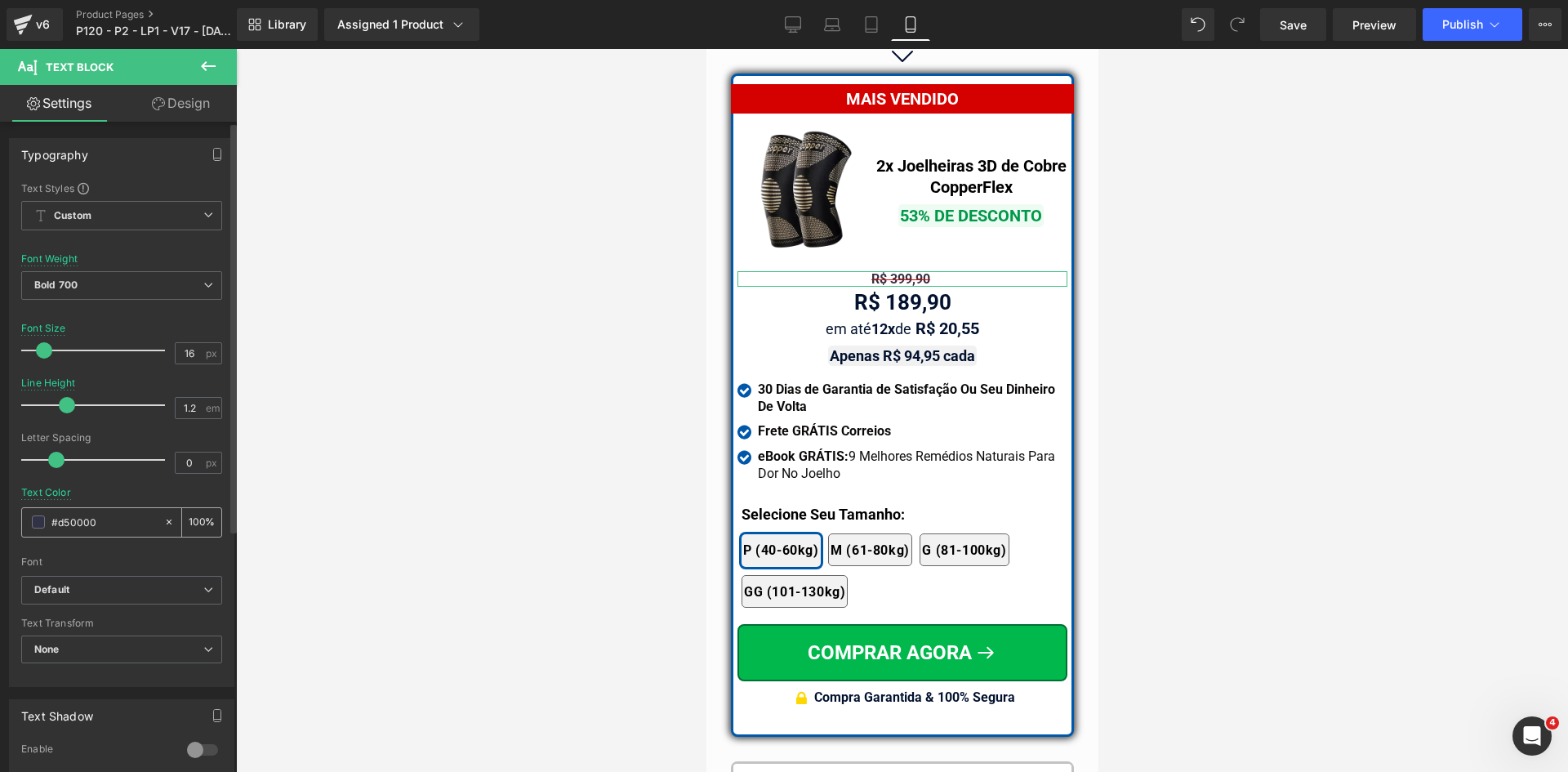
click at [101, 516] on input "#d50000" at bounding box center [104, 522] width 105 height 18
paste input "d50000"
type input "#d50000"
click at [102, 280] on span "Bold 700" at bounding box center [122, 285] width 201 height 28
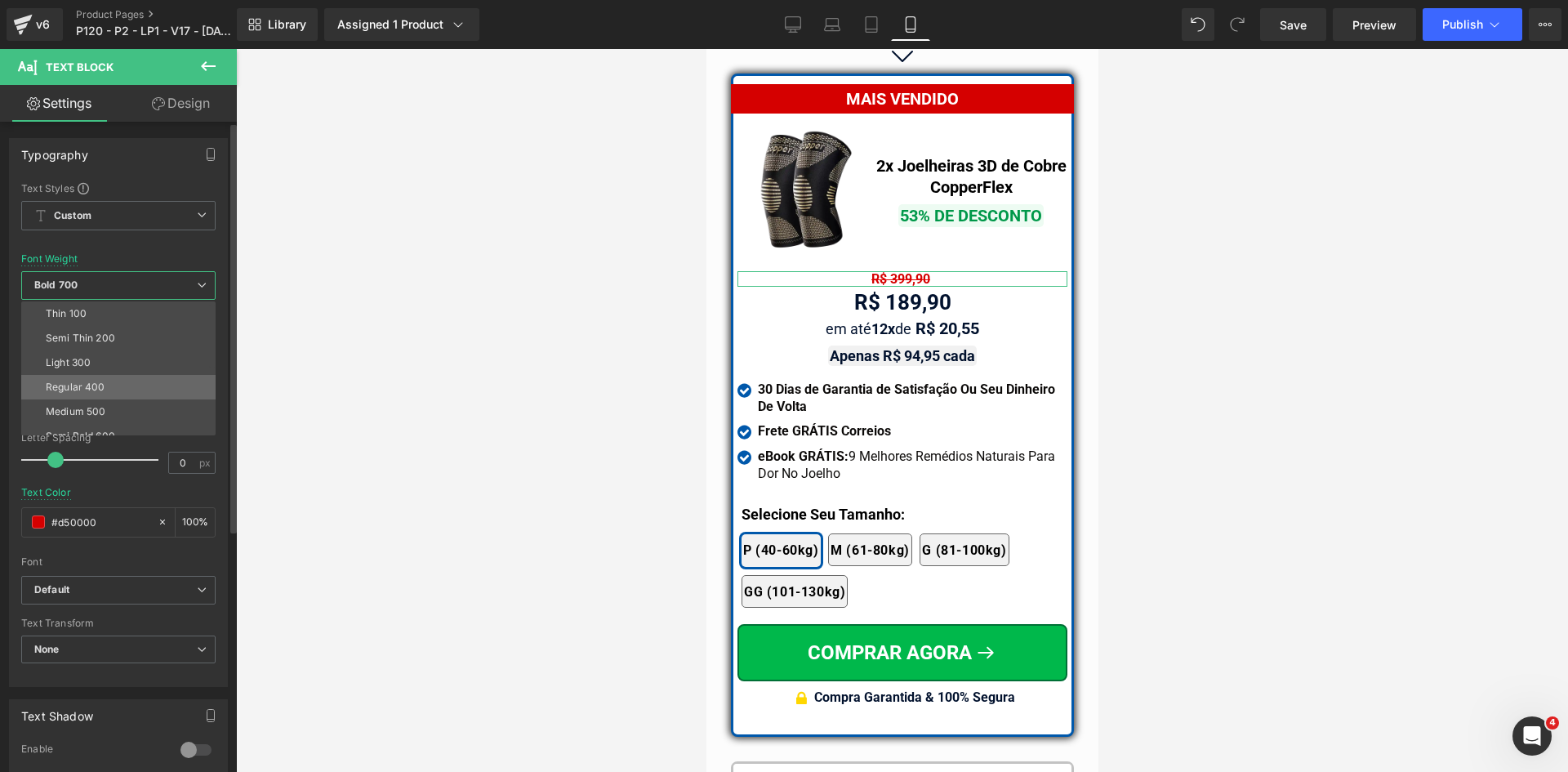
click at [93, 383] on div "Regular 400" at bounding box center [75, 387] width 60 height 11
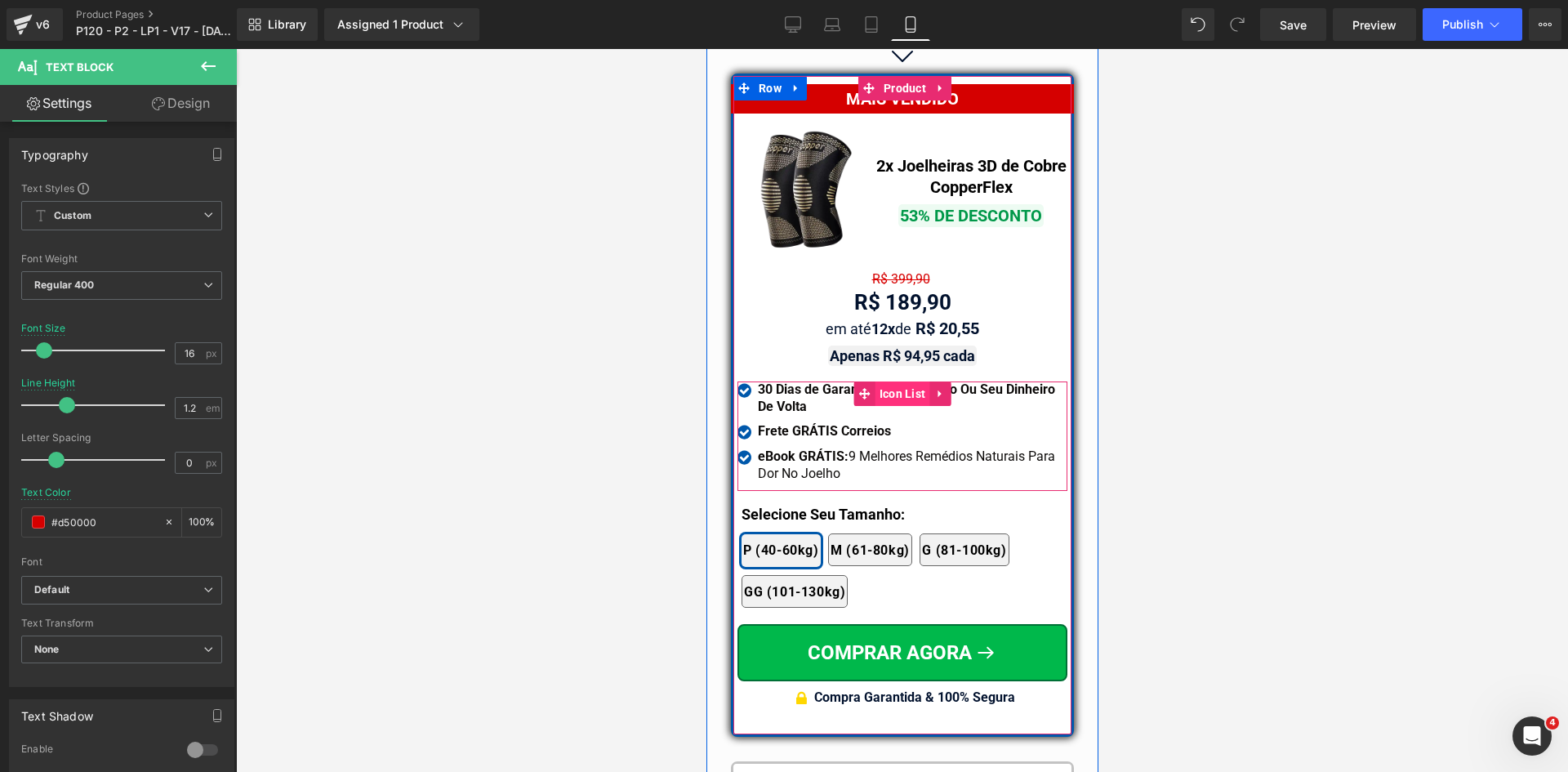
click at [900, 383] on span "Icon List" at bounding box center [902, 394] width 55 height 25
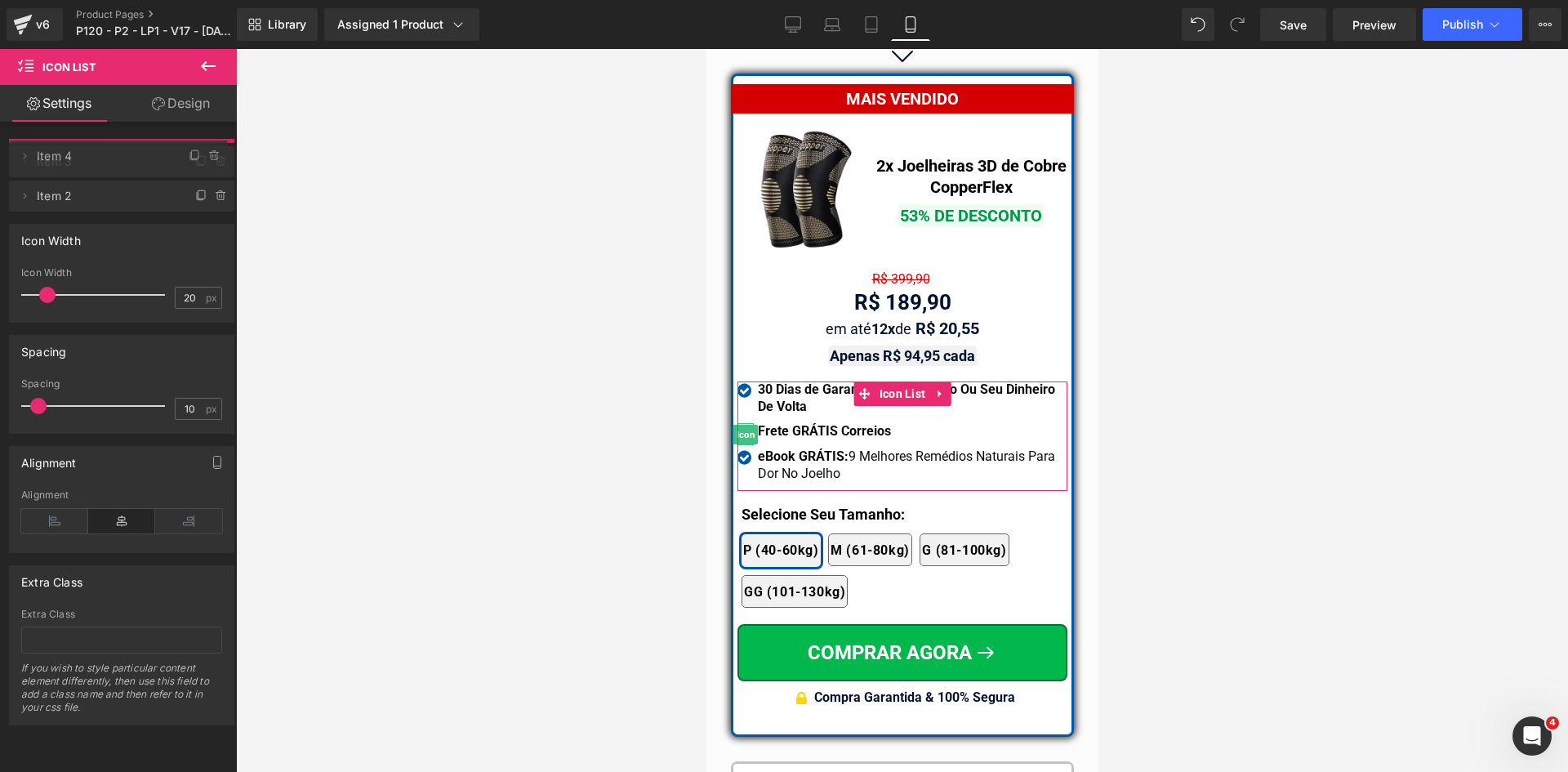
drag, startPoint x: 100, startPoint y: 189, endPoint x: 80, endPoint y: 220, distance: 36.9
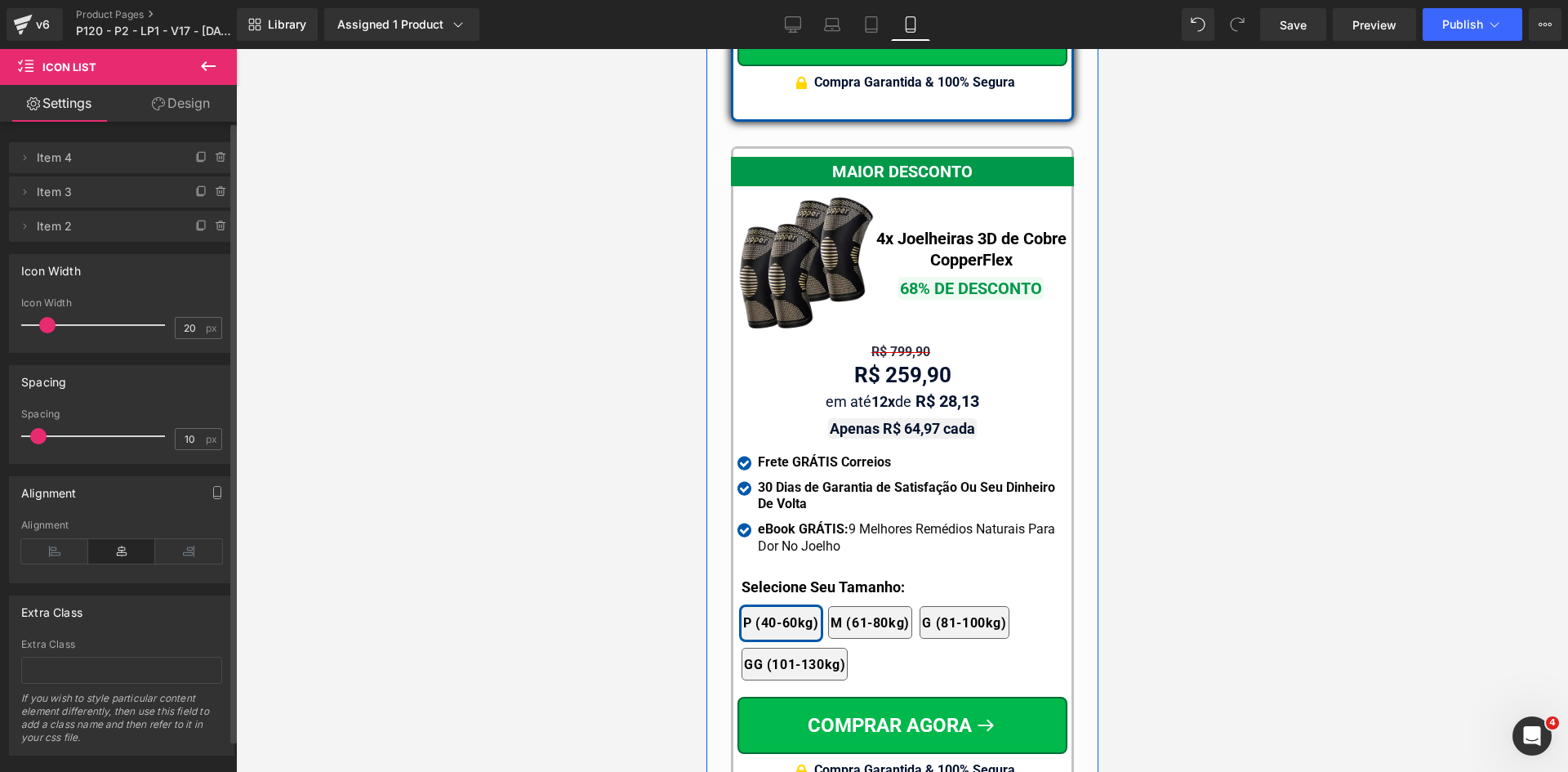
scroll to position [15055, 0]
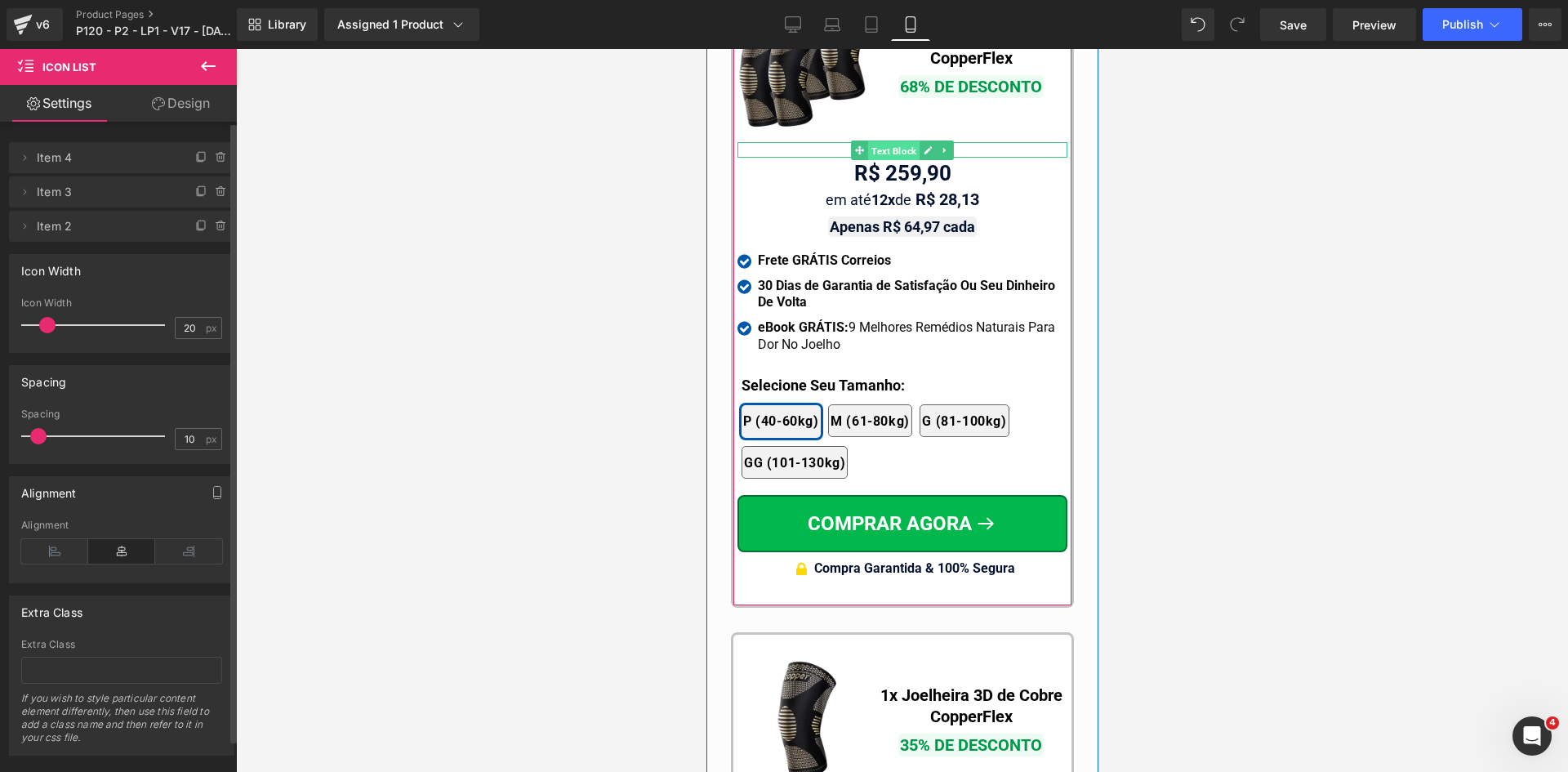
drag, startPoint x: 890, startPoint y: 136, endPoint x: 961, endPoint y: 332, distance: 208.5
click at [890, 141] on span "Text Block" at bounding box center [893, 150] width 51 height 20
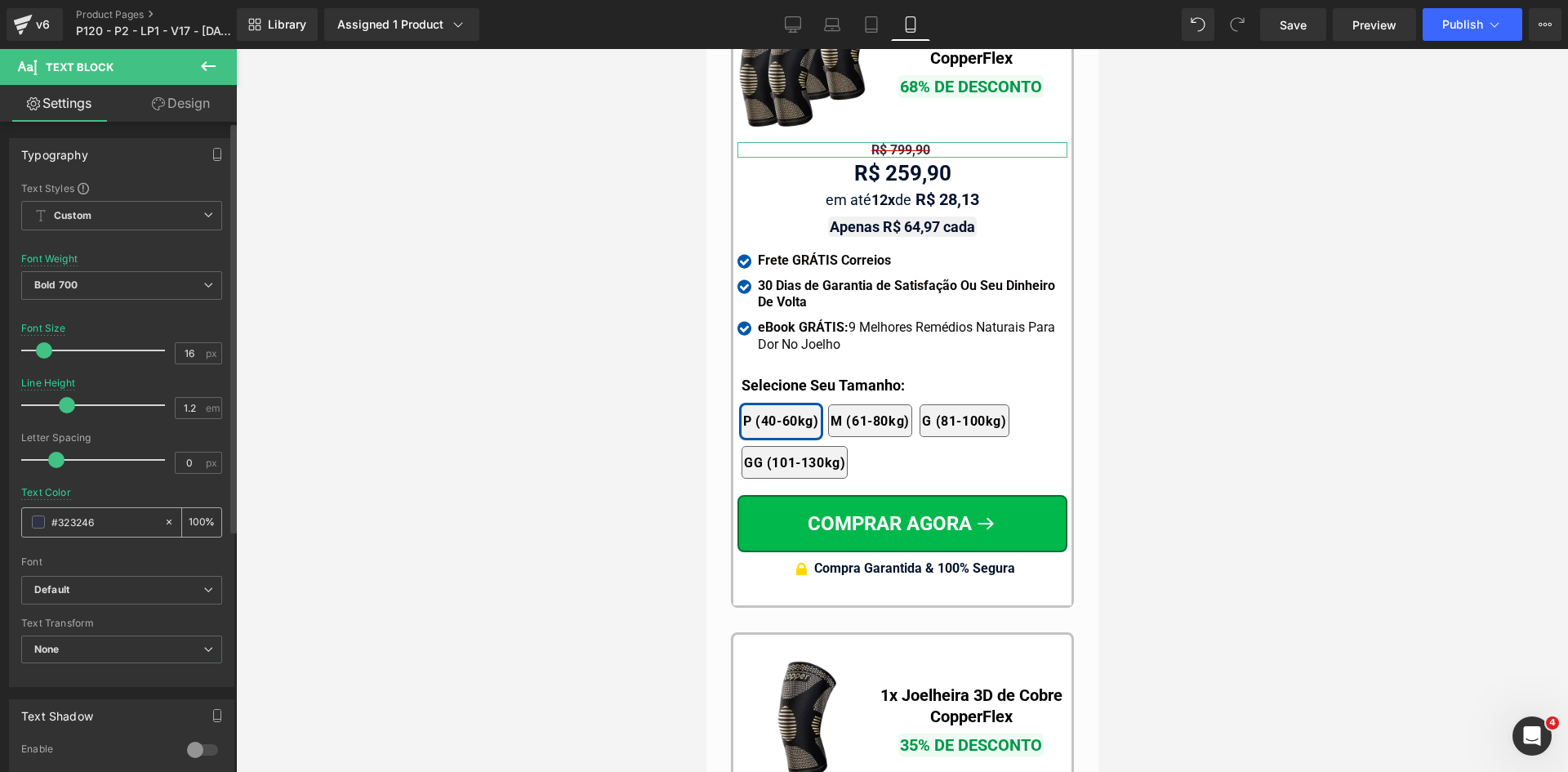
click at [93, 513] on input "#323246" at bounding box center [104, 522] width 105 height 18
click at [96, 518] on input "#323246" at bounding box center [104, 522] width 105 height 18
paste input "d50000"
type input "#d50000"
click at [145, 286] on span "Bold 700" at bounding box center [122, 285] width 201 height 28
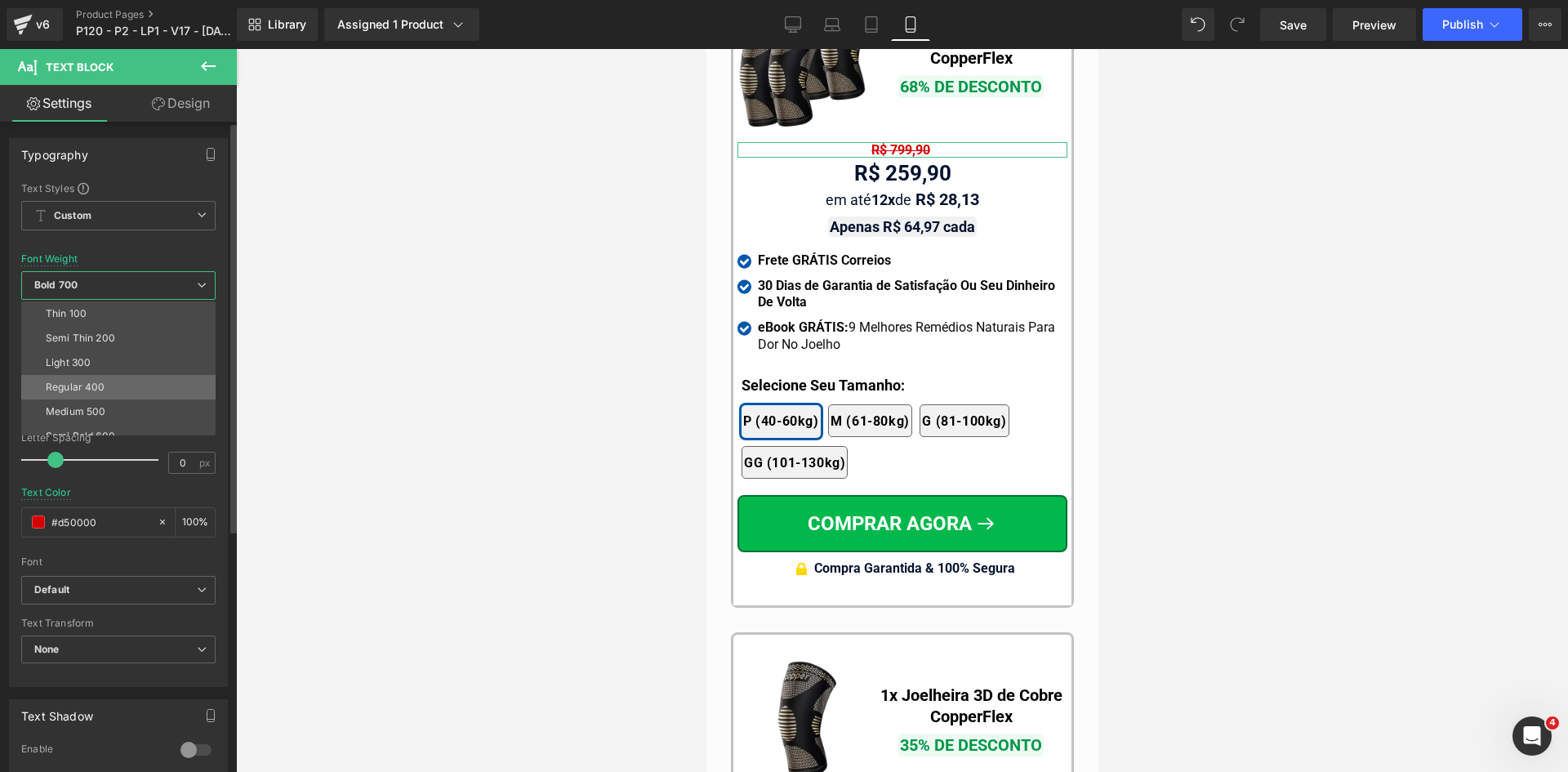
click at [126, 387] on li "Regular 400" at bounding box center [122, 387] width 202 height 25
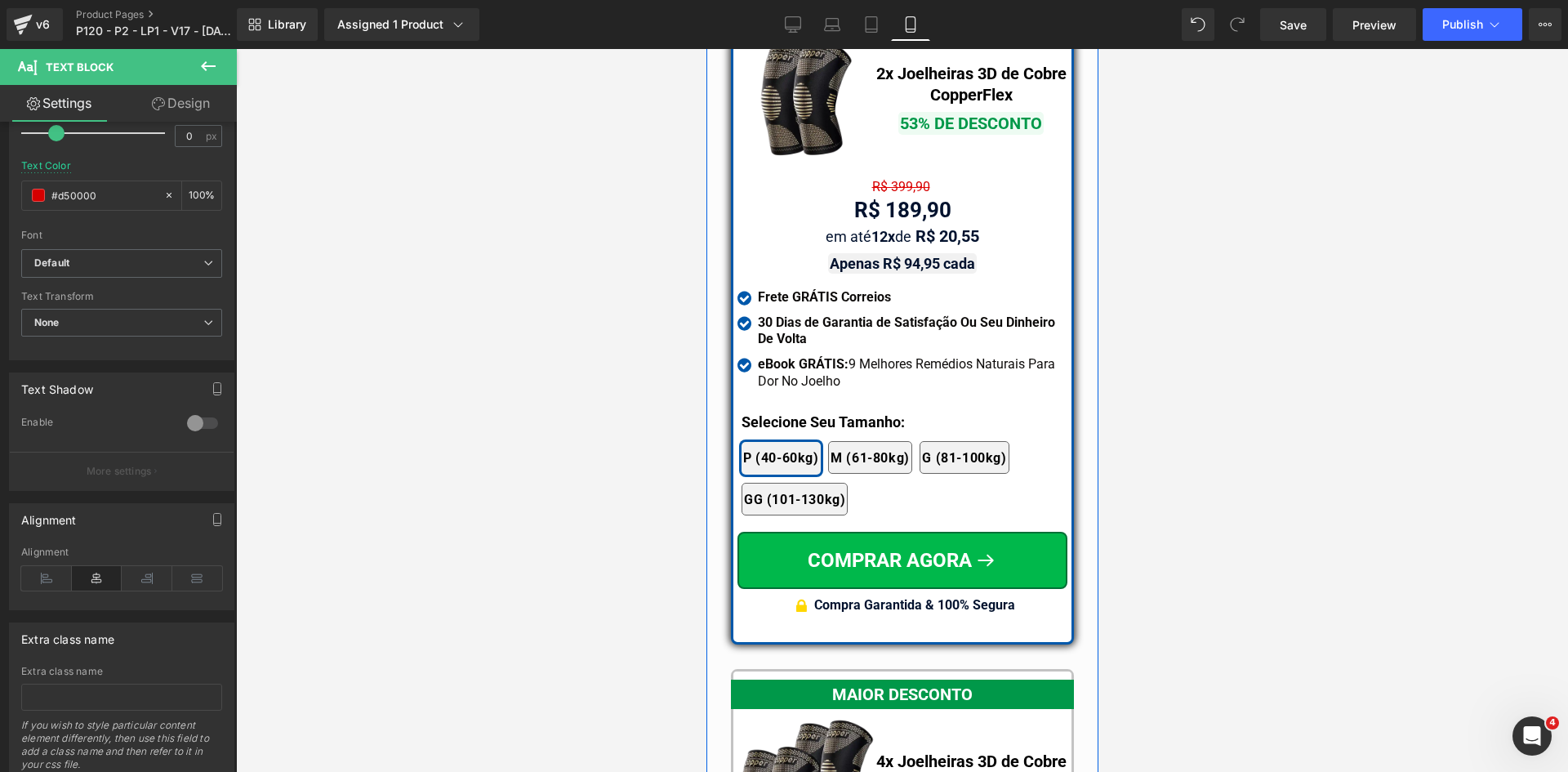
scroll to position [14074, 0]
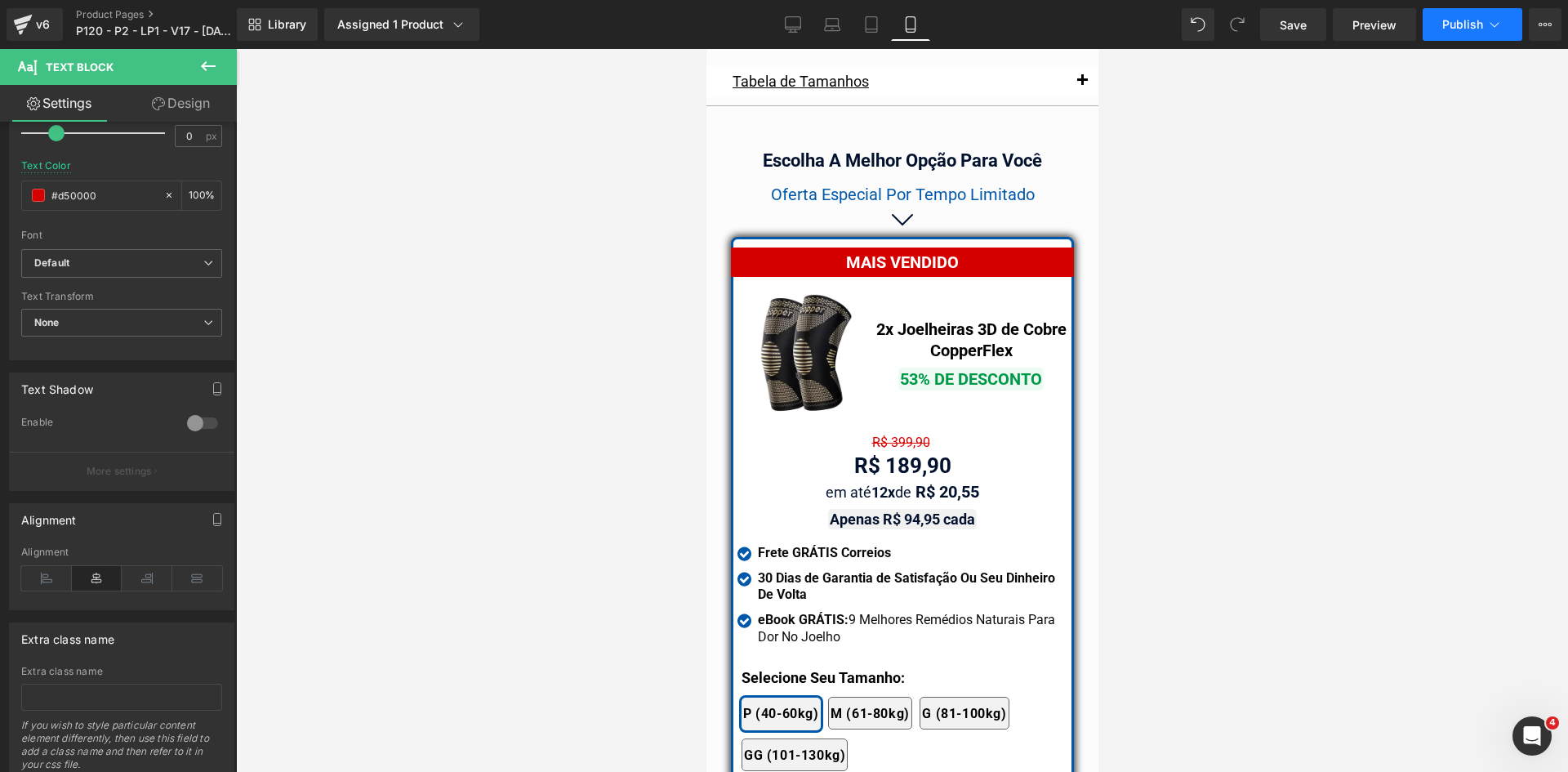
click at [1472, 33] on button "Publish" at bounding box center [1473, 25] width 100 height 33
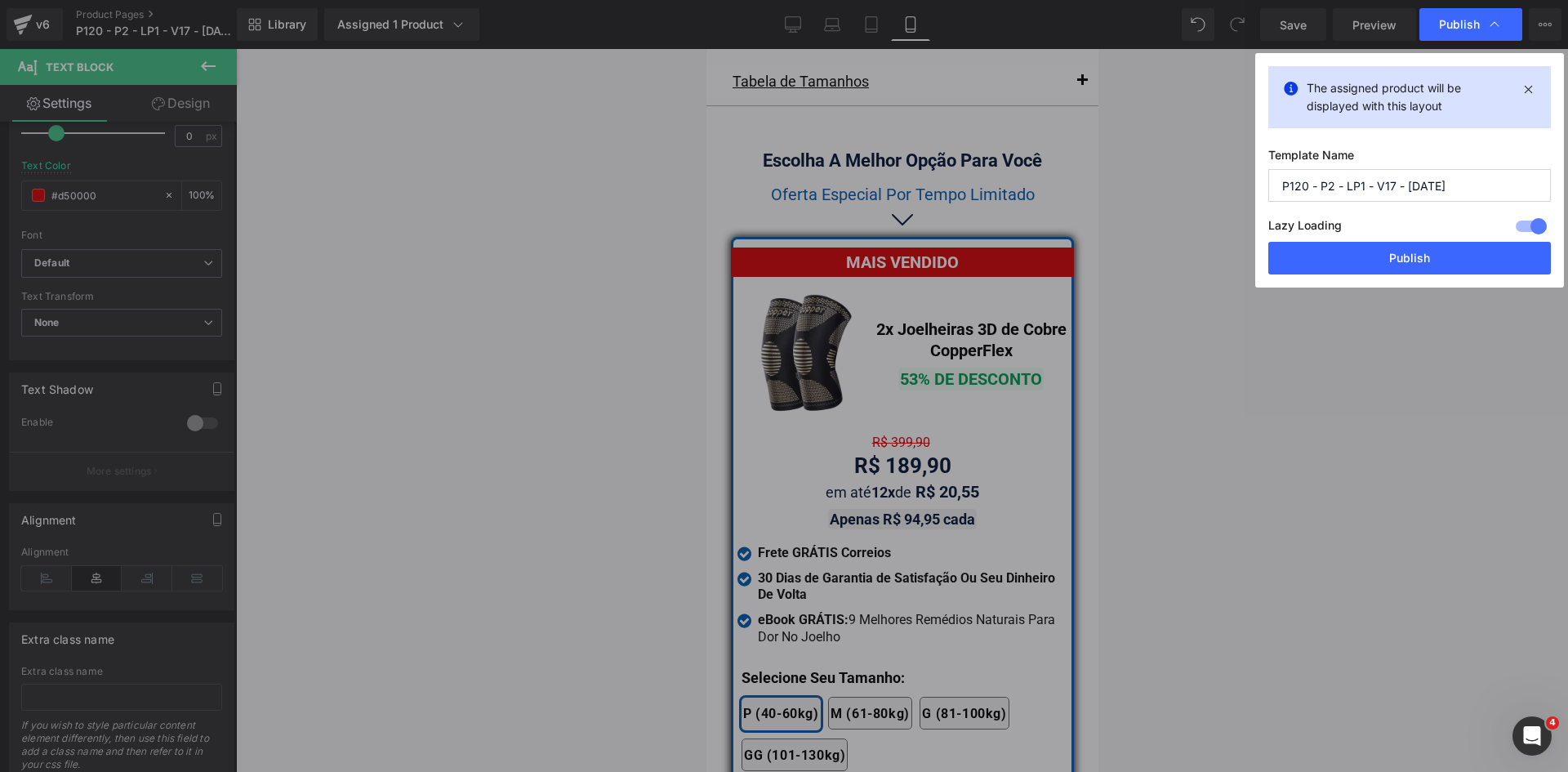
click at [1429, 261] on button "Publish" at bounding box center [1409, 258] width 282 height 33
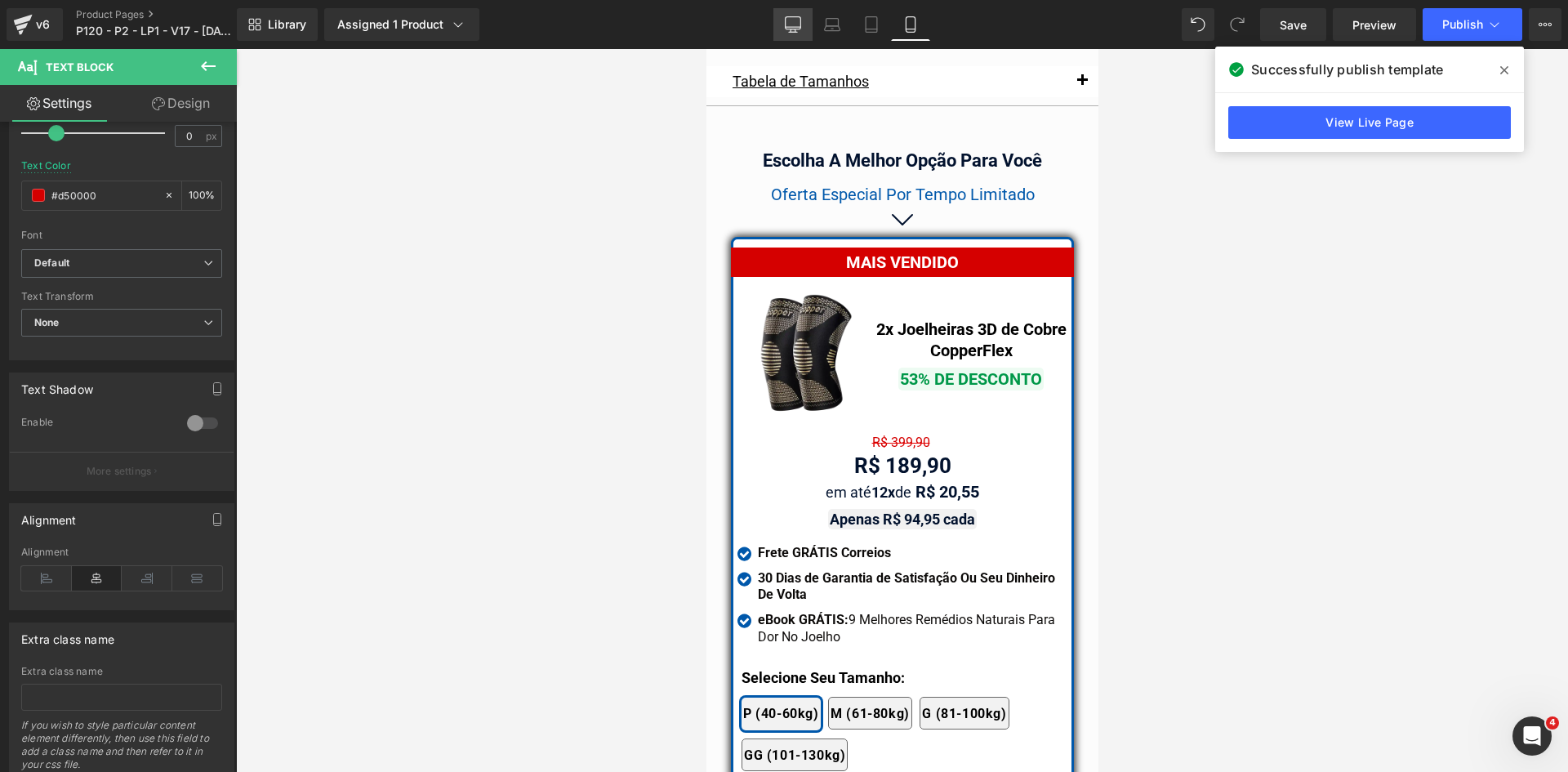
click at [802, 25] on link "Desktop" at bounding box center [793, 25] width 39 height 33
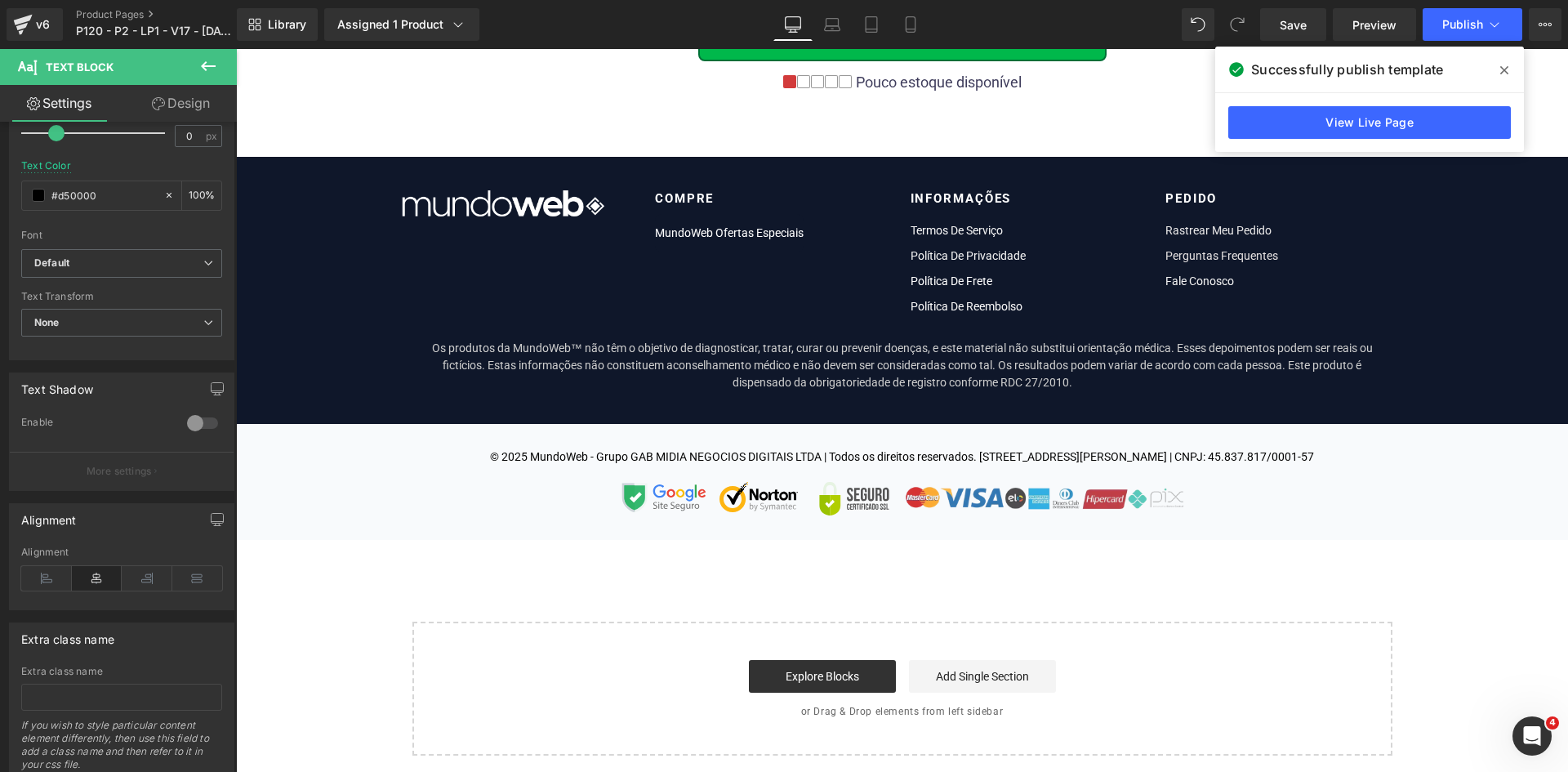
scroll to position [0, 0]
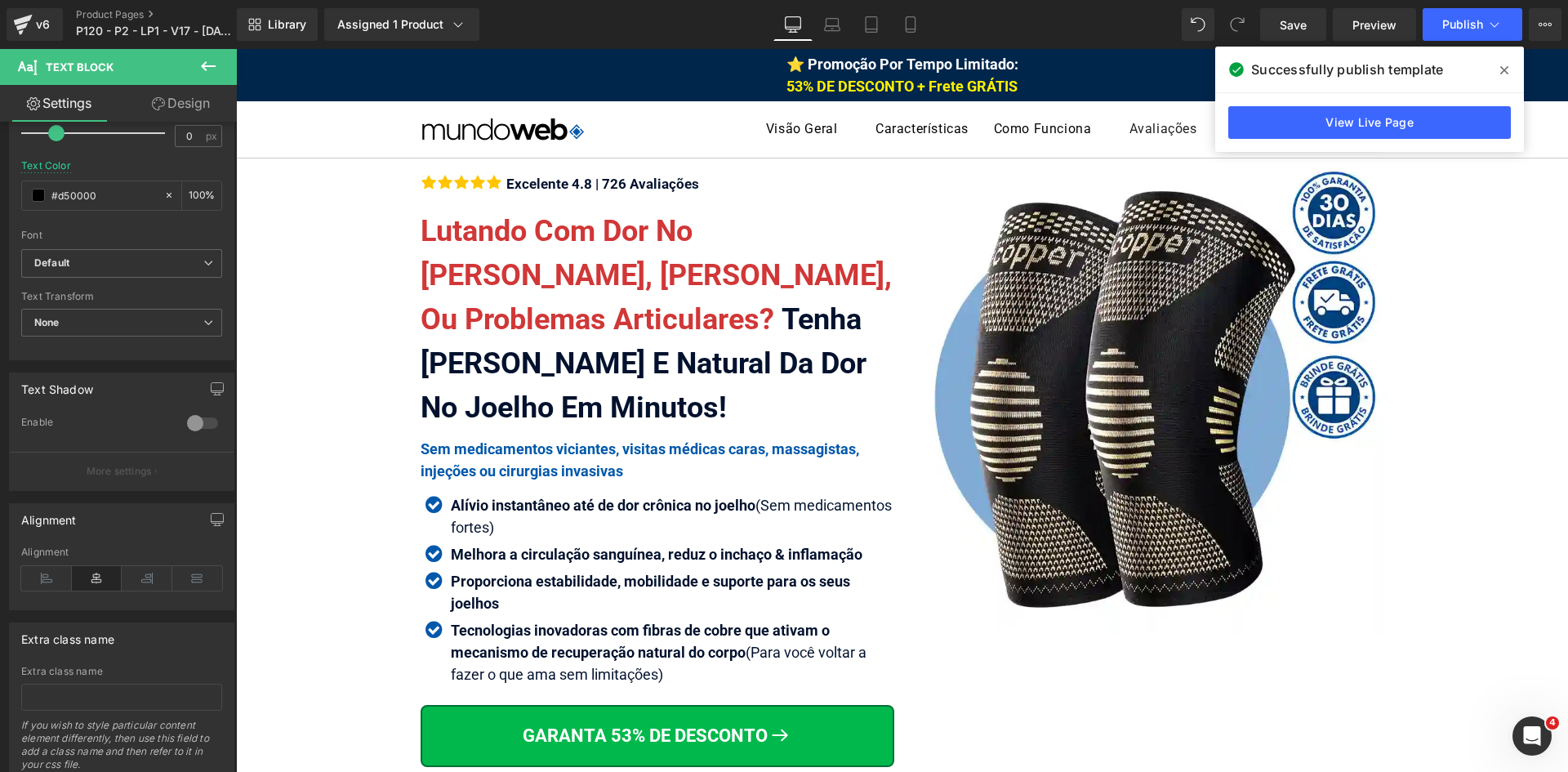
click at [1509, 66] on span at bounding box center [1505, 70] width 26 height 26
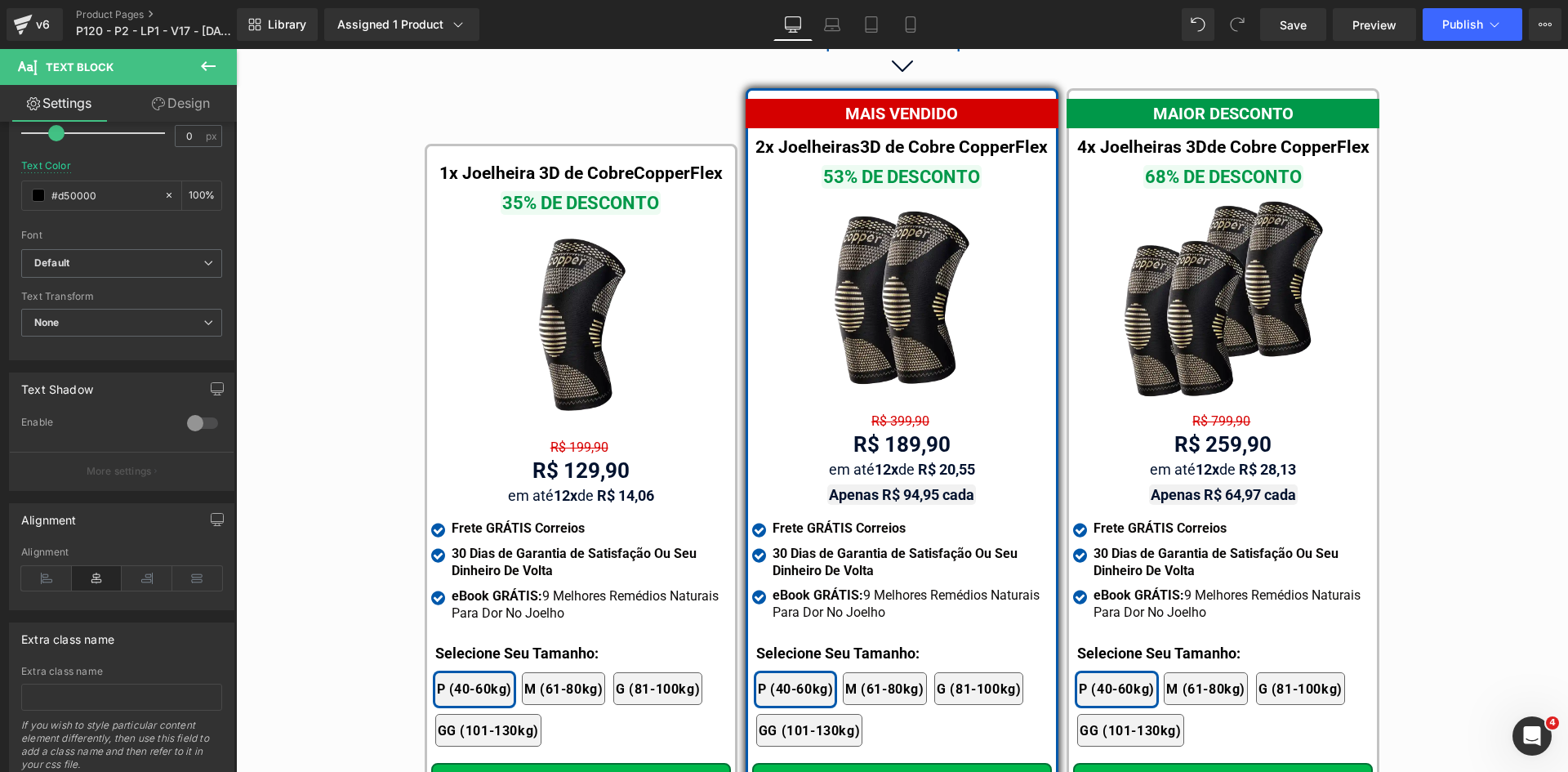
scroll to position [9460, 0]
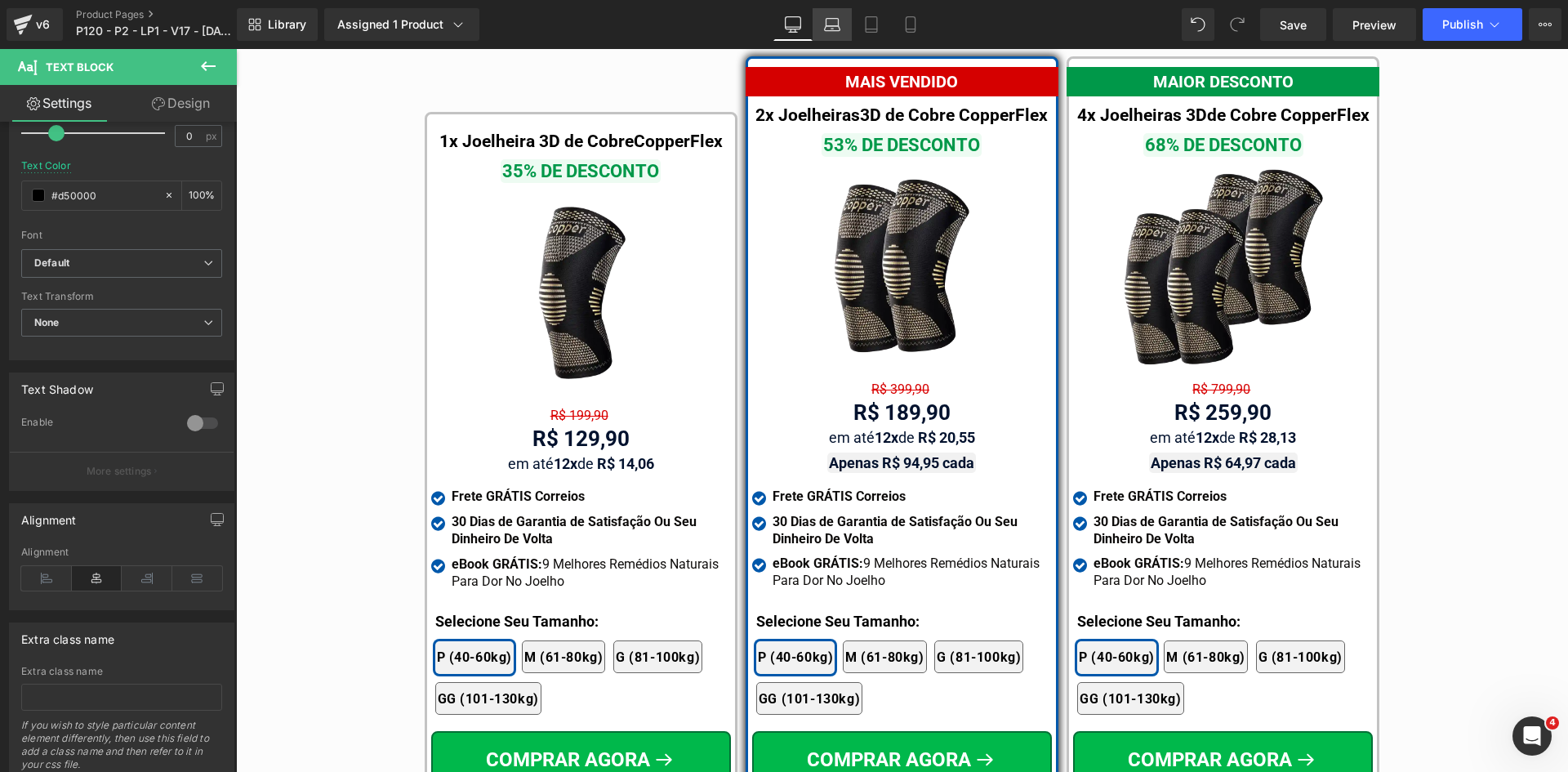
click at [831, 21] on icon at bounding box center [832, 24] width 16 height 16
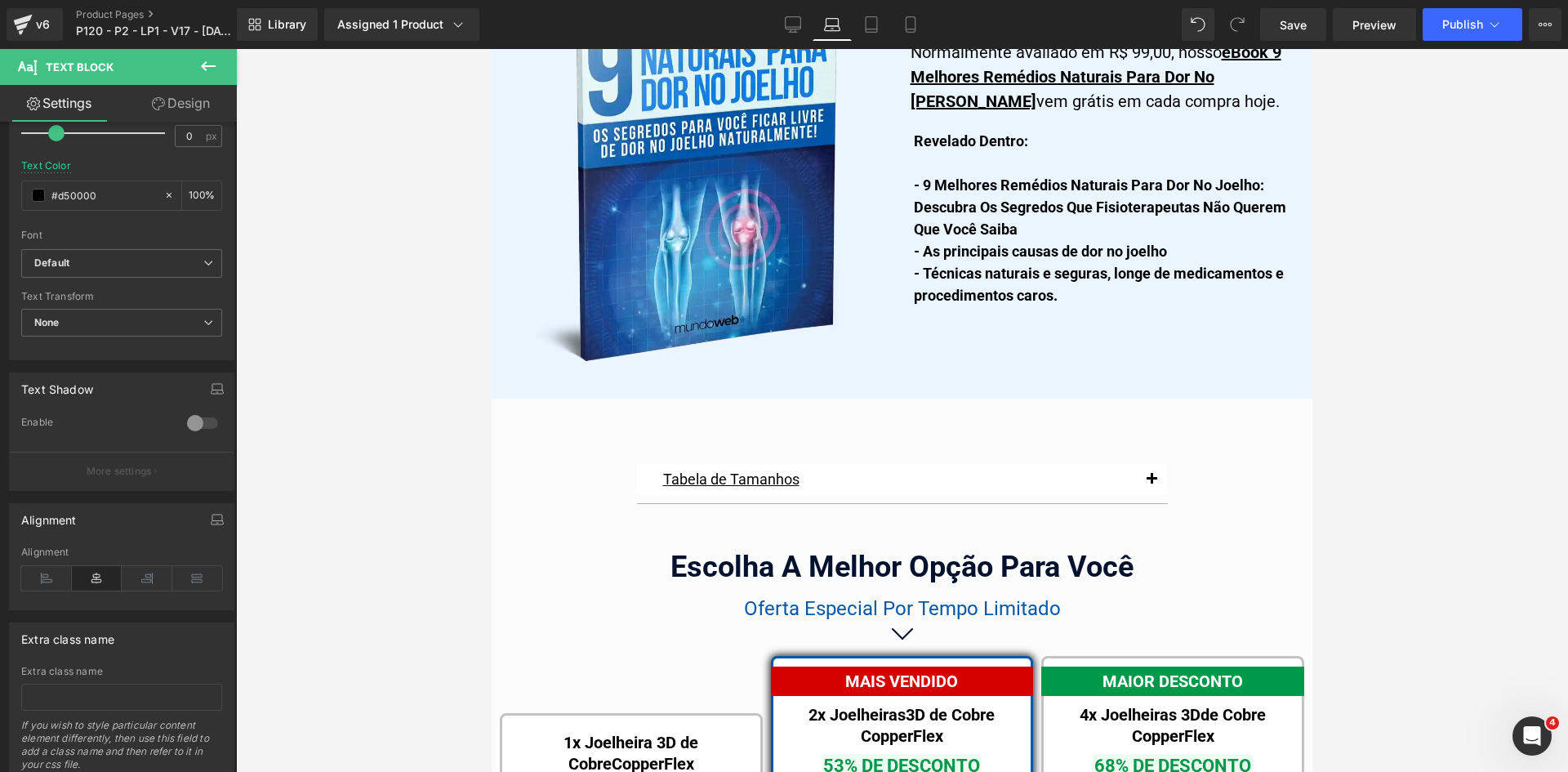
scroll to position [0, 0]
